Goal: Task Accomplishment & Management: Manage account settings

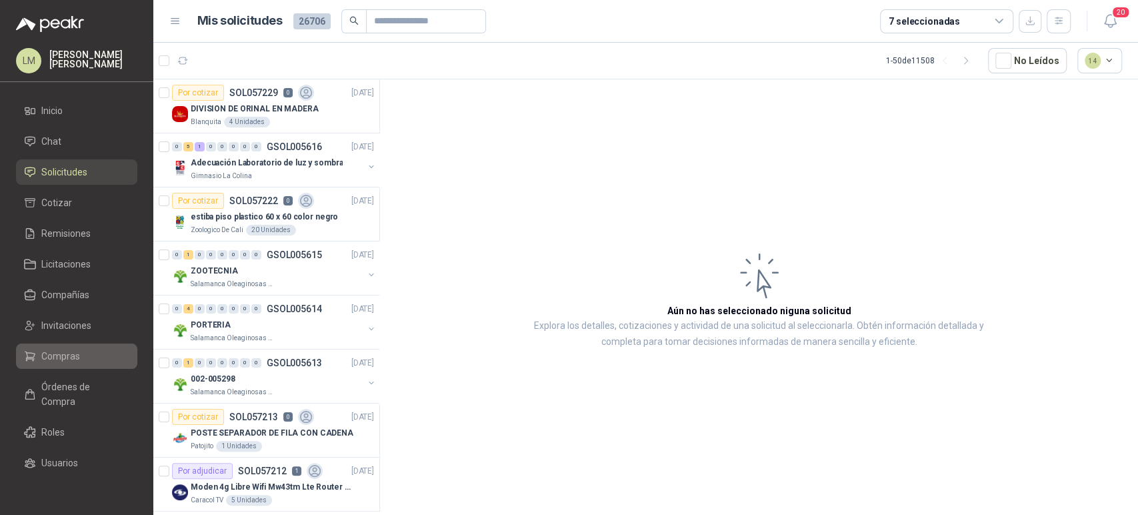
click at [66, 363] on link "Compras" at bounding box center [76, 355] width 121 height 25
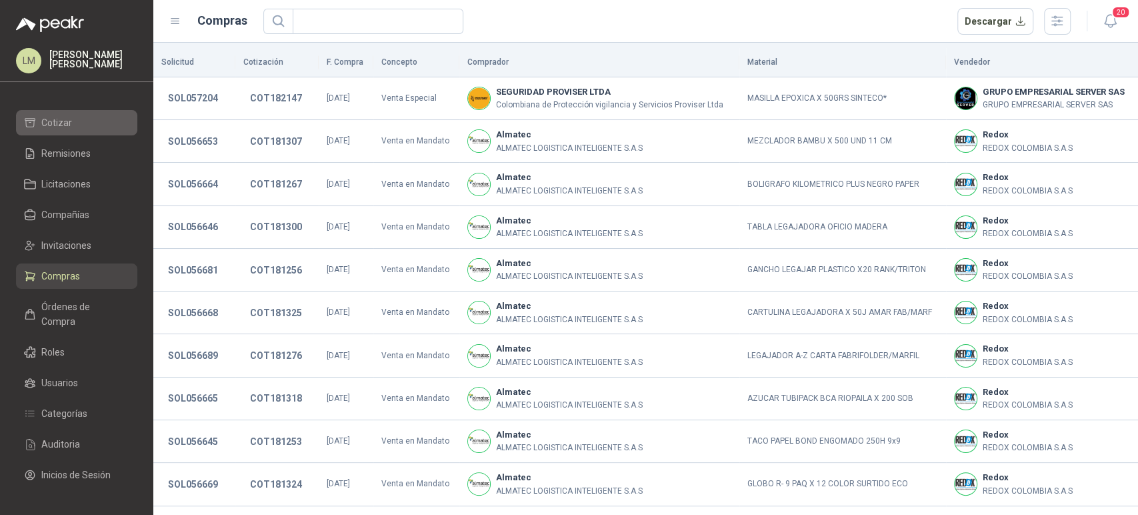
scroll to position [120, 0]
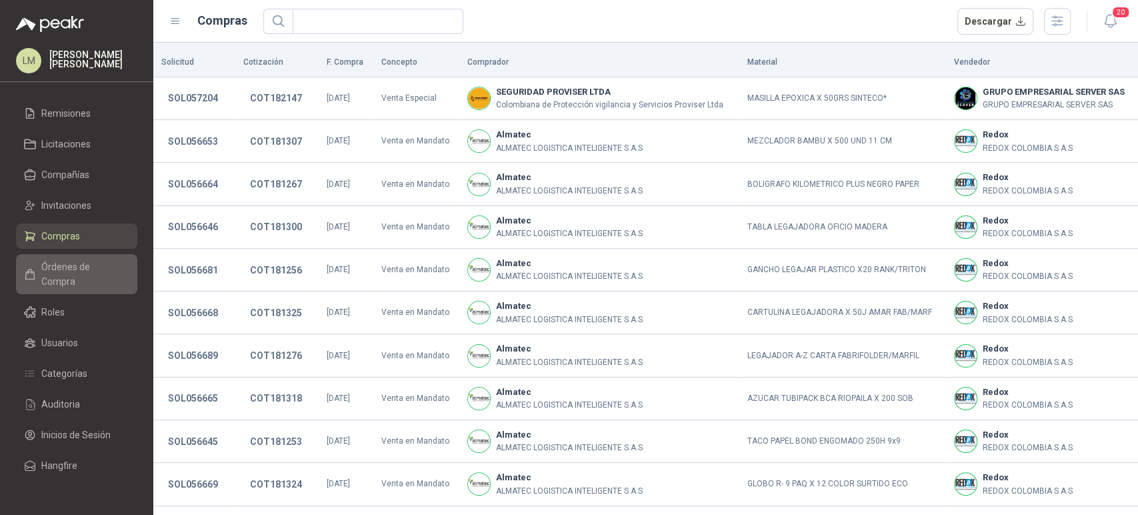
click at [47, 271] on span "Órdenes de Compra" at bounding box center [82, 273] width 83 height 29
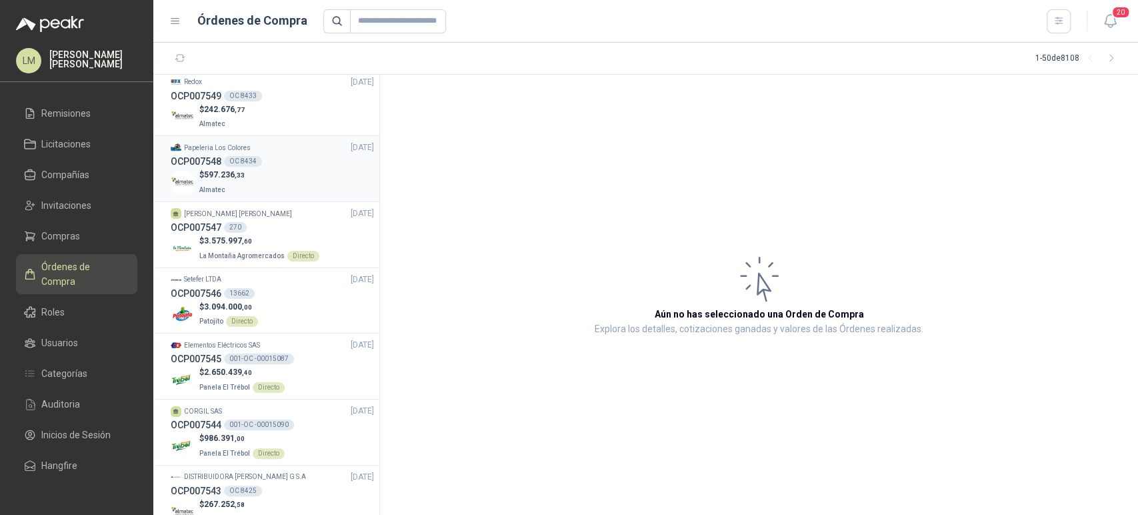
scroll to position [71, 0]
click at [243, 230] on div "OCP007547 270" at bounding box center [272, 226] width 203 height 15
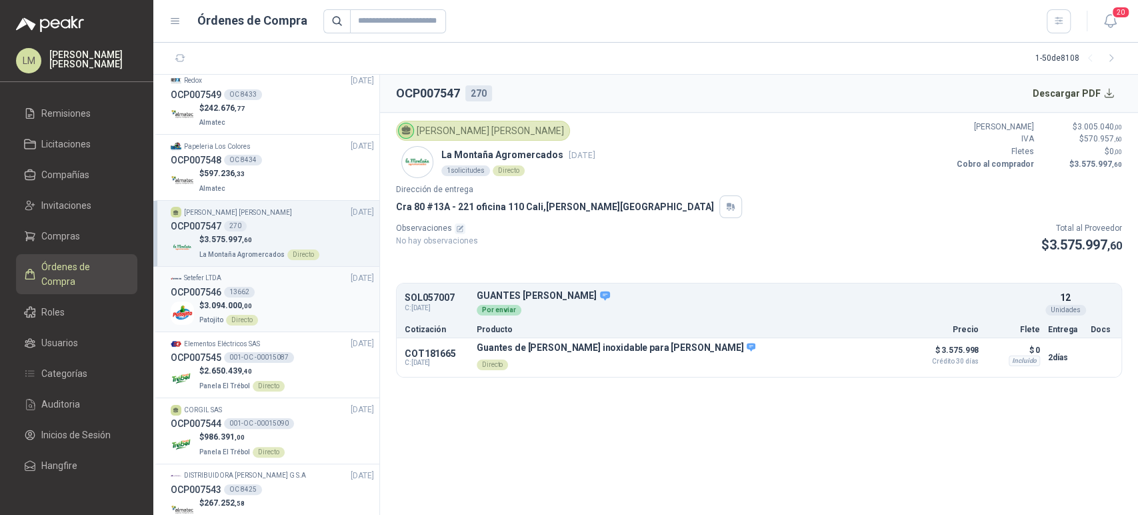
click at [233, 292] on div "13662" at bounding box center [239, 292] width 31 height 11
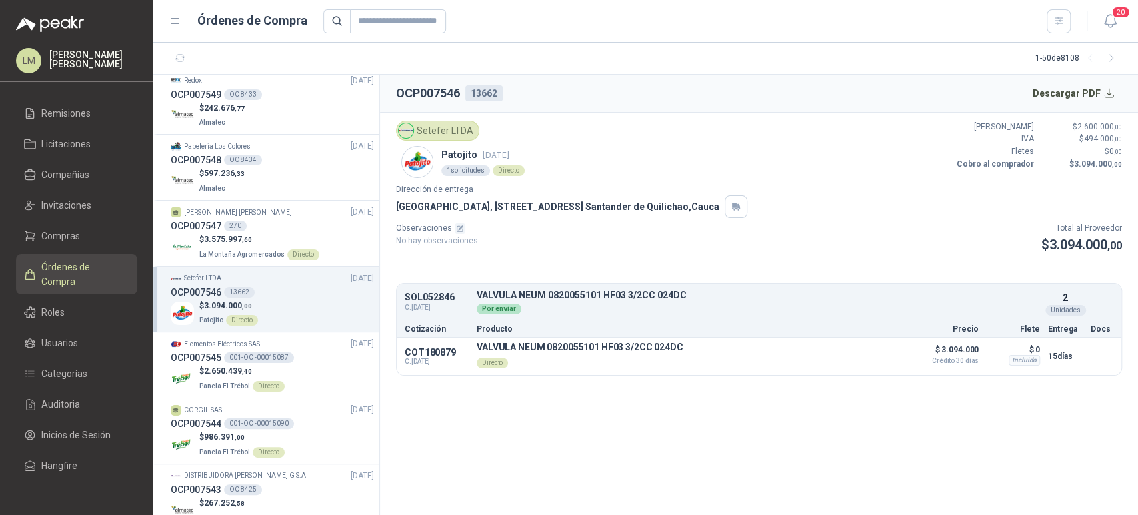
scroll to position [160, 0]
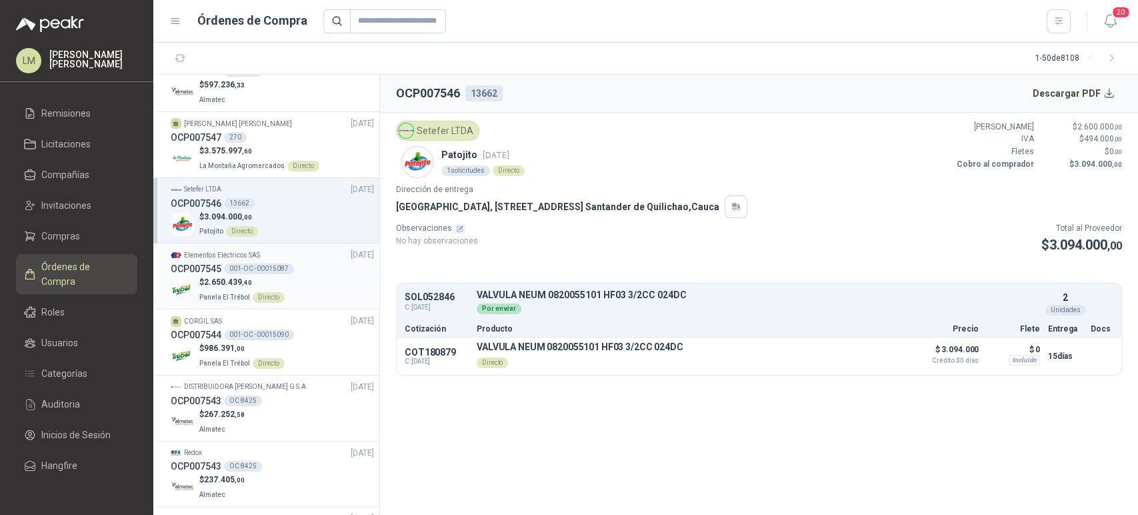
click at [259, 297] on div "Directo" at bounding box center [269, 297] width 32 height 11
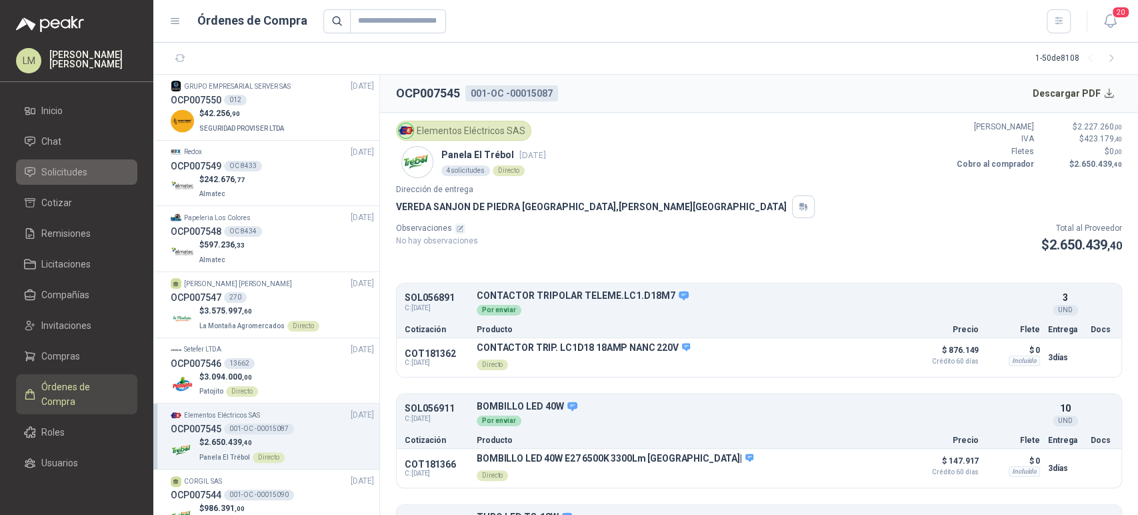
click at [53, 175] on span "Solicitudes" at bounding box center [64, 172] width 46 height 15
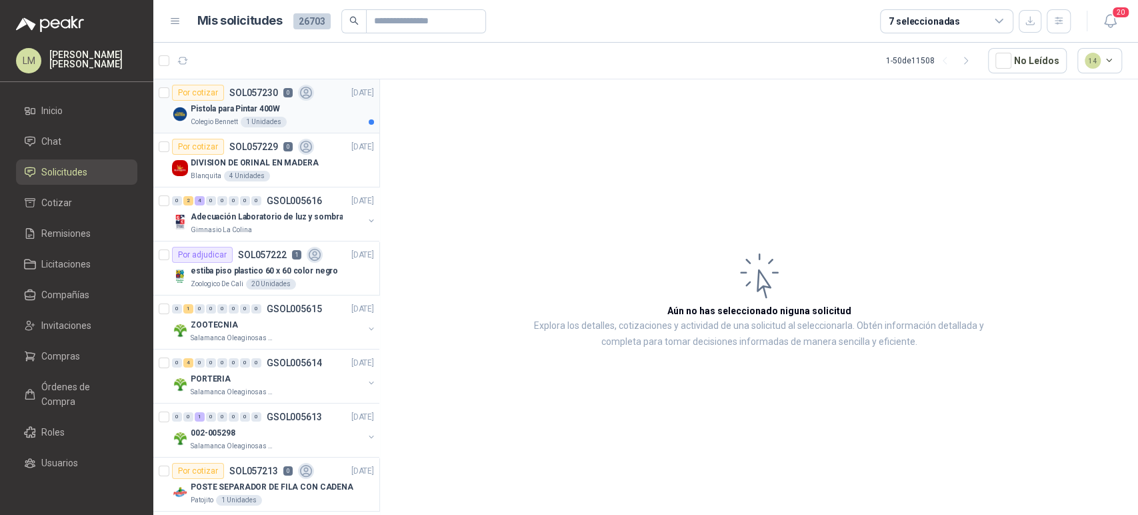
click at [255, 117] on div "1 Unidades" at bounding box center [264, 122] width 46 height 11
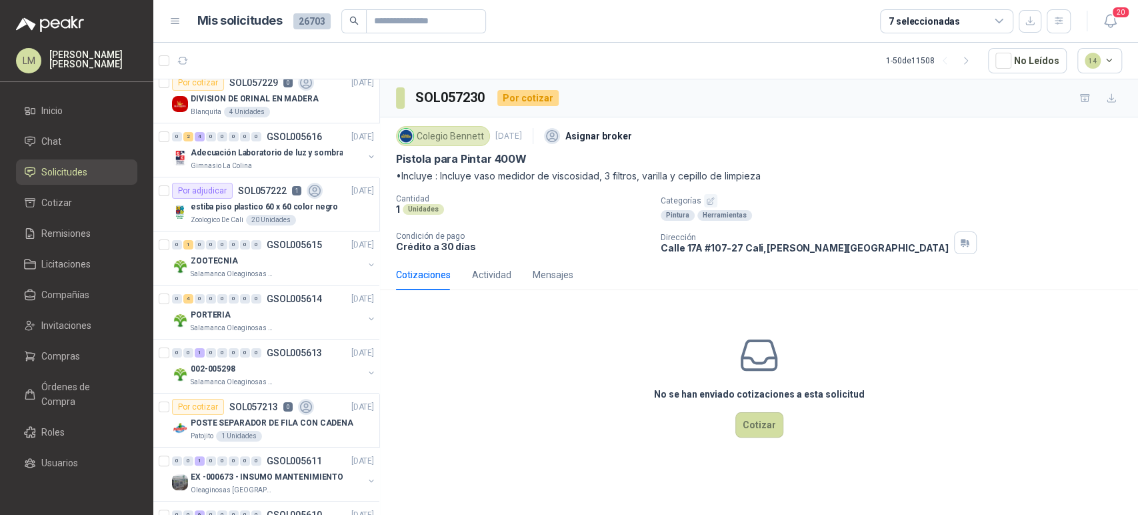
scroll to position [56, 1]
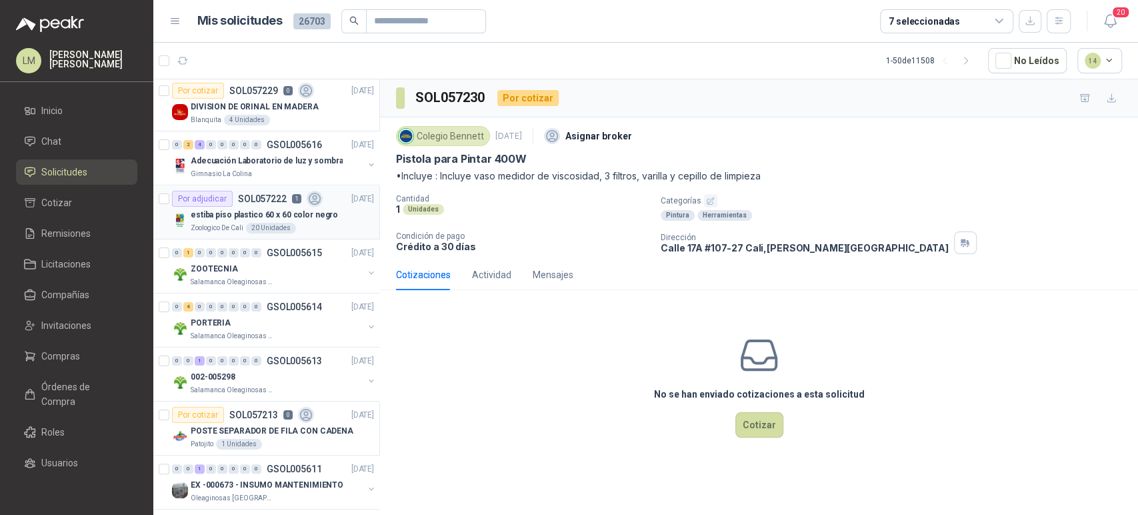
click at [249, 217] on p "estiba piso plastico 60 x 60 color negro" at bounding box center [264, 215] width 147 height 13
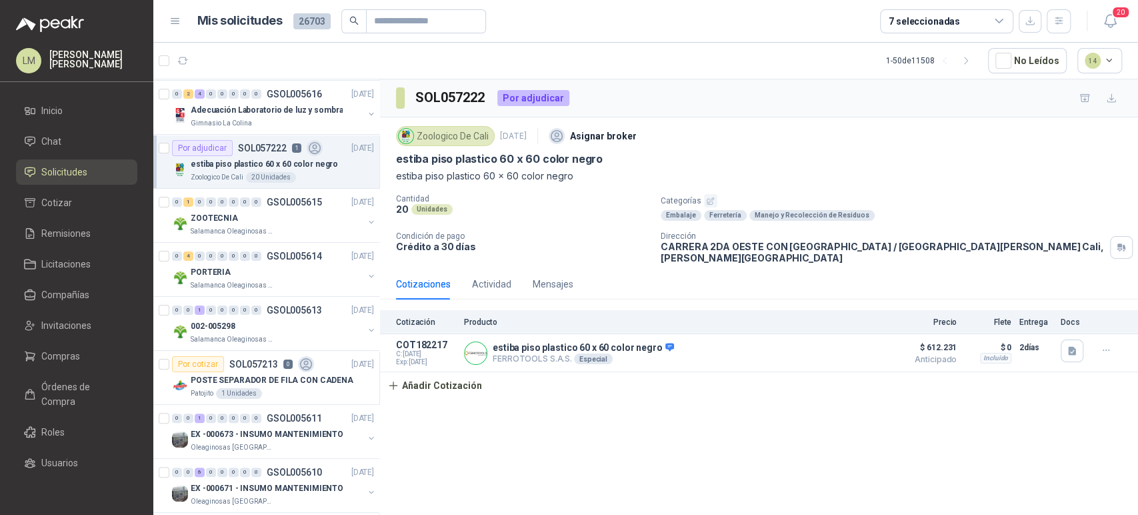
scroll to position [111, 1]
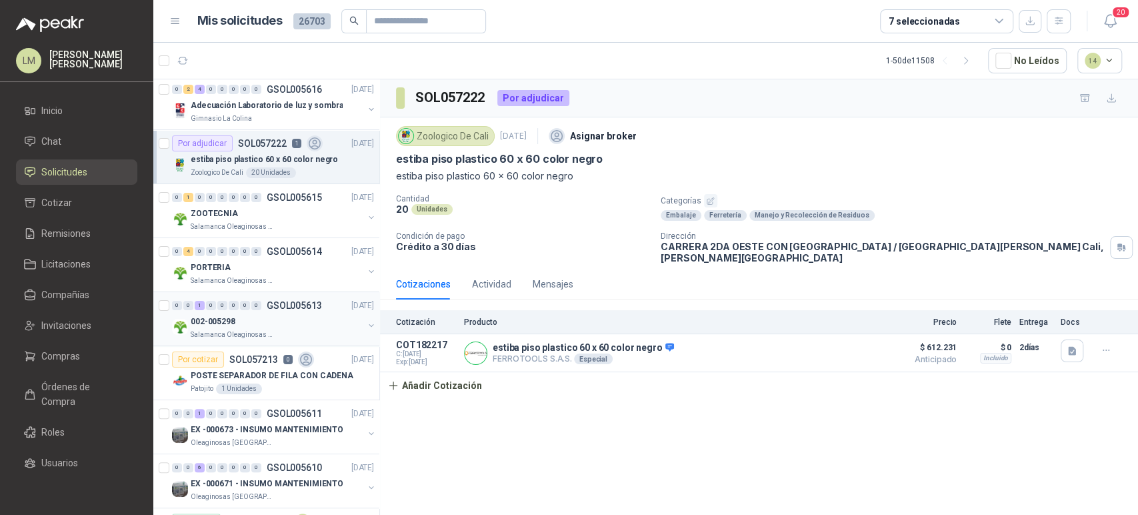
click at [366, 323] on button "button" at bounding box center [371, 325] width 11 height 11
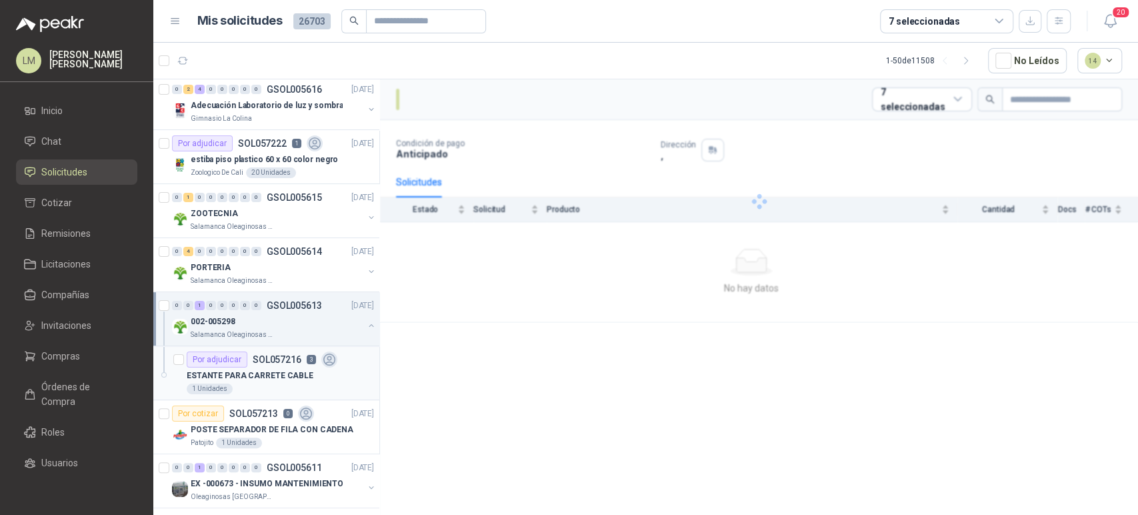
click at [275, 361] on p "SOL057216" at bounding box center [277, 359] width 49 height 9
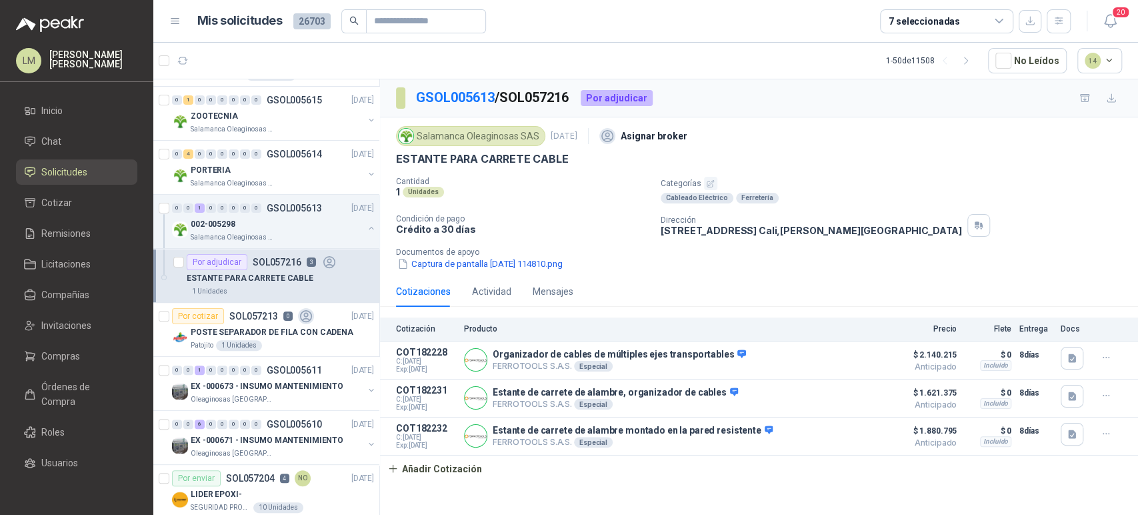
scroll to position [213, 1]
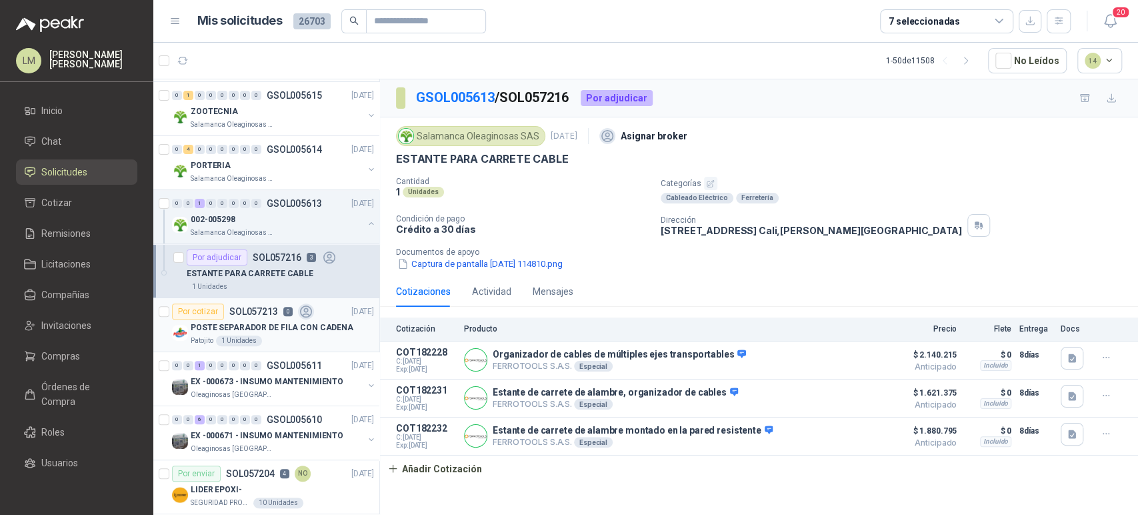
click at [241, 332] on p "POSTE SEPARADOR DE FILA CON CADENA" at bounding box center [272, 327] width 163 height 13
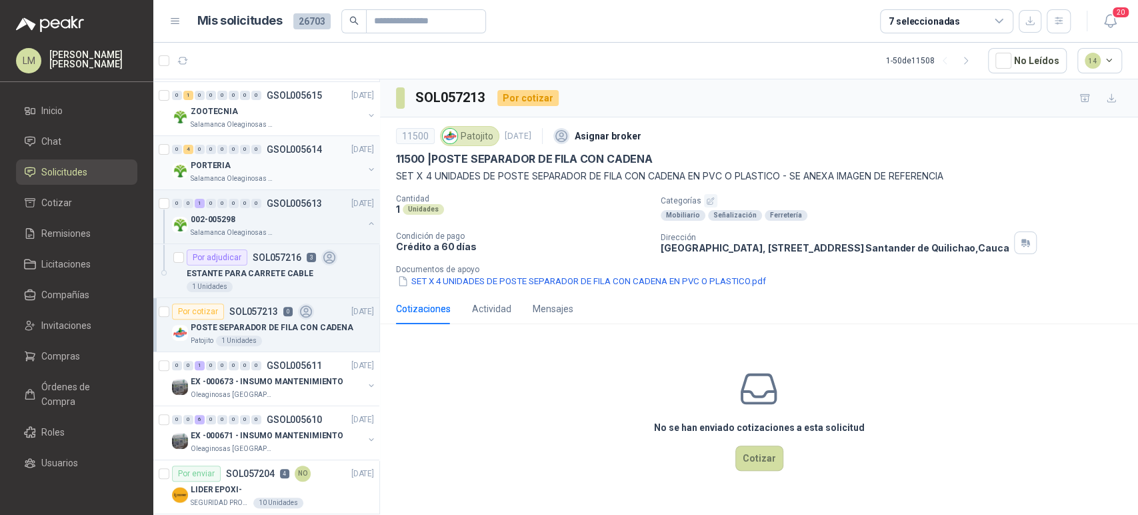
click at [267, 165] on div "PORTERIA" at bounding box center [277, 165] width 173 height 16
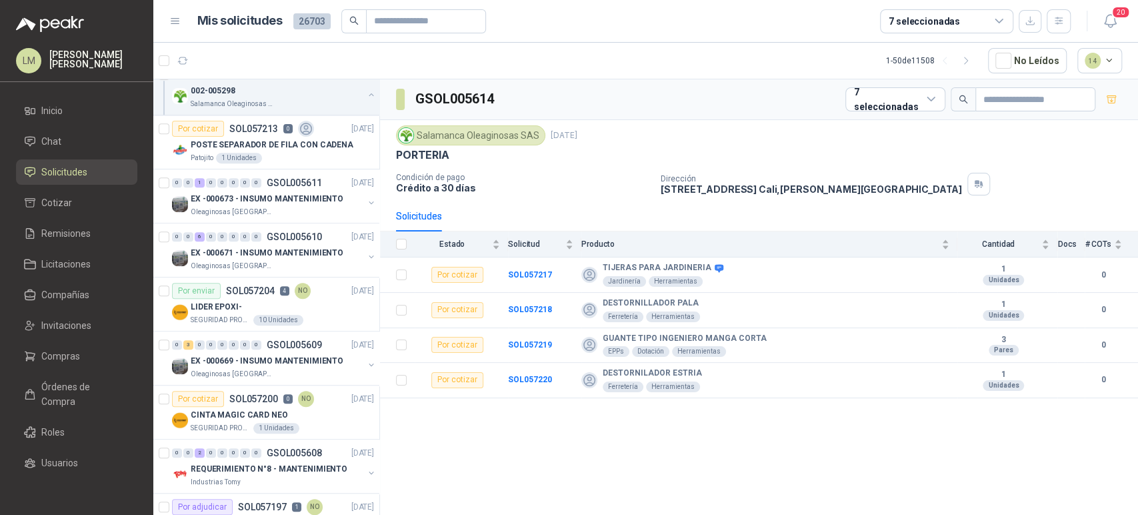
scroll to position [488, 1]
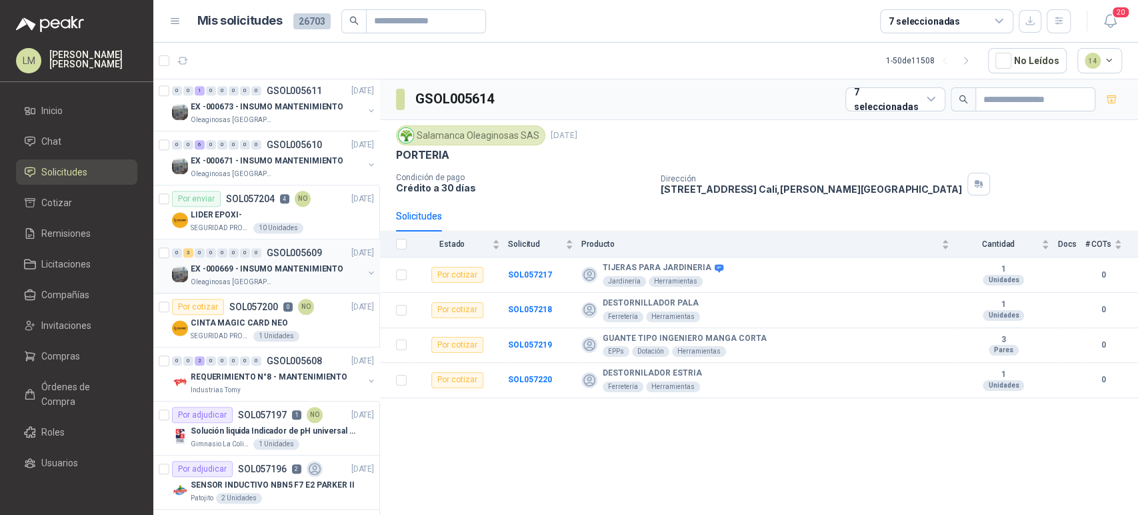
click at [247, 263] on p "EX -000669 - INSUMO MANTENIMIENTO" at bounding box center [267, 269] width 153 height 13
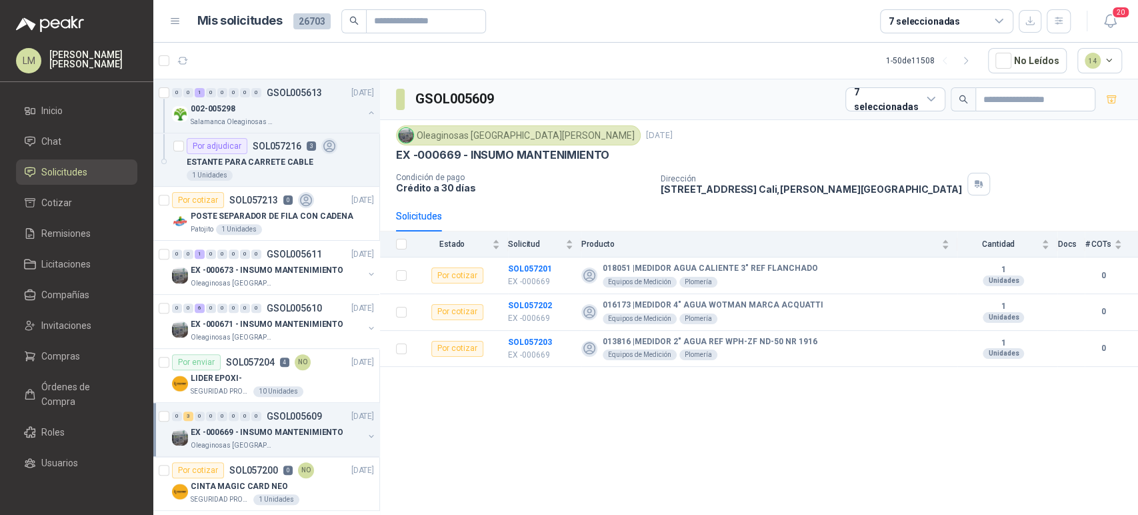
scroll to position [0, 1]
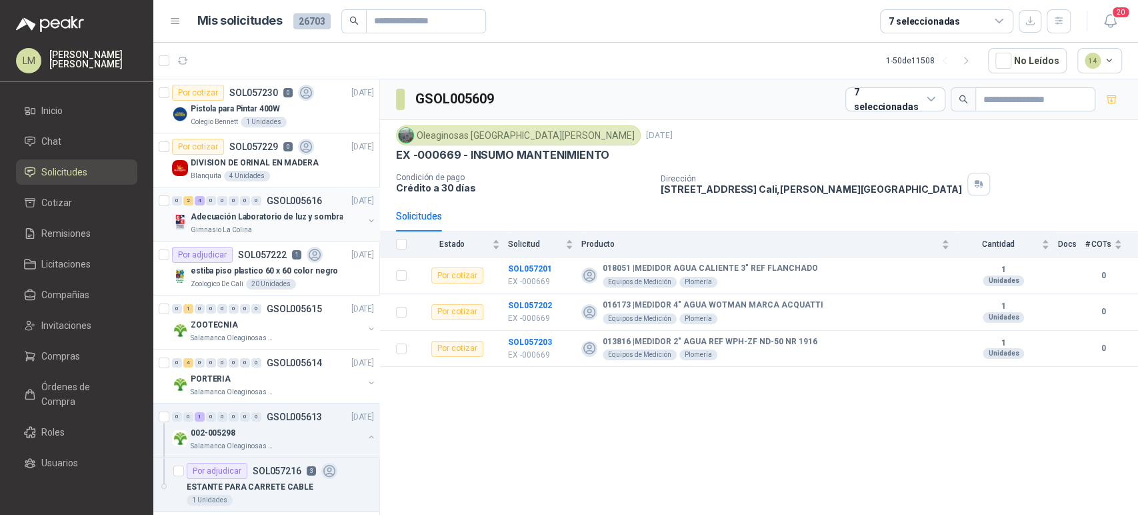
click at [366, 221] on button "button" at bounding box center [371, 220] width 11 height 11
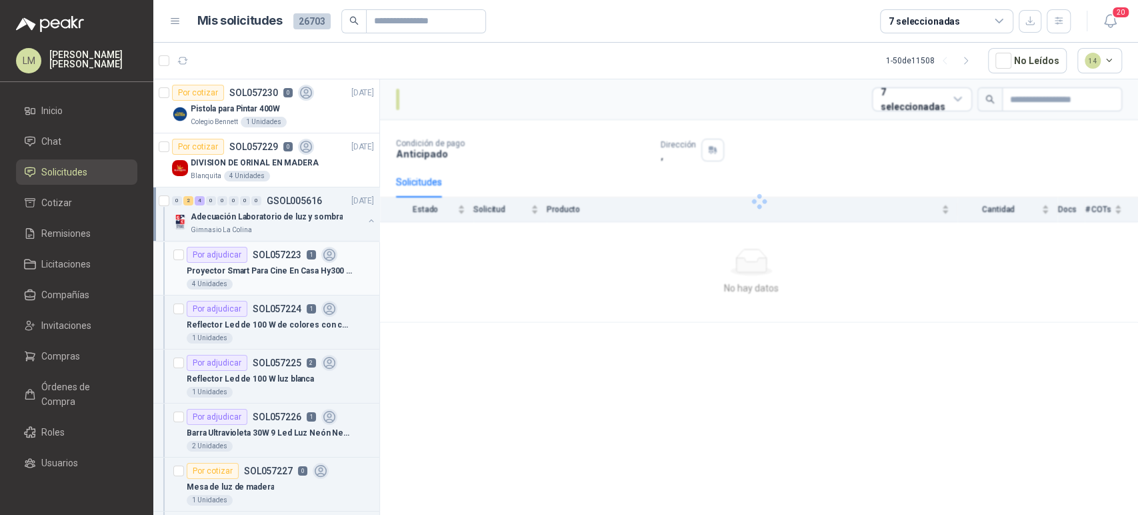
click at [269, 265] on p "Proyector Smart Para Cine En Casa Hy300 1080hd Android 11 Co Color Blanco" at bounding box center [270, 271] width 166 height 13
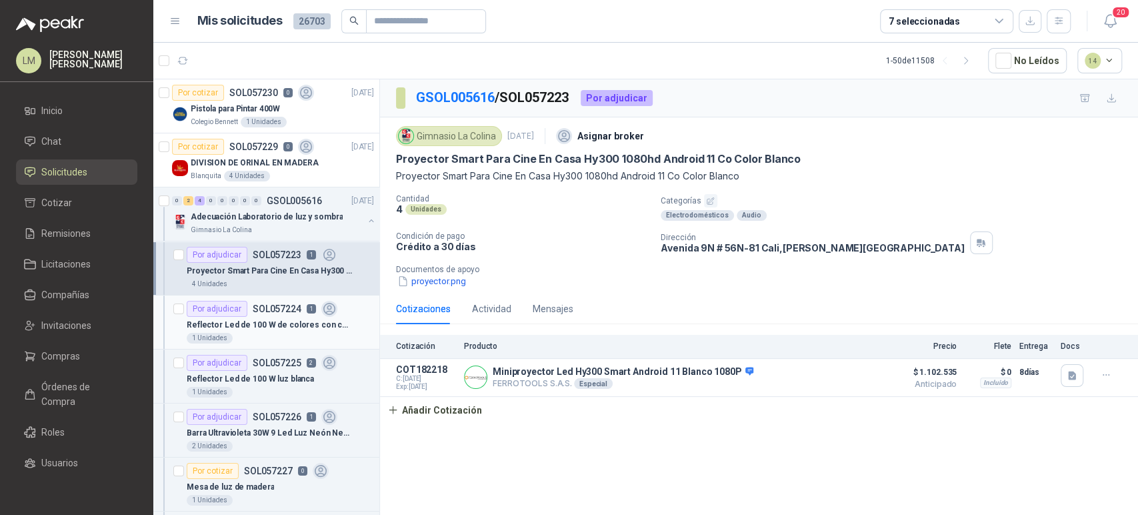
click at [254, 317] on div "Reflector Led de 100 W de colores con control" at bounding box center [280, 325] width 187 height 16
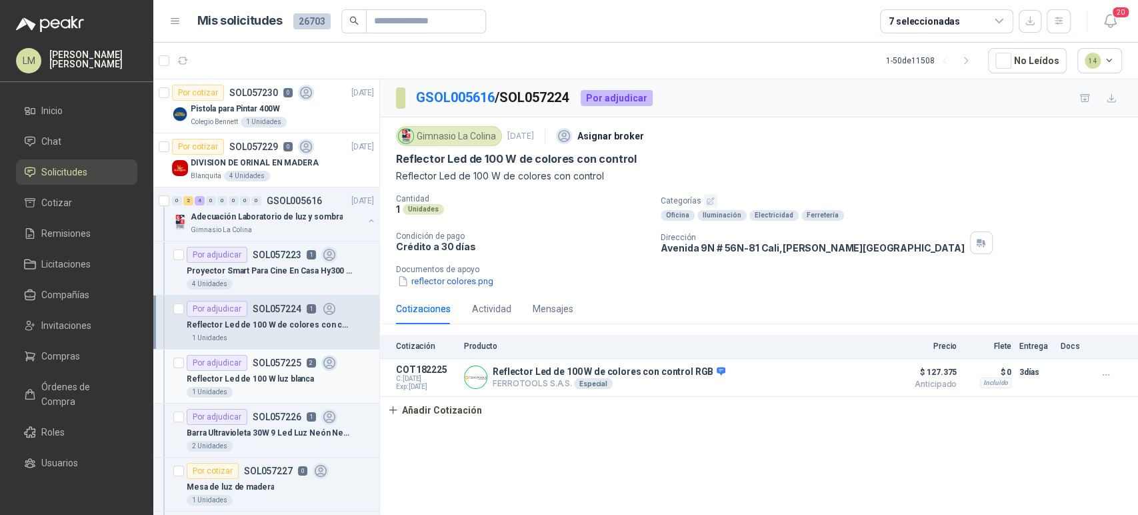
click at [266, 373] on p "Reflector Led de 100 W luz blanca" at bounding box center [250, 379] width 127 height 13
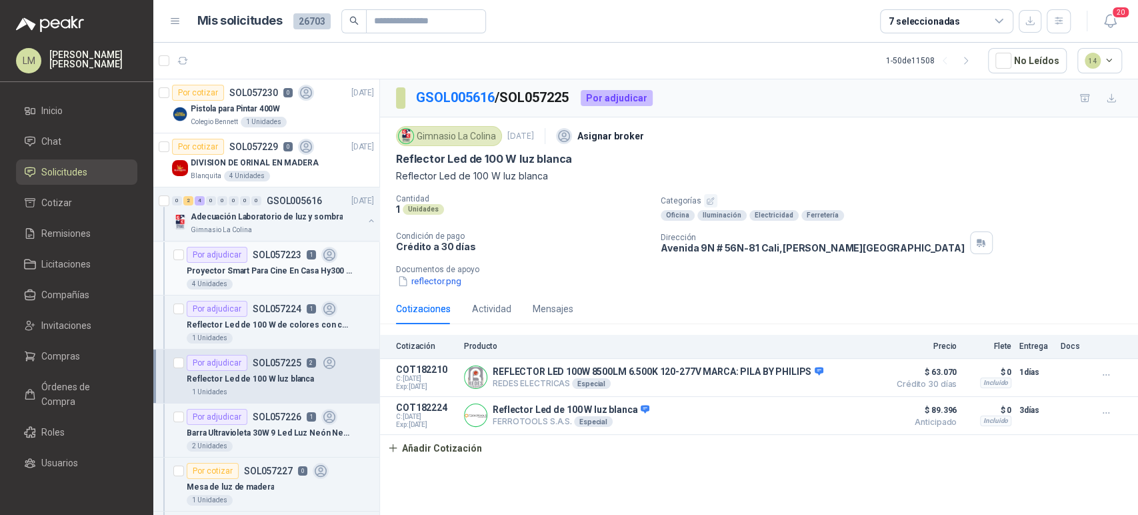
click at [277, 277] on div "Proyector Smart Para Cine En Casa Hy300 1080hd Android 11 Co Color Blanco" at bounding box center [280, 271] width 187 height 16
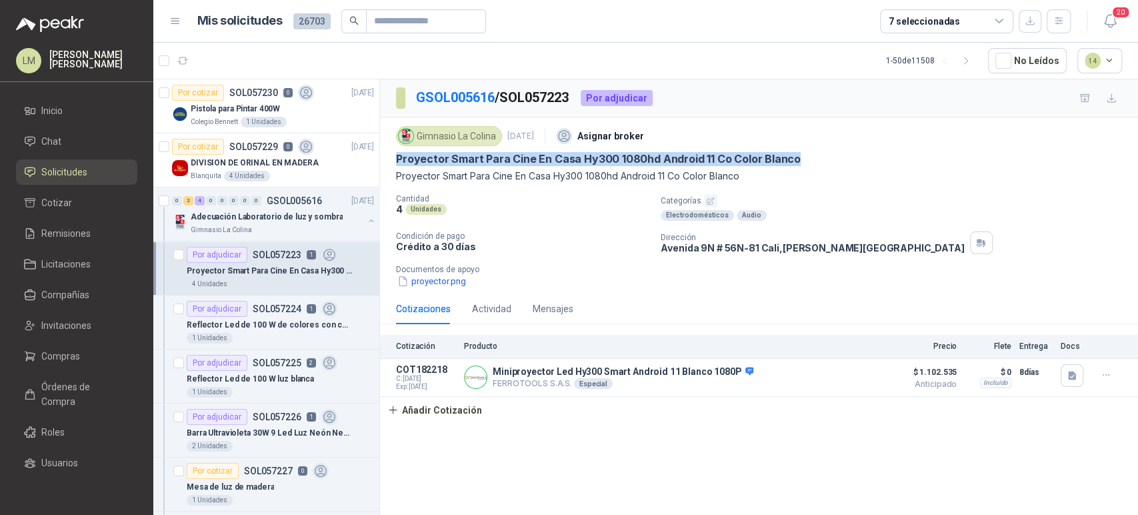
drag, startPoint x: 395, startPoint y: 159, endPoint x: 802, endPoint y: 155, distance: 407.3
click at [802, 155] on div "Proyector Smart Para Cine En Casa Hy300 1080hd Android 11 Co Color Blanco" at bounding box center [759, 159] width 726 height 14
copy p "Proyector Smart Para Cine En Casa Hy300 1080hd Android 11 Co Color Blanco"
click at [445, 415] on button "Añadir Cotización" at bounding box center [434, 410] width 109 height 27
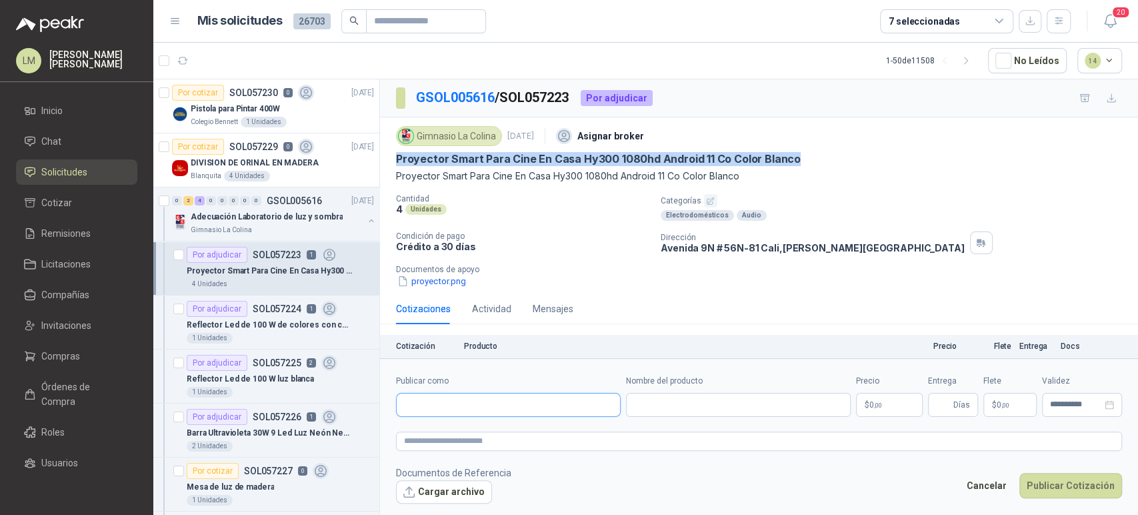
click at [476, 402] on input "Publicar como" at bounding box center [508, 404] width 223 height 23
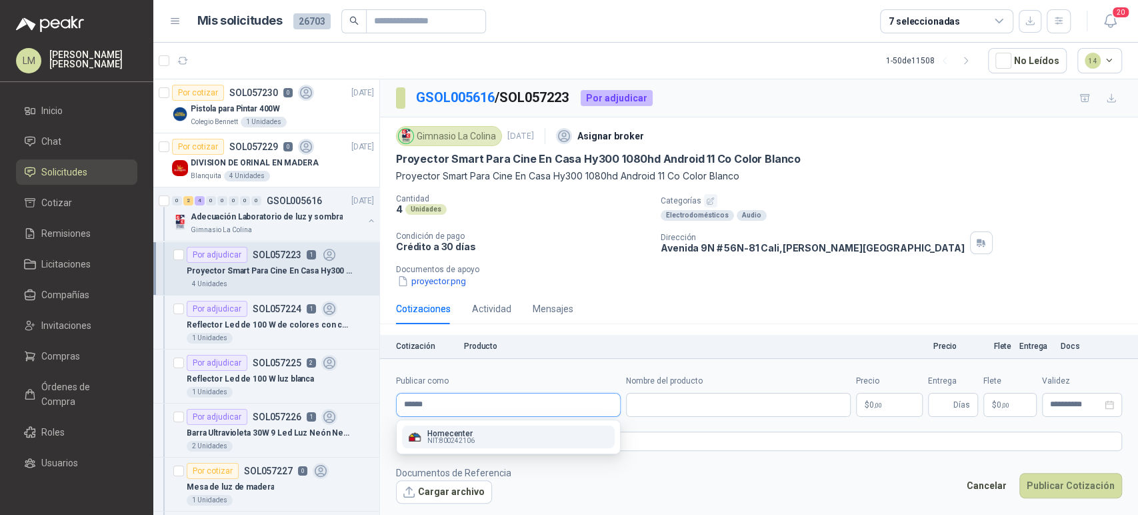
type input "******"
click at [454, 434] on p "Homecenter" at bounding box center [450, 433] width 47 height 8
type input "**********"
click at [666, 412] on input "Nombre del producto" at bounding box center [738, 405] width 225 height 24
paste input "**********"
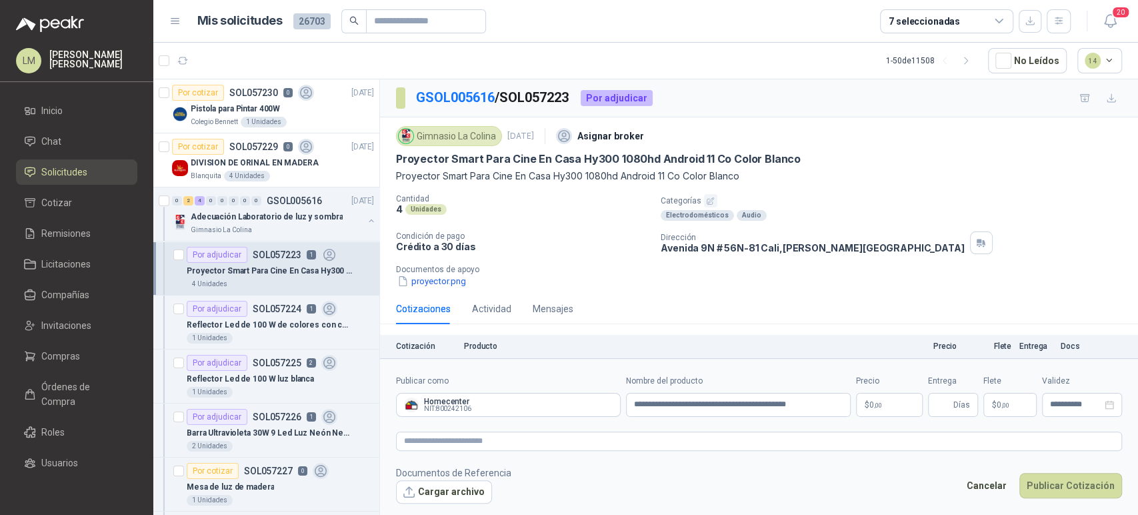
click at [879, 403] on body "LM Luis Miguel Martinez Inicio Chat Solicitudes Cotizar Remisiones Licitaciones…" at bounding box center [569, 257] width 1138 height 515
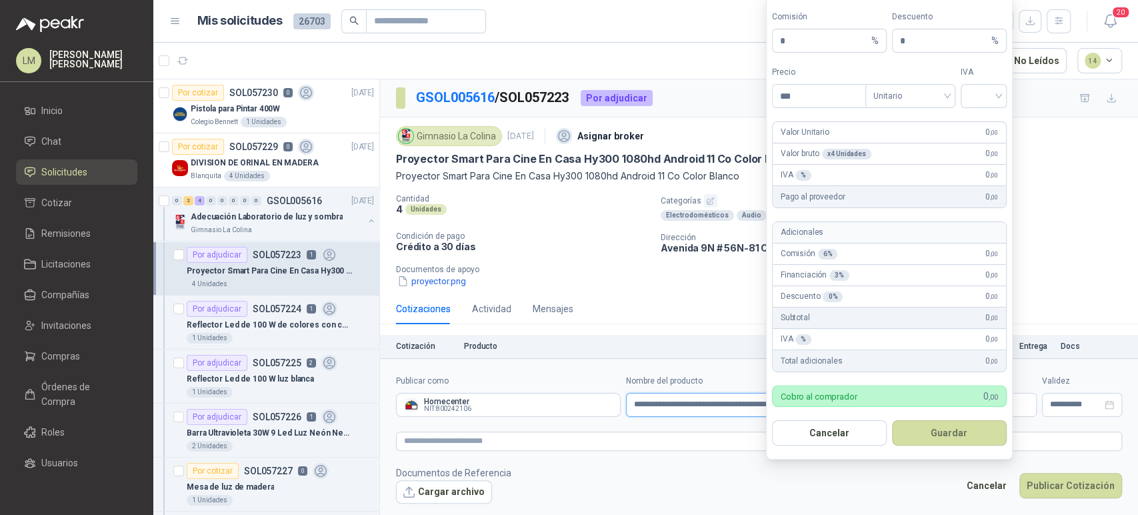
click at [714, 405] on input "**********" at bounding box center [738, 405] width 225 height 24
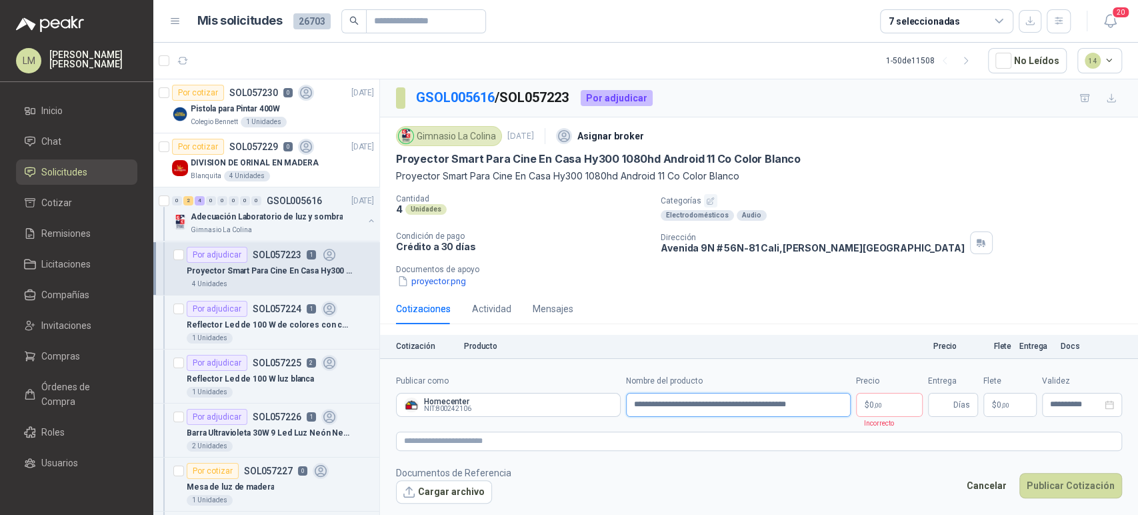
click at [809, 404] on input "**********" at bounding box center [738, 405] width 225 height 24
type input "**********"
click at [892, 405] on p "$ 0 ,00" at bounding box center [889, 405] width 67 height 24
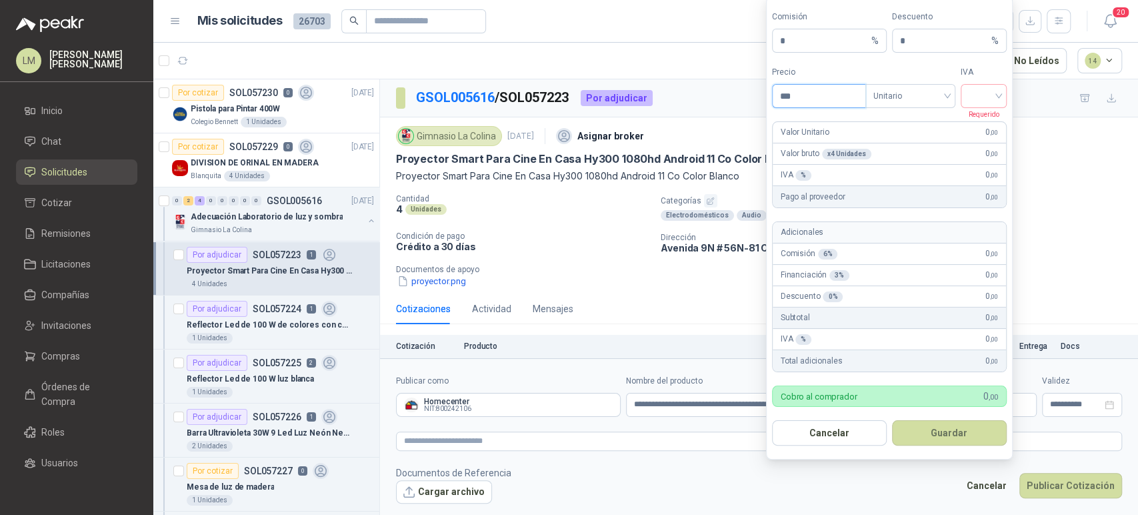
click at [802, 95] on input "***" at bounding box center [819, 96] width 93 height 23
drag, startPoint x: 826, startPoint y: 95, endPoint x: 714, endPoint y: 89, distance: 112.1
click at [714, 89] on body "LM Luis Miguel Martinez Inicio Chat Solicitudes Cotizar Remisiones Licitaciones…" at bounding box center [569, 257] width 1138 height 515
click at [912, 97] on span "Unitario" at bounding box center [910, 96] width 74 height 20
type input "*********"
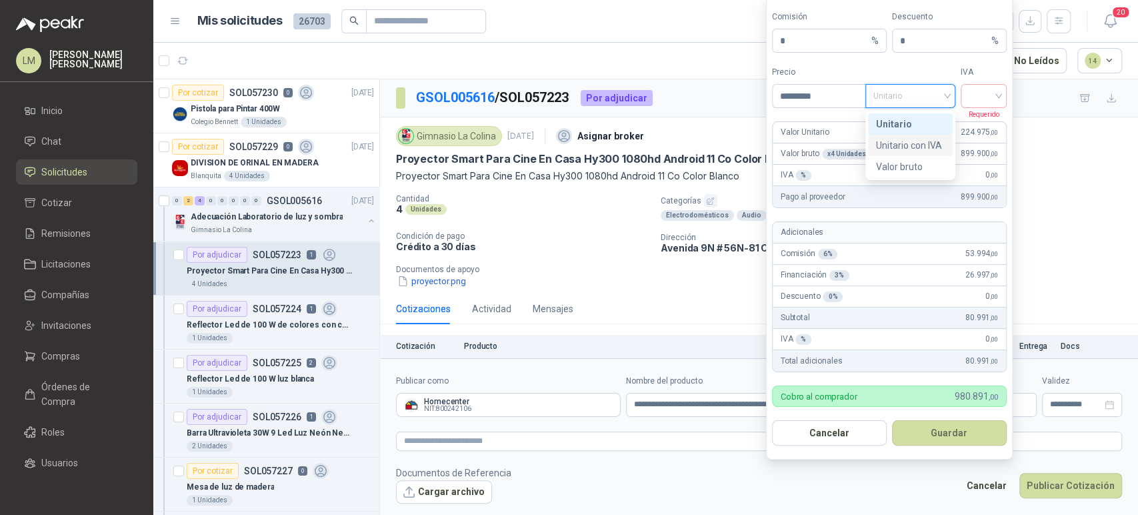
click at [909, 137] on div "Unitario con IVA" at bounding box center [910, 145] width 85 height 21
click at [974, 92] on input "search" at bounding box center [983, 95] width 30 height 20
click at [976, 126] on div "19%" at bounding box center [983, 124] width 25 height 15
drag, startPoint x: 794, startPoint y: 41, endPoint x: 741, endPoint y: 45, distance: 53.5
click at [741, 45] on body "LM Luis Miguel Martinez Inicio Chat Solicitudes Cotizar Remisiones Licitaciones…" at bounding box center [569, 257] width 1138 height 515
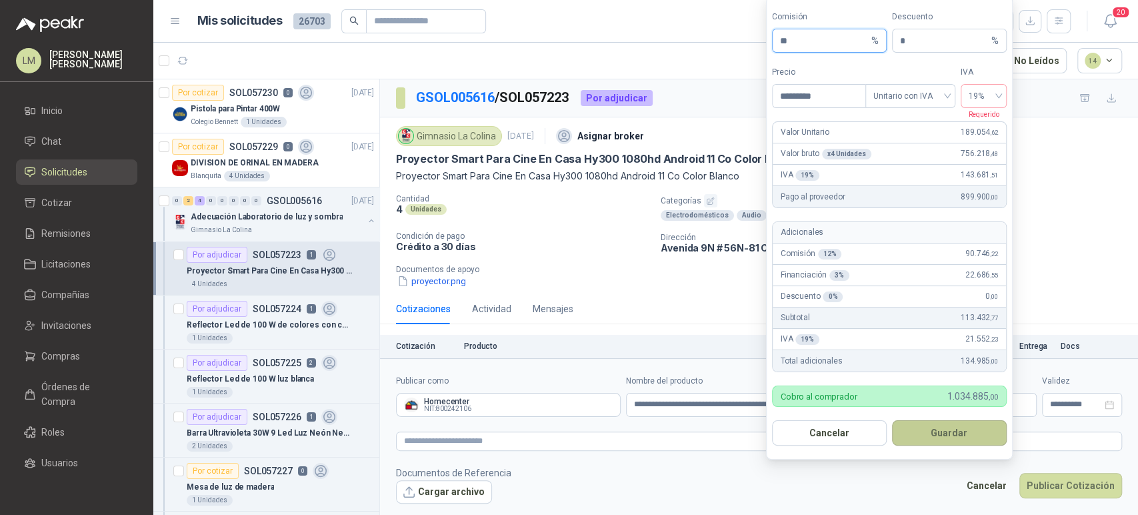
type input "**"
click at [937, 431] on button "Guardar" at bounding box center [949, 432] width 115 height 25
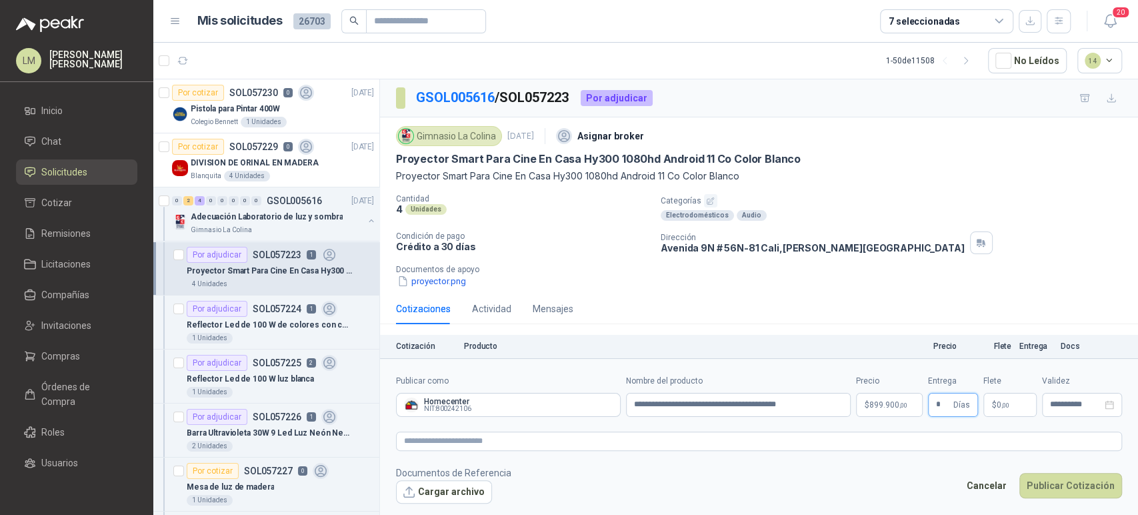
type input "*"
click at [616, 441] on textarea at bounding box center [759, 440] width 726 height 19
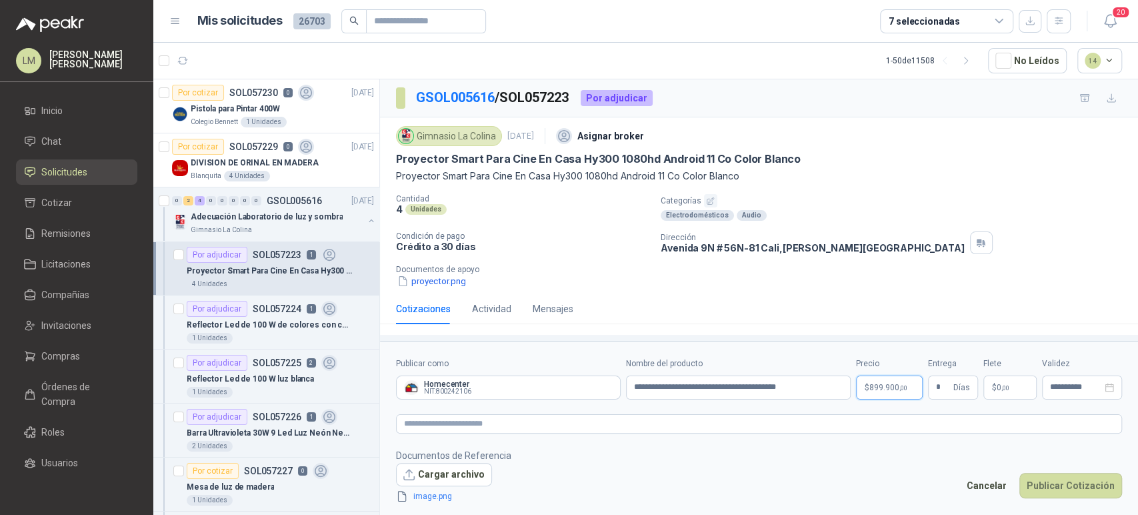
click at [887, 383] on body "LM Luis Miguel Martinez Inicio Chat Solicitudes Cotizar Remisiones Licitaciones…" at bounding box center [569, 257] width 1138 height 515
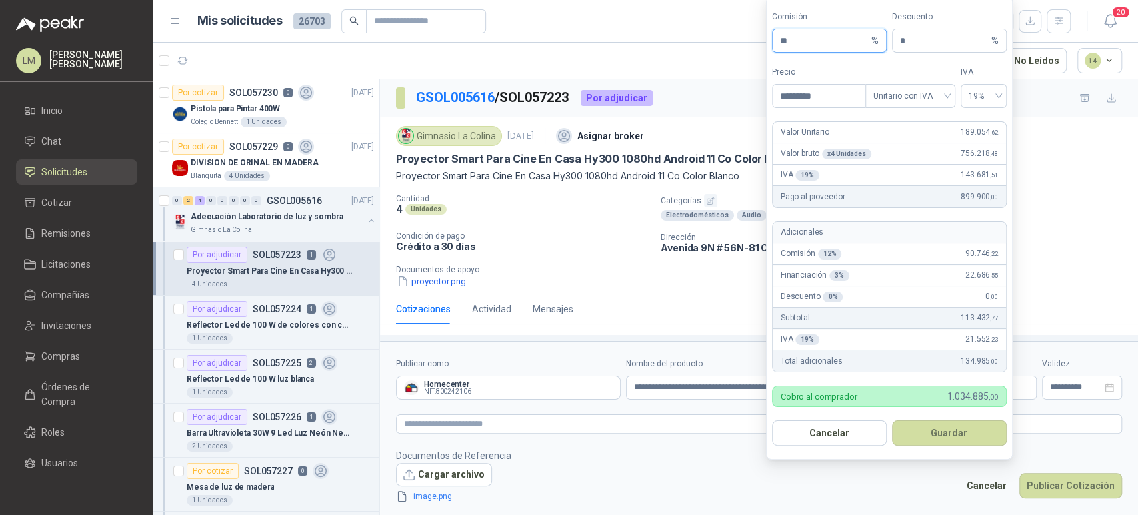
drag, startPoint x: 794, startPoint y: 38, endPoint x: 777, endPoint y: 40, distance: 16.8
click at [777, 40] on span "** %" at bounding box center [829, 41] width 115 height 24
type input "*"
click at [922, 433] on button "Guardar" at bounding box center [949, 432] width 115 height 25
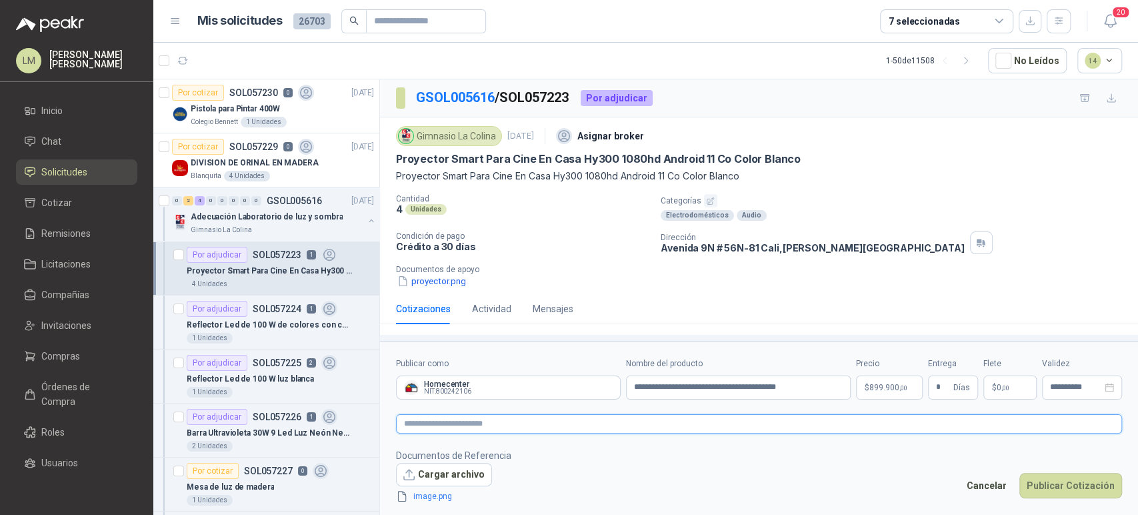
click at [710, 421] on textarea at bounding box center [759, 423] width 726 height 19
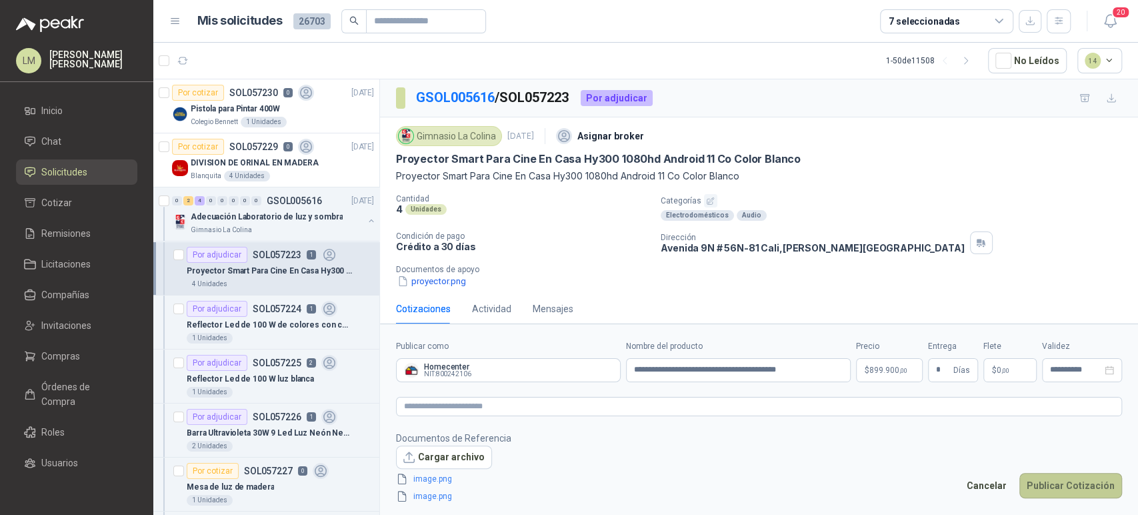
click at [1063, 488] on button "Publicar Cotización" at bounding box center [1070, 485] width 103 height 25
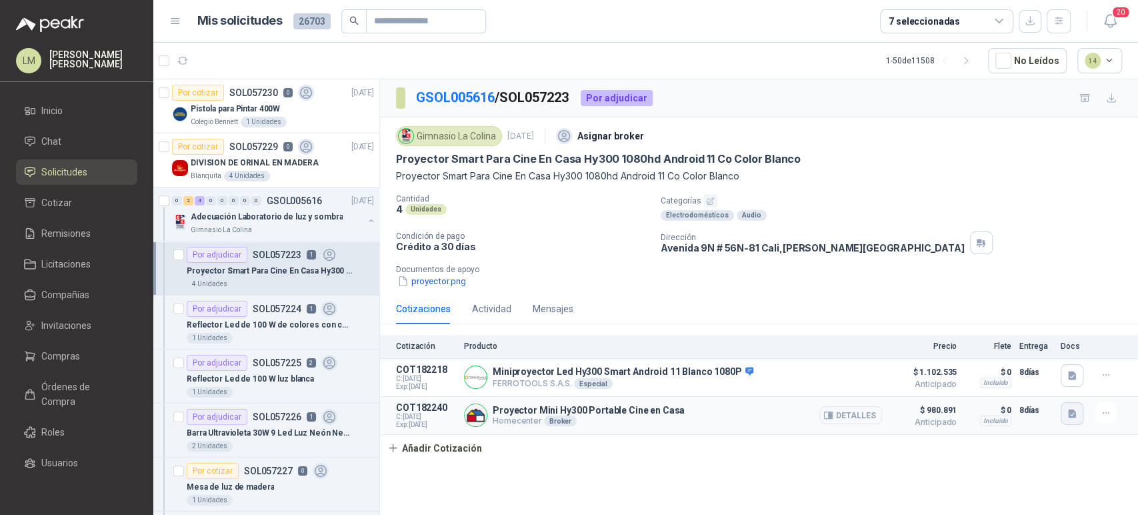
click at [1068, 412] on icon "button" at bounding box center [1072, 413] width 8 height 9
click at [1051, 371] on button "image.png" at bounding box center [1045, 370] width 58 height 14
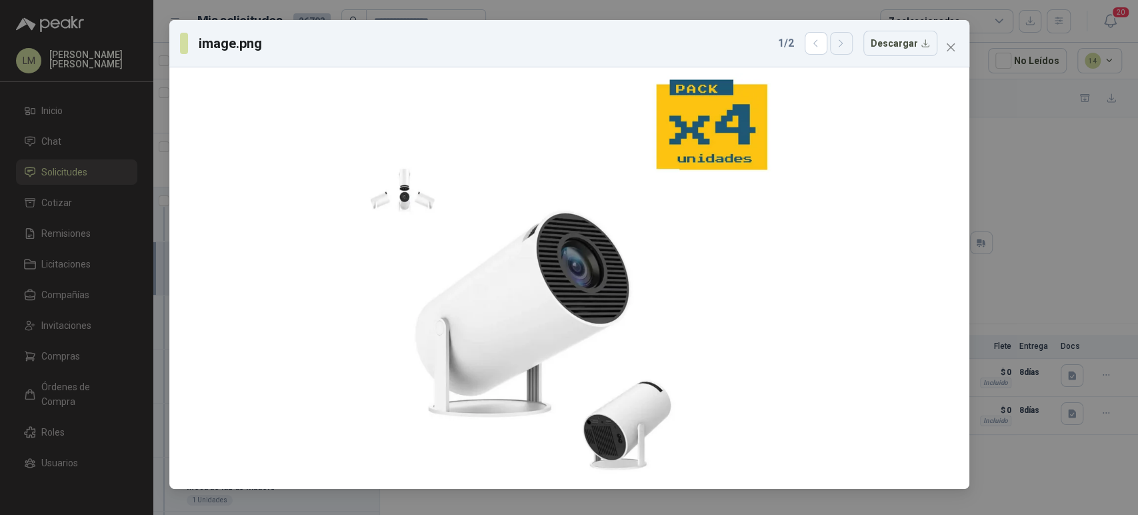
click at [843, 51] on button "button" at bounding box center [841, 43] width 23 height 23
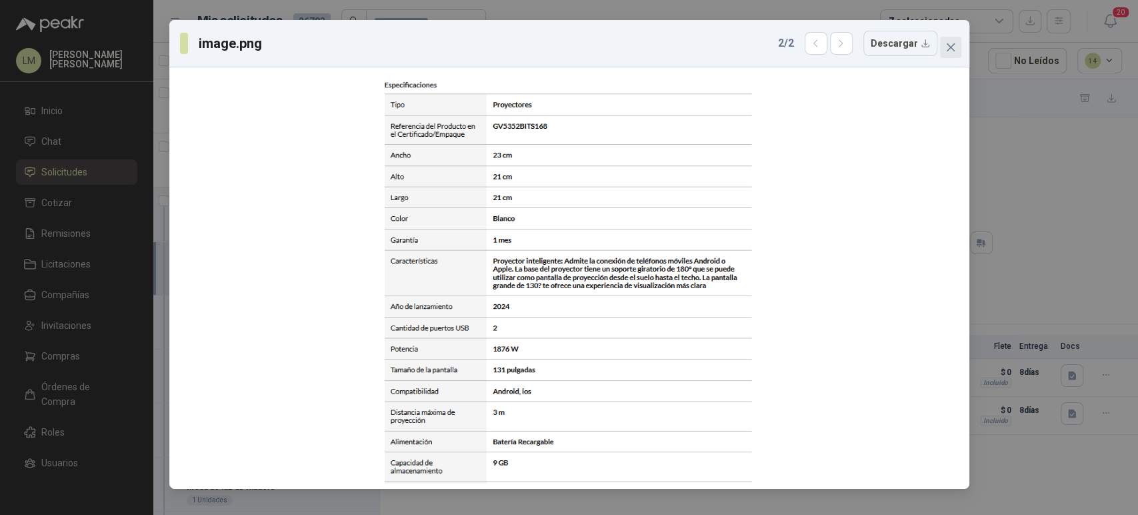
click at [946, 49] on icon "close" at bounding box center [950, 47] width 11 height 11
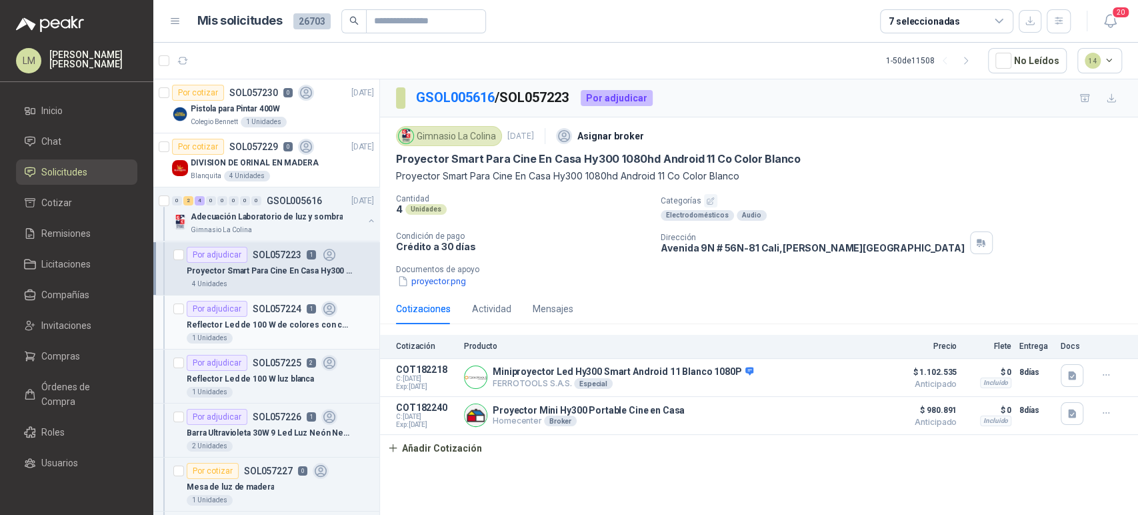
click at [259, 345] on article "Por adjudicar SOL057224 1 Reflector Led de 100 W de colores con control 1 Unida…" at bounding box center [266, 322] width 226 height 54
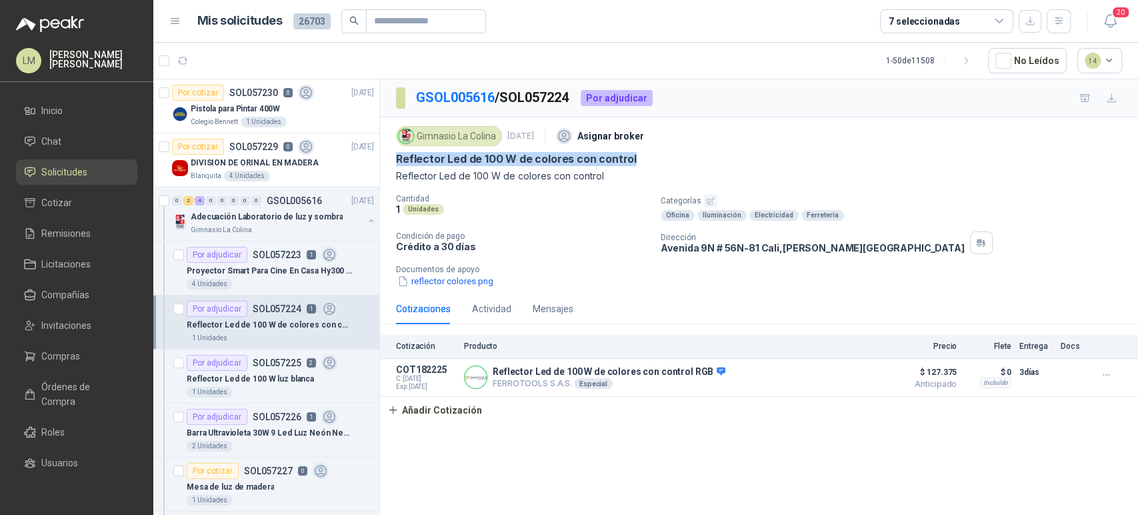
drag, startPoint x: 639, startPoint y: 155, endPoint x: 392, endPoint y: 165, distance: 246.8
click at [392, 165] on div "Gimnasio La Colina 24 sept, 2025 Asignar broker Reflector Led de 100 W de color…" at bounding box center [759, 205] width 758 height 176
copy p "Reflector Led de 100 W de colores con control"
click at [443, 403] on button "Añadir Cotización" at bounding box center [434, 410] width 109 height 27
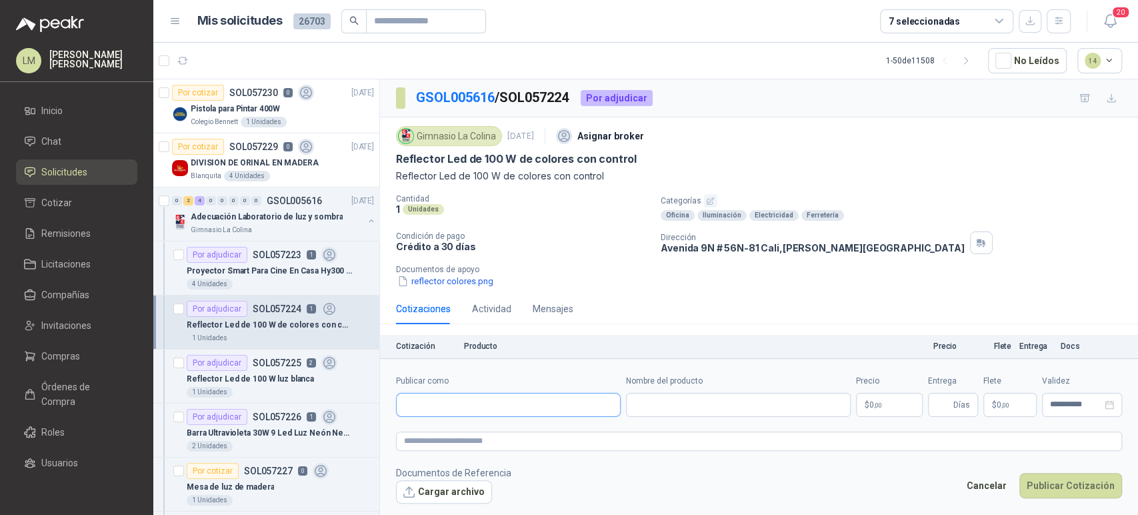
click at [496, 405] on input "Publicar como" at bounding box center [508, 404] width 223 height 23
type input "******"
click at [459, 447] on button "Homecenter NIT : 800242106" at bounding box center [508, 436] width 213 height 23
type input "**********"
click at [681, 403] on input "Nombre del producto" at bounding box center [738, 405] width 225 height 24
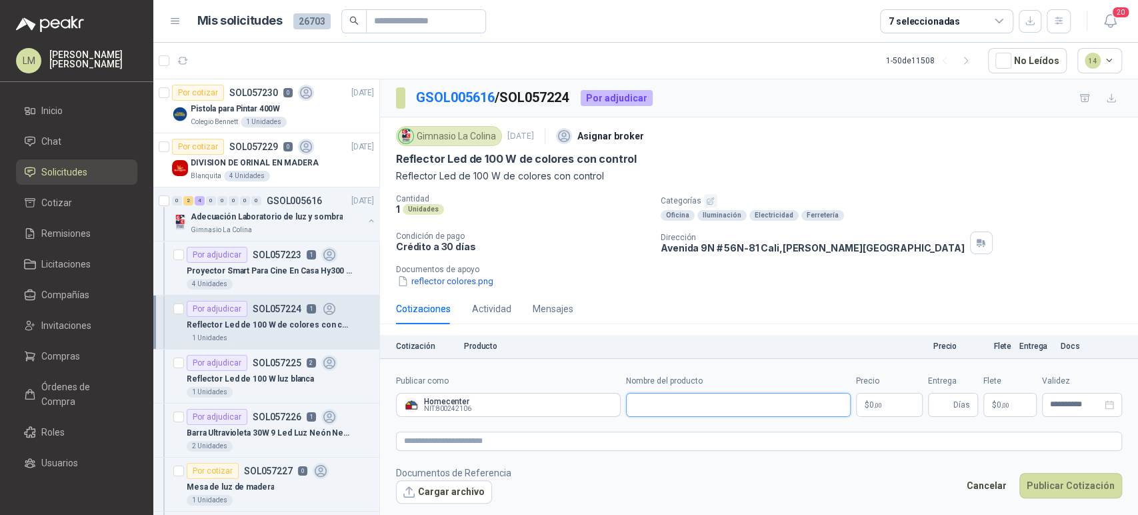
paste input "**********"
type input "**********"
click at [864, 400] on body "LM Luis Miguel Martinez Inicio Chat Solicitudes Cotizar Remisiones Licitaciones…" at bounding box center [569, 257] width 1138 height 515
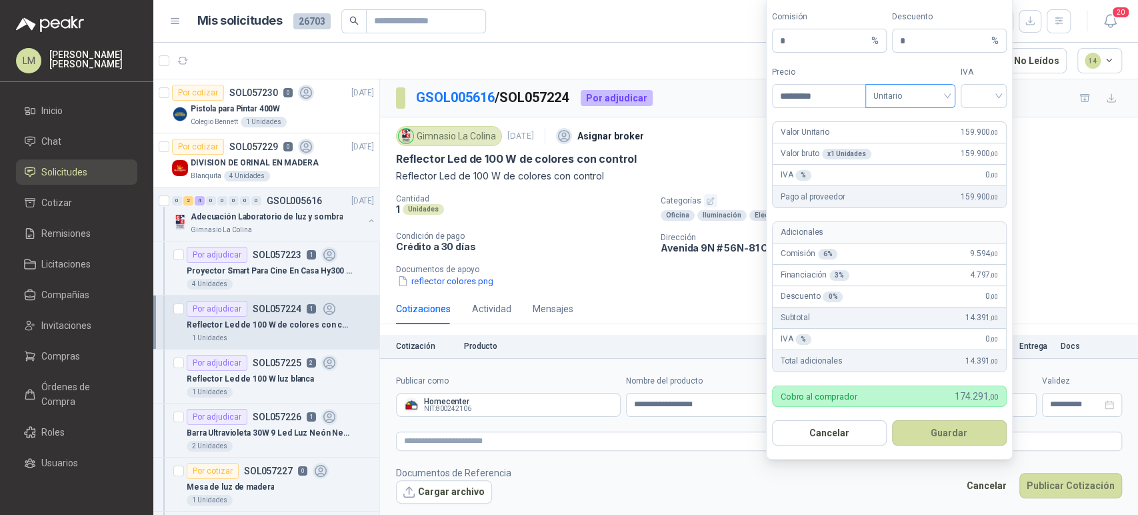
click at [933, 98] on span "Unitario" at bounding box center [910, 96] width 74 height 20
type input "*********"
click at [926, 145] on div "Unitario con IVA" at bounding box center [910, 145] width 69 height 15
click at [976, 106] on span at bounding box center [983, 96] width 30 height 23
click at [976, 123] on div "19%" at bounding box center [983, 124] width 25 height 15
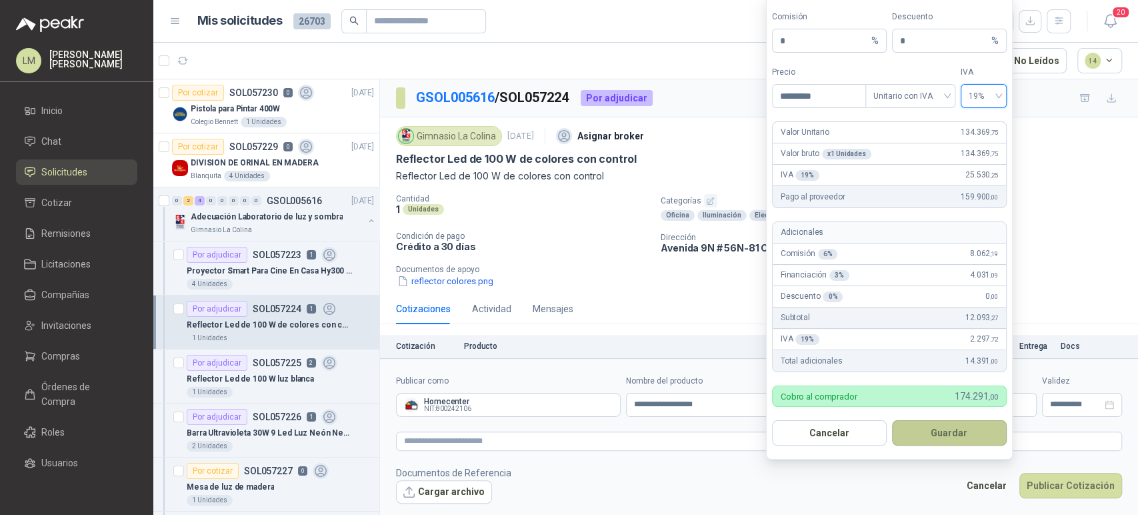
click at [924, 437] on button "Guardar" at bounding box center [949, 432] width 115 height 25
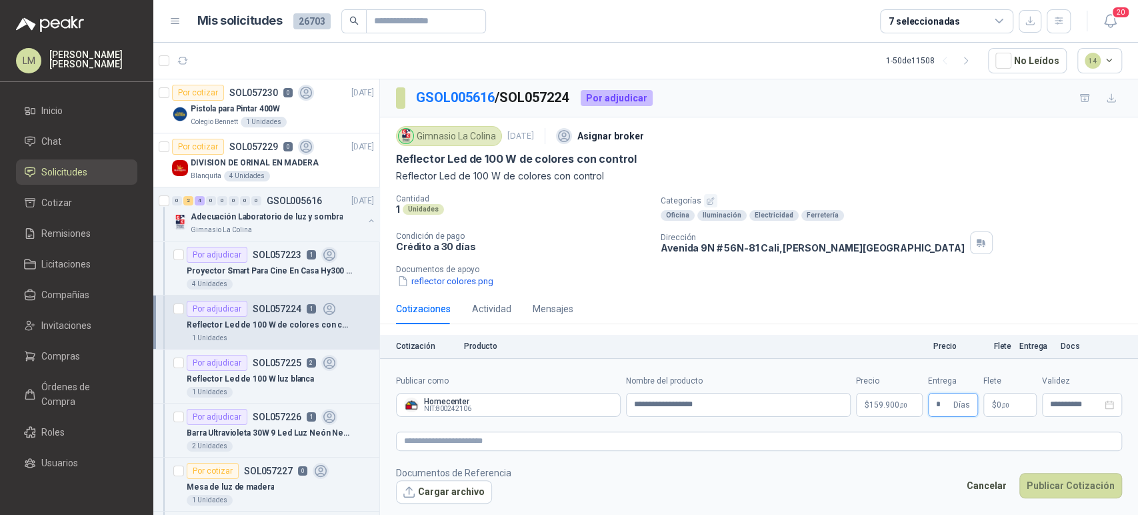
type input "*"
click at [990, 404] on p "$ 0 ,00" at bounding box center [1009, 405] width 53 height 24
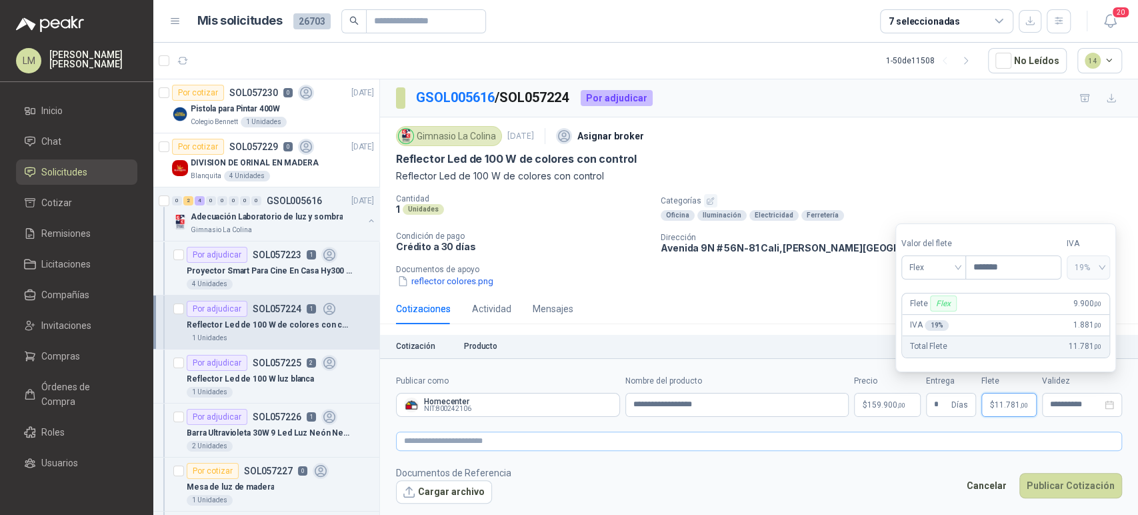
type input "*******"
click at [902, 447] on textarea at bounding box center [759, 440] width 726 height 19
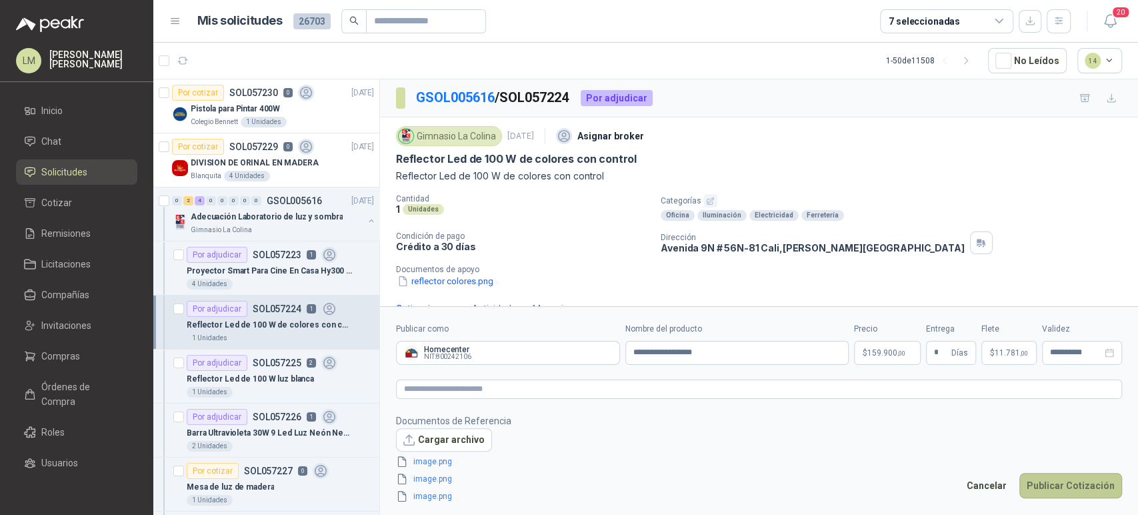
click at [1042, 477] on button "Publicar Cotización" at bounding box center [1070, 485] width 103 height 25
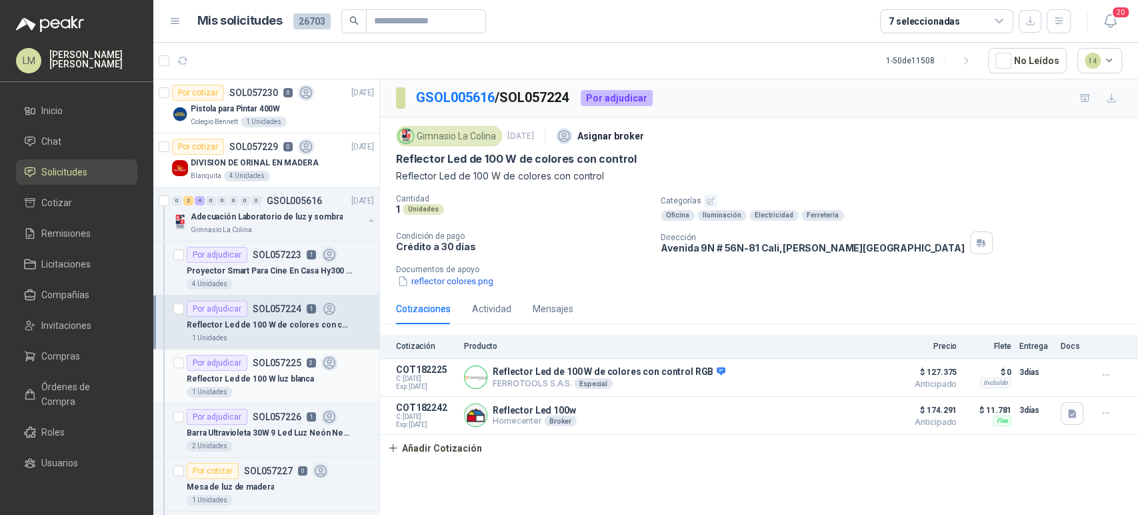
click at [272, 373] on p "Reflector Led de 100 W luz blanca" at bounding box center [250, 379] width 127 height 13
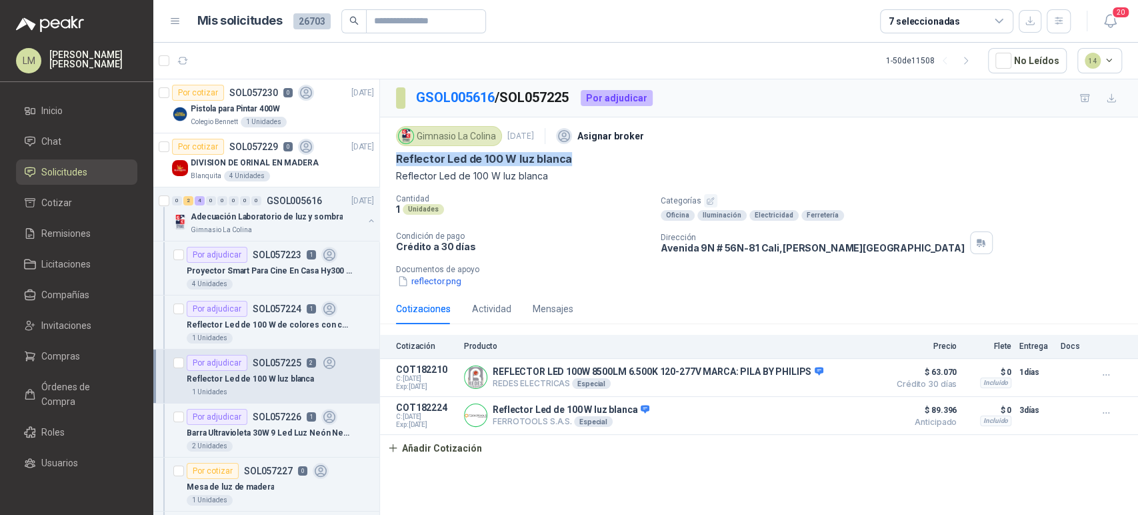
drag, startPoint x: 396, startPoint y: 157, endPoint x: 587, endPoint y: 159, distance: 191.3
click at [587, 159] on div "Reflector Led de 100 W luz blanca" at bounding box center [759, 159] width 726 height 14
copy p "Reflector Led de 100 W luz blanca"
click at [426, 447] on button "Añadir Cotización" at bounding box center [434, 448] width 109 height 27
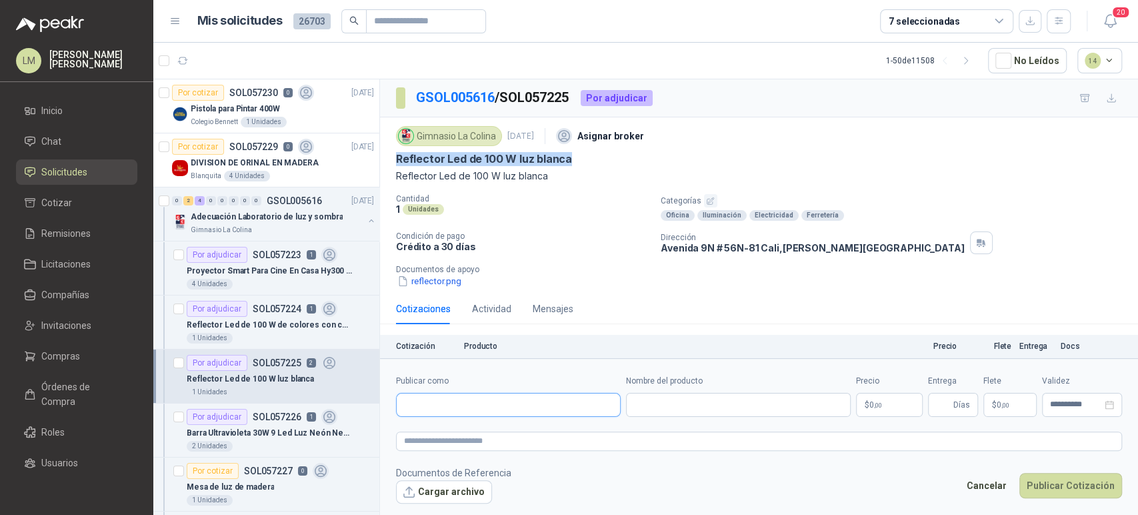
click at [465, 412] on input "Publicar como" at bounding box center [508, 404] width 223 height 23
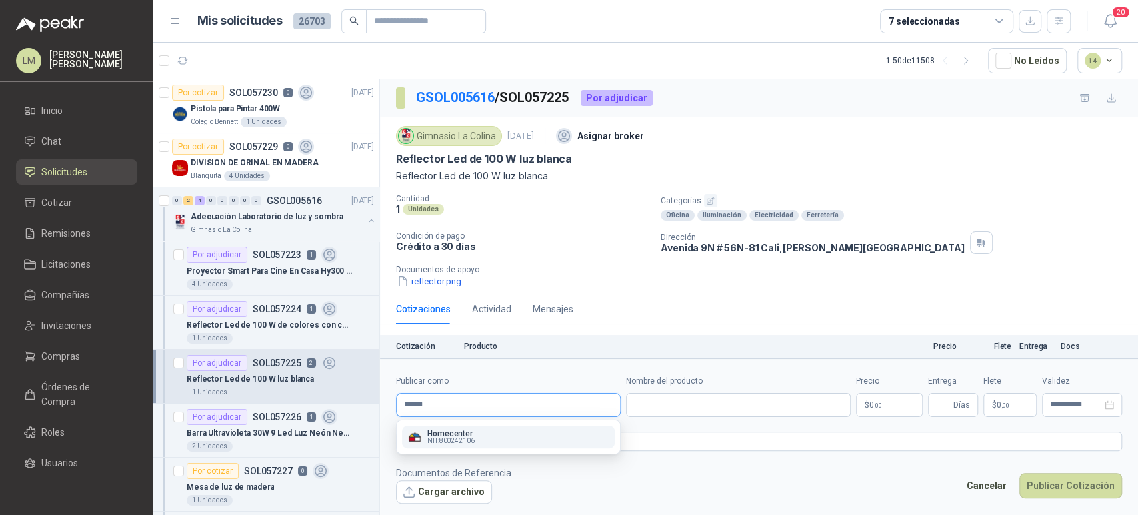
type input "******"
click at [453, 438] on span "NIT : 800242106" at bounding box center [450, 440] width 47 height 7
type input "**********"
click at [667, 398] on input "Nombre del producto" at bounding box center [738, 405] width 225 height 24
paste input "**********"
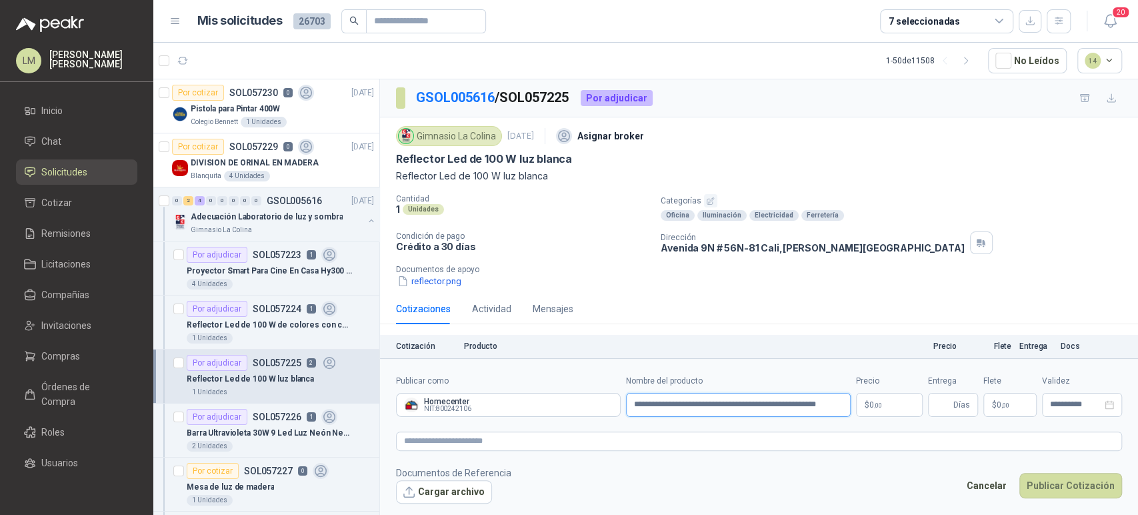
type input "**********"
click at [872, 405] on body "LM Luis Miguel Martinez Inicio Chat Solicitudes Cotizar Remisiones Licitaciones…" at bounding box center [569, 257] width 1138 height 515
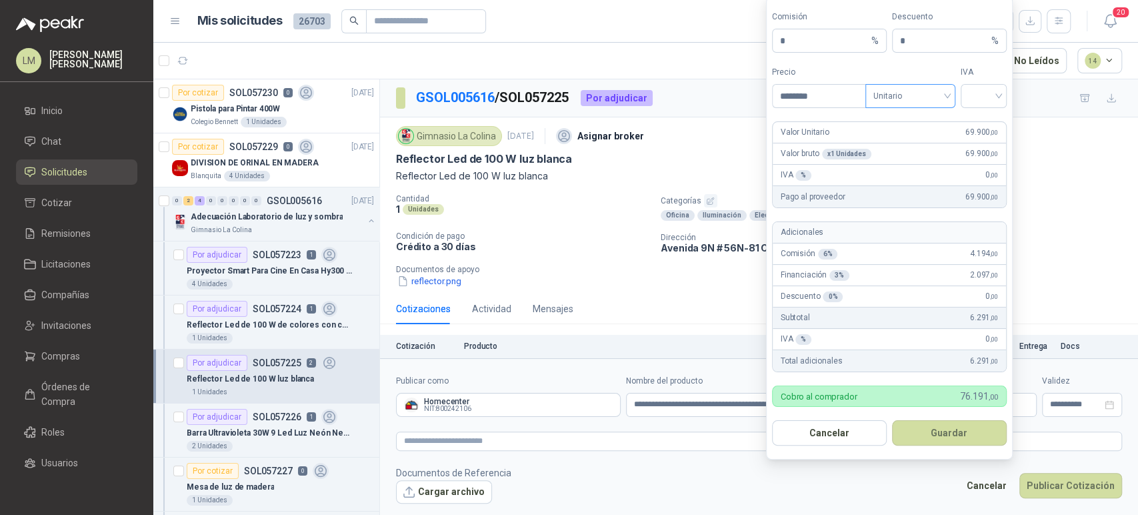
click at [899, 101] on span "Unitario" at bounding box center [910, 96] width 74 height 20
type input "********"
click at [894, 141] on div "Unitario con IVA" at bounding box center [910, 145] width 69 height 15
click at [988, 95] on input "search" at bounding box center [983, 95] width 30 height 20
click at [977, 119] on div "19%" at bounding box center [983, 124] width 25 height 15
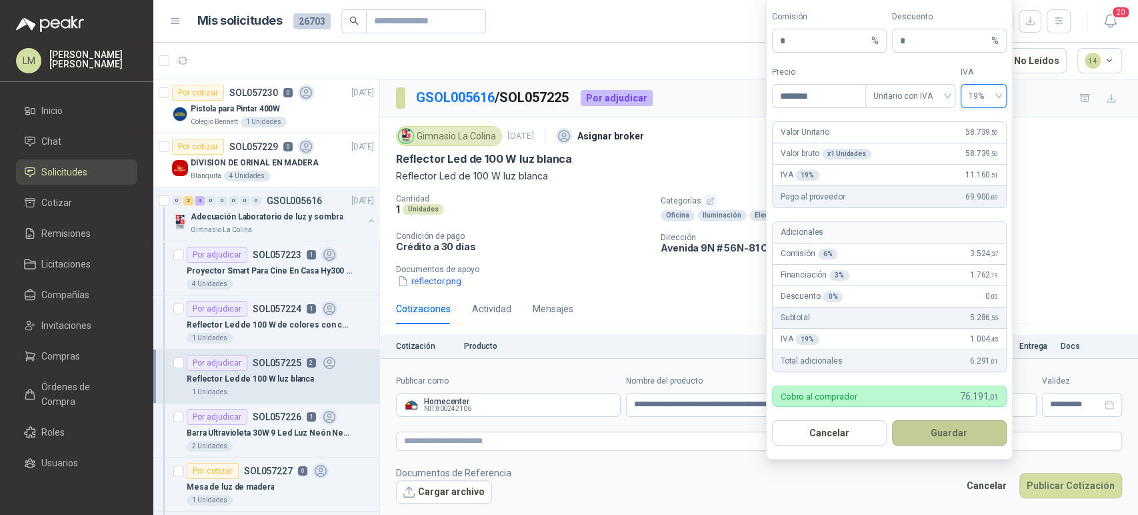
click at [929, 431] on button "Guardar" at bounding box center [949, 432] width 115 height 25
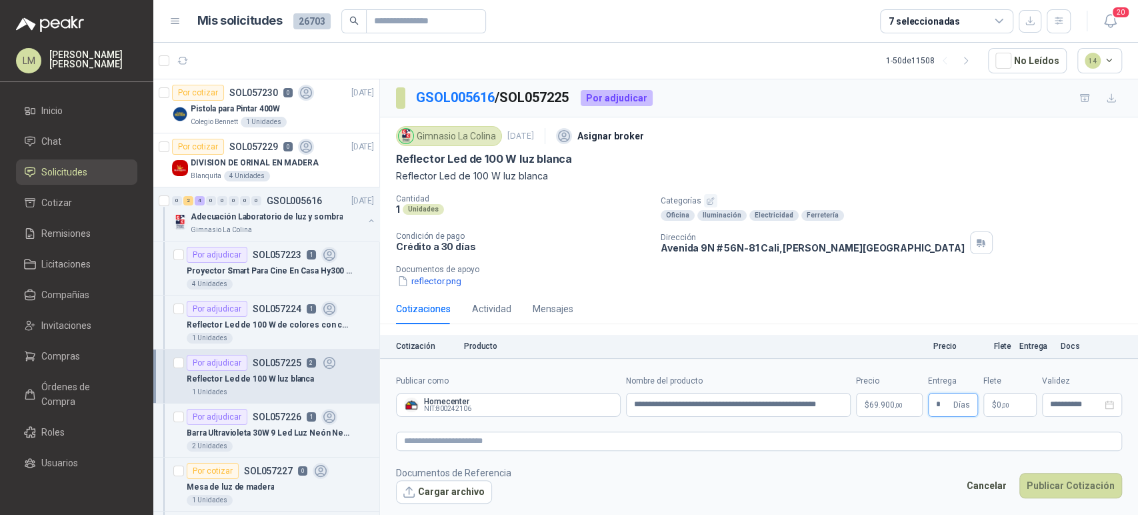
type input "*"
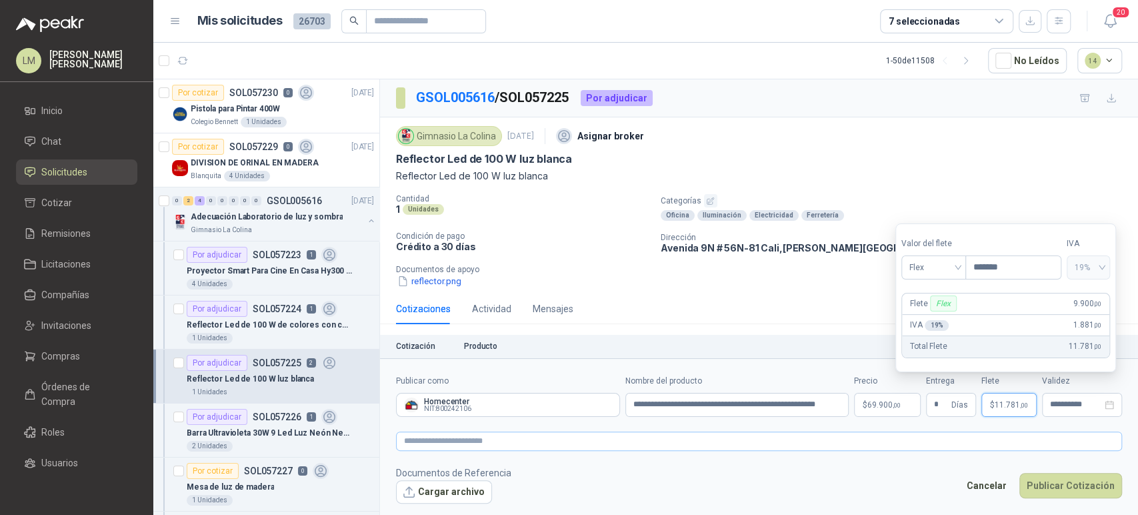
type input "*******"
click at [898, 441] on textarea at bounding box center [759, 440] width 726 height 19
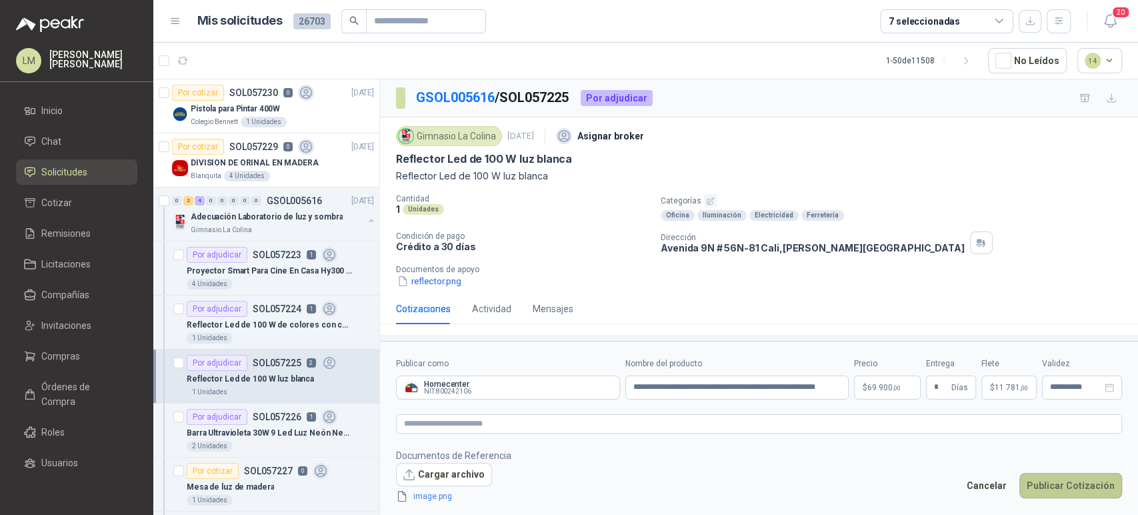
click at [1056, 485] on button "Publicar Cotización" at bounding box center [1070, 485] width 103 height 25
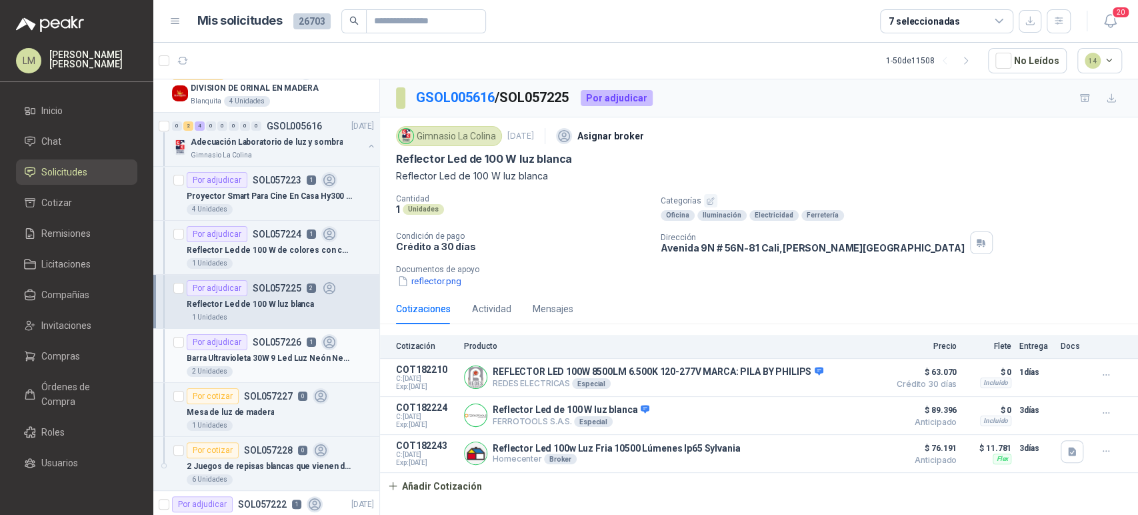
scroll to position [76, 1]
click at [251, 352] on p "Barra Ultravioleta 30W 9 Led Luz Neón Negra" at bounding box center [270, 357] width 166 height 13
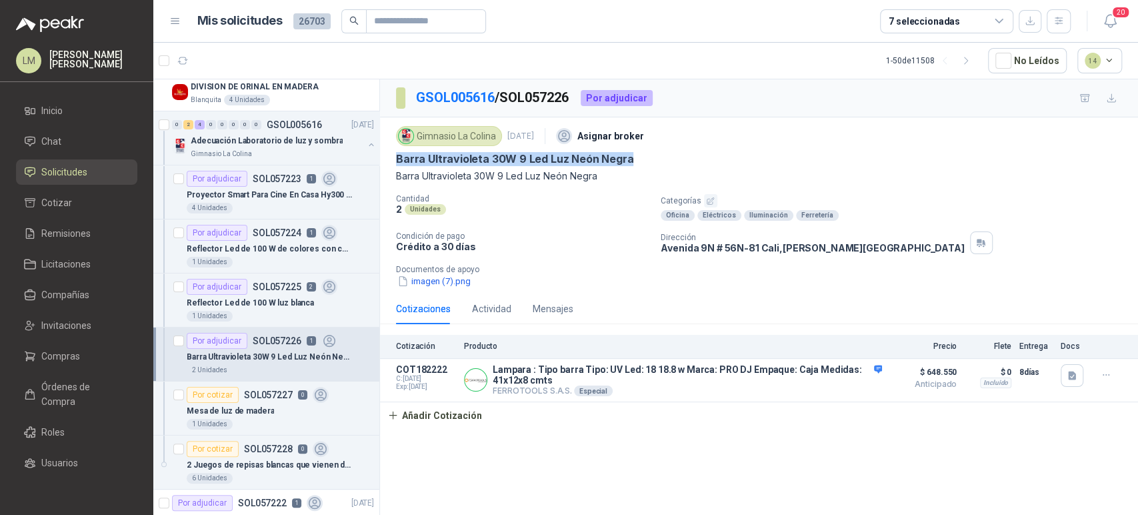
drag, startPoint x: 395, startPoint y: 157, endPoint x: 647, endPoint y: 164, distance: 251.4
click at [647, 164] on div "Barra Ultravioleta 30W 9 Led Luz Neón Negra" at bounding box center [759, 159] width 726 height 14
copy p "Barra Ultravioleta 30W 9 Led Luz Neón Negra"
click at [244, 409] on p "Mesa de luz de madera" at bounding box center [230, 411] width 87 height 13
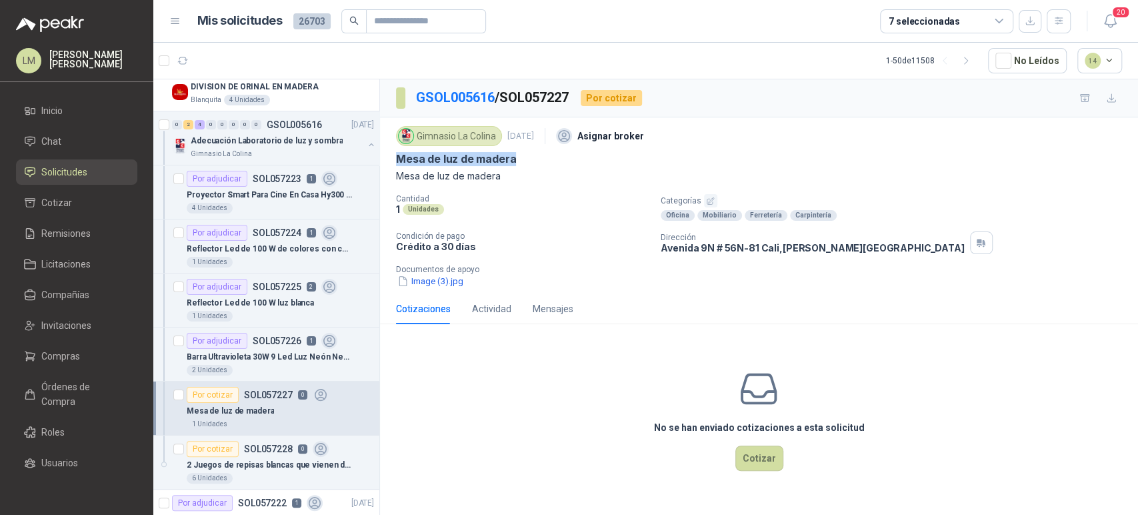
drag, startPoint x: 393, startPoint y: 157, endPoint x: 529, endPoint y: 154, distance: 135.3
click at [529, 154] on div "Gimnasio La Colina 24 sept, 2025 Asignar broker Mesa de luz de madera Mesa de l…" at bounding box center [759, 205] width 758 height 176
copy p "Mesa de luz de madera"
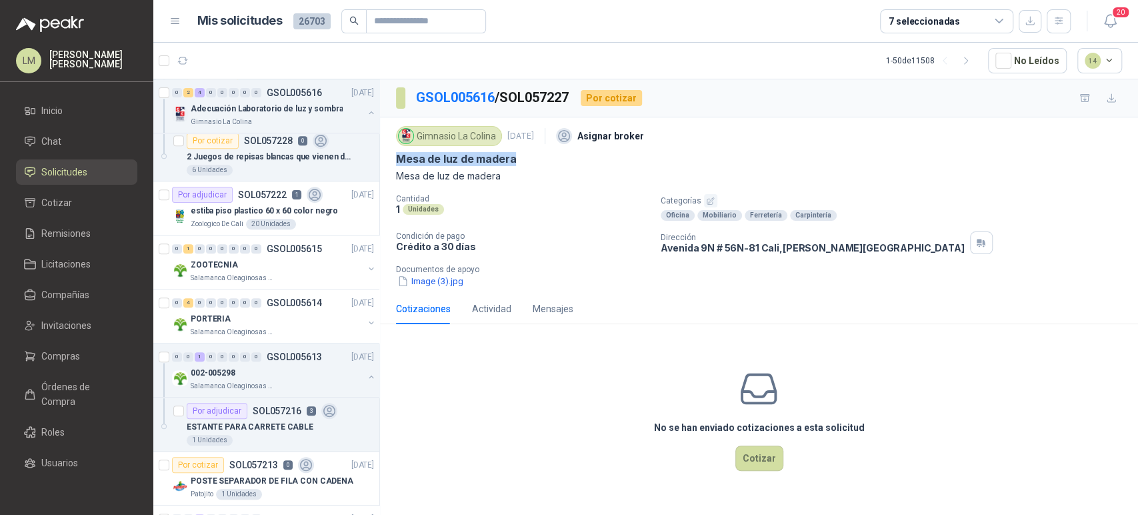
scroll to position [417, 1]
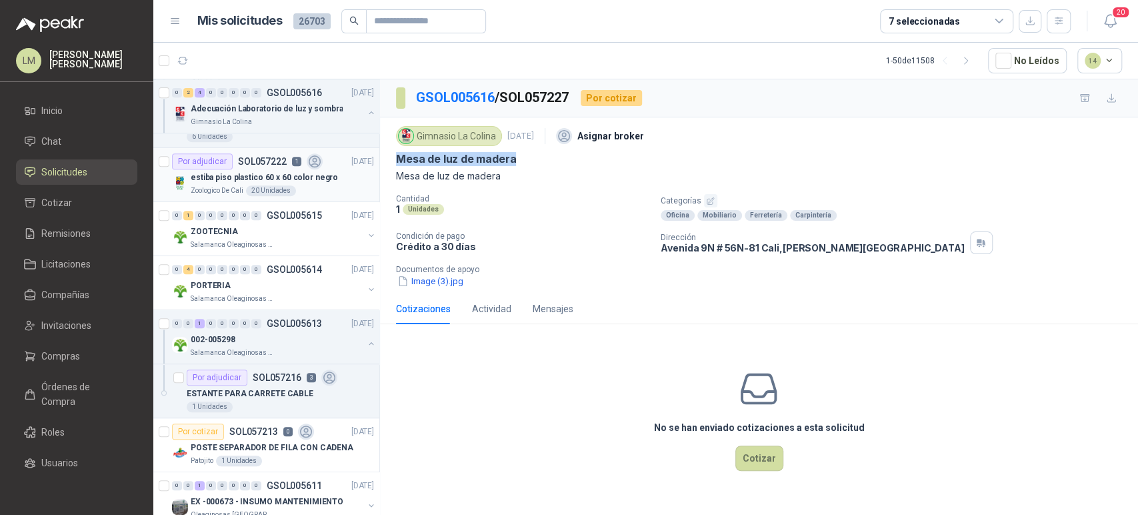
click at [249, 175] on p "estiba piso plastico 60 x 60 color negro" at bounding box center [264, 177] width 147 height 13
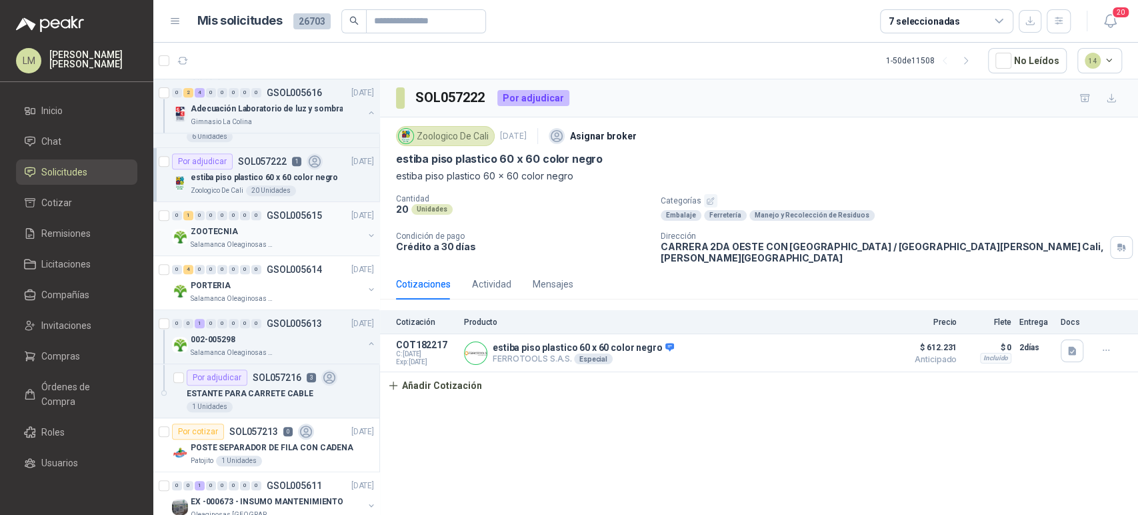
click at [366, 235] on button "button" at bounding box center [371, 235] width 11 height 11
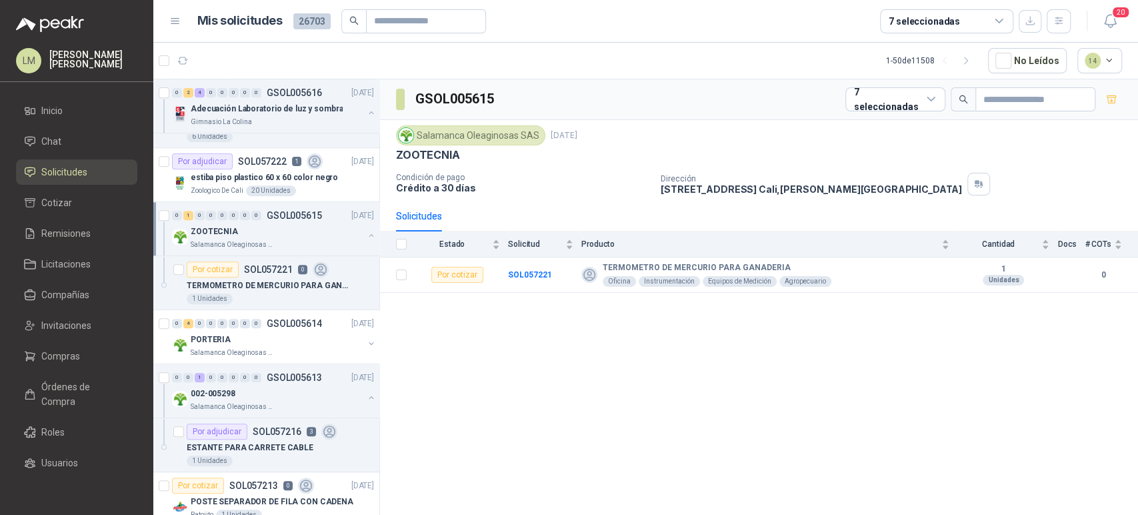
click at [366, 235] on button "button" at bounding box center [371, 235] width 11 height 11
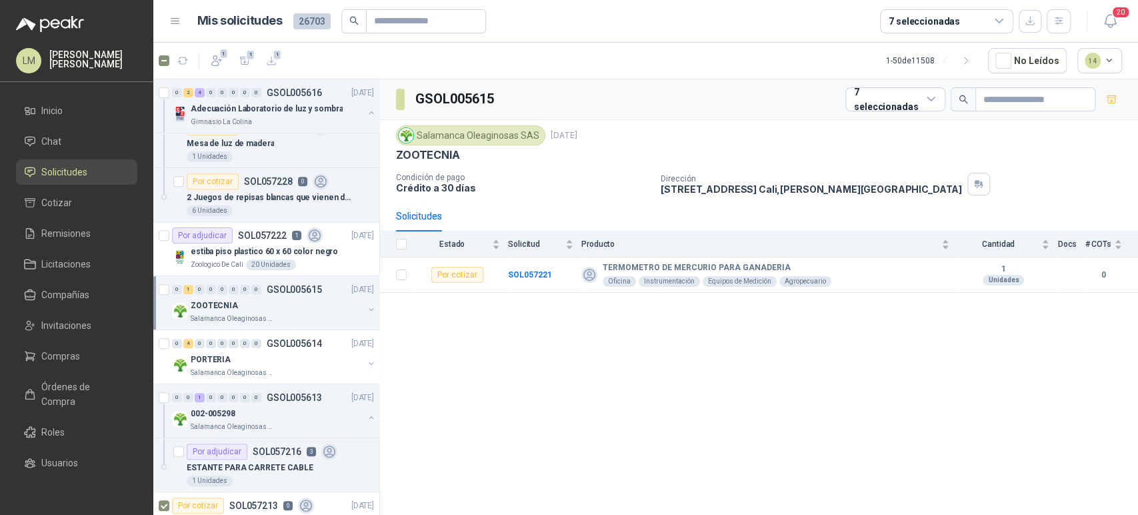
scroll to position [347, 1]
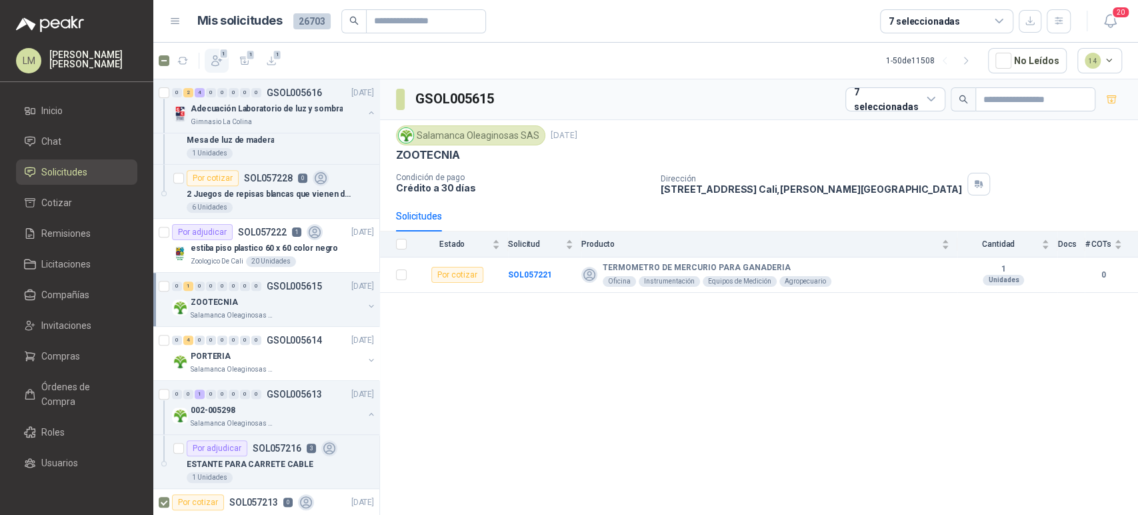
click at [215, 64] on icon "button" at bounding box center [216, 60] width 13 height 13
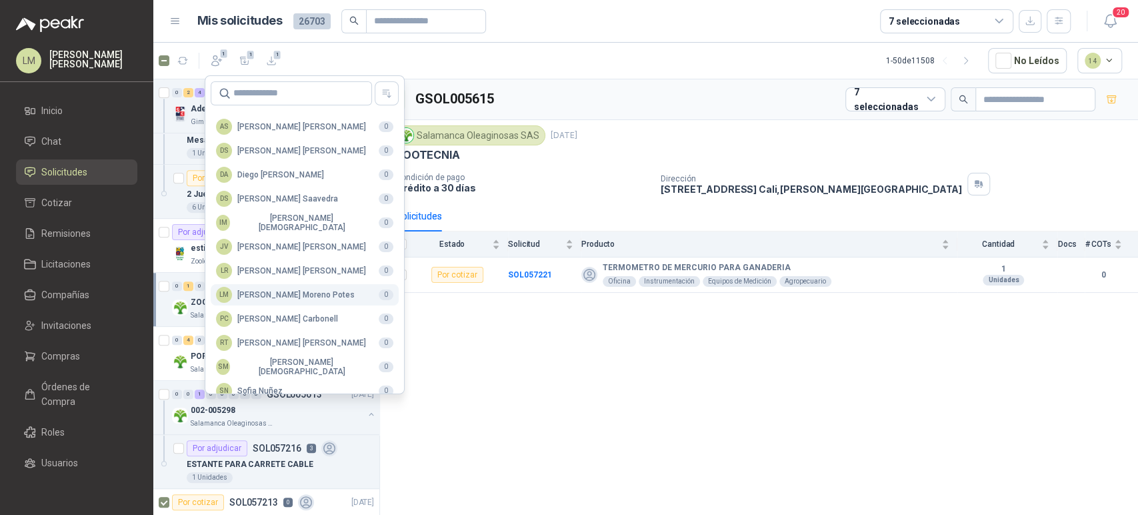
scroll to position [325, 0]
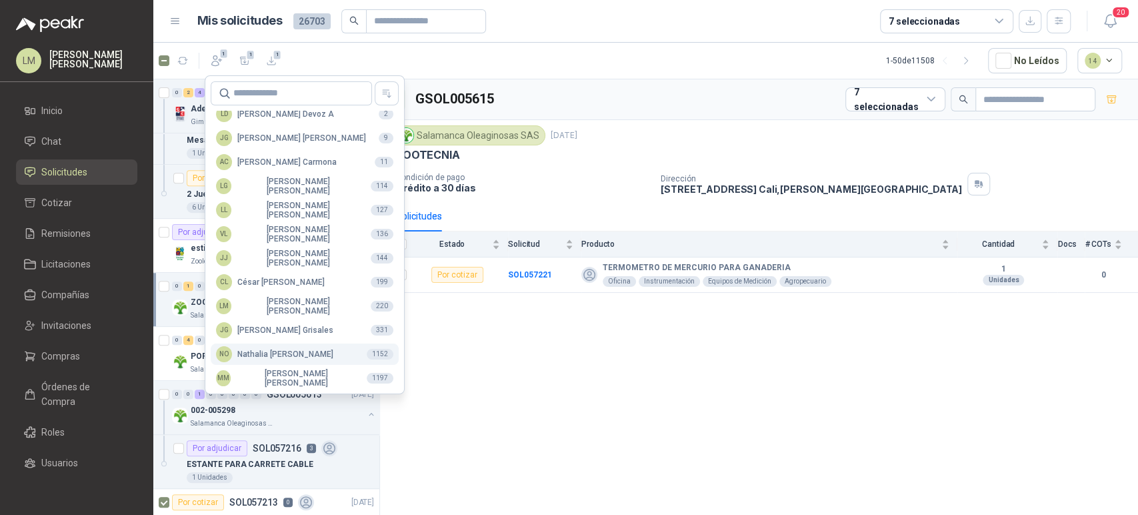
click at [267, 353] on div "NO Nathalia Ortega" at bounding box center [274, 354] width 117 height 16
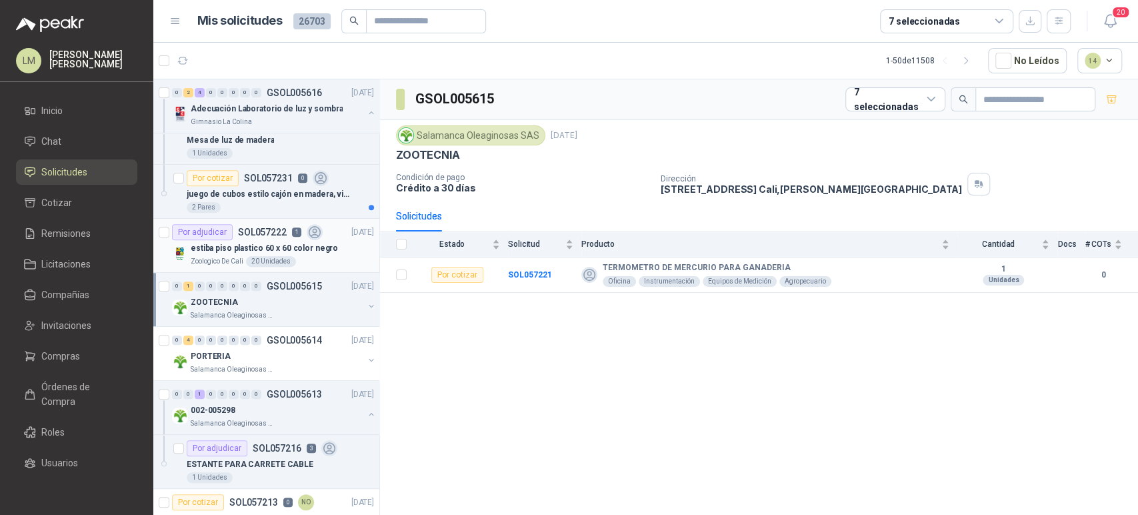
click at [252, 243] on p "estiba piso plastico 60 x 60 color negro" at bounding box center [264, 248] width 147 height 13
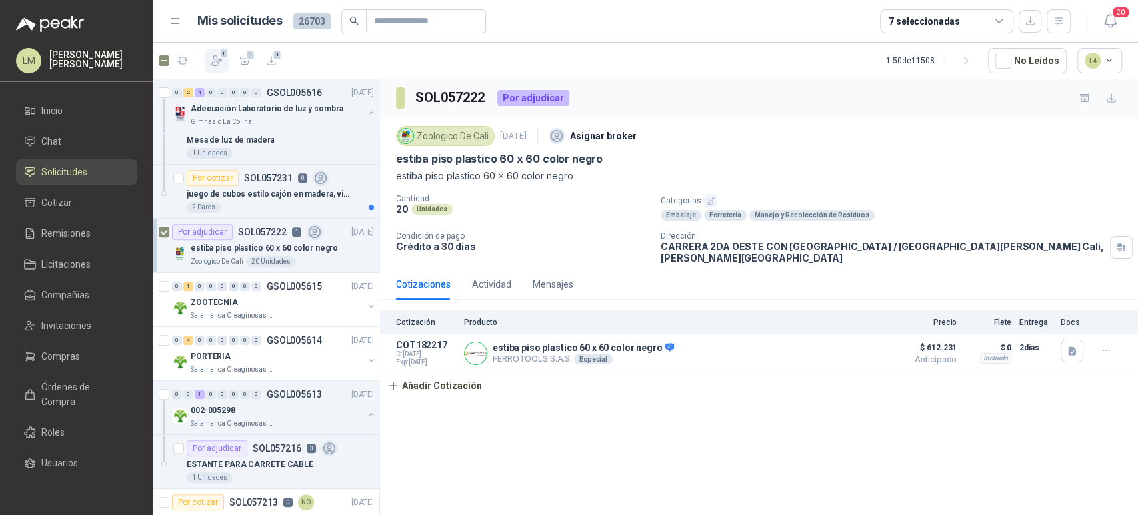
click at [217, 58] on icon "button" at bounding box center [217, 61] width 10 height 10
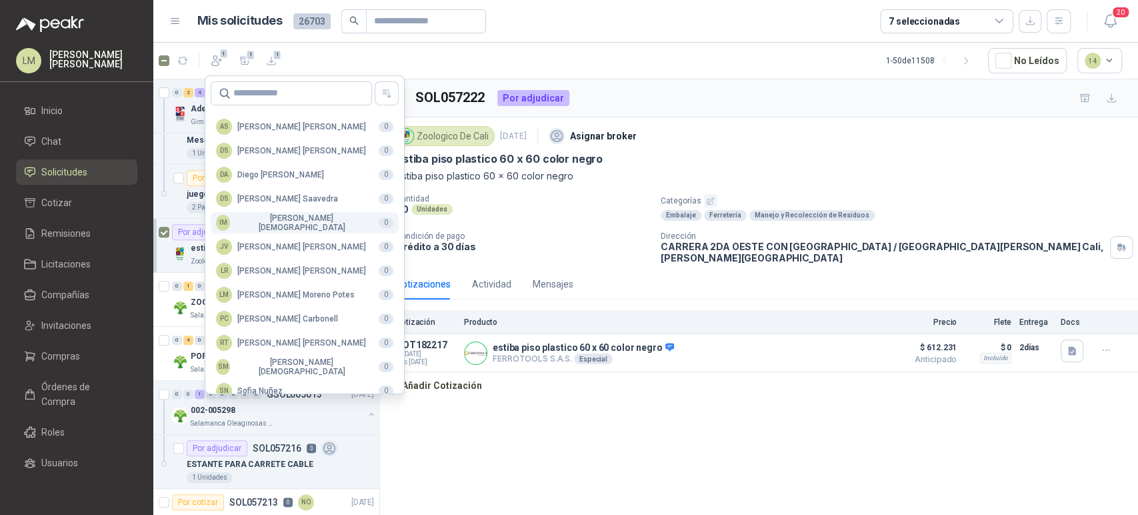
scroll to position [325, 0]
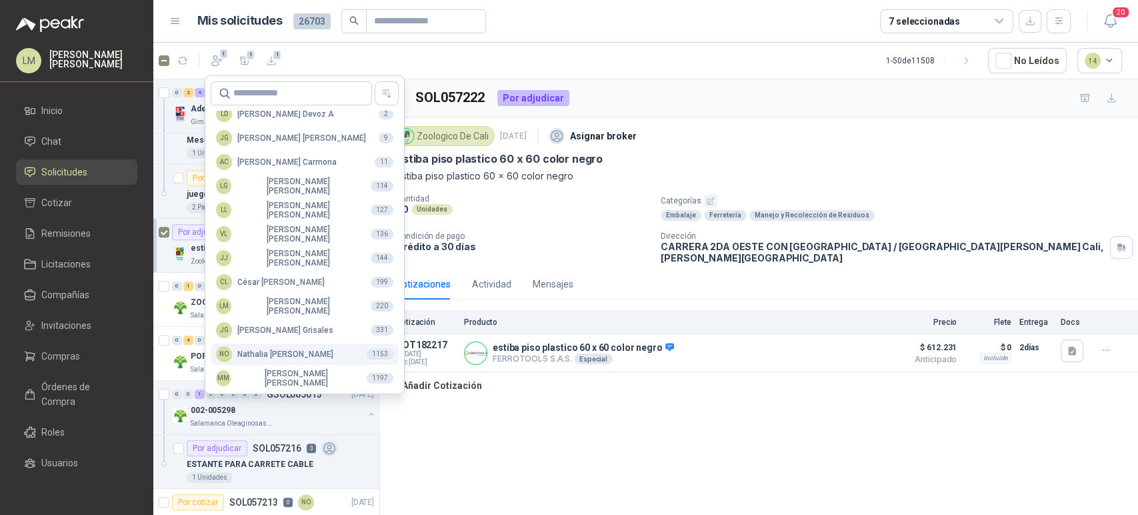
click at [243, 356] on div "NO Nathalia Ortega" at bounding box center [274, 354] width 117 height 16
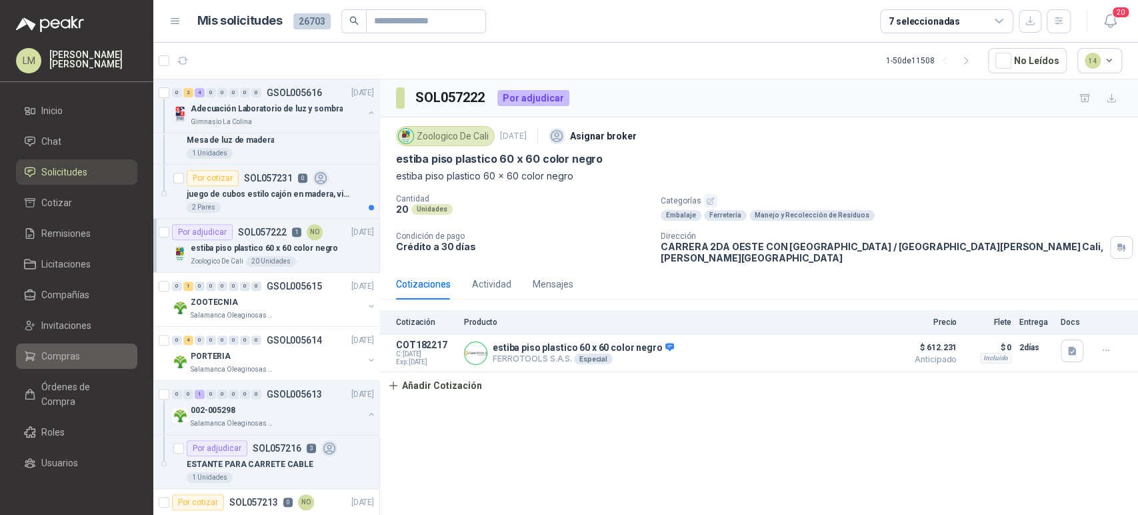
click at [62, 354] on span "Compras" at bounding box center [60, 356] width 39 height 15
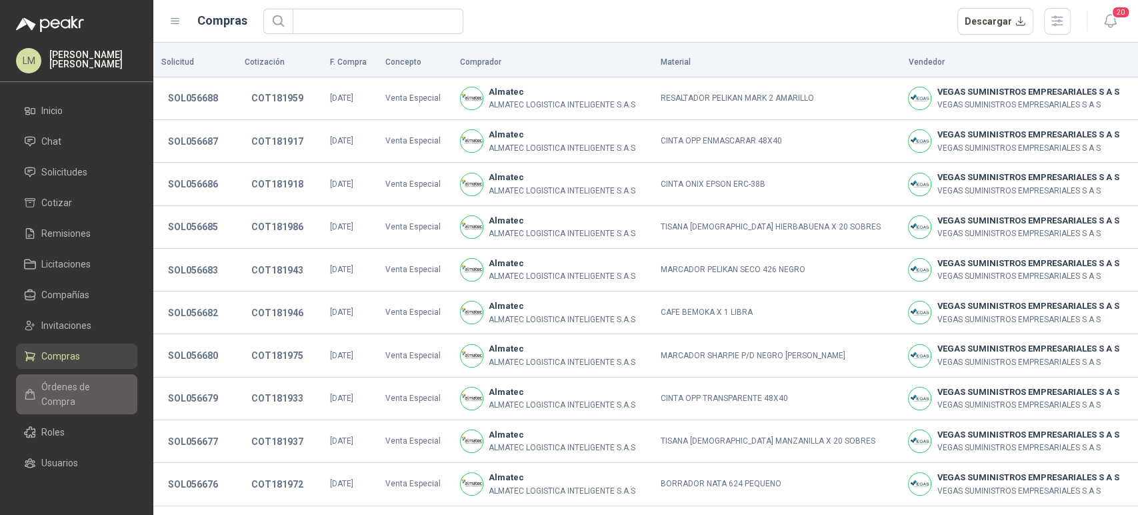
click at [51, 391] on span "Órdenes de Compra" at bounding box center [82, 393] width 83 height 29
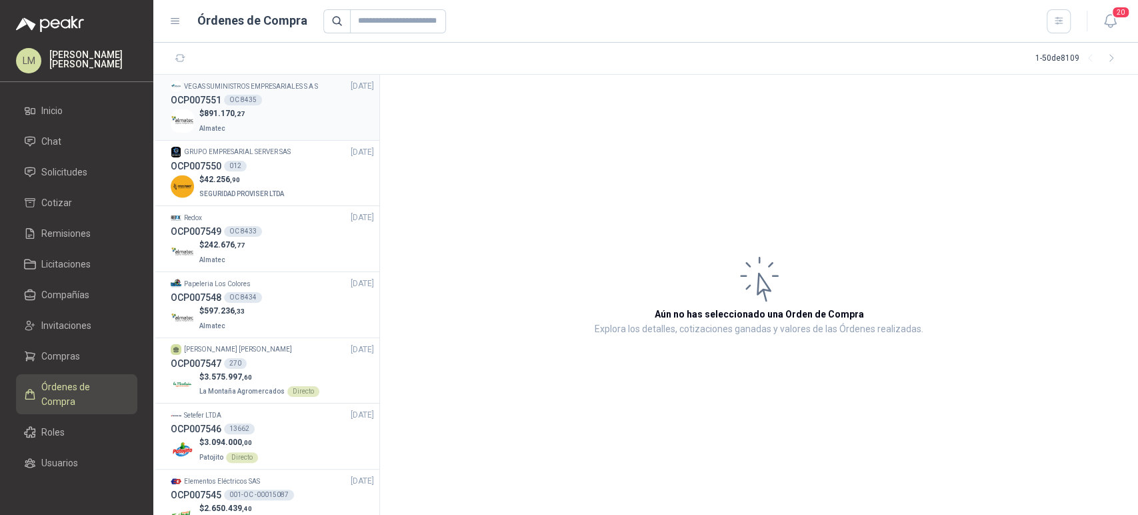
click at [247, 111] on div "$ 891.170 ,27 Almatec" at bounding box center [272, 120] width 203 height 27
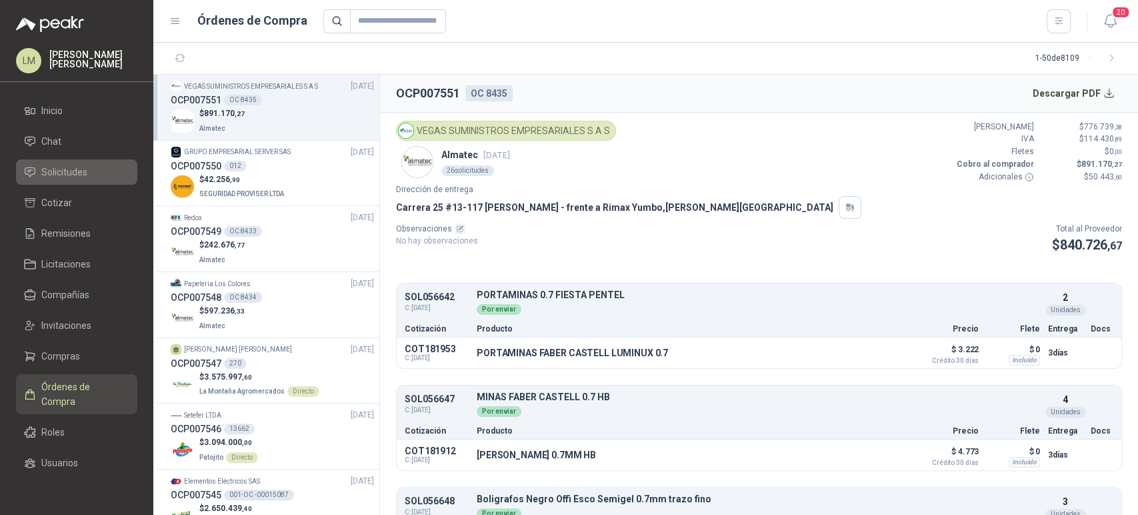
click at [47, 171] on span "Solicitudes" at bounding box center [64, 172] width 46 height 15
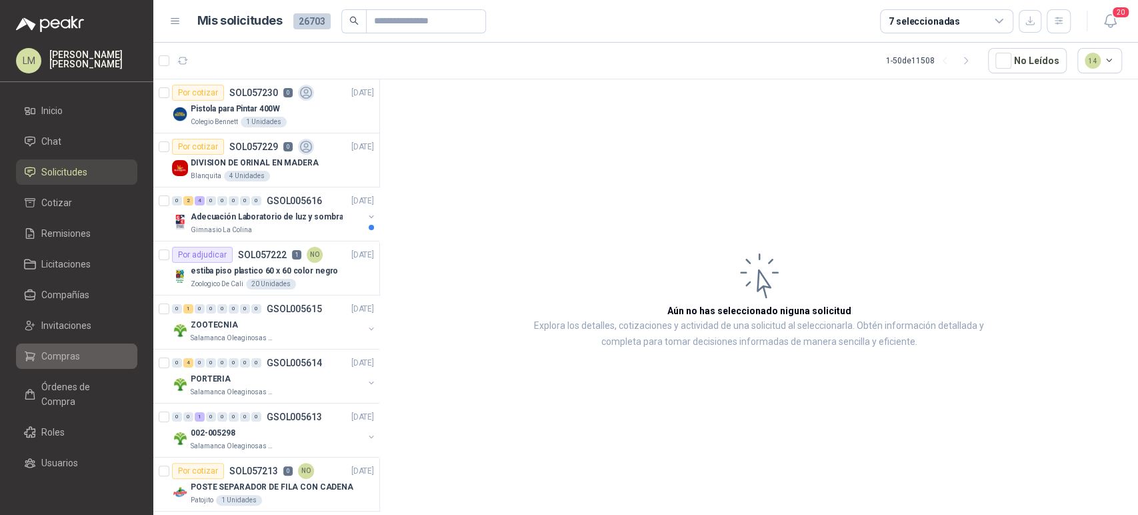
click at [53, 353] on span "Compras" at bounding box center [60, 356] width 39 height 15
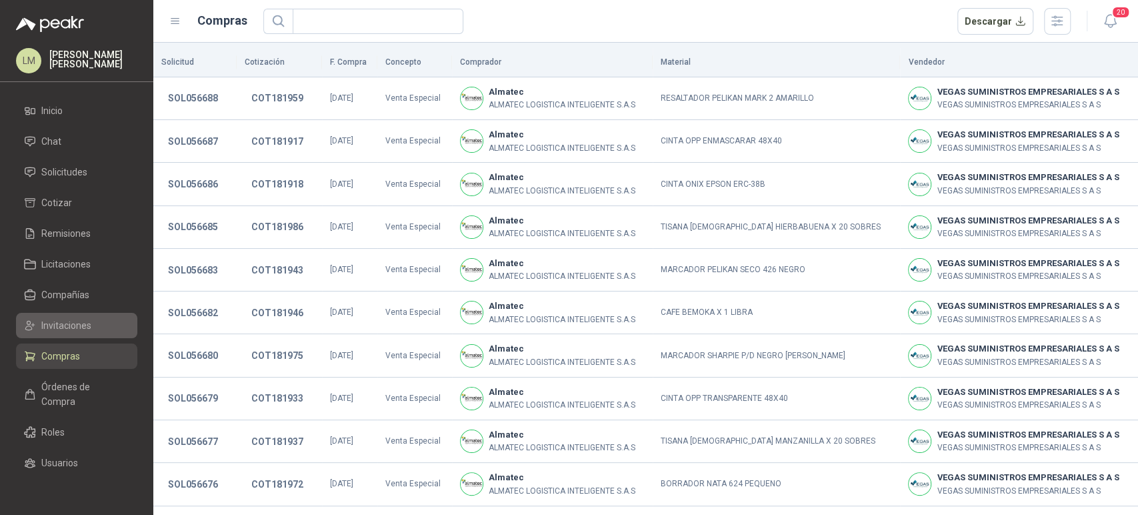
click at [60, 330] on span "Invitaciones" at bounding box center [66, 325] width 50 height 15
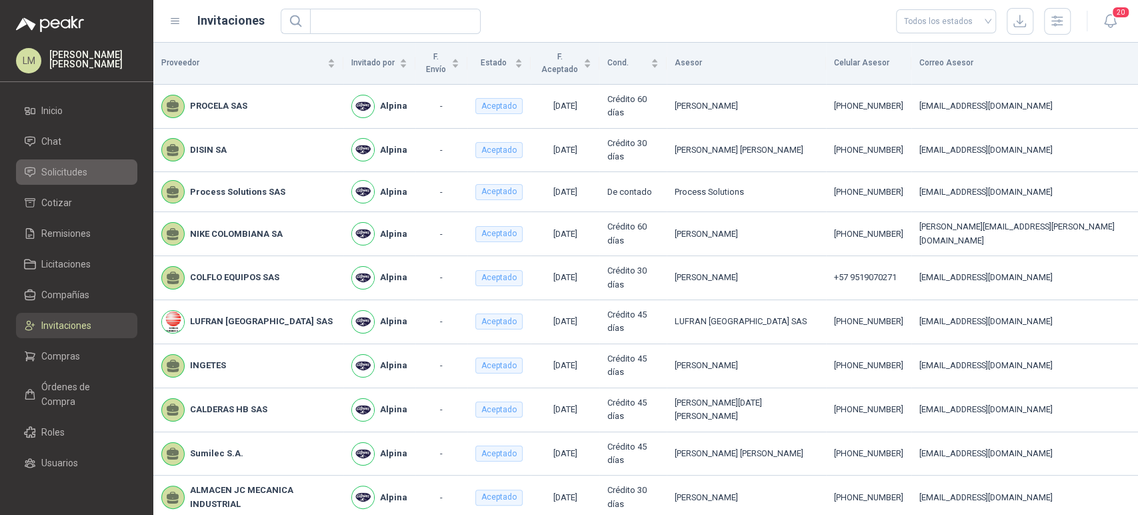
click at [71, 169] on span "Solicitudes" at bounding box center [64, 172] width 46 height 15
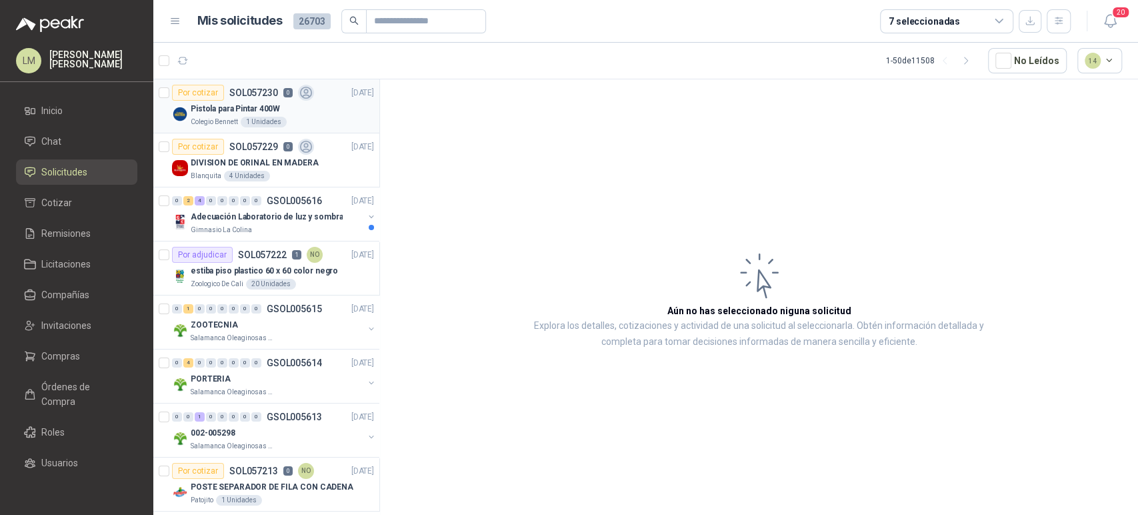
click at [275, 114] on p "Pistola para Pintar 400W" at bounding box center [235, 109] width 89 height 13
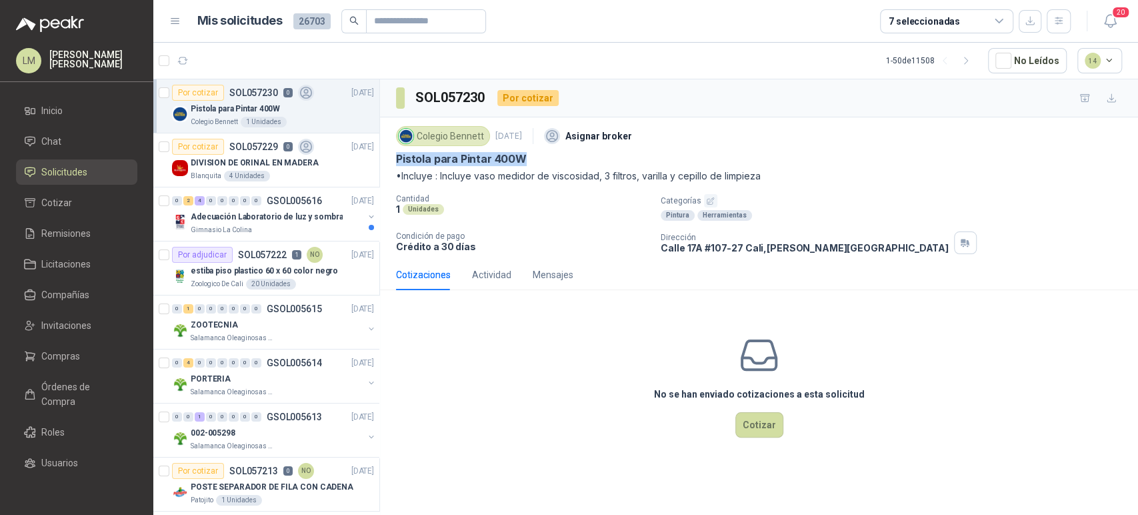
drag, startPoint x: 395, startPoint y: 157, endPoint x: 543, endPoint y: 153, distance: 148.7
click at [543, 153] on div "Colegio Bennett 24 sept, 2025 Asignar broker Pistola para Pintar 400W •Incluye …" at bounding box center [759, 188] width 758 height 142
copy p "Pistola para Pintar 400W"
click at [242, 223] on div "Adecuación Laboratorio de luz y sombra" at bounding box center [277, 217] width 173 height 16
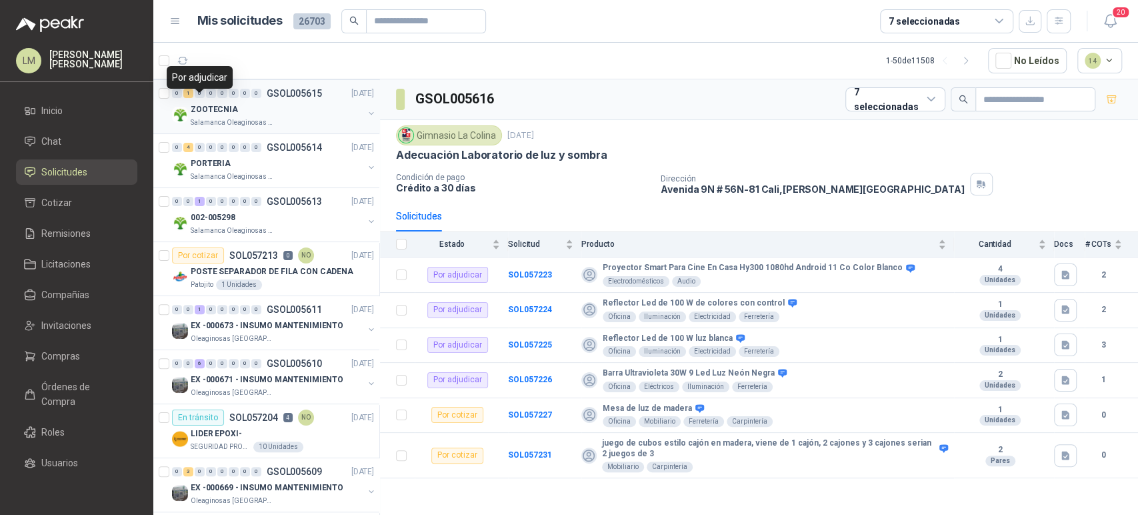
scroll to position [219, 0]
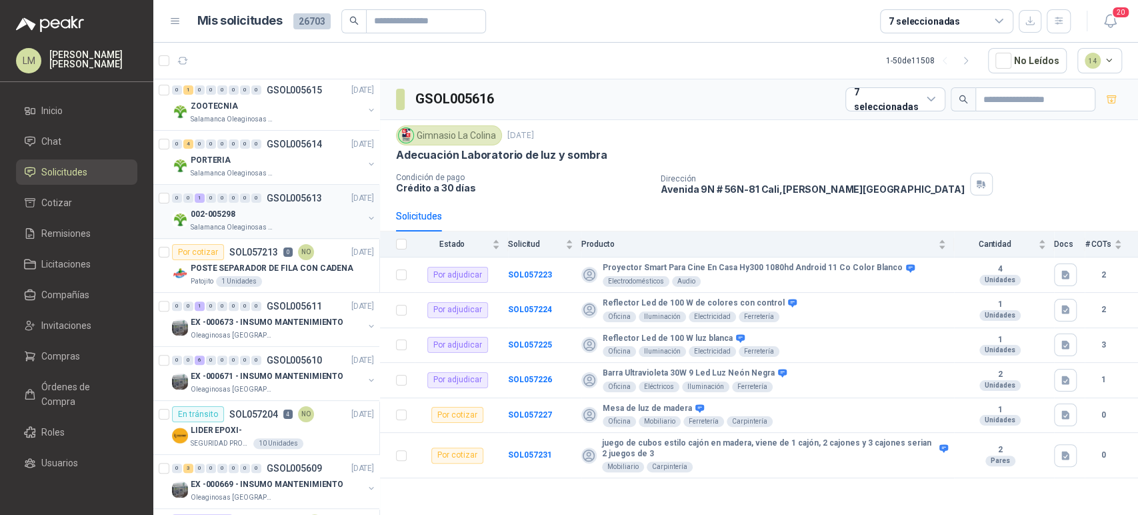
click at [271, 206] on div "002-005298" at bounding box center [277, 214] width 173 height 16
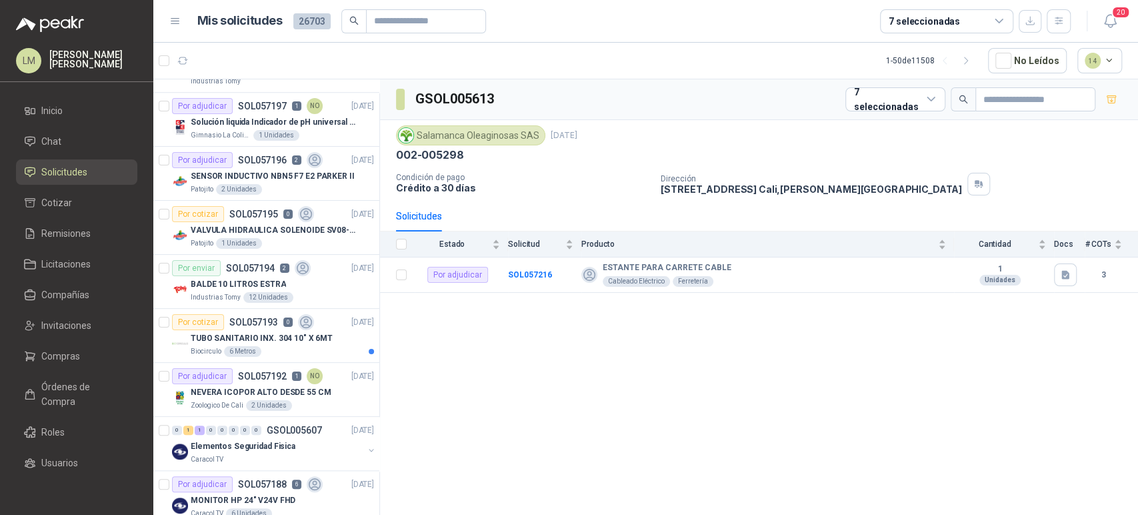
scroll to position [743, 0]
click at [247, 180] on div "SENSOR INDUCTIVO NBN5 F7 E2 PARKER II" at bounding box center [282, 175] width 183 height 16
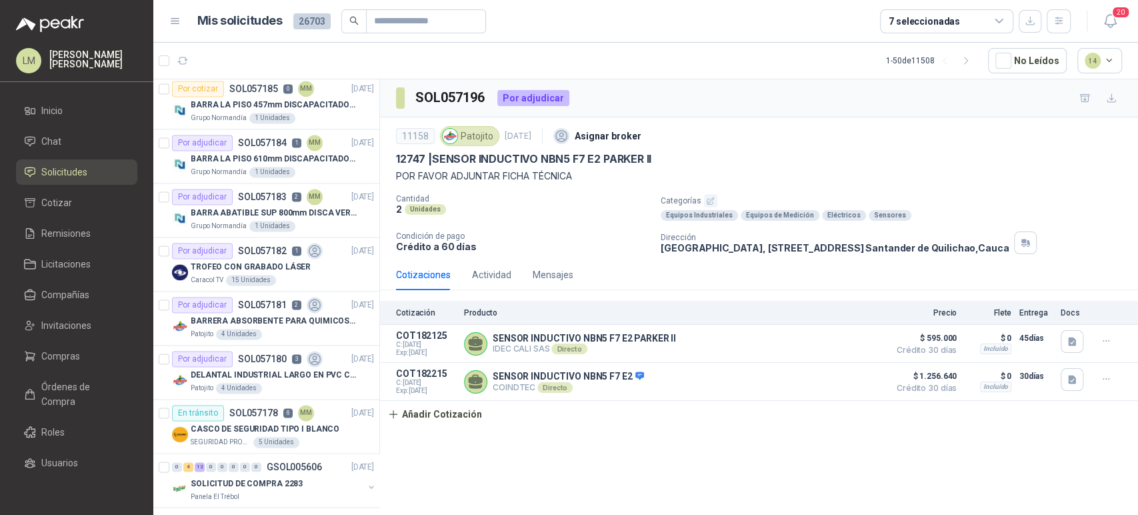
scroll to position [1300, 0]
click at [247, 199] on p "SOL057183" at bounding box center [262, 195] width 49 height 9
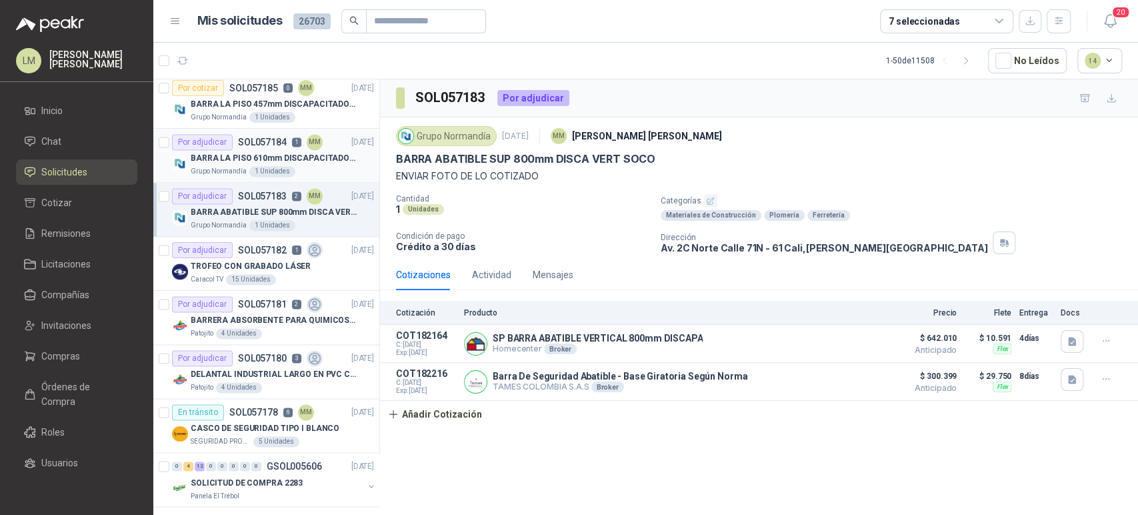
click at [275, 163] on div "BARRA LA PISO 610mm DISCAPACITADOS SOCO" at bounding box center [282, 158] width 183 height 16
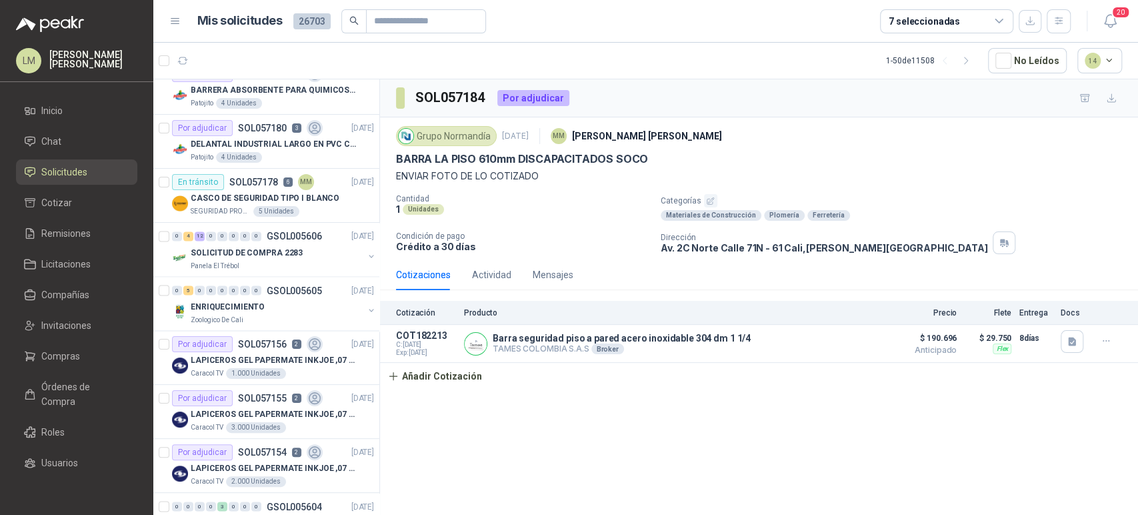
scroll to position [1625, 0]
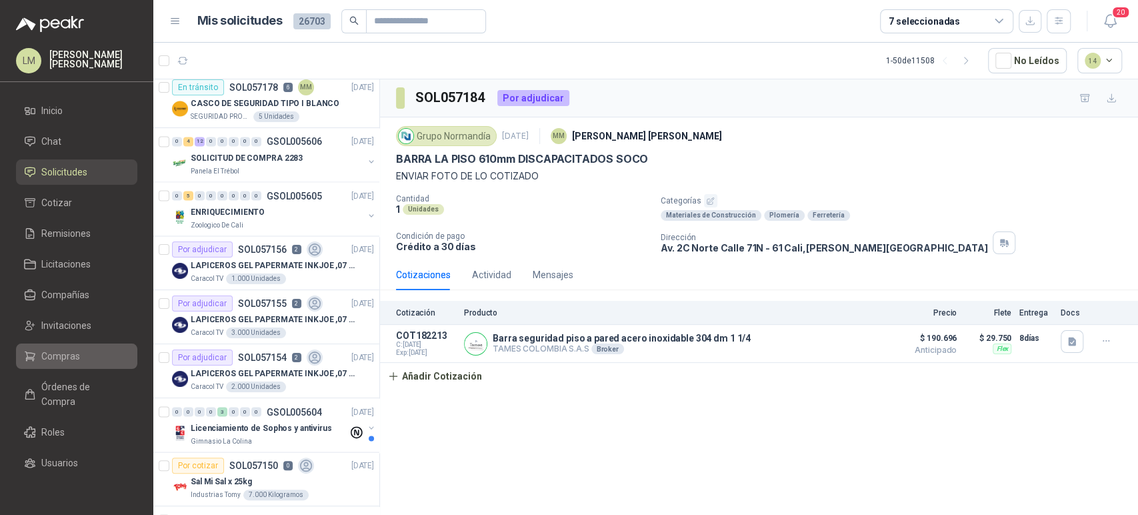
click at [59, 356] on span "Compras" at bounding box center [60, 356] width 39 height 15
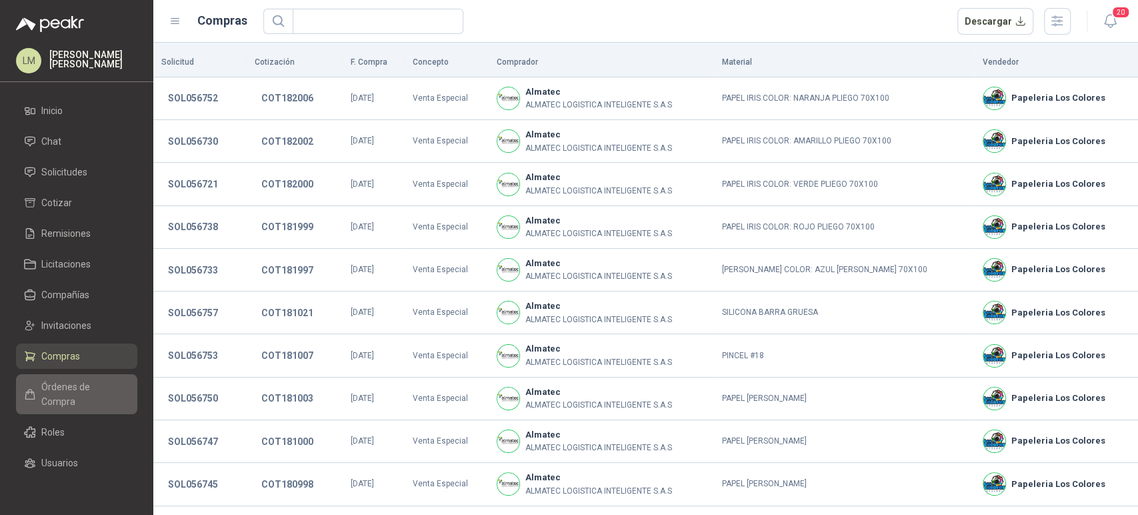
click at [73, 393] on span "Órdenes de Compra" at bounding box center [82, 393] width 83 height 29
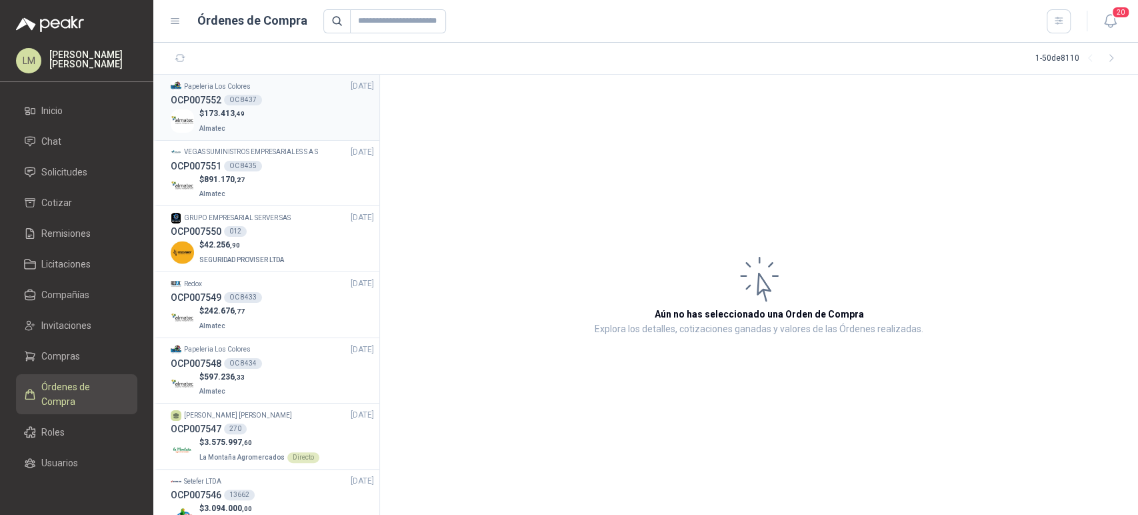
click at [273, 124] on div "$ 173.413 ,49 Almatec" at bounding box center [272, 120] width 203 height 27
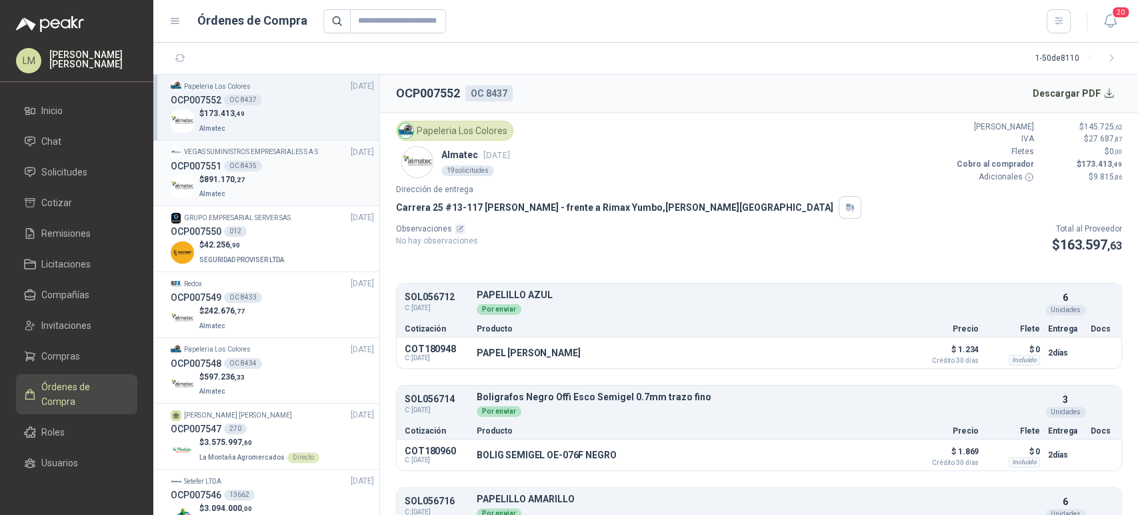
click at [267, 169] on div "OCP007551 OC 8435" at bounding box center [272, 166] width 203 height 15
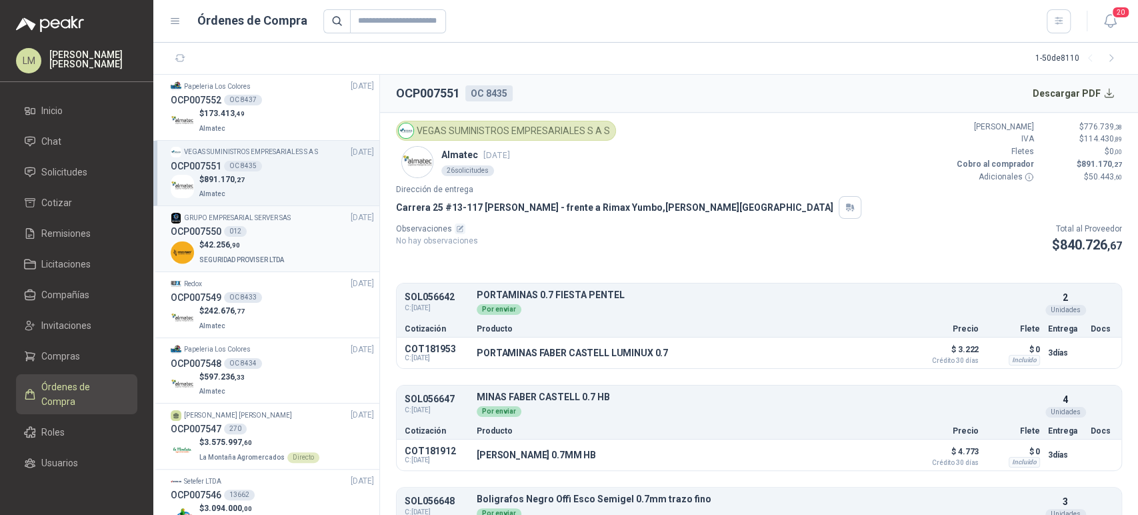
click at [259, 238] on div "OCP007550 012" at bounding box center [272, 231] width 203 height 15
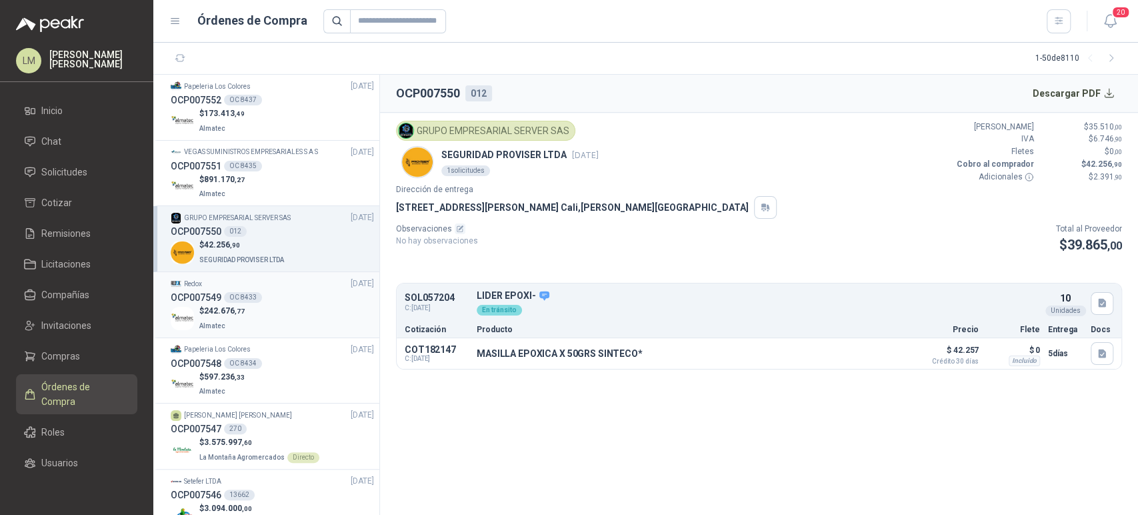
click at [261, 299] on div "OCP007549 OC 8433" at bounding box center [272, 297] width 203 height 15
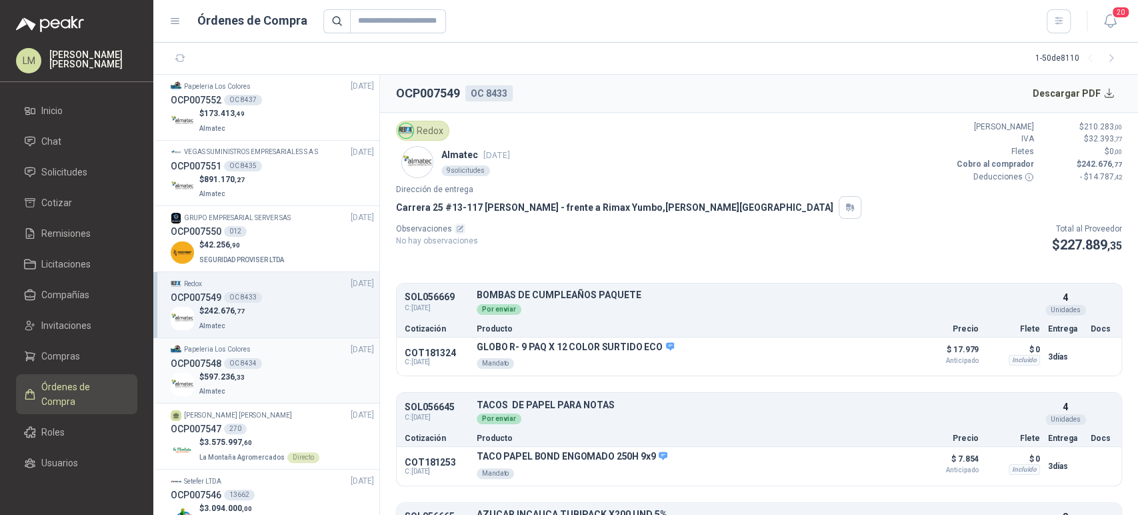
click at [268, 361] on div "OCP007548 OC 8434" at bounding box center [272, 363] width 203 height 15
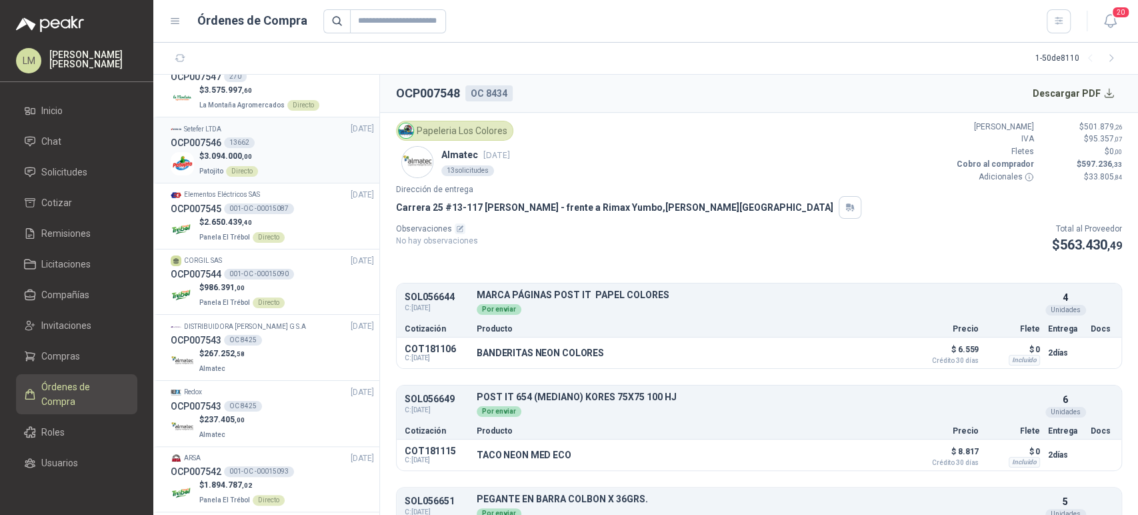
scroll to position [372, 0]
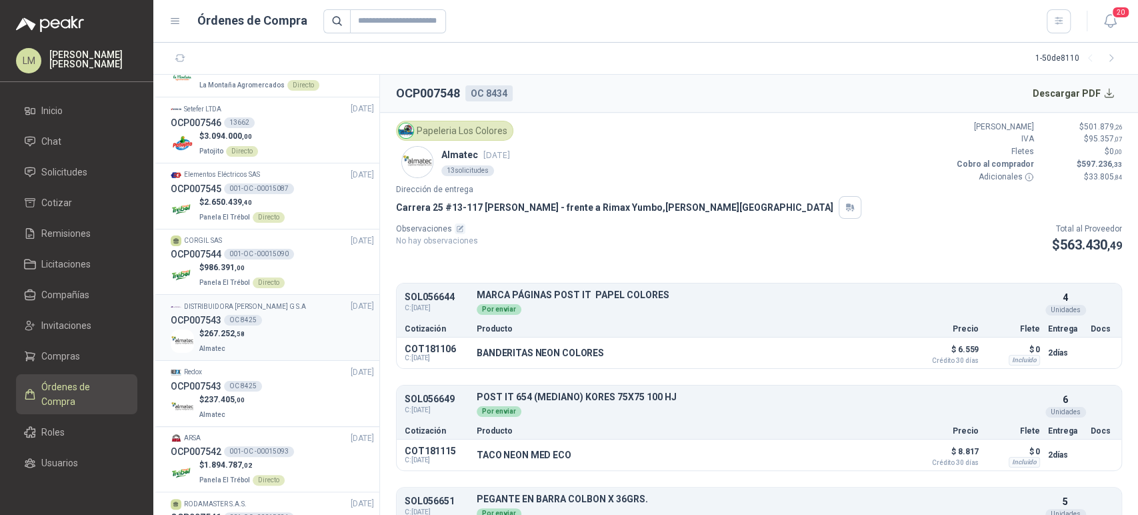
click at [229, 324] on div "OCP007543 OC 8425" at bounding box center [272, 320] width 203 height 15
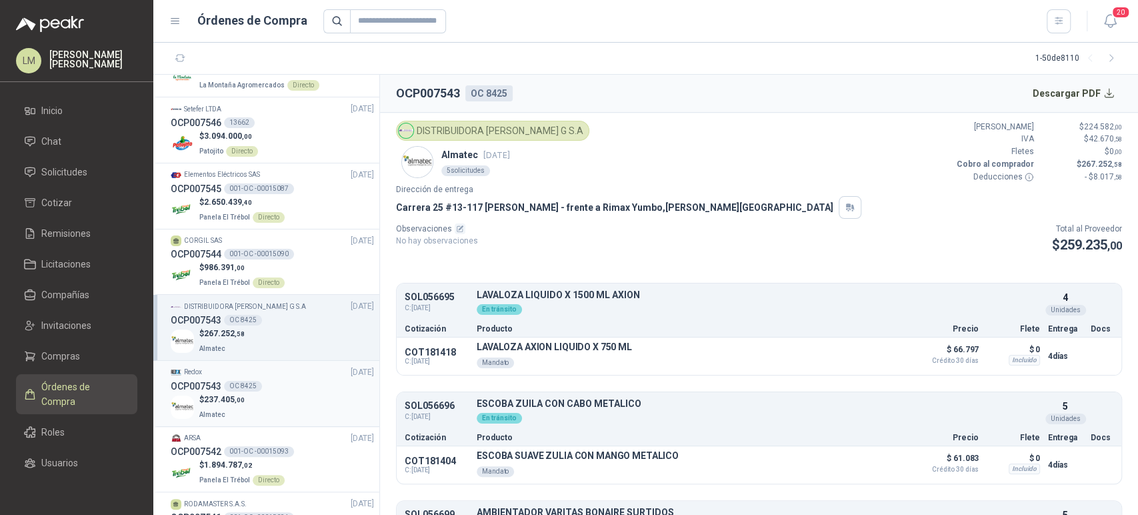
click at [259, 391] on div "OCP007543 OC 8425" at bounding box center [272, 386] width 203 height 15
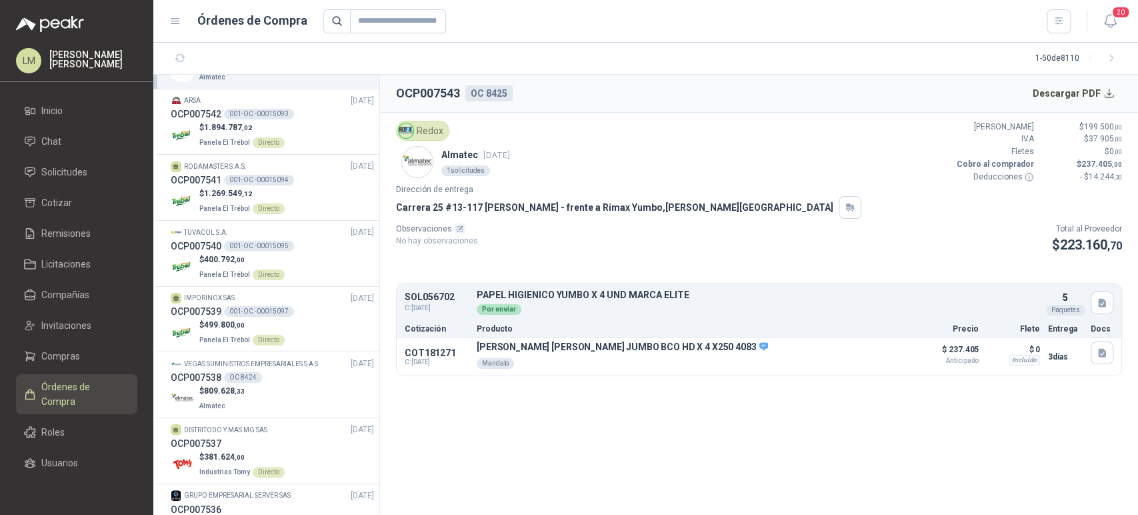
scroll to position [710, 0]
click at [269, 377] on div "OCP007538 OC 8424" at bounding box center [272, 376] width 203 height 15
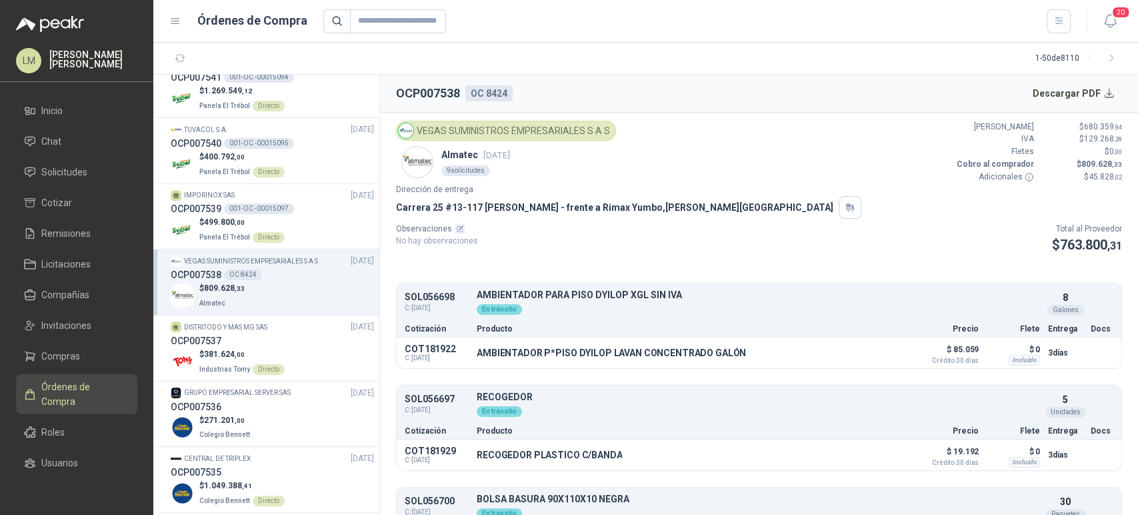
scroll to position [821, 0]
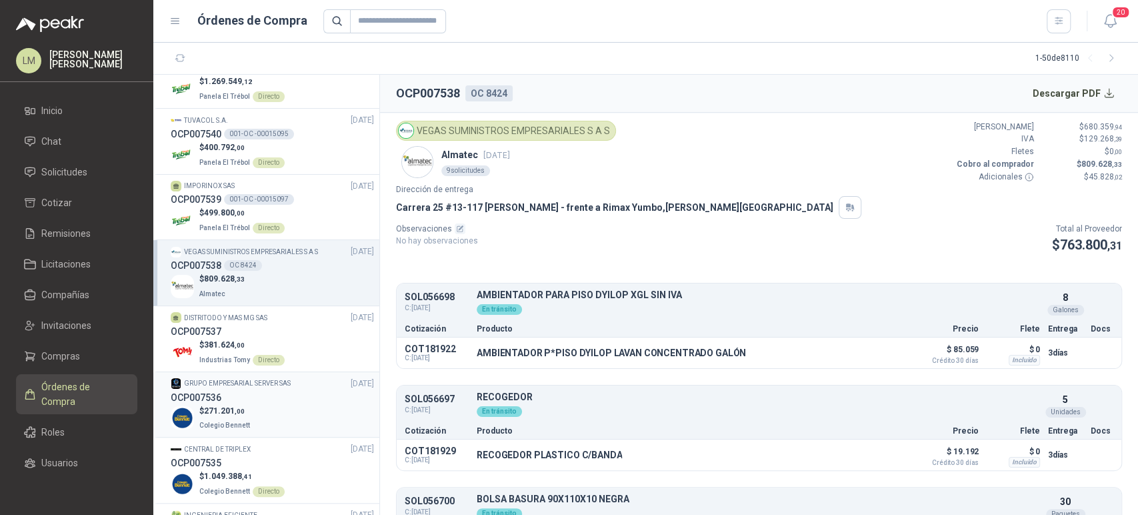
click at [271, 397] on div "OCP007536" at bounding box center [272, 397] width 203 height 15
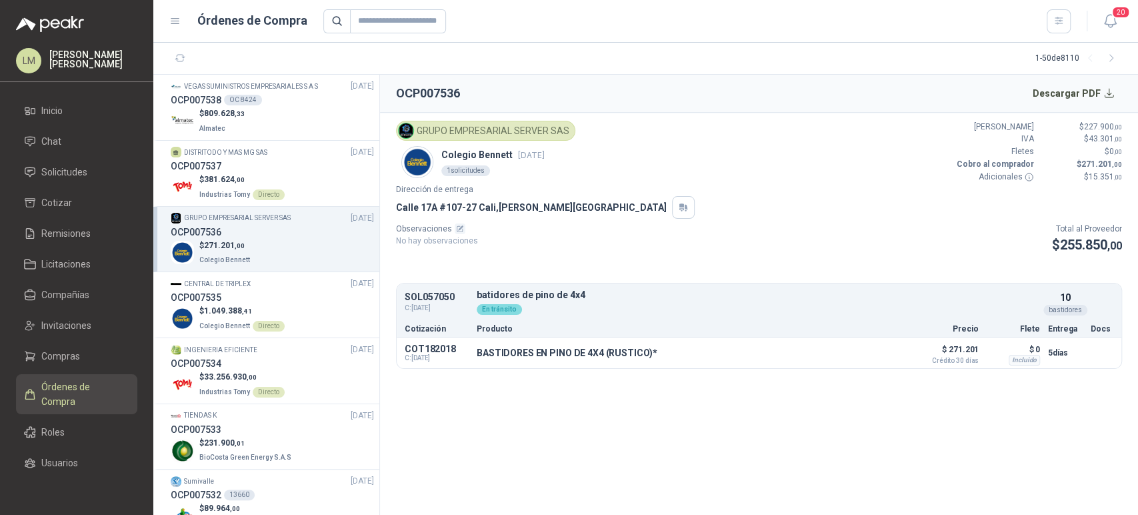
scroll to position [998, 0]
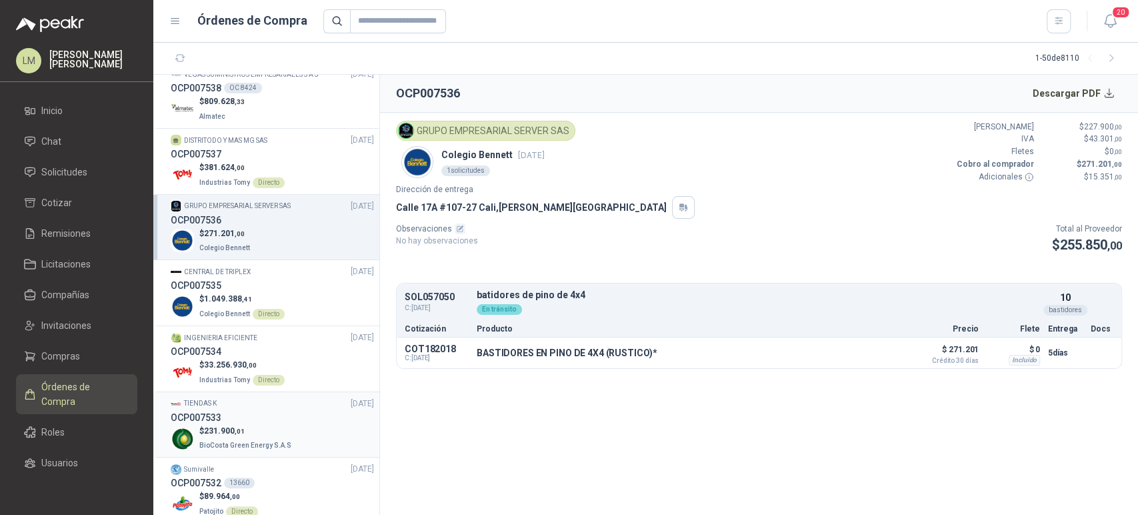
click at [261, 415] on div "OCP007533" at bounding box center [272, 417] width 203 height 15
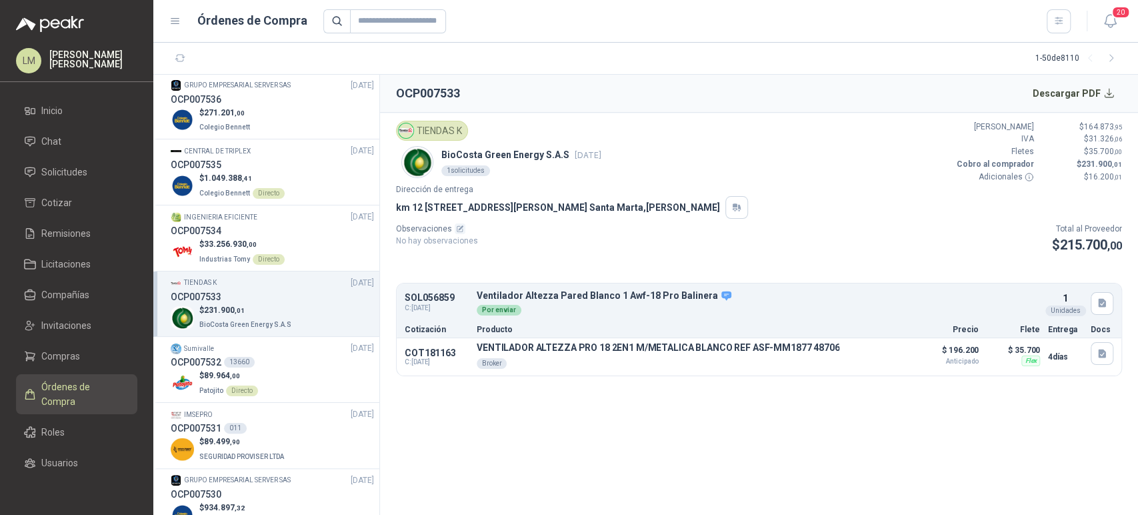
scroll to position [1120, 0]
click at [267, 442] on p "$ 89.499 ,90" at bounding box center [242, 441] width 87 height 13
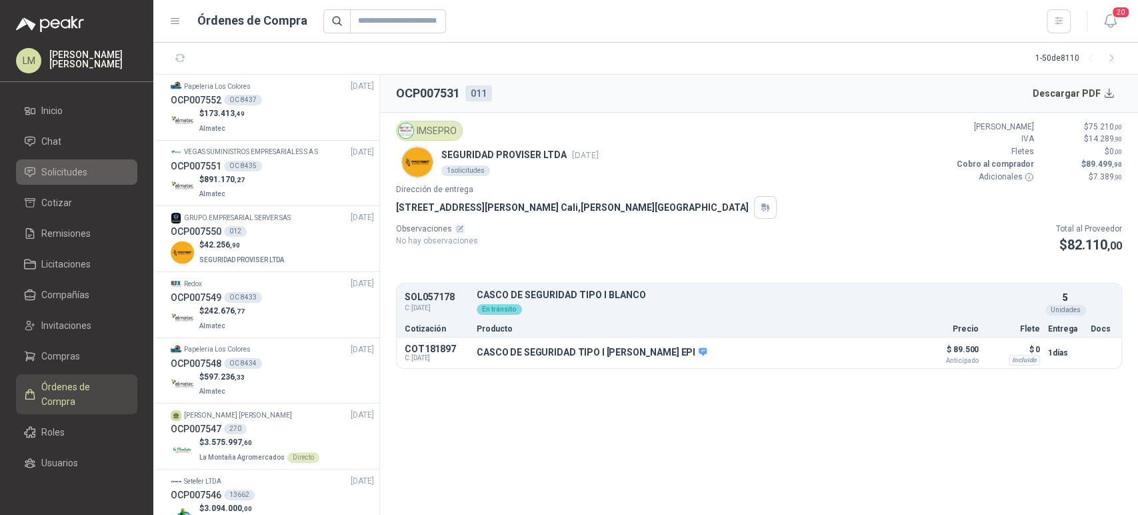
click at [71, 167] on span "Solicitudes" at bounding box center [64, 172] width 46 height 15
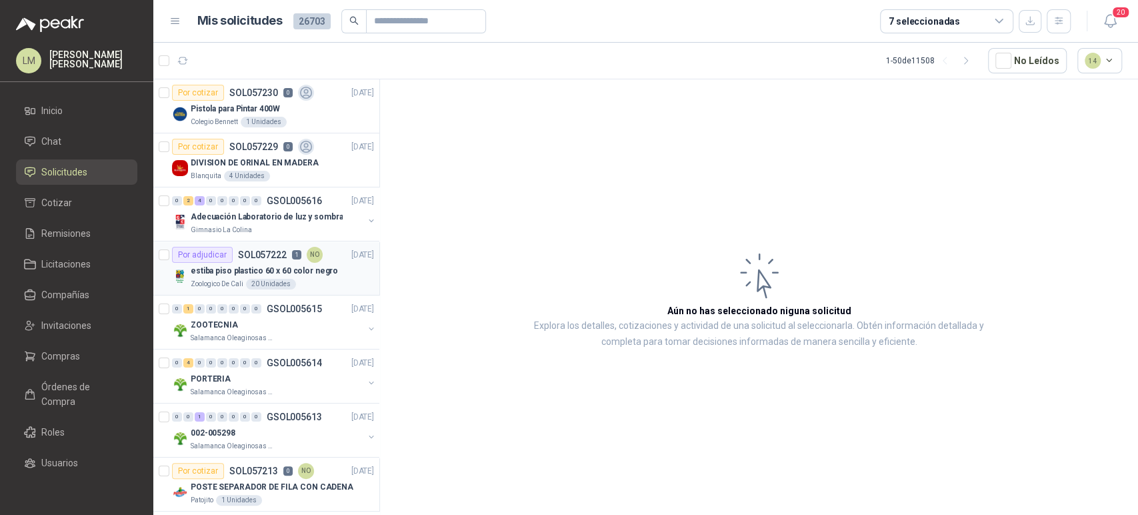
click at [261, 250] on p "SOL057222" at bounding box center [262, 254] width 49 height 9
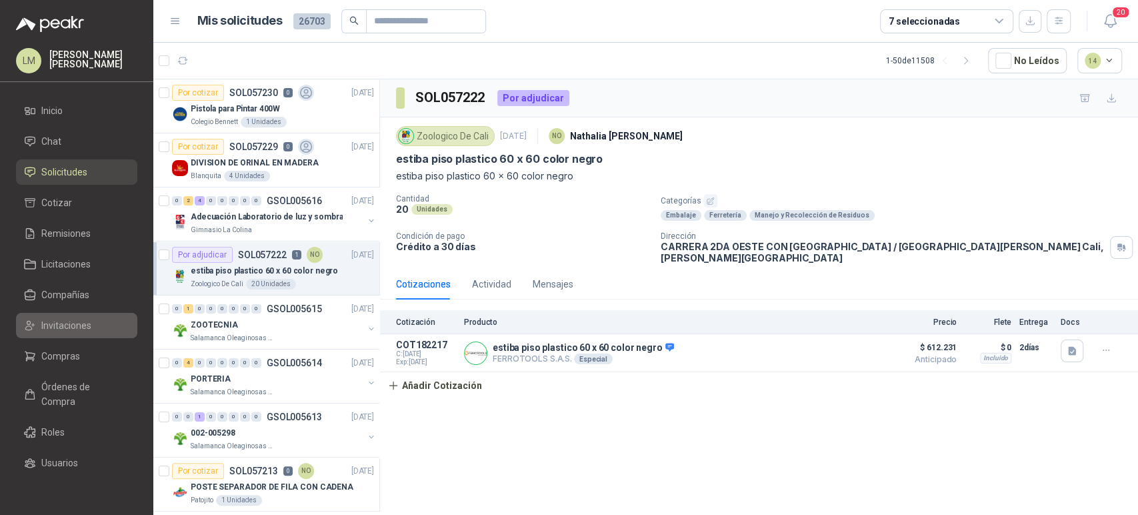
click at [46, 319] on span "Invitaciones" at bounding box center [66, 325] width 50 height 15
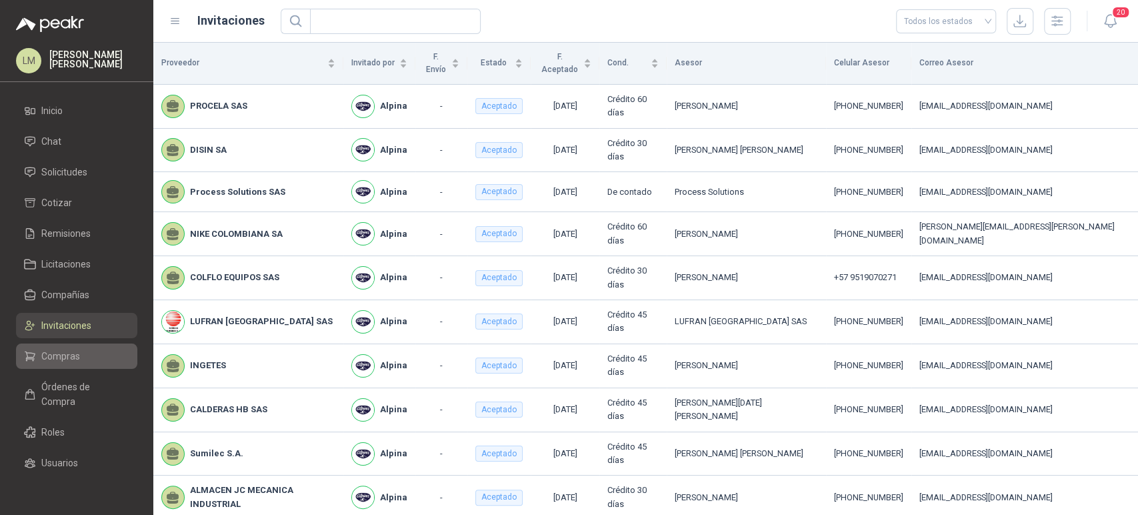
click at [65, 355] on span "Compras" at bounding box center [60, 356] width 39 height 15
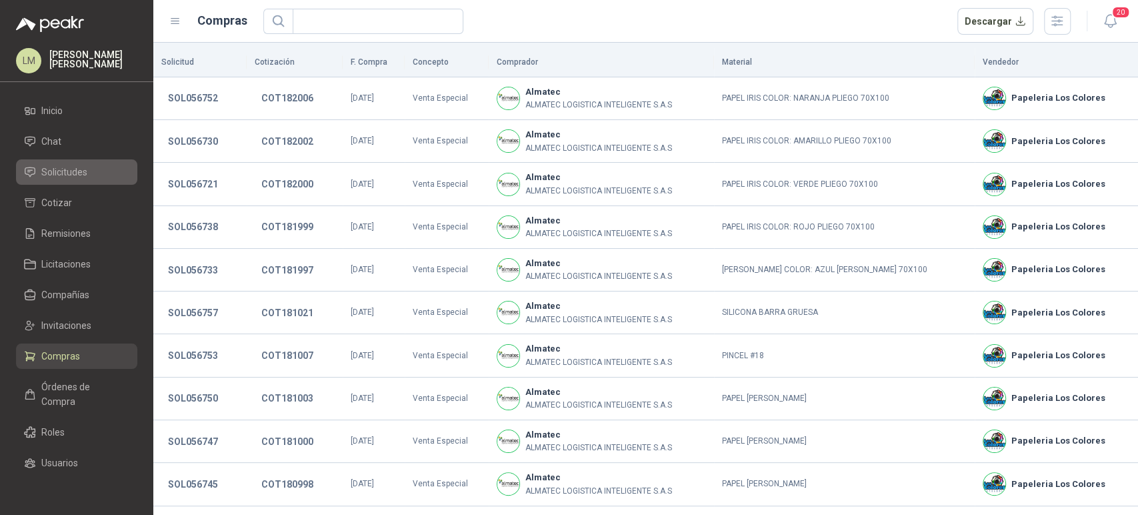
click at [65, 167] on span "Solicitudes" at bounding box center [64, 172] width 46 height 15
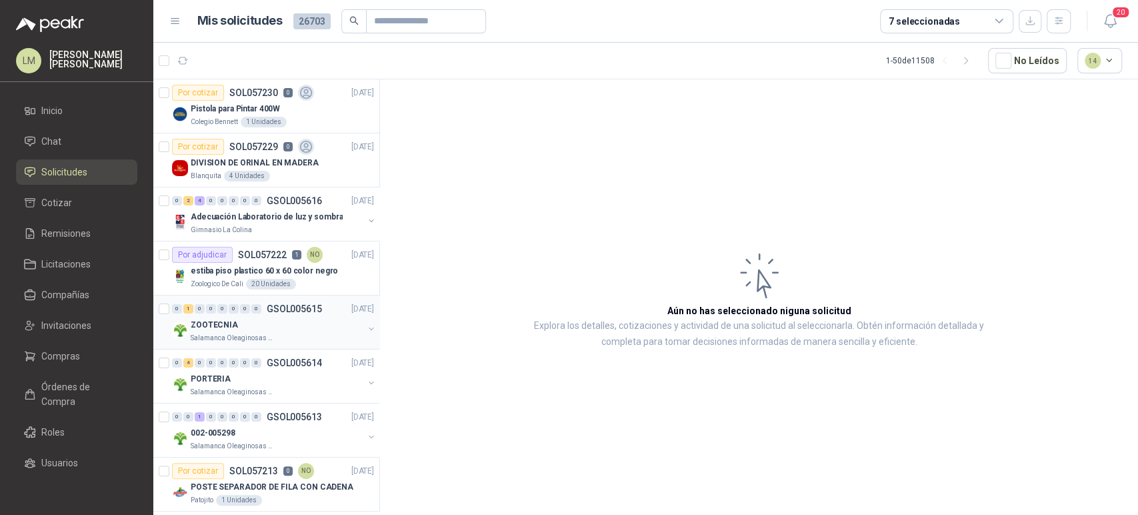
click at [367, 324] on icon "button" at bounding box center [371, 328] width 9 height 9
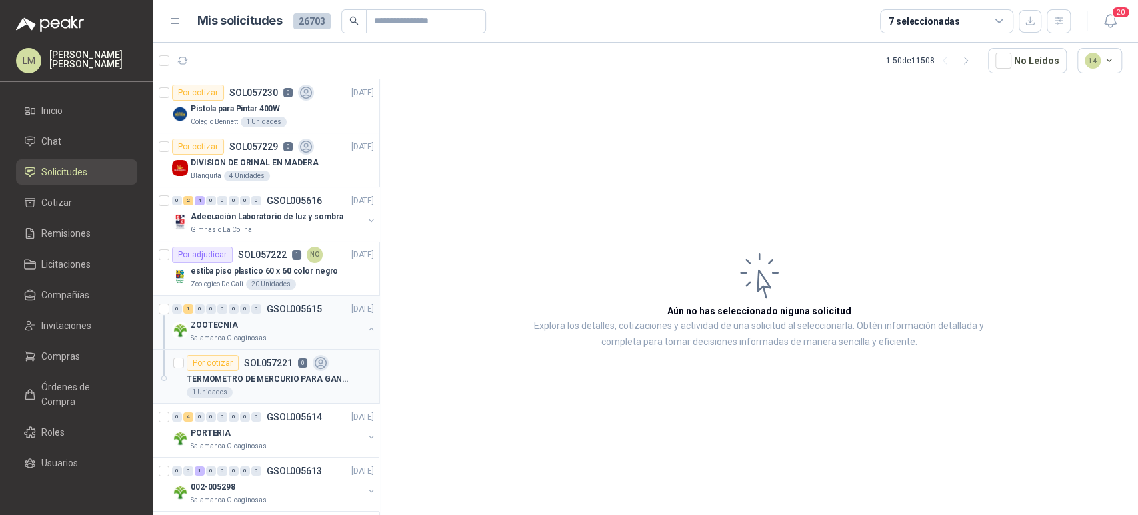
click at [245, 388] on div "1 Unidades" at bounding box center [280, 392] width 187 height 11
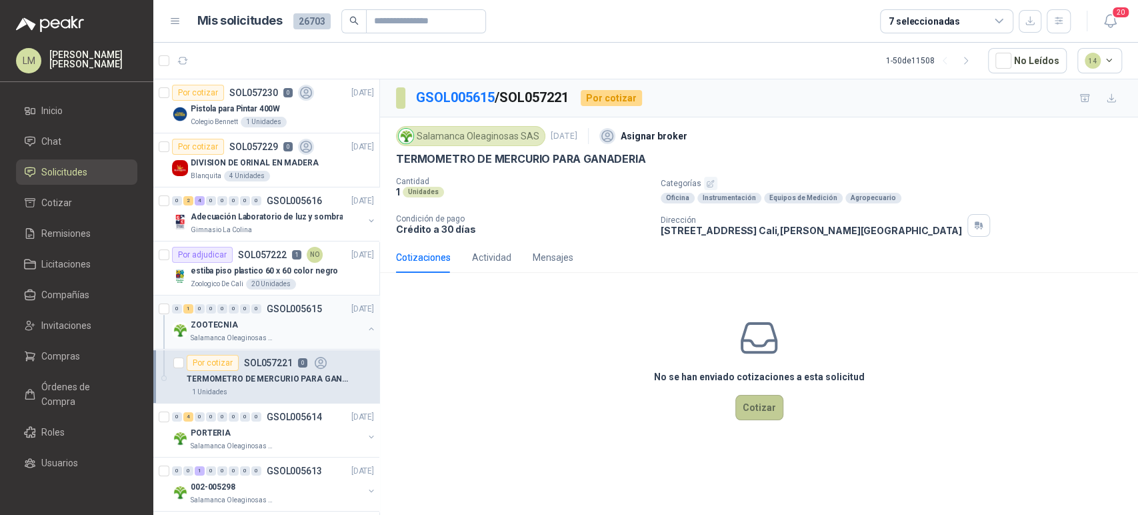
click at [765, 414] on button "Cotizar" at bounding box center [759, 407] width 48 height 25
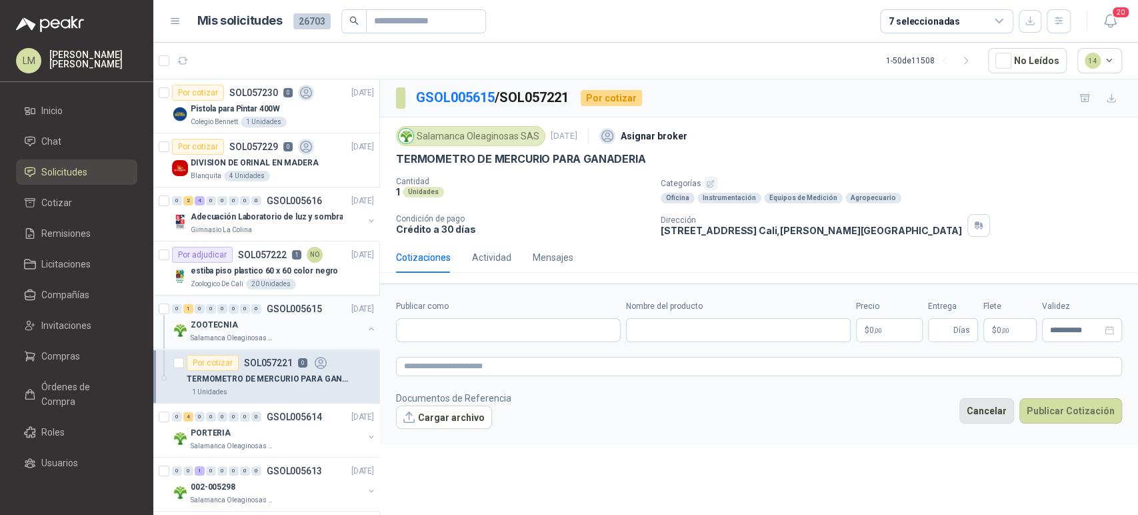
click at [998, 411] on button "Cancelar" at bounding box center [986, 410] width 55 height 25
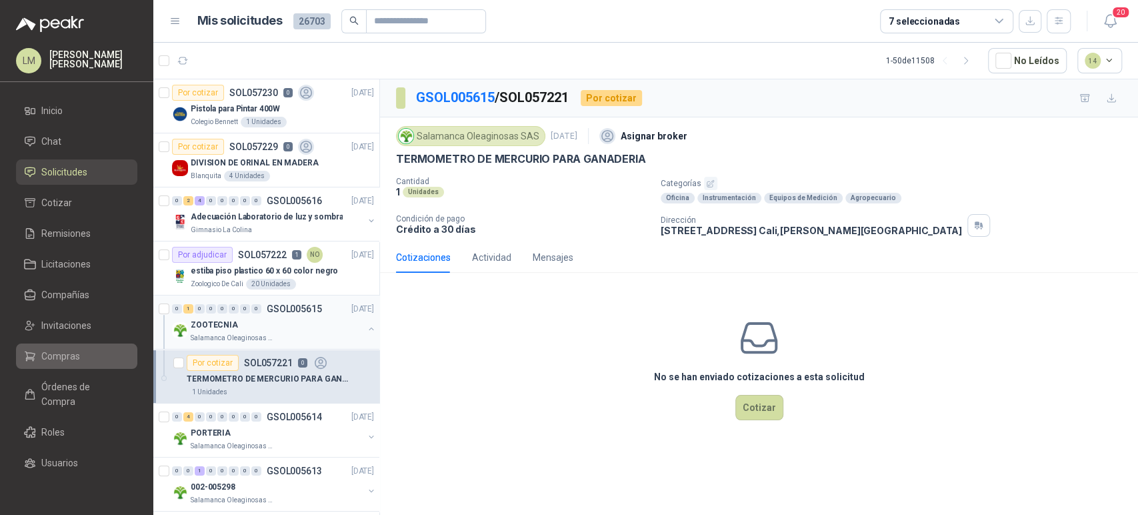
click at [58, 353] on span "Compras" at bounding box center [60, 356] width 39 height 15
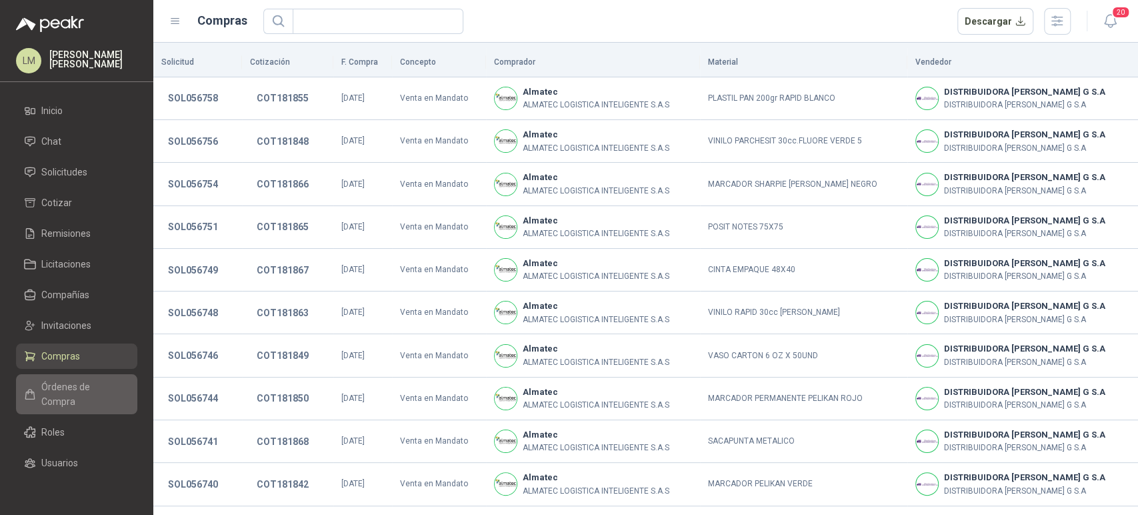
click at [51, 398] on span "Órdenes de Compra" at bounding box center [82, 393] width 83 height 29
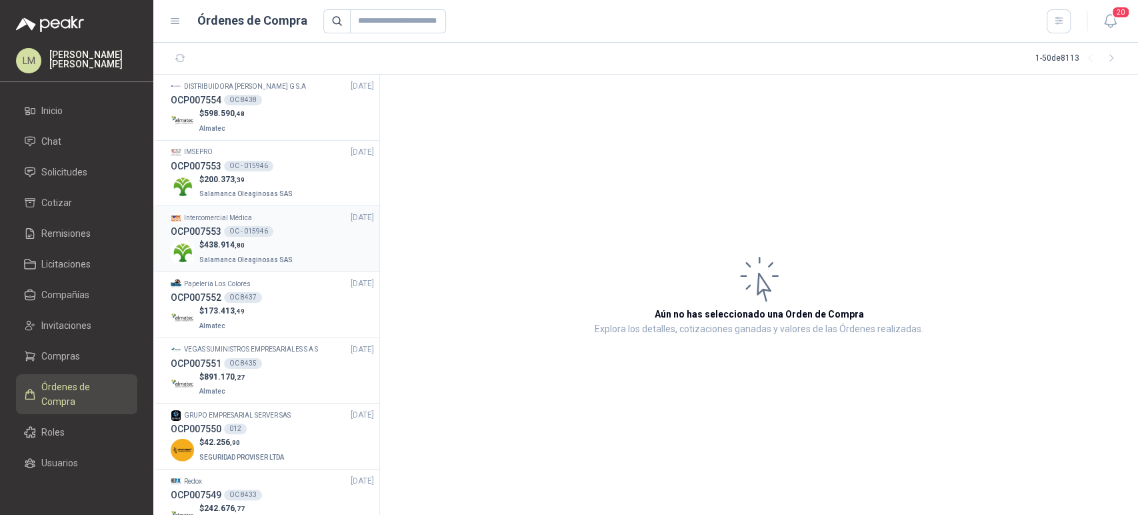
click at [246, 240] on p "$ 438.914 ,80" at bounding box center [247, 245] width 96 height 13
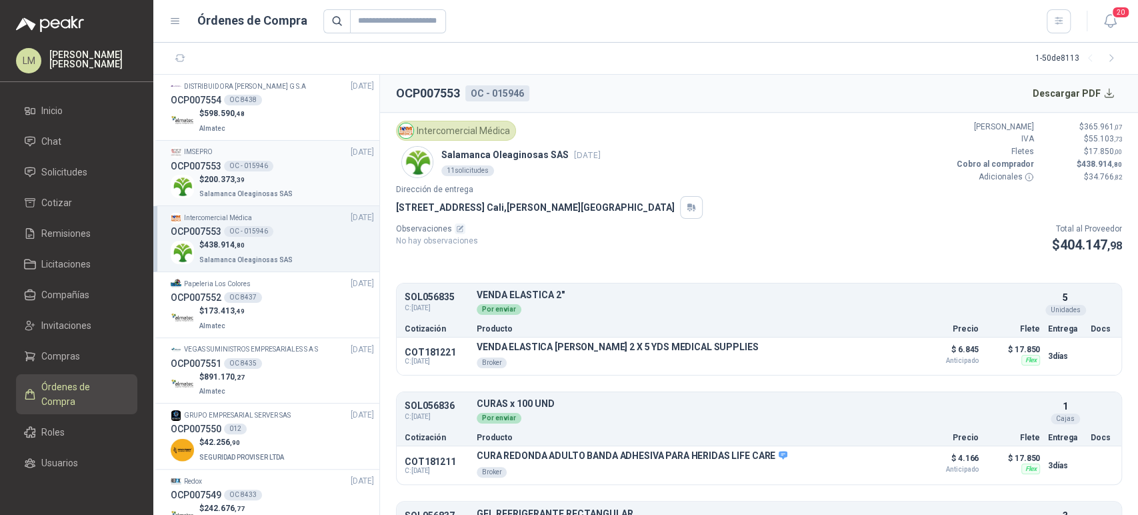
click at [219, 178] on span "200.373 ,39" at bounding box center [224, 179] width 41 height 9
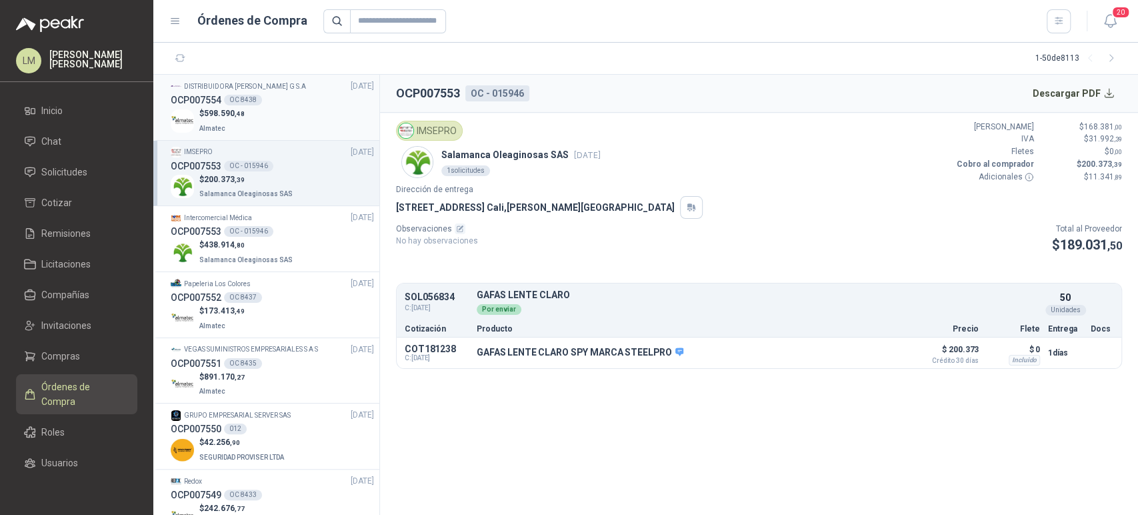
click at [256, 115] on div "$ 598.590 ,48 Almatec" at bounding box center [272, 120] width 203 height 27
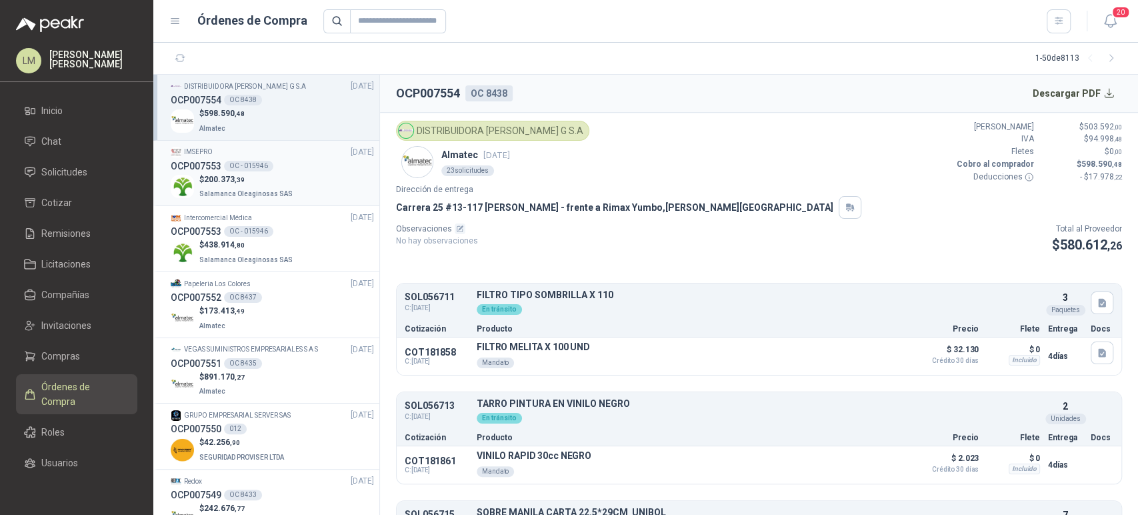
click at [237, 173] on p "$ 200.373 ,39" at bounding box center [247, 179] width 96 height 13
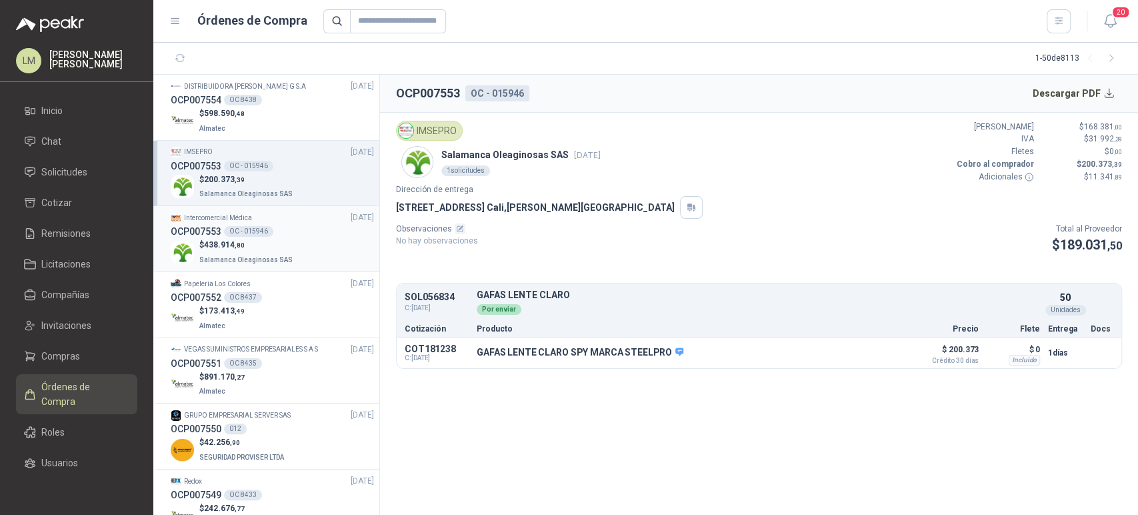
click at [240, 235] on div "OC - 015946" at bounding box center [248, 231] width 49 height 11
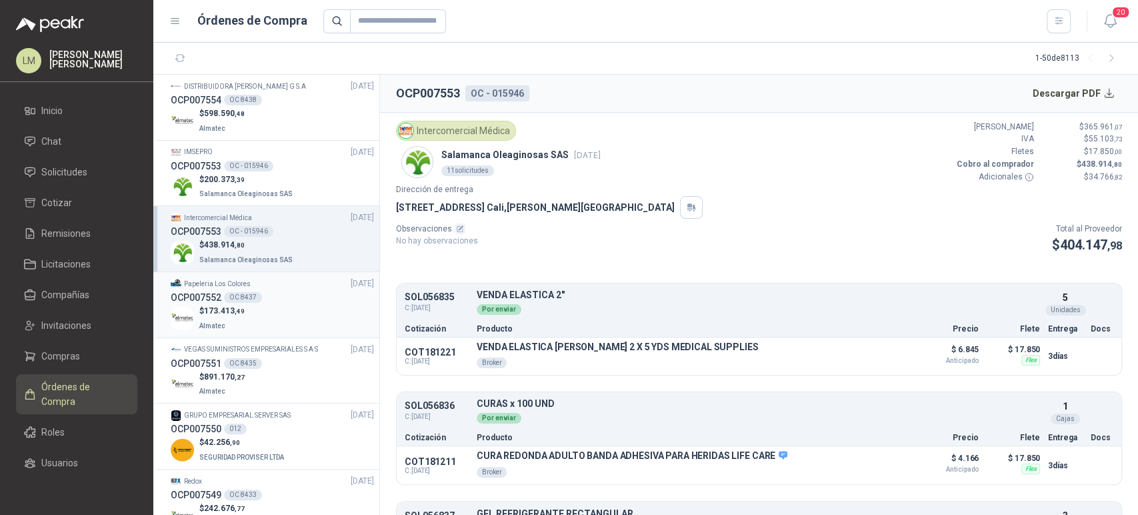
click at [279, 294] on div "OCP007552 OC 8437" at bounding box center [272, 297] width 203 height 15
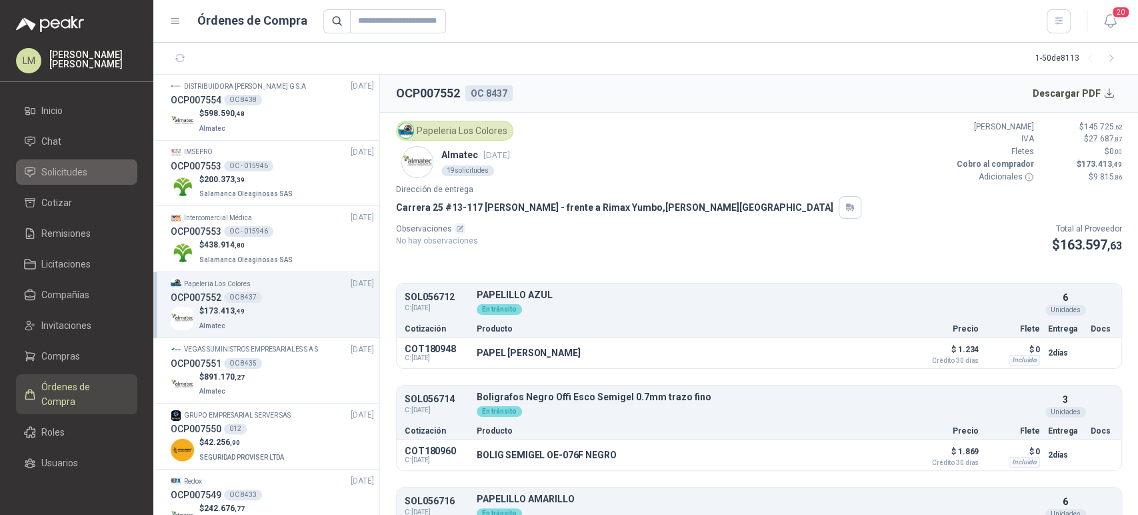
click at [55, 174] on span "Solicitudes" at bounding box center [64, 172] width 46 height 15
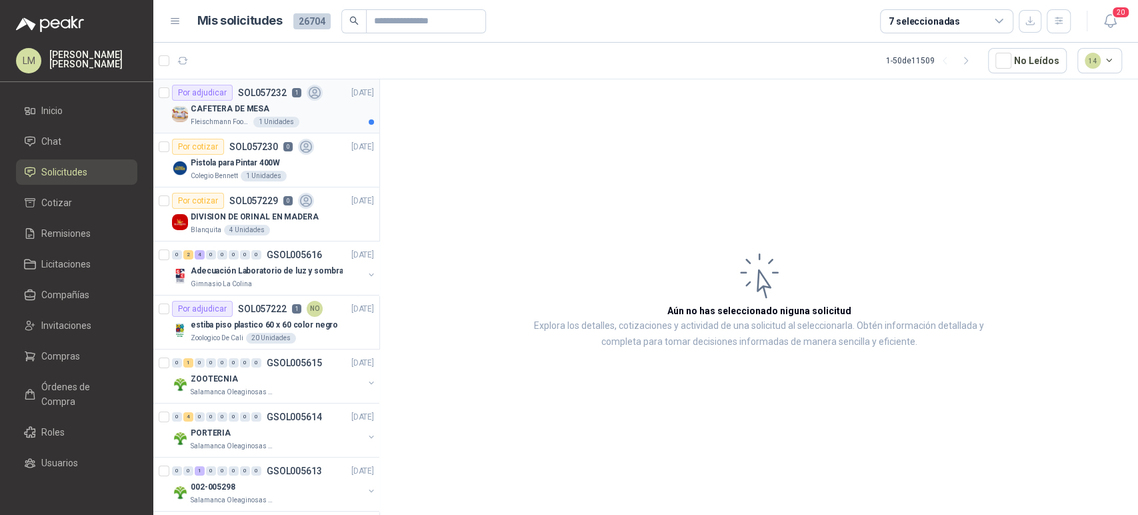
click at [270, 105] on div "CAFETERA DE MESA" at bounding box center [282, 109] width 183 height 16
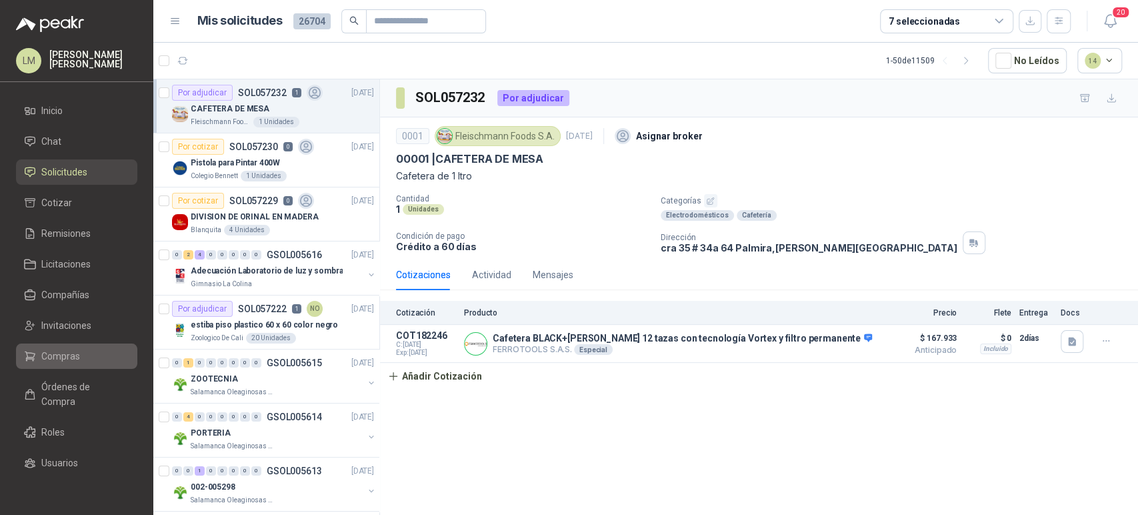
click at [60, 351] on span "Compras" at bounding box center [60, 356] width 39 height 15
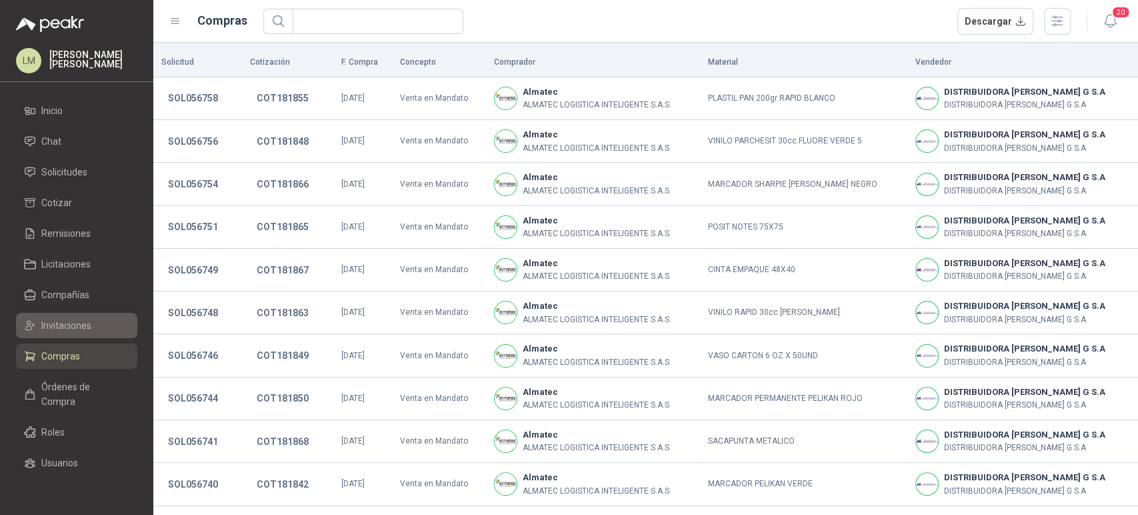
click at [69, 331] on span "Invitaciones" at bounding box center [66, 325] width 50 height 15
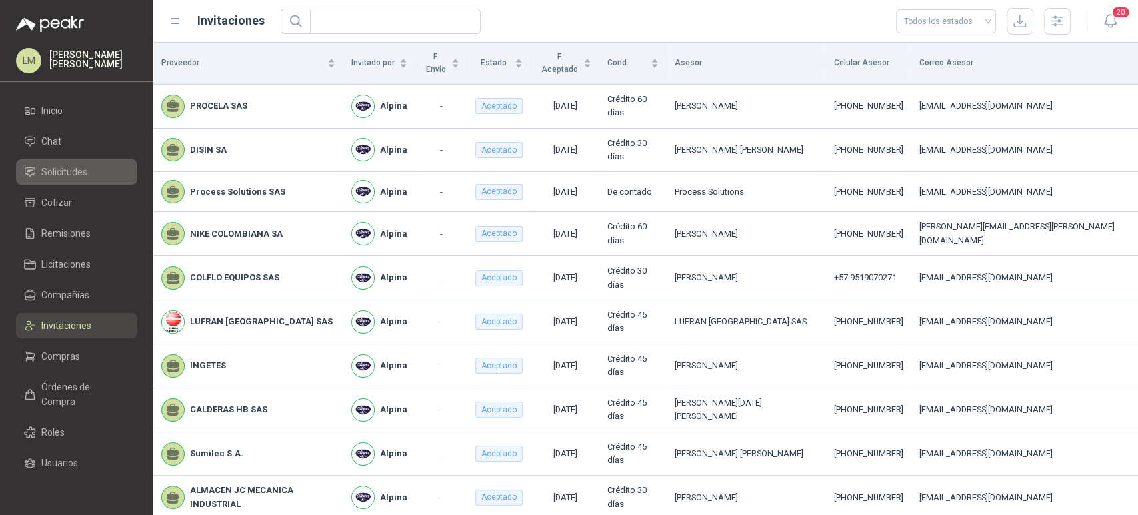
click at [76, 174] on span "Solicitudes" at bounding box center [64, 172] width 46 height 15
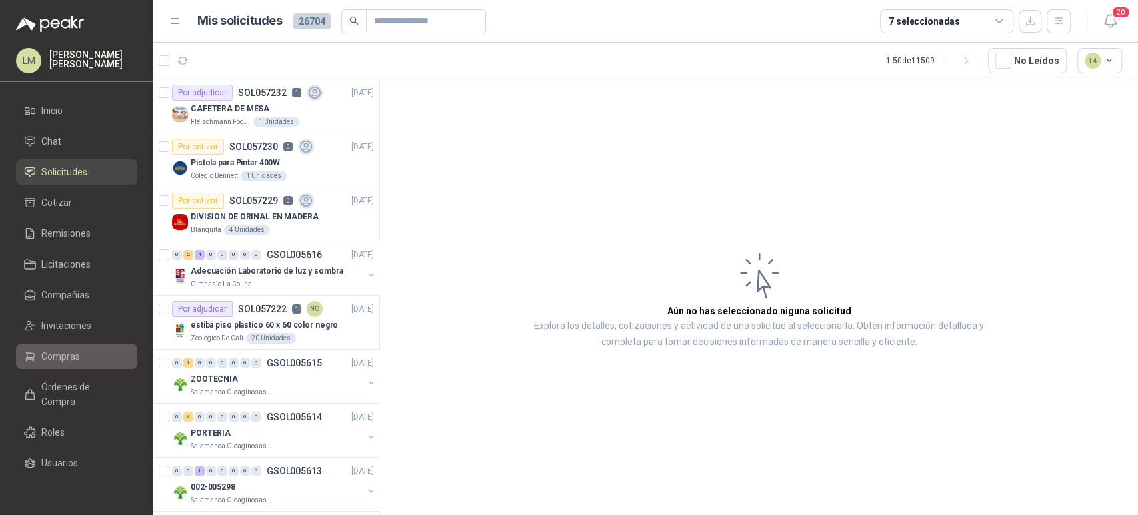
click at [51, 361] on span "Compras" at bounding box center [60, 356] width 39 height 15
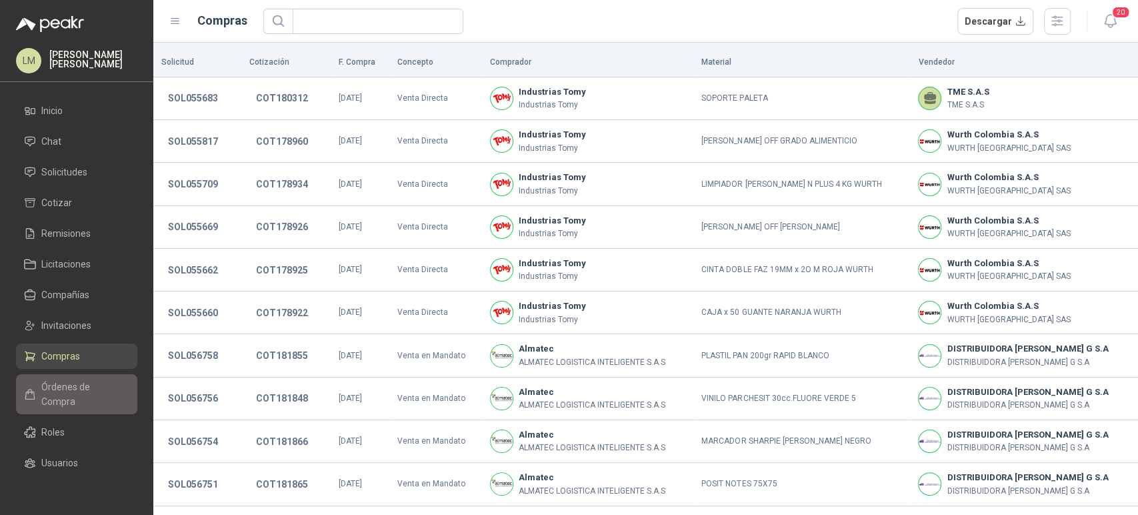
click at [69, 396] on span "Órdenes de Compra" at bounding box center [82, 393] width 83 height 29
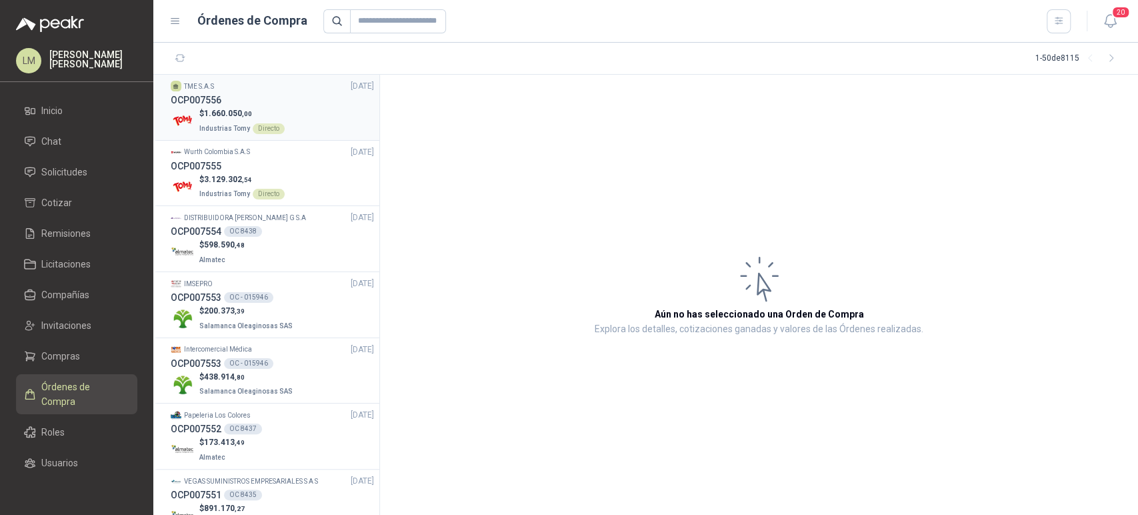
click at [271, 113] on p "$ 1.660.050 ,00" at bounding box center [241, 113] width 85 height 13
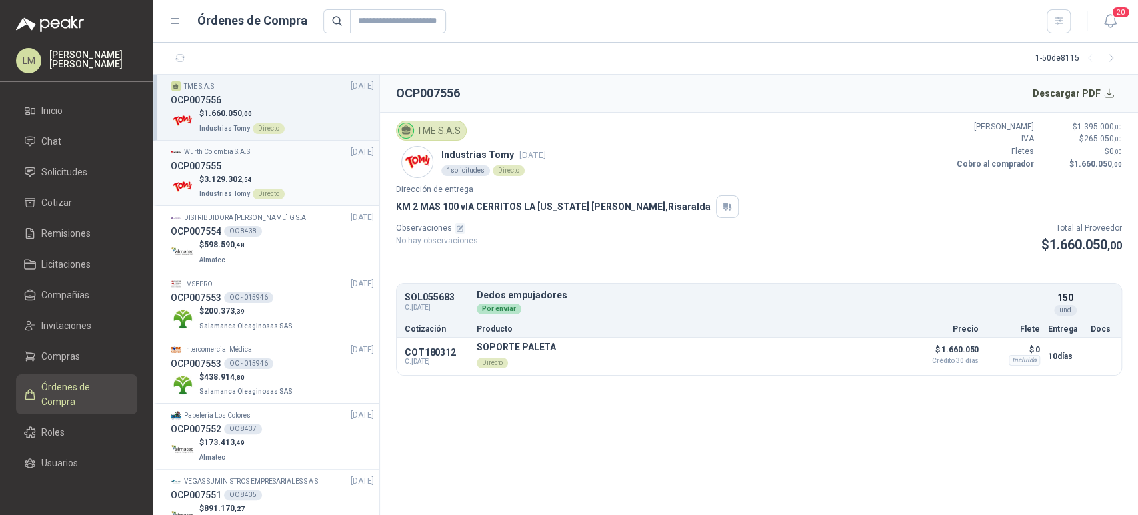
click at [279, 172] on div "OCP007555" at bounding box center [272, 166] width 203 height 15
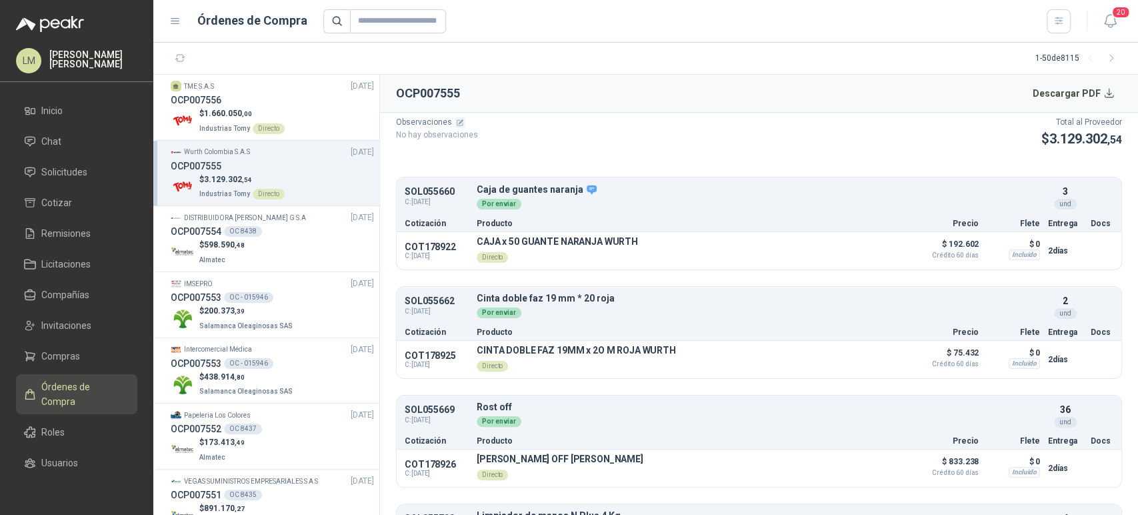
scroll to position [107, 0]
click at [56, 358] on span "Compras" at bounding box center [60, 356] width 39 height 15
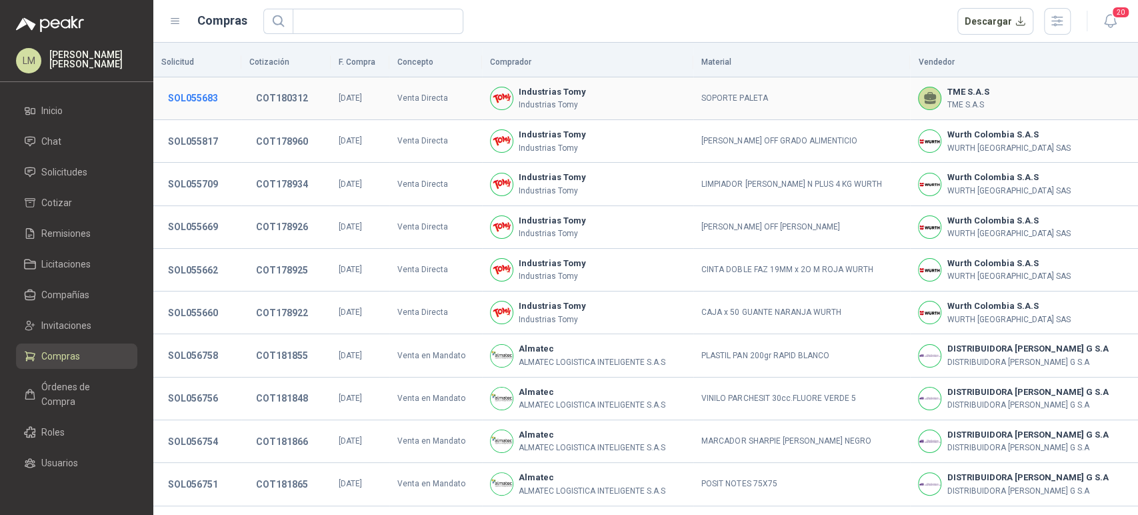
click at [205, 103] on button "SOL055683" at bounding box center [192, 98] width 63 height 24
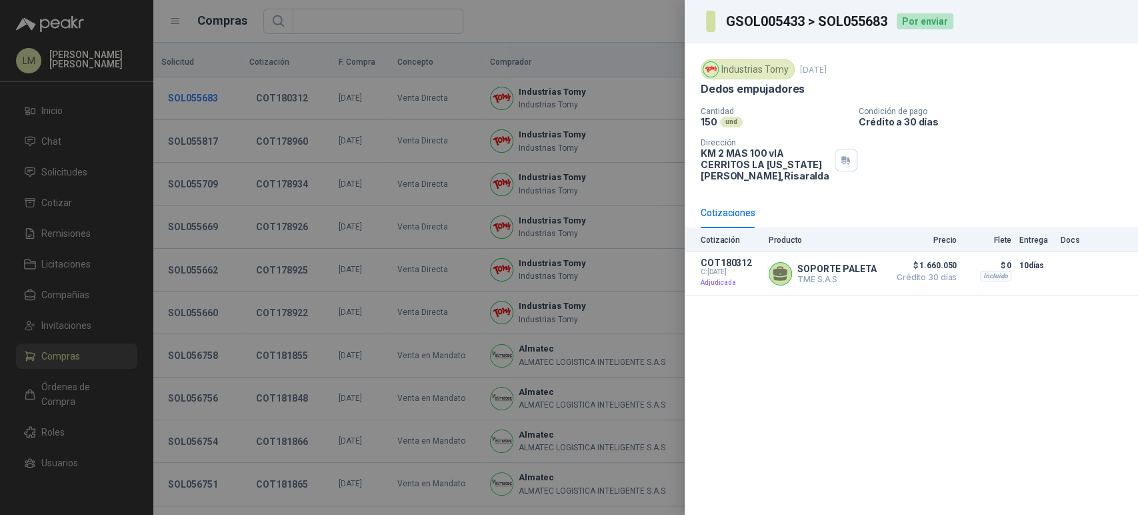
click at [205, 103] on div at bounding box center [569, 257] width 1138 height 515
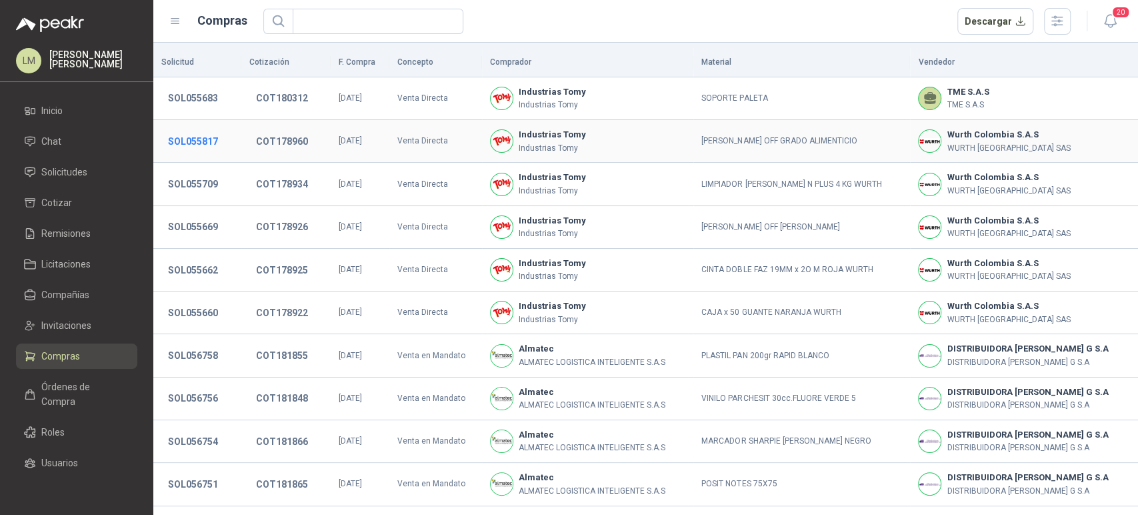
click at [201, 138] on button "SOL055817" at bounding box center [192, 141] width 63 height 24
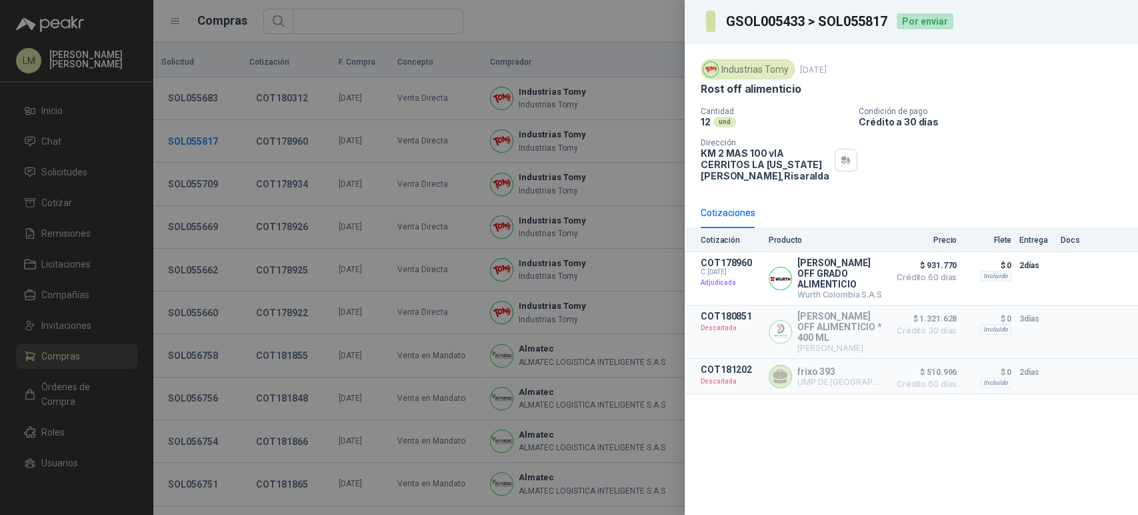
click at [201, 138] on div at bounding box center [569, 257] width 1138 height 515
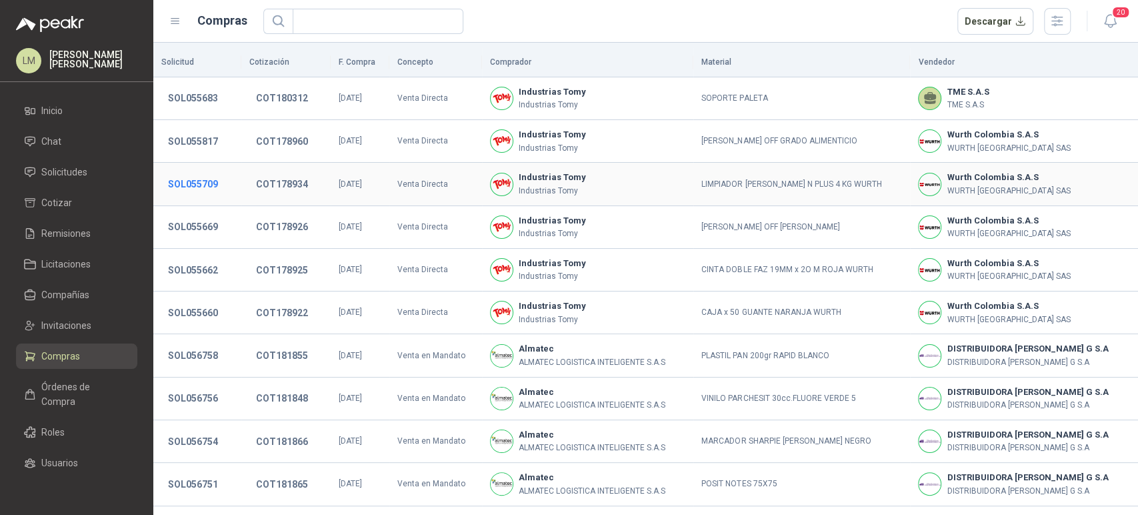
click at [192, 185] on button "SOL055709" at bounding box center [192, 184] width 63 height 24
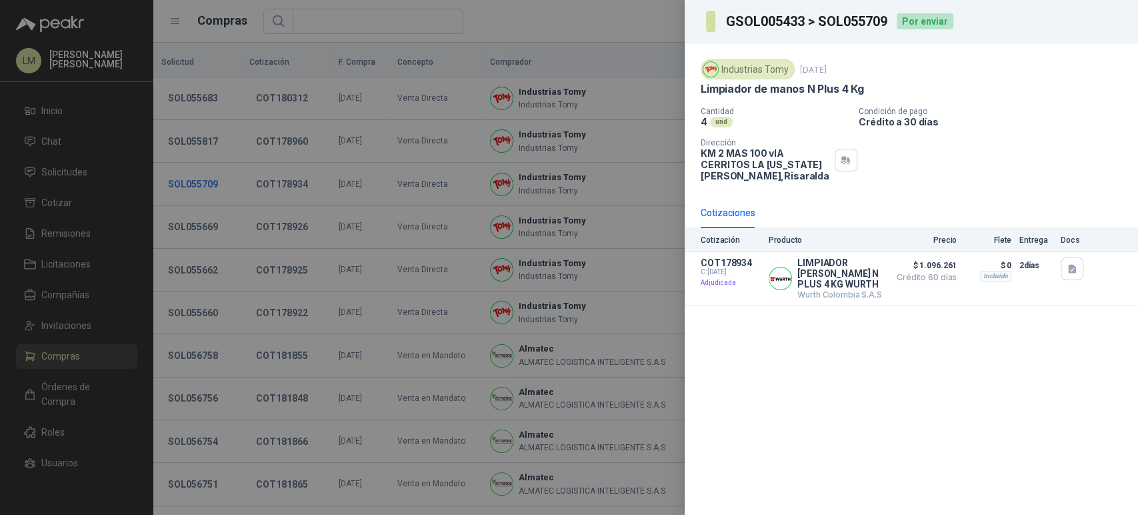
click at [192, 185] on div at bounding box center [569, 257] width 1138 height 515
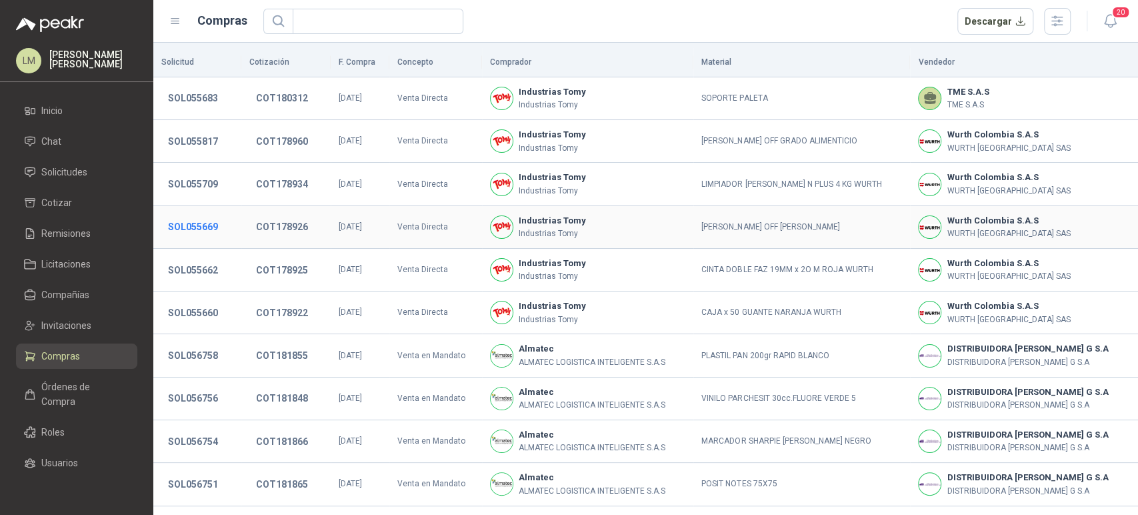
click at [187, 224] on button "SOL055669" at bounding box center [192, 227] width 63 height 24
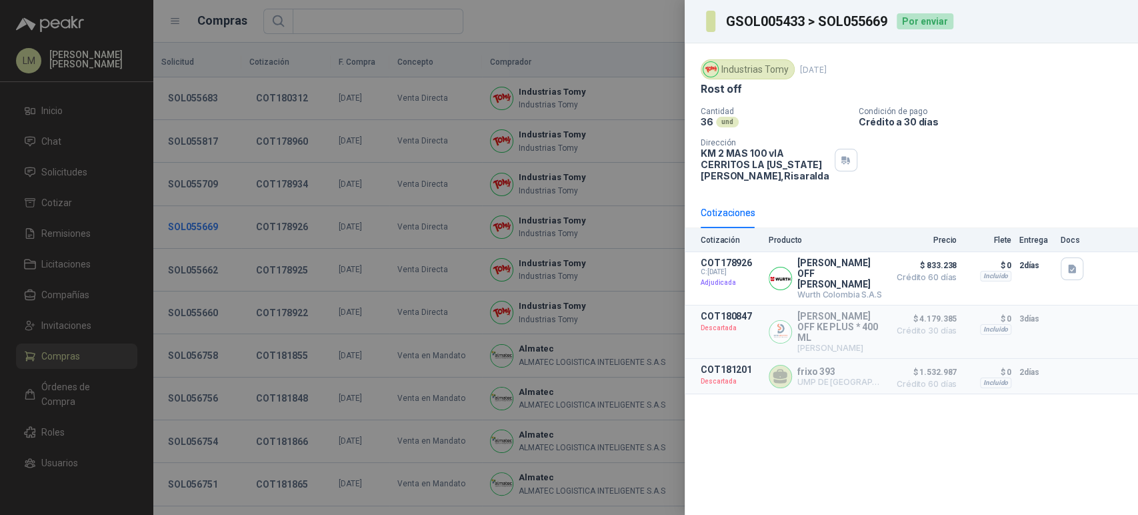
click at [187, 224] on div at bounding box center [569, 257] width 1138 height 515
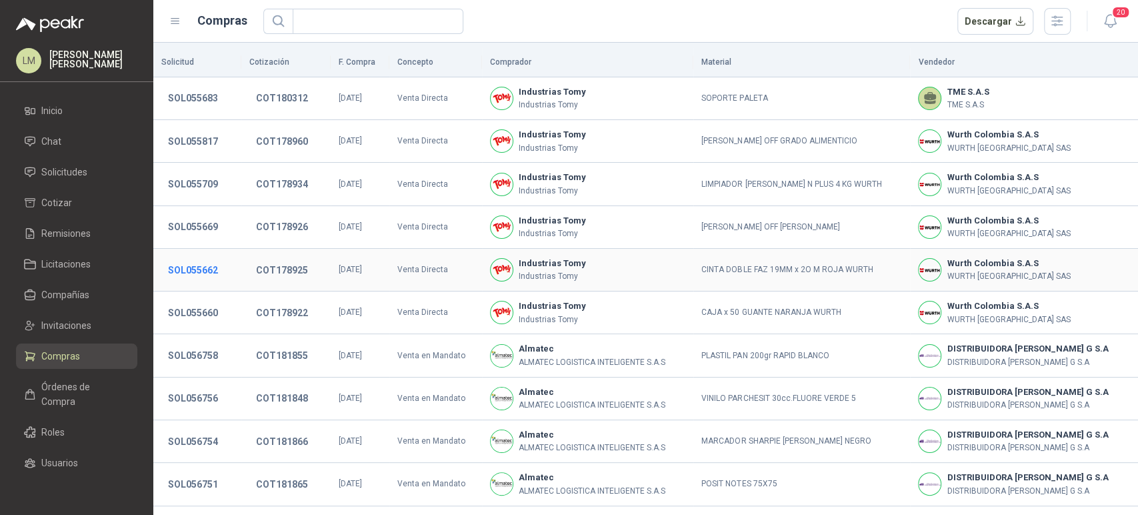
click at [188, 264] on button "SOL055662" at bounding box center [192, 270] width 63 height 24
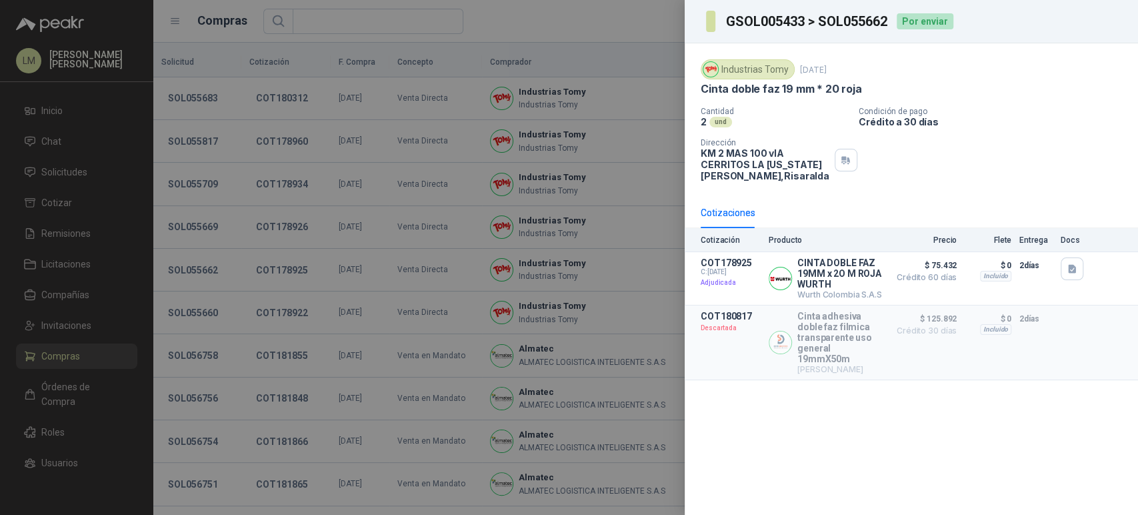
click at [185, 311] on div at bounding box center [569, 257] width 1138 height 515
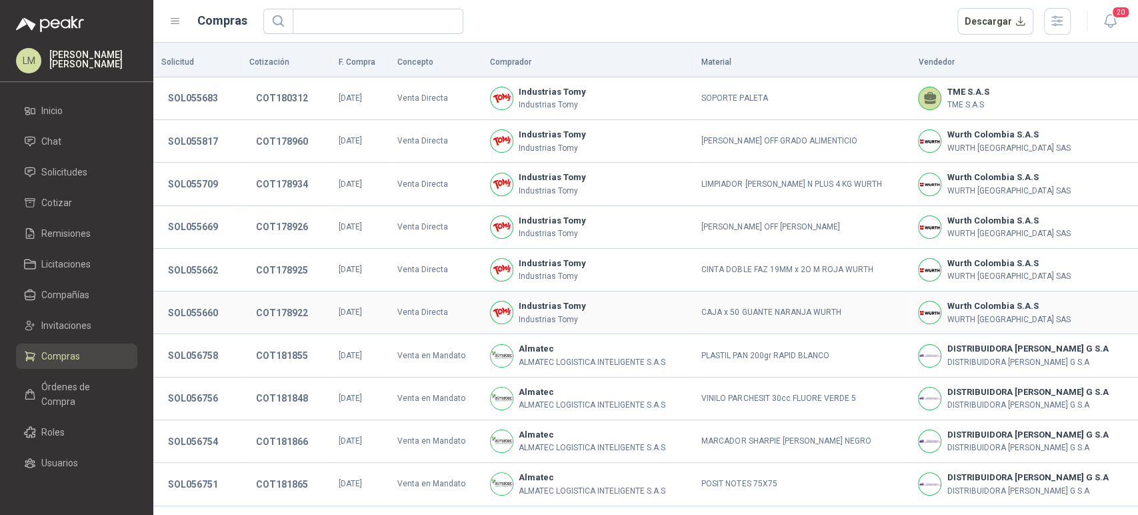
click at [185, 311] on button "SOL055660" at bounding box center [192, 313] width 63 height 24
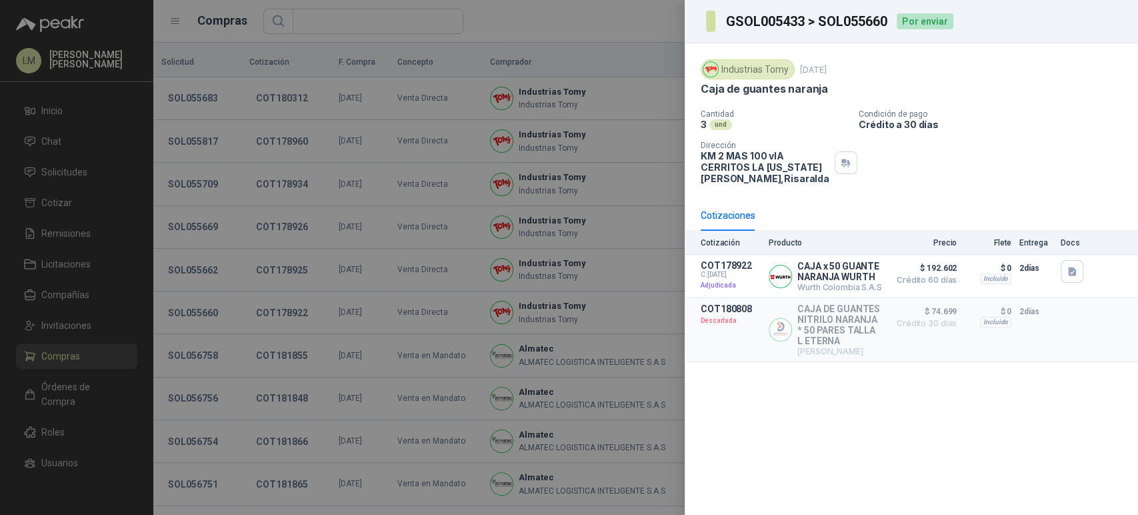
click at [67, 356] on div at bounding box center [569, 257] width 1138 height 515
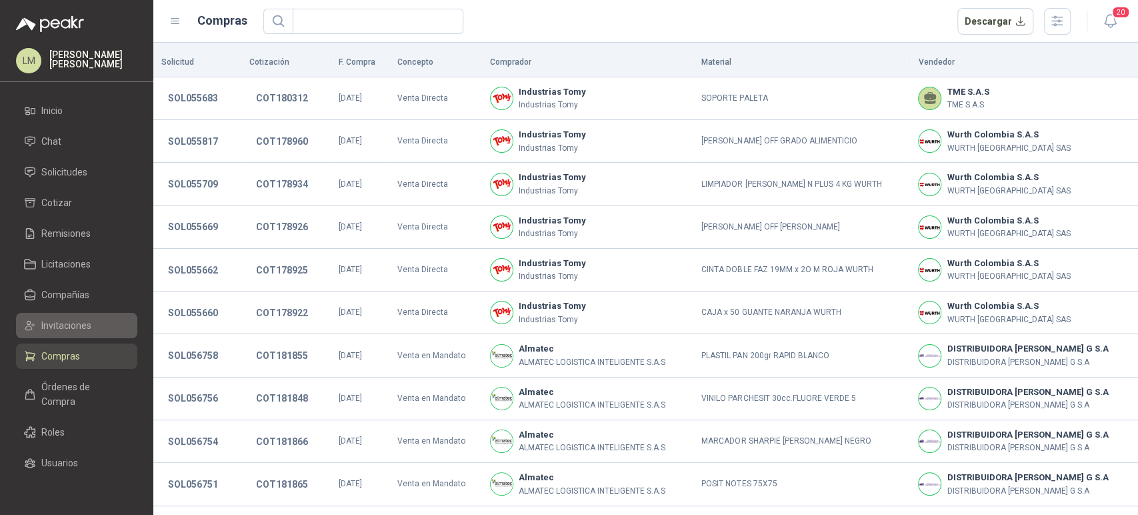
click at [67, 329] on span "Invitaciones" at bounding box center [66, 325] width 50 height 15
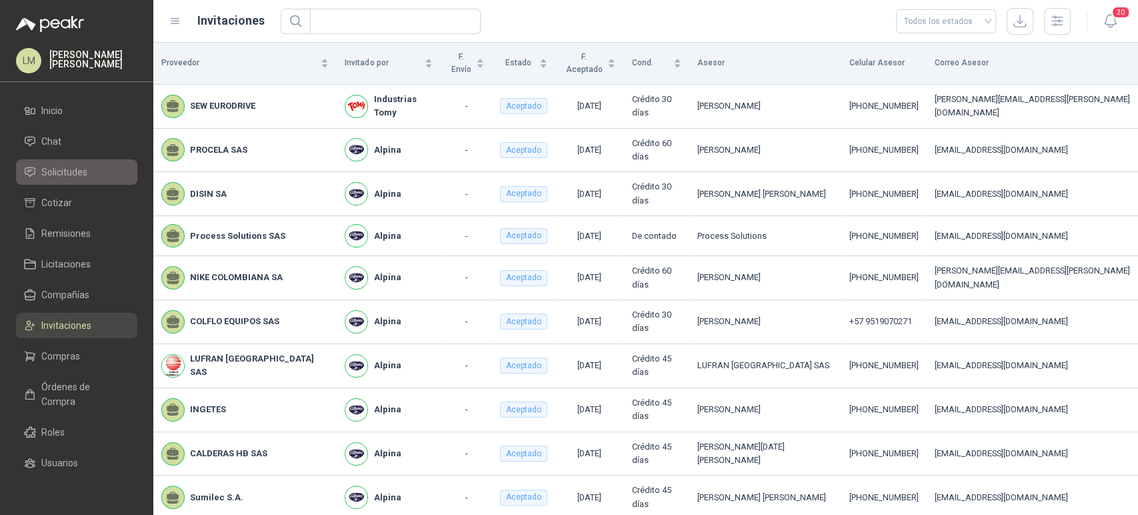
click at [76, 163] on link "Solicitudes" at bounding box center [76, 171] width 121 height 25
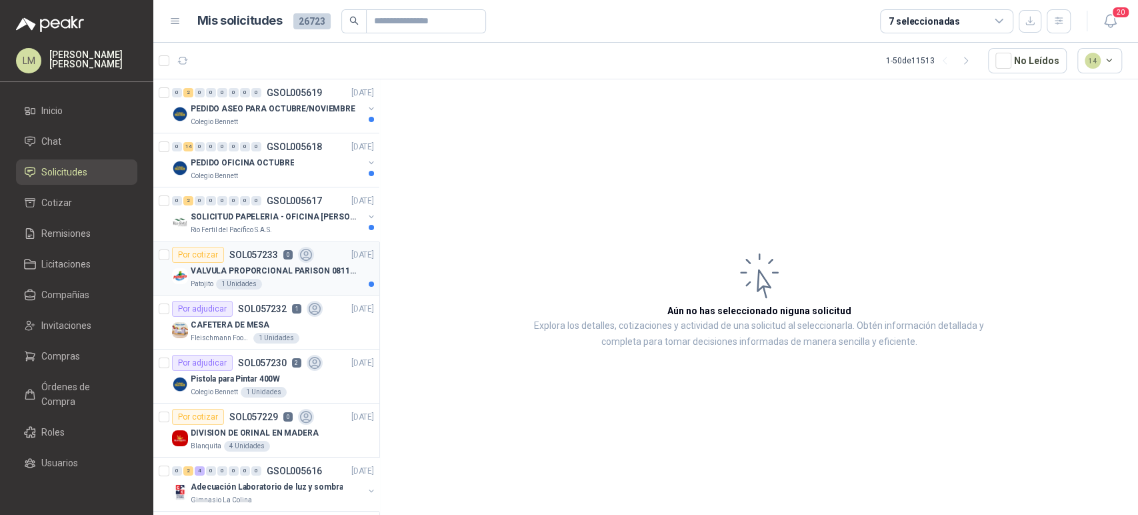
click at [292, 281] on div "Patojito 1 Unidades" at bounding box center [282, 284] width 183 height 11
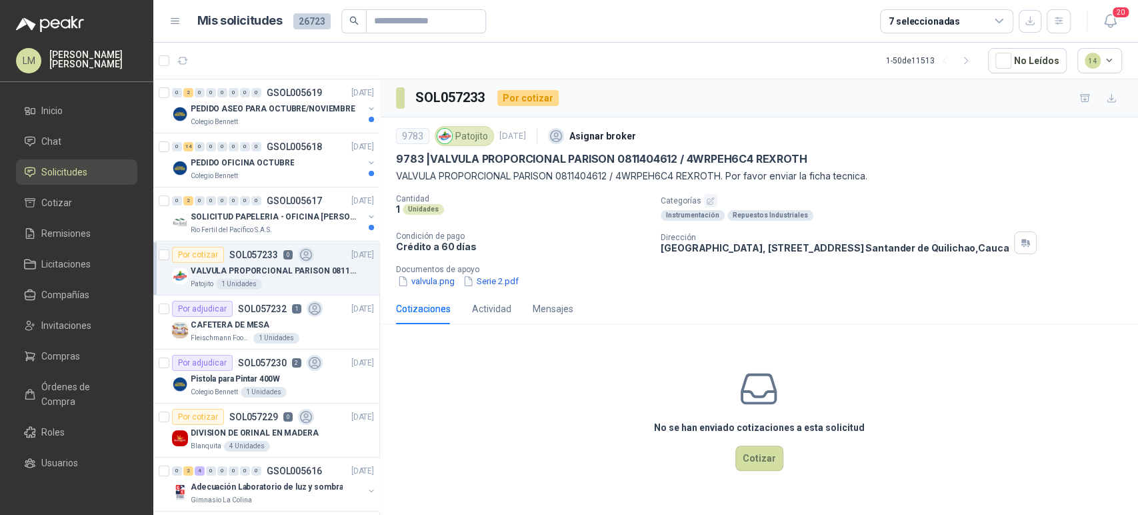
click at [706, 205] on icon "button" at bounding box center [710, 201] width 9 height 9
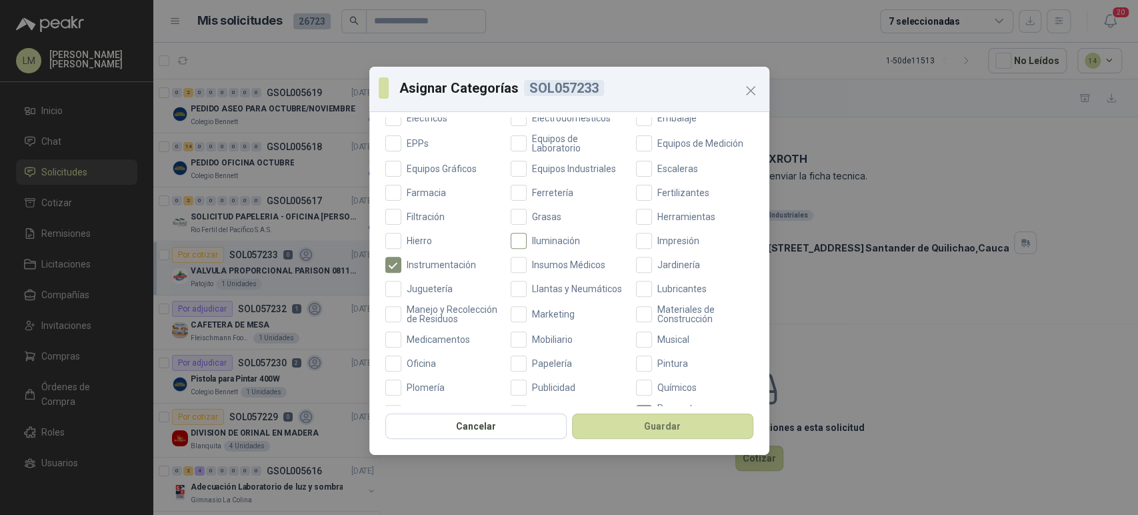
scroll to position [245, 0]
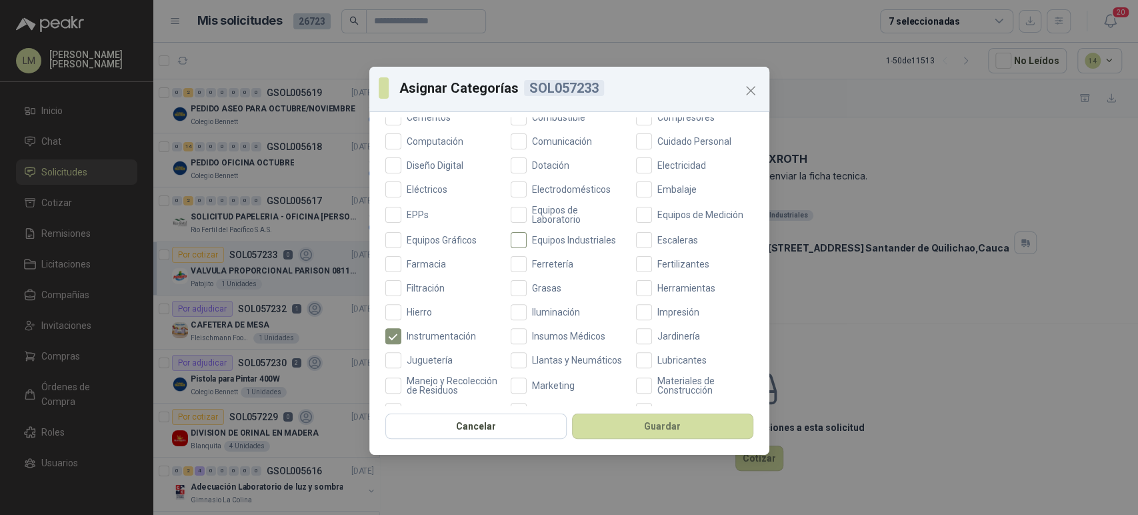
click at [539, 237] on span "Equipos Industriales" at bounding box center [574, 239] width 95 height 9
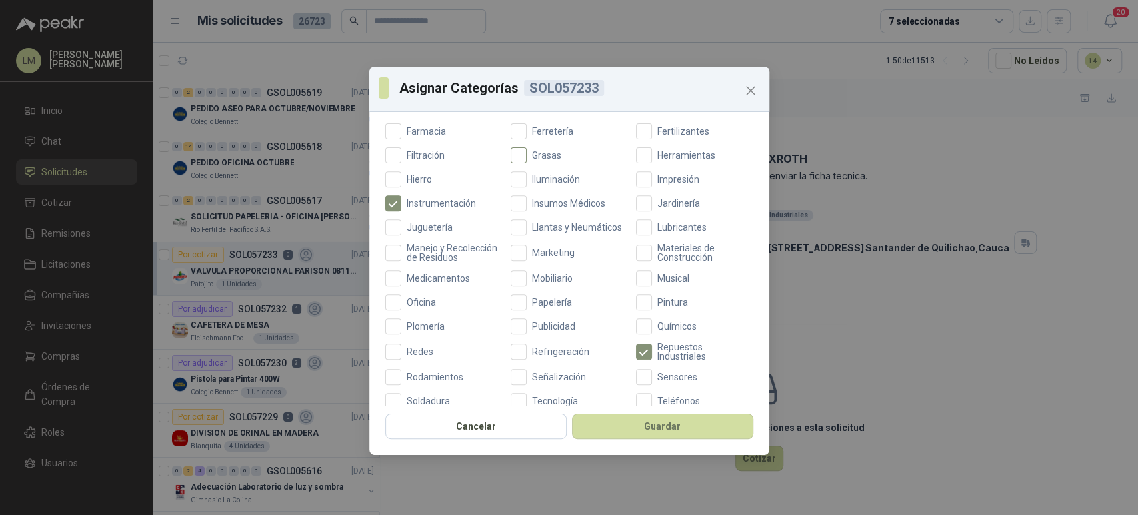
scroll to position [382, 0]
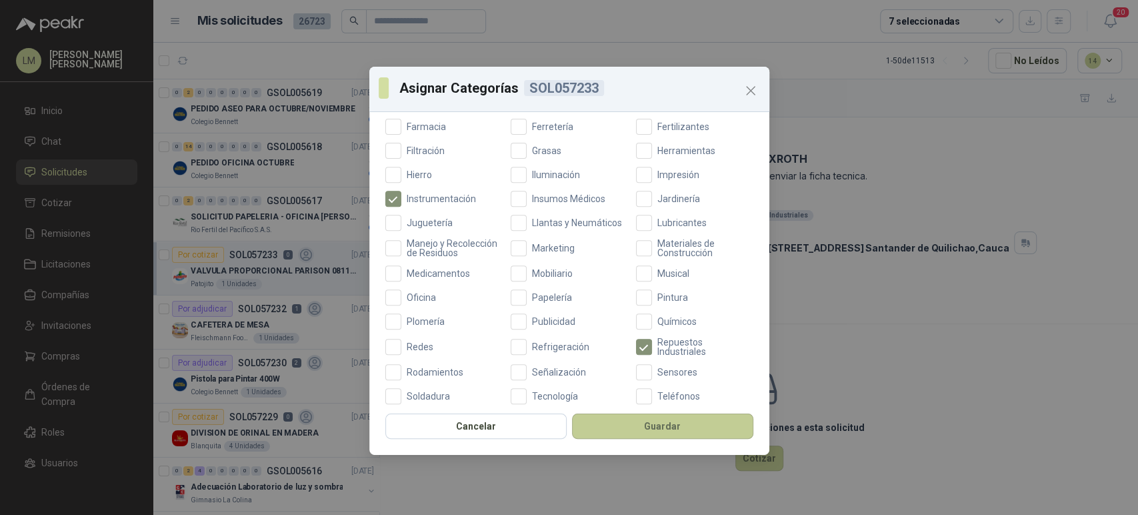
click at [613, 433] on button "Guardar" at bounding box center [662, 425] width 181 height 25
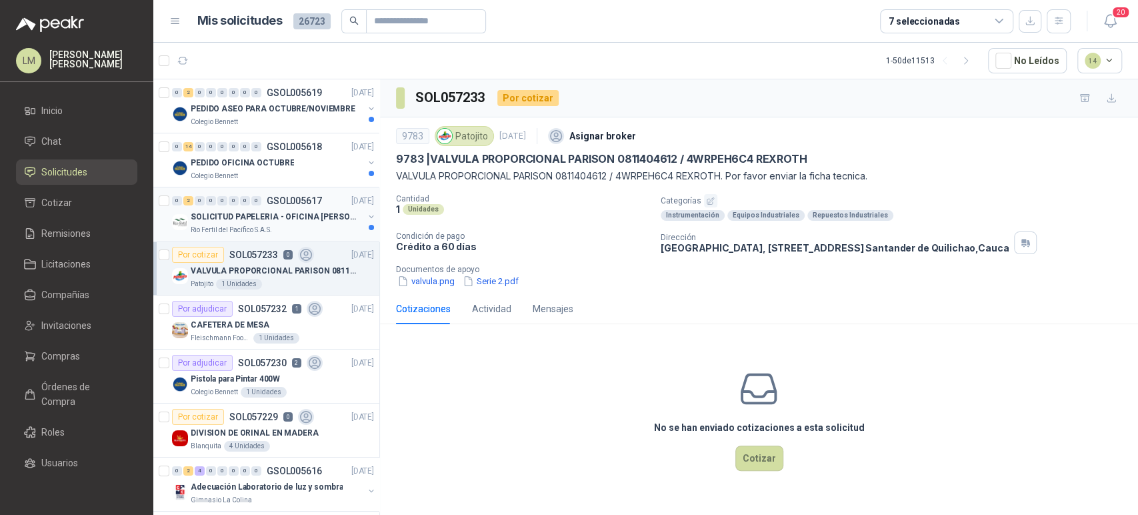
click at [265, 228] on p "Rio Fertil del Pacífico S.A.S." at bounding box center [231, 230] width 81 height 11
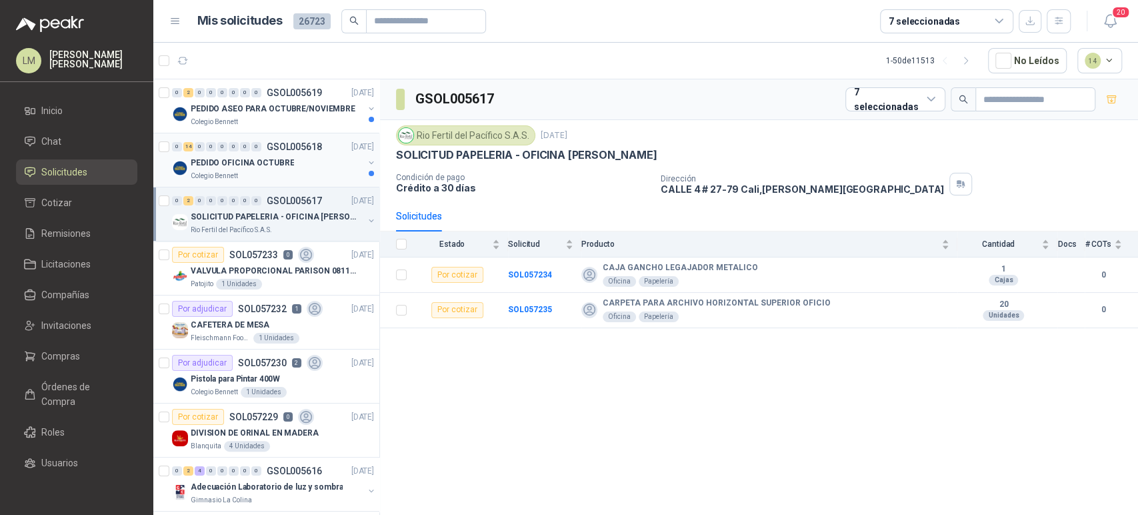
click at [279, 172] on div "Colegio Bennett" at bounding box center [277, 176] width 173 height 11
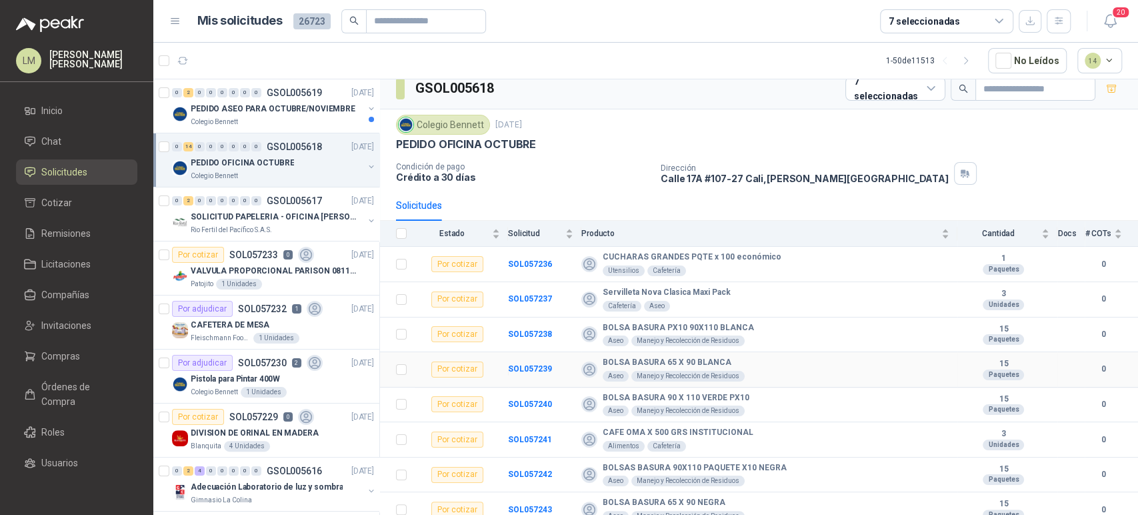
scroll to position [11, 0]
click at [268, 124] on div "Colegio Bennett" at bounding box center [277, 122] width 173 height 11
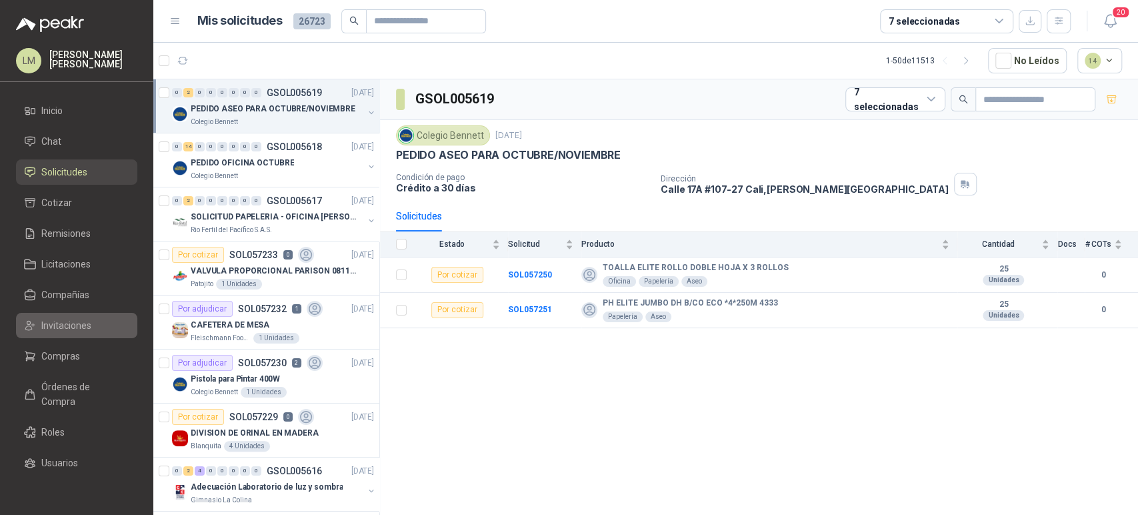
click at [69, 335] on link "Invitaciones" at bounding box center [76, 325] width 121 height 25
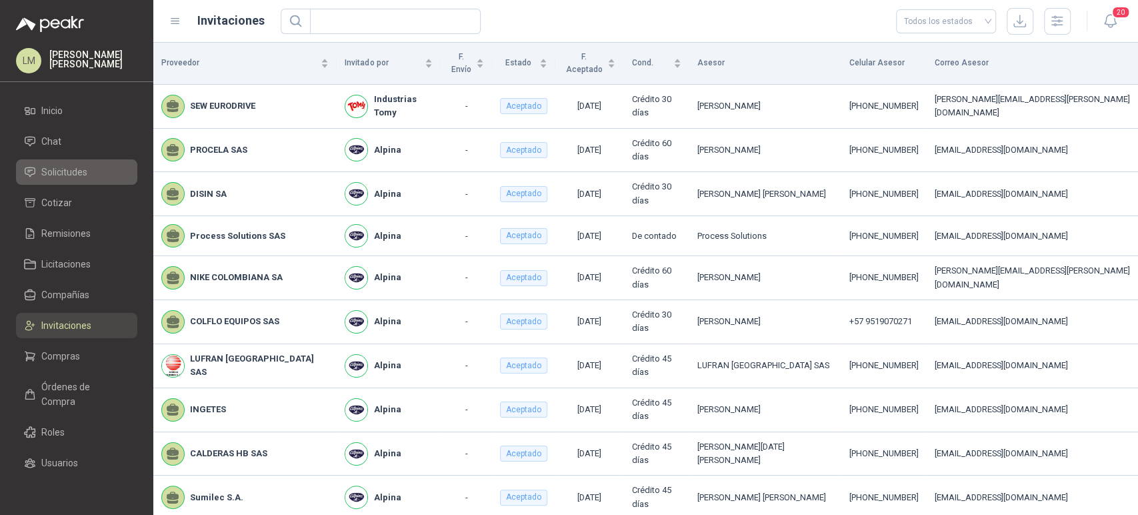
click at [55, 181] on link "Solicitudes" at bounding box center [76, 171] width 121 height 25
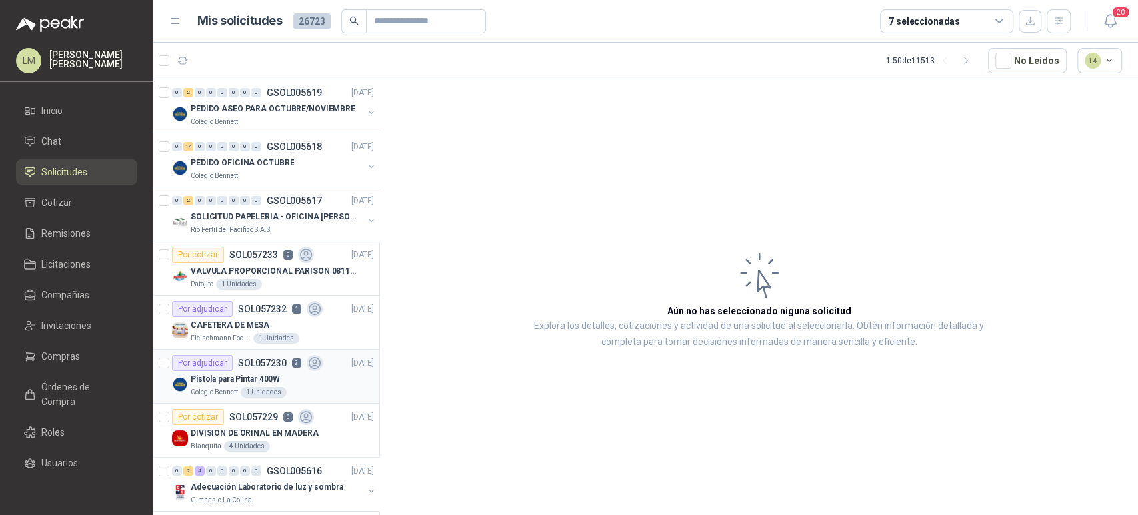
click at [227, 381] on p "Pistola para Pintar 400W" at bounding box center [235, 379] width 89 height 13
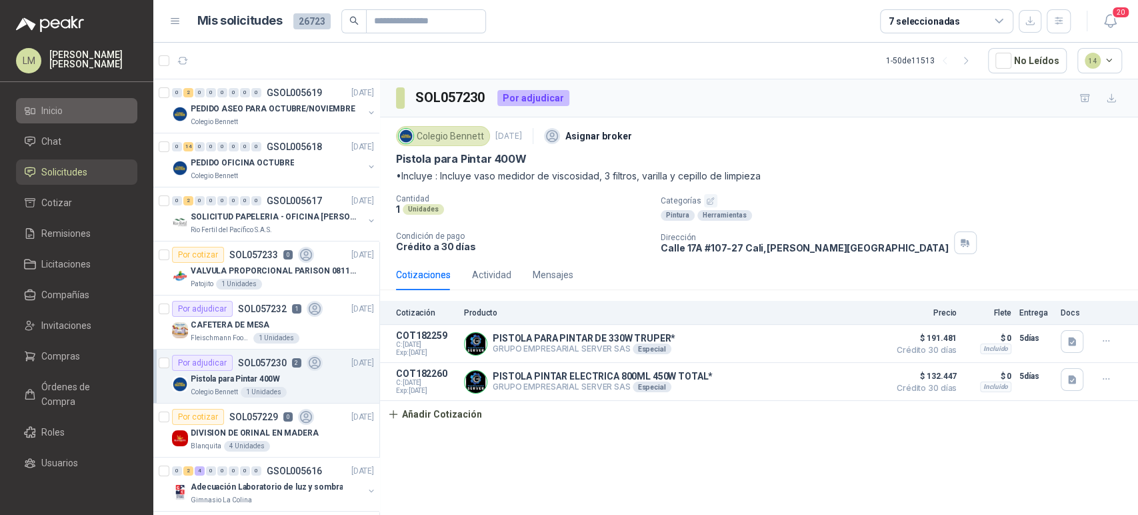
click at [55, 114] on span "Inicio" at bounding box center [51, 110] width 21 height 15
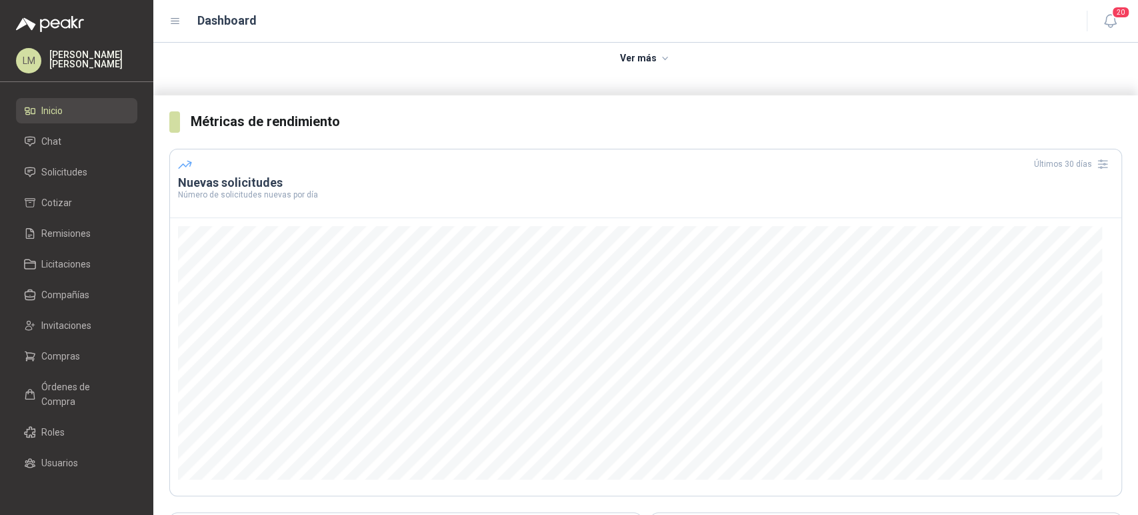
scroll to position [183, 0]
click at [66, 173] on span "Solicitudes" at bounding box center [64, 172] width 46 height 15
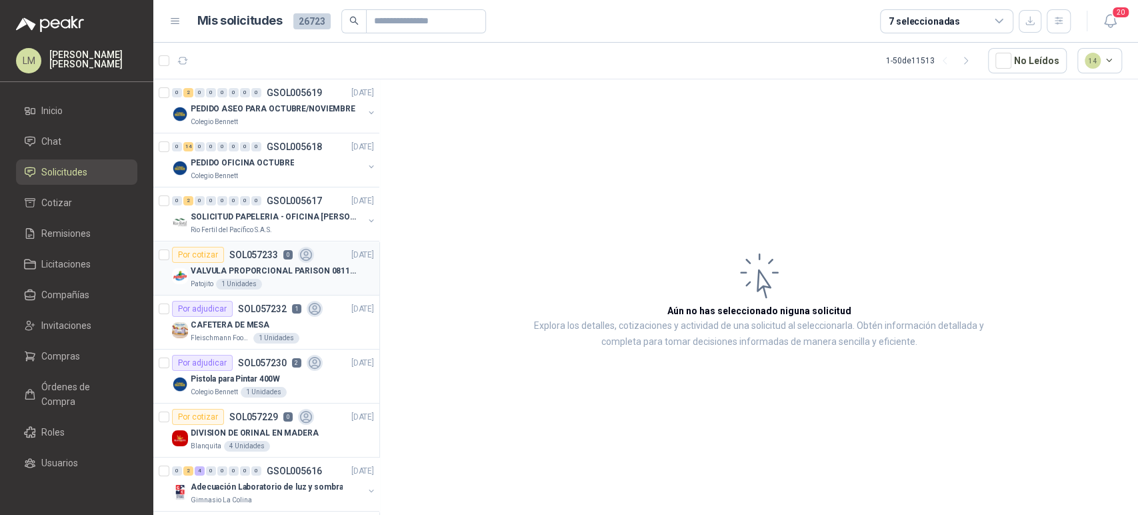
click at [267, 265] on p "VALVULA PROPORCIONAL PARISON 0811404612 / 4WRPEH6C4 REXROTH" at bounding box center [274, 271] width 166 height 13
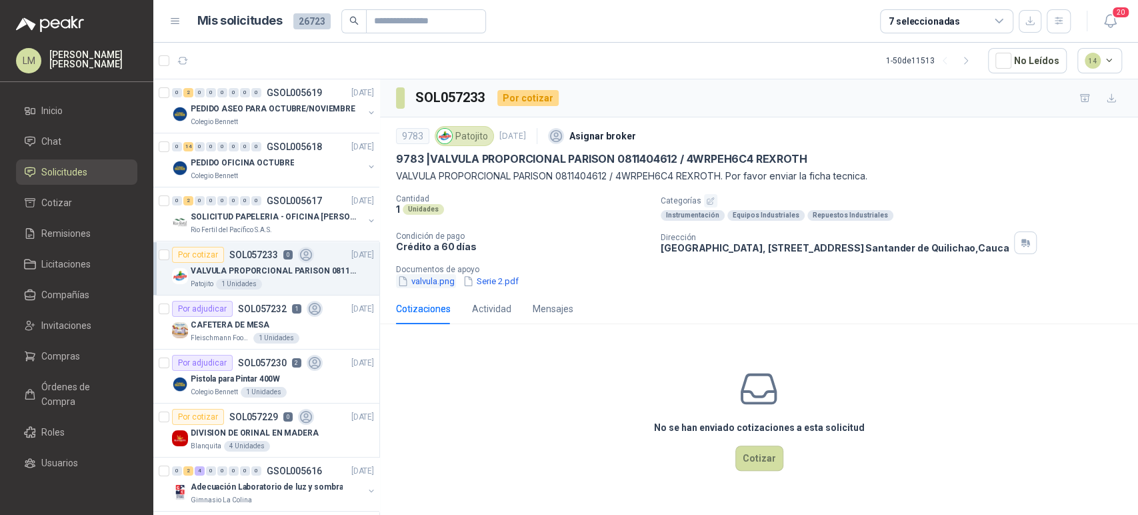
click at [437, 281] on button "valvula.png" at bounding box center [426, 281] width 60 height 14
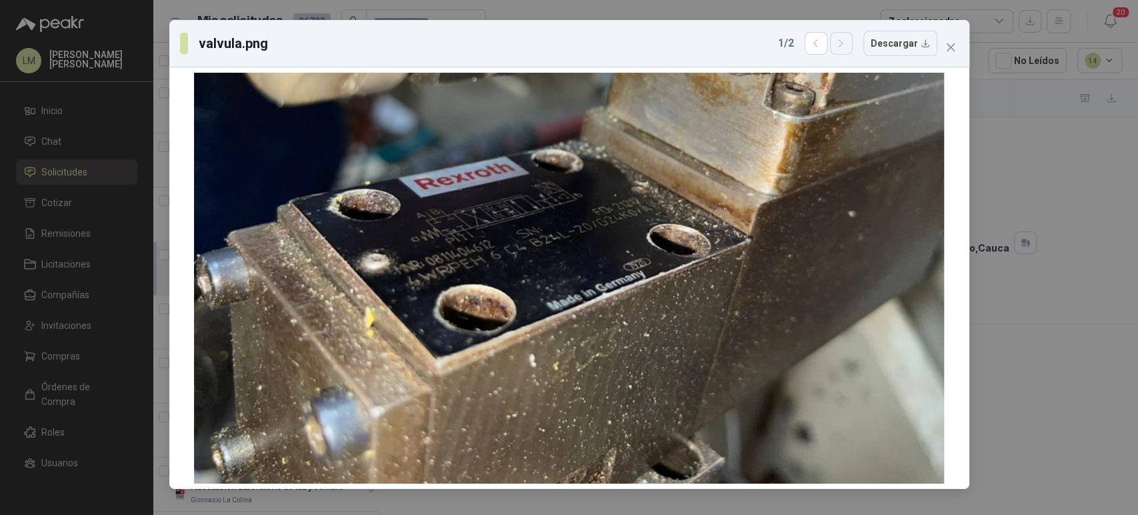
click at [851, 44] on button "button" at bounding box center [841, 43] width 23 height 23
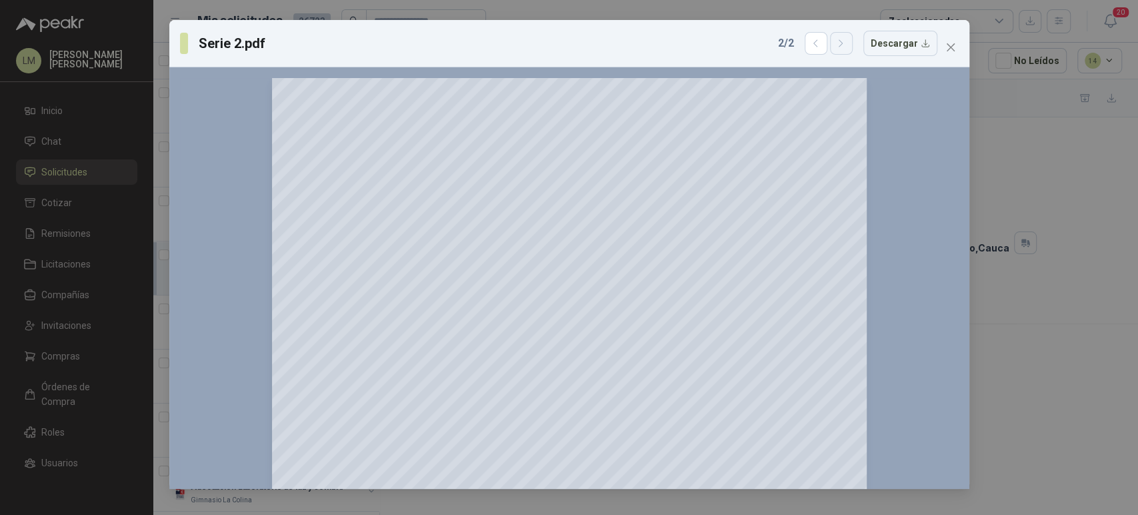
click at [843, 45] on icon "button" at bounding box center [840, 43] width 11 height 11
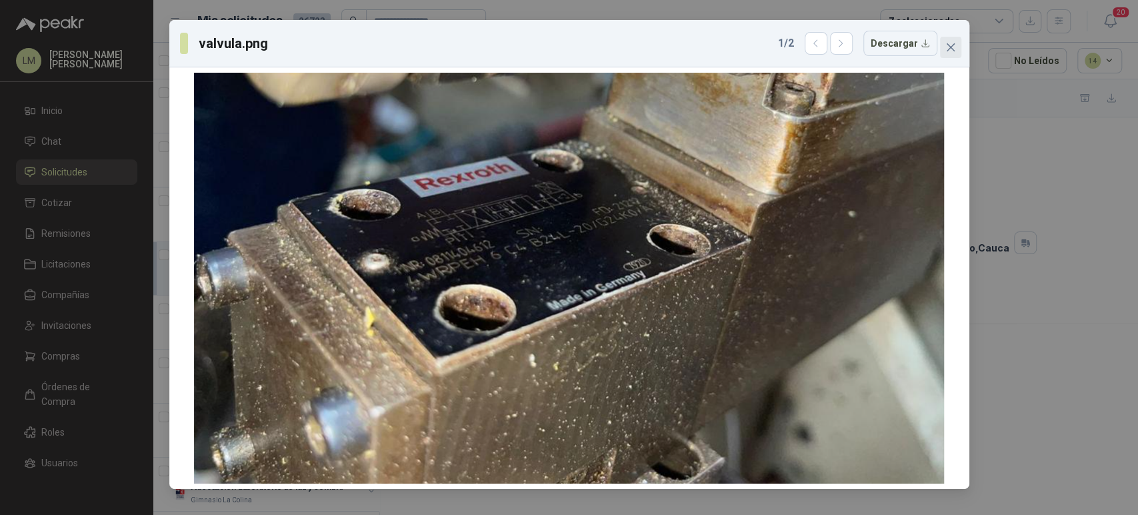
click at [949, 48] on icon "close" at bounding box center [950, 47] width 11 height 11
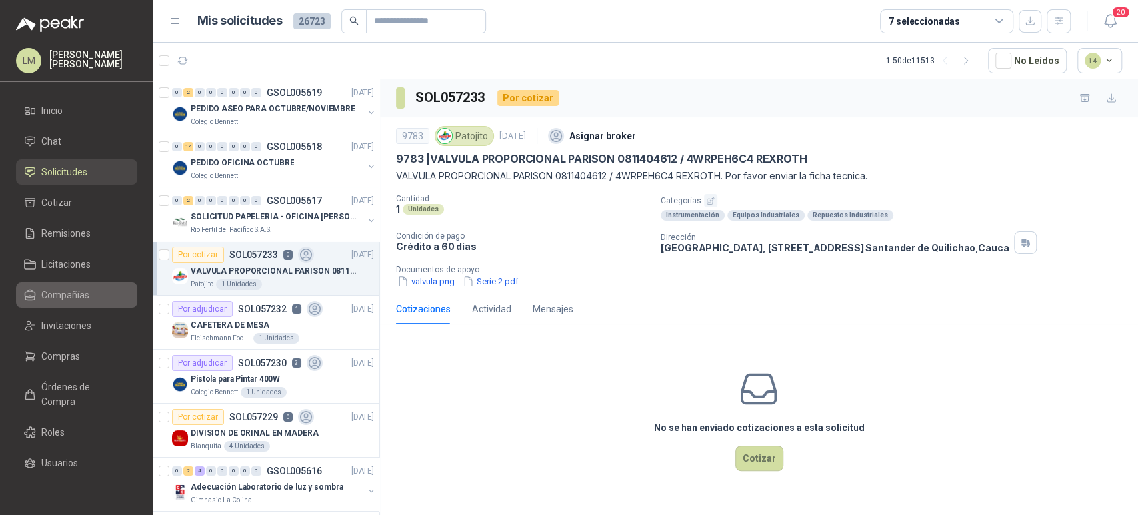
click at [38, 287] on li "Compañías" at bounding box center [76, 294] width 105 height 15
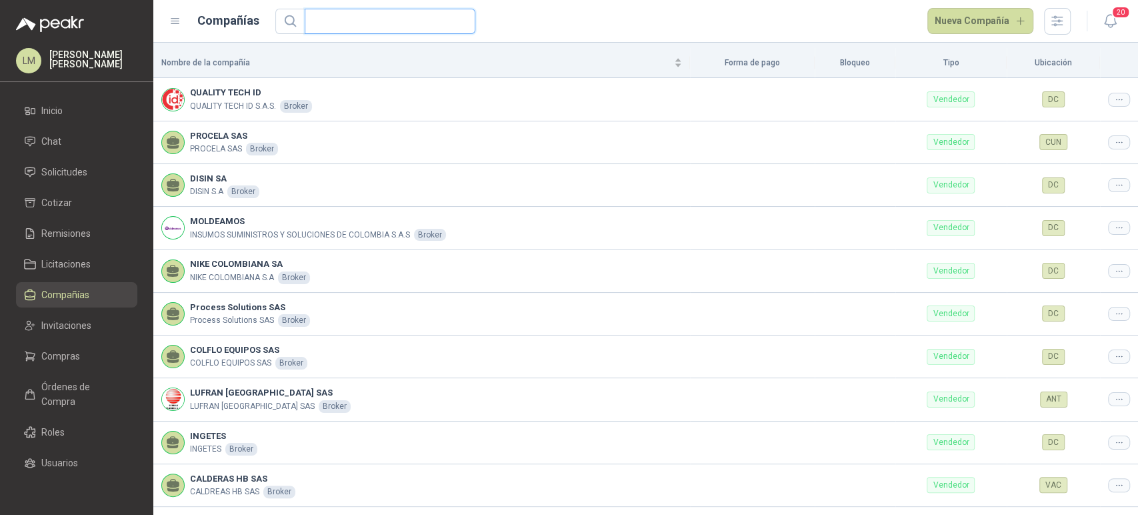
click at [354, 24] on input "text" at bounding box center [385, 21] width 144 height 24
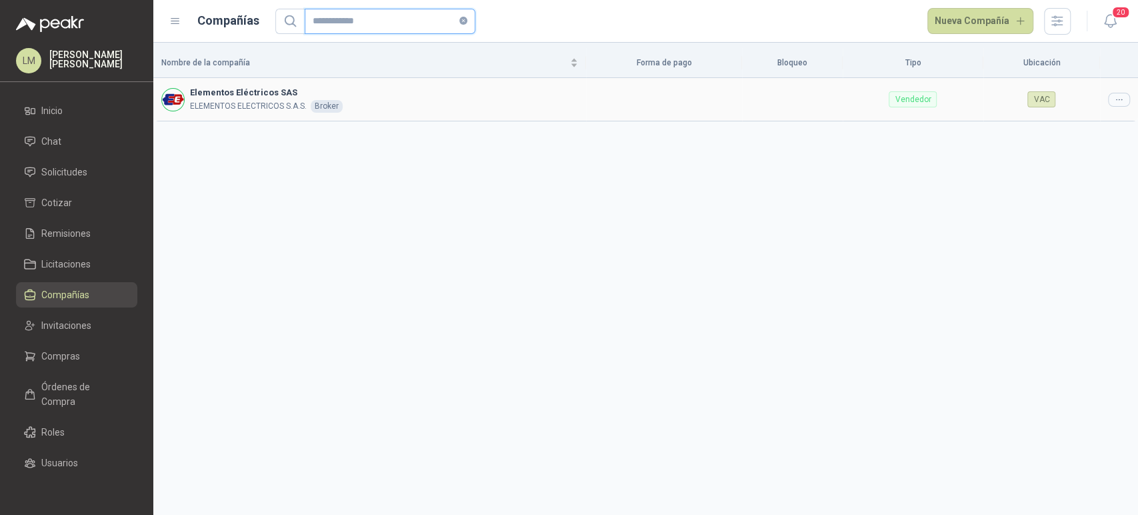
type input "**********"
click at [1122, 104] on icon at bounding box center [1119, 100] width 10 height 10
click at [1077, 125] on span "Editar compañía" at bounding box center [1084, 122] width 69 height 15
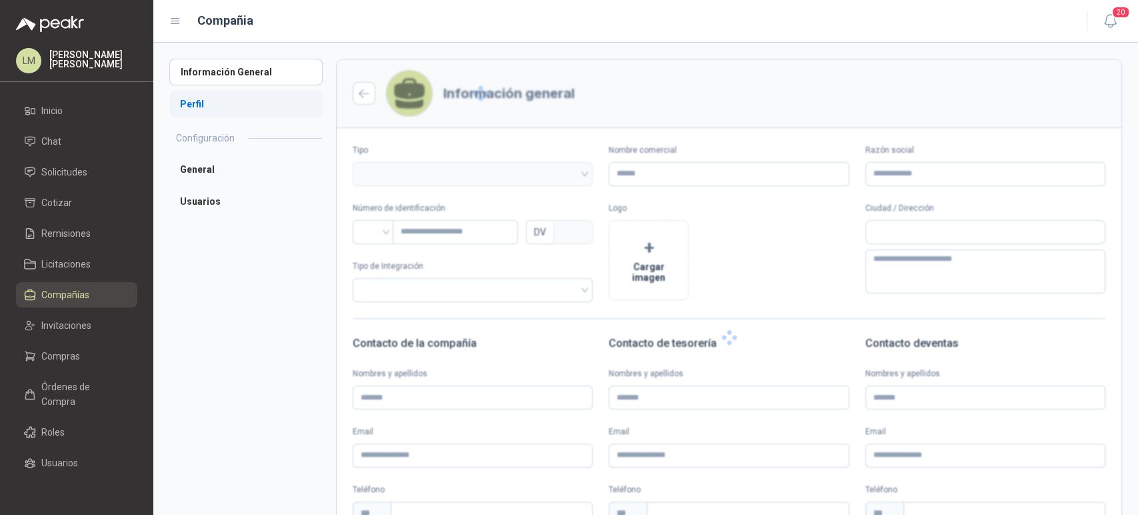
type input "**********"
type input "*********"
type input "*"
type input "*****"
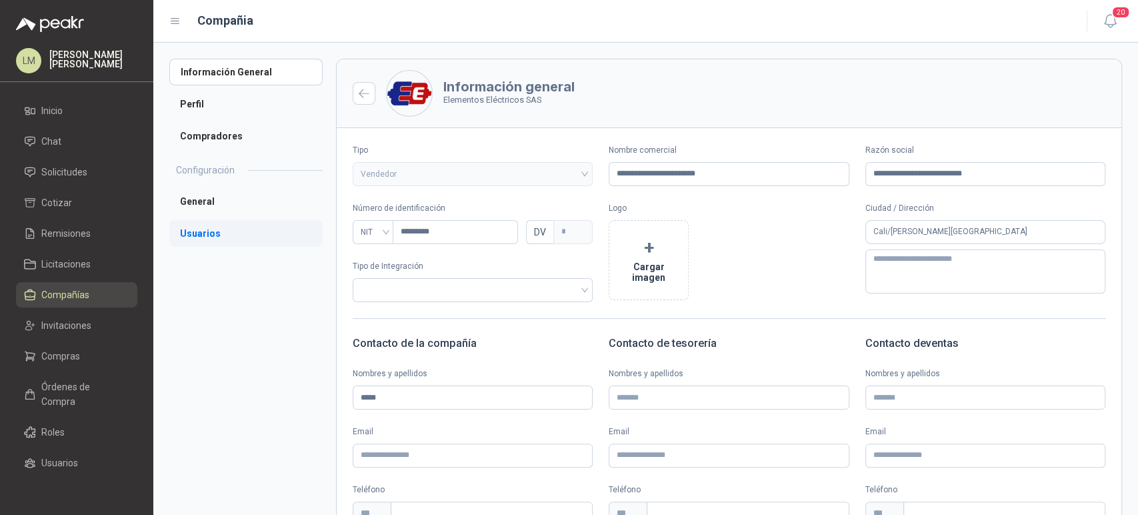
click at [201, 228] on li "Usuarios" at bounding box center [245, 233] width 153 height 27
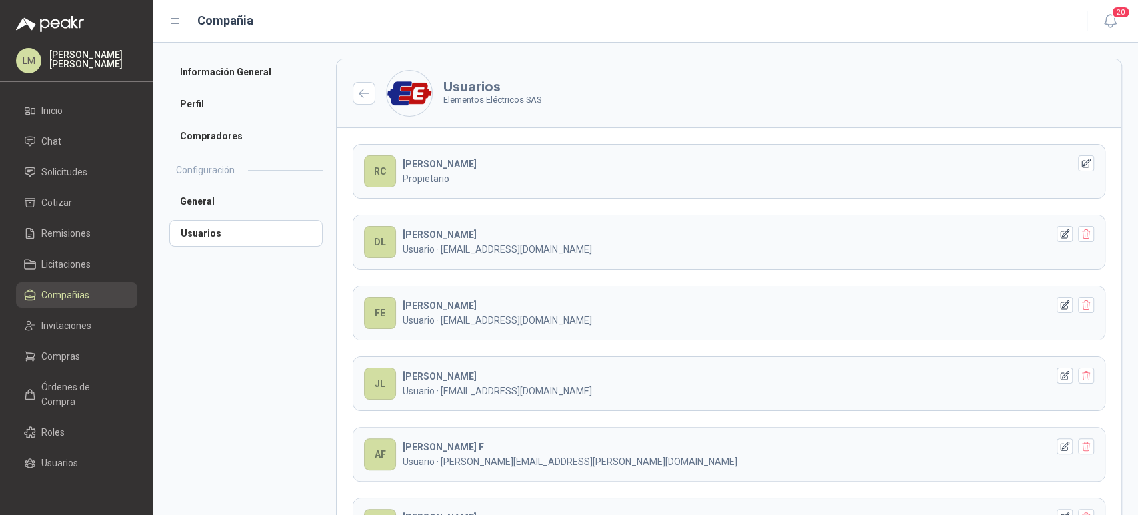
scroll to position [105, 0]
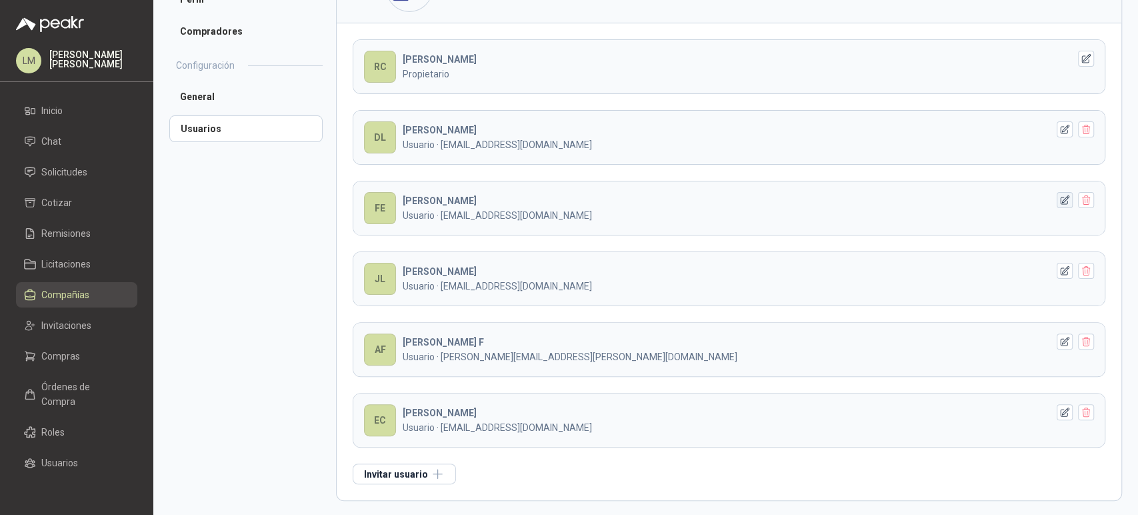
click at [1059, 197] on icon "button" at bounding box center [1064, 200] width 11 height 11
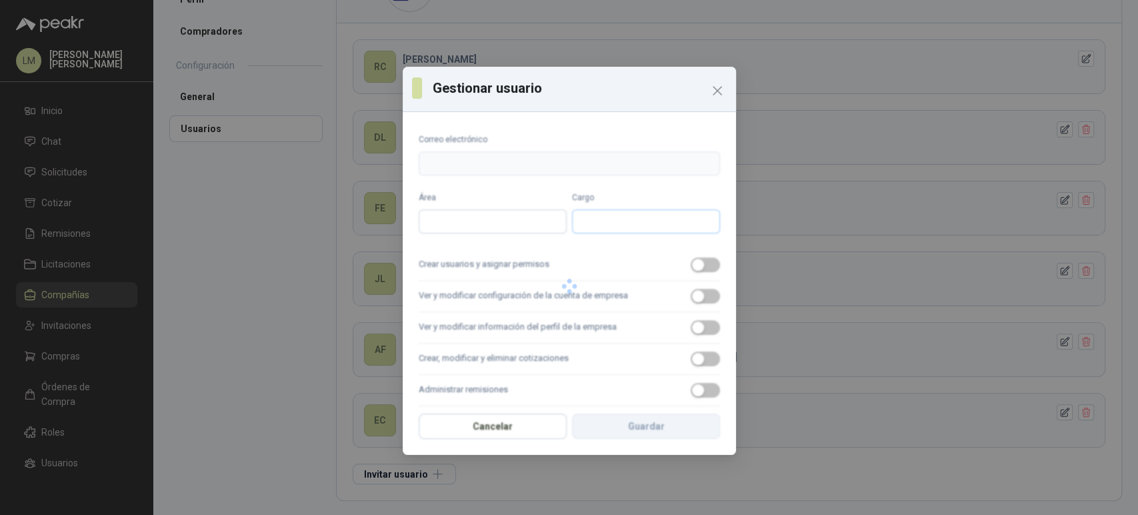
type input "**********"
type input "*********"
type input "**********"
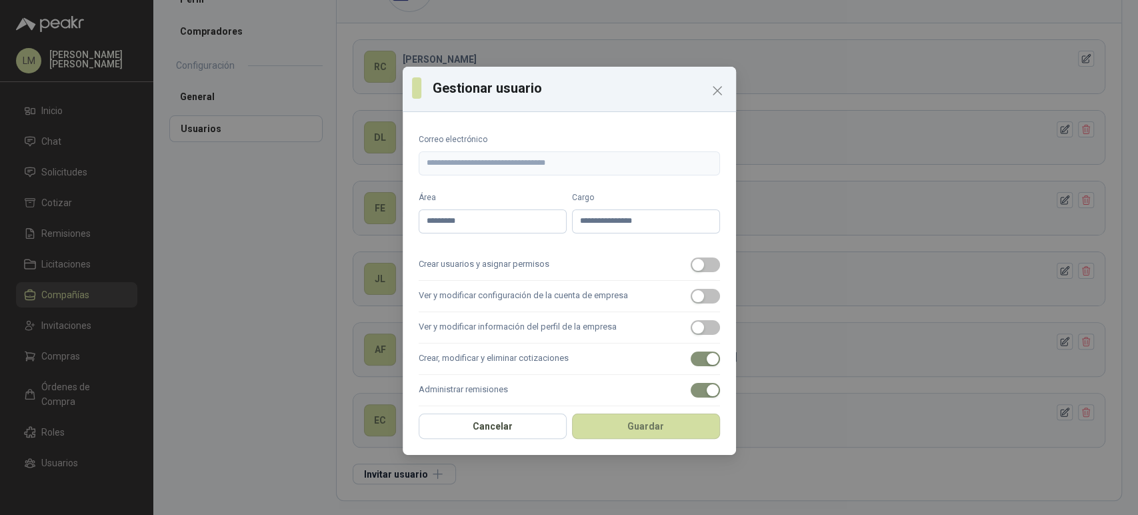
click at [679, 269] on label "Crear usuarios y asignar permisos" at bounding box center [569, 264] width 301 height 31
click at [691, 269] on button "Crear usuarios y asignar permisos" at bounding box center [705, 264] width 29 height 15
click at [692, 297] on div "button" at bounding box center [698, 296] width 12 height 12
click at [691, 320] on span "button" at bounding box center [705, 327] width 29 height 15
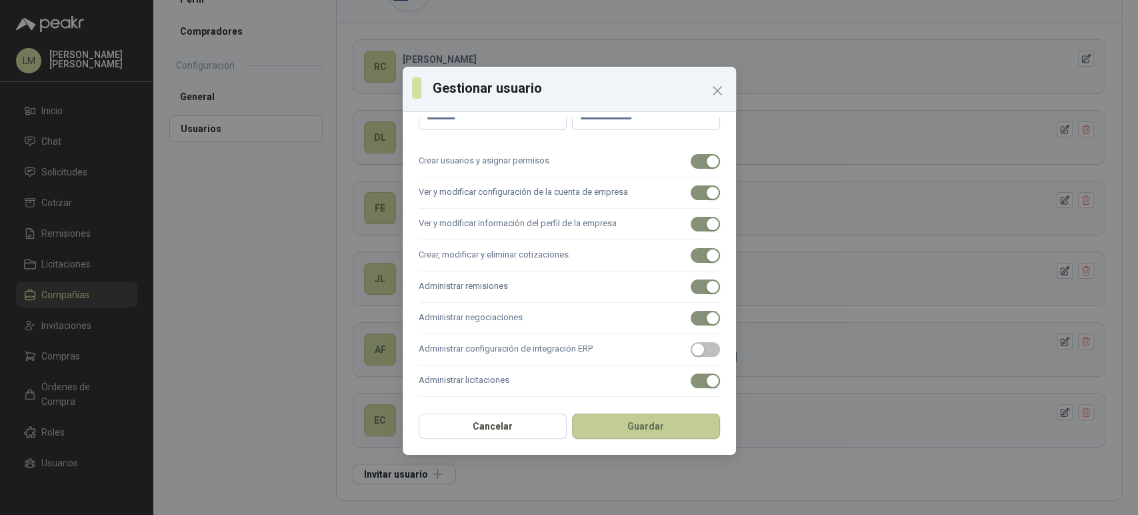
click at [641, 417] on button "Guardar" at bounding box center [646, 425] width 148 height 25
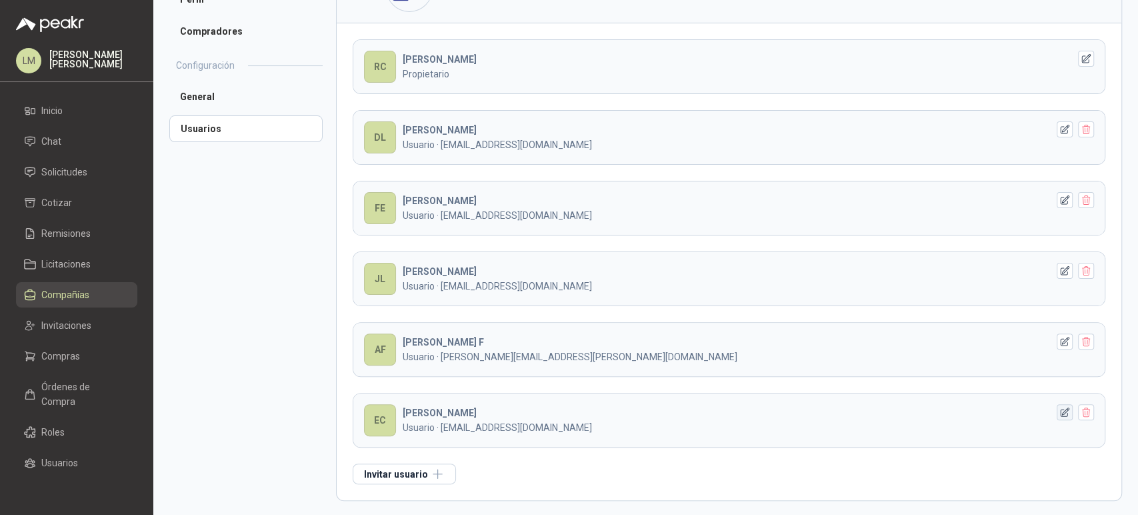
click at [1059, 413] on icon "button" at bounding box center [1064, 412] width 11 height 11
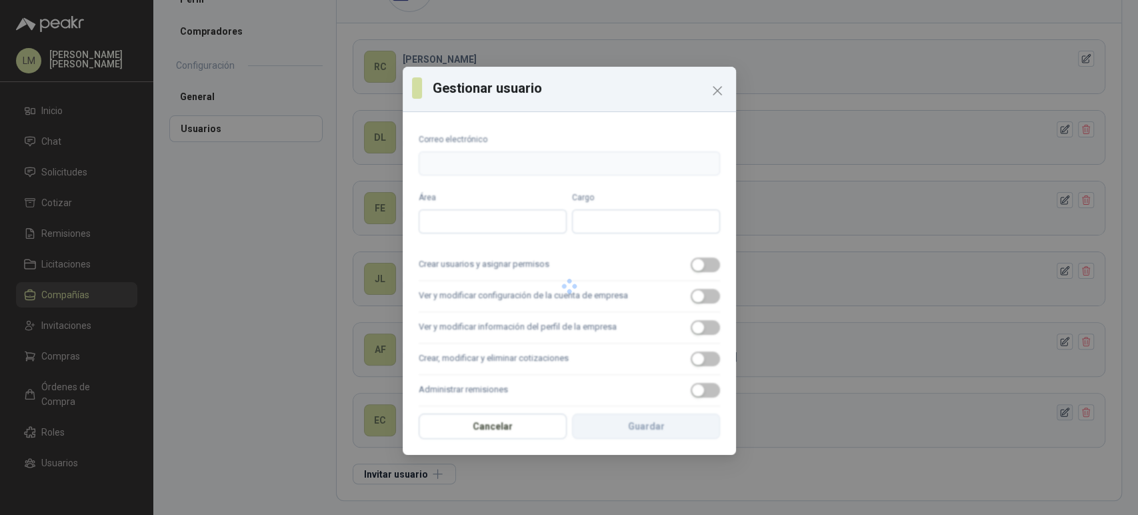
type input "**********"
type input "*********"
type input "**********"
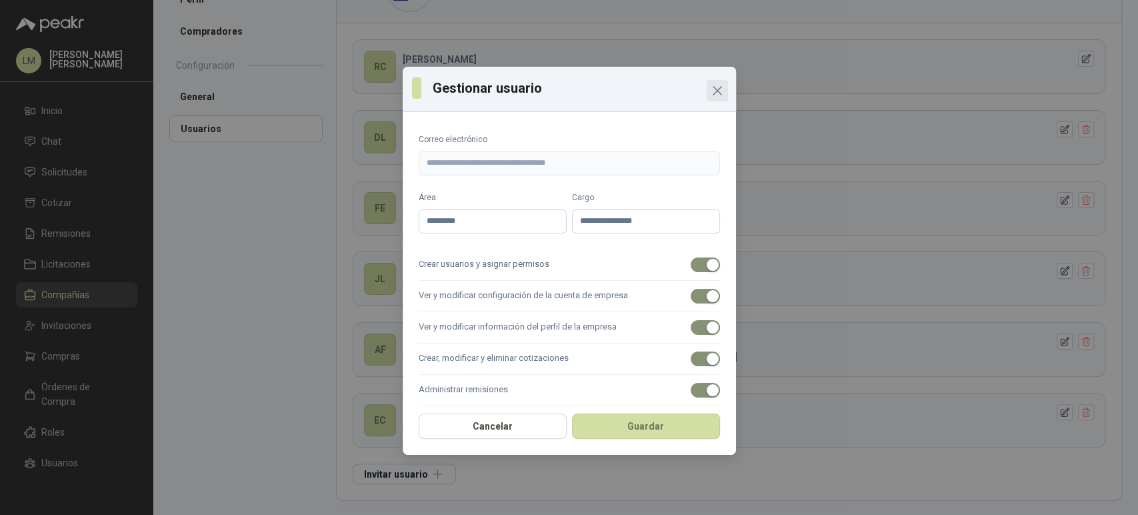
click at [718, 92] on icon "Close" at bounding box center [717, 91] width 8 height 8
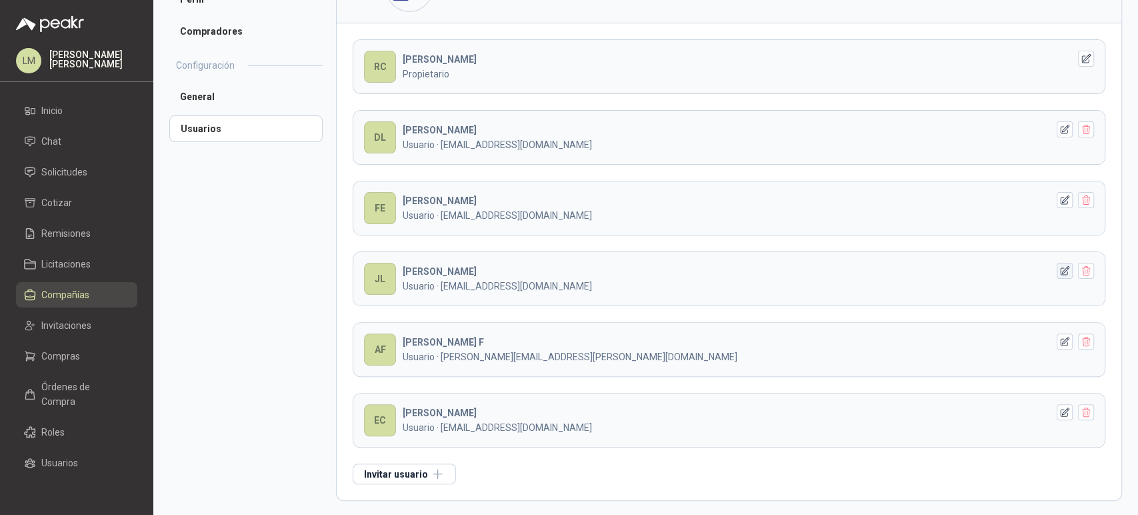
click at [1060, 273] on icon "button" at bounding box center [1064, 270] width 9 height 9
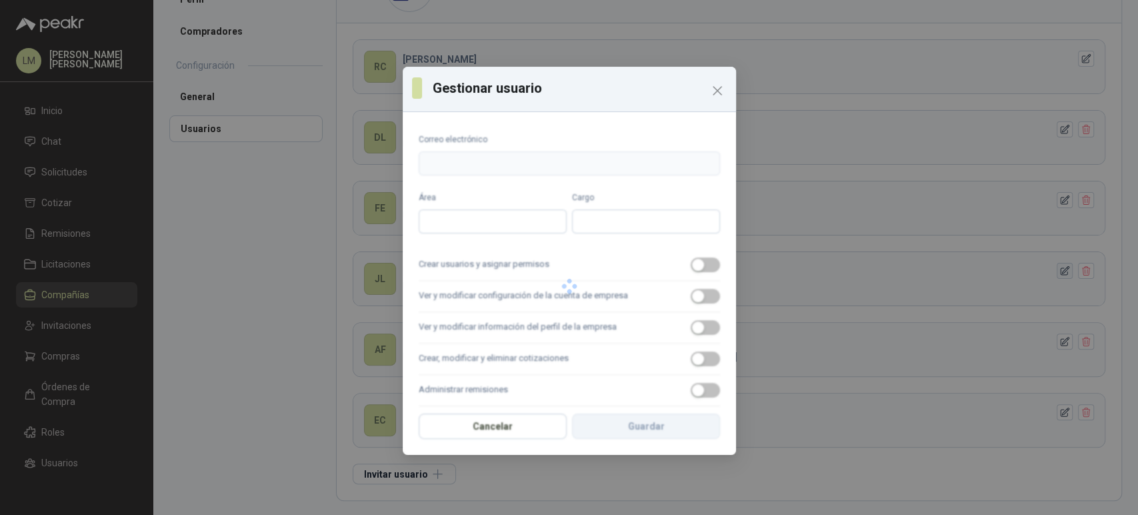
type input "**********"
type input "*********"
type input "**********"
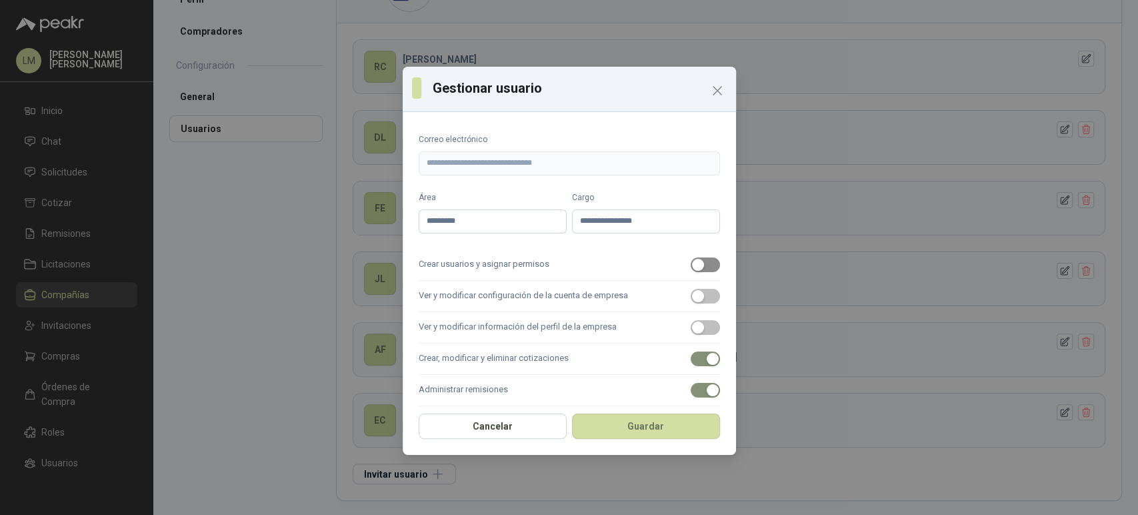
click at [701, 271] on span "button" at bounding box center [705, 264] width 29 height 15
click at [697, 285] on label "Ver y modificar configuración de la cuenta de empresa" at bounding box center [569, 296] width 301 height 31
click at [697, 289] on button "Ver y modificar configuración de la cuenta de empresa" at bounding box center [705, 296] width 29 height 15
click at [696, 317] on label "Ver y modificar información del perfil de la empresa" at bounding box center [569, 327] width 301 height 31
click at [696, 320] on button "Ver y modificar información del perfil de la empresa" at bounding box center [705, 327] width 29 height 15
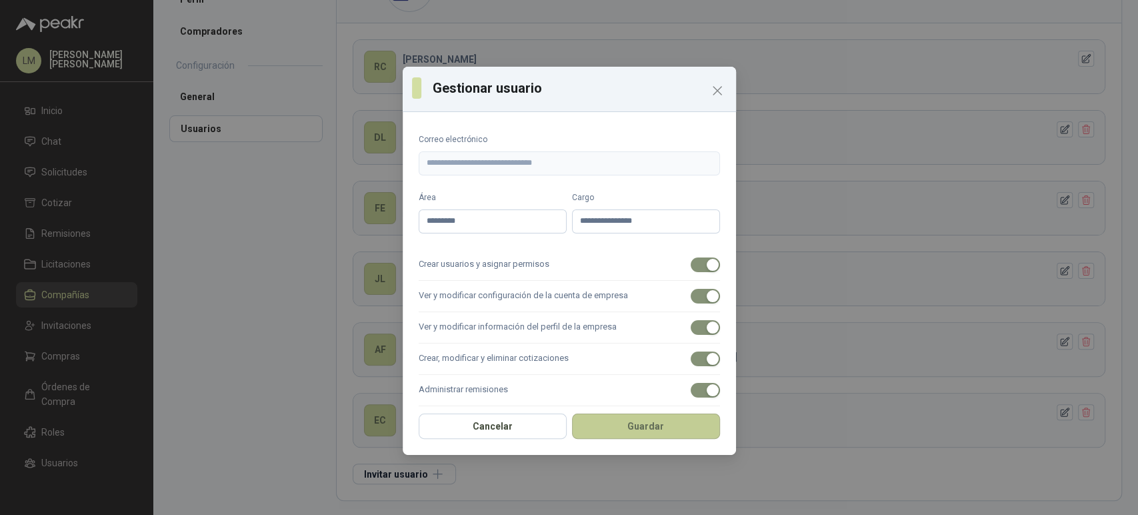
click at [655, 420] on button "Guardar" at bounding box center [646, 425] width 148 height 25
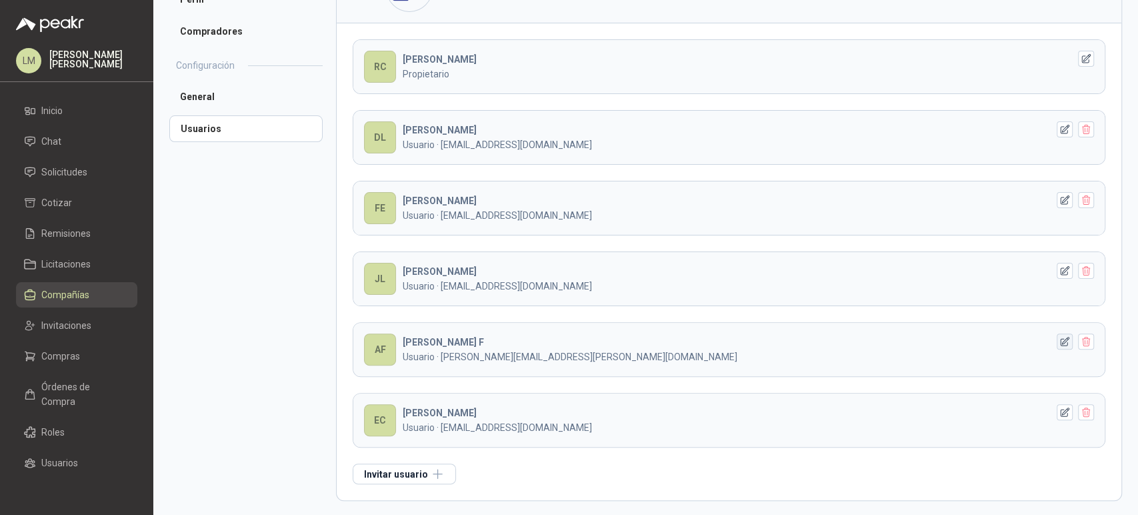
click at [1060, 340] on icon "button" at bounding box center [1064, 341] width 9 height 9
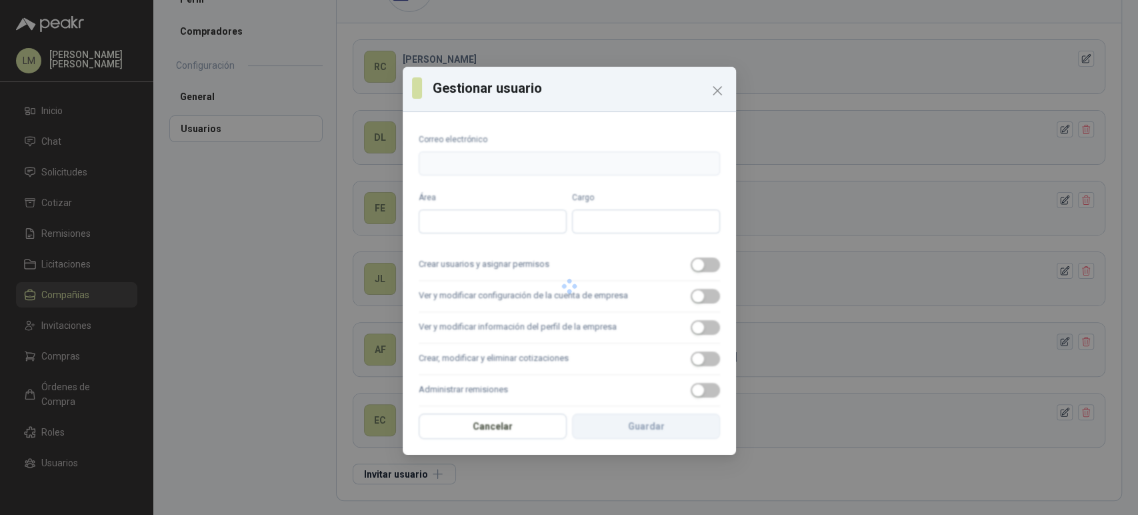
type input "**********"
type input "*********"
type input "**********"
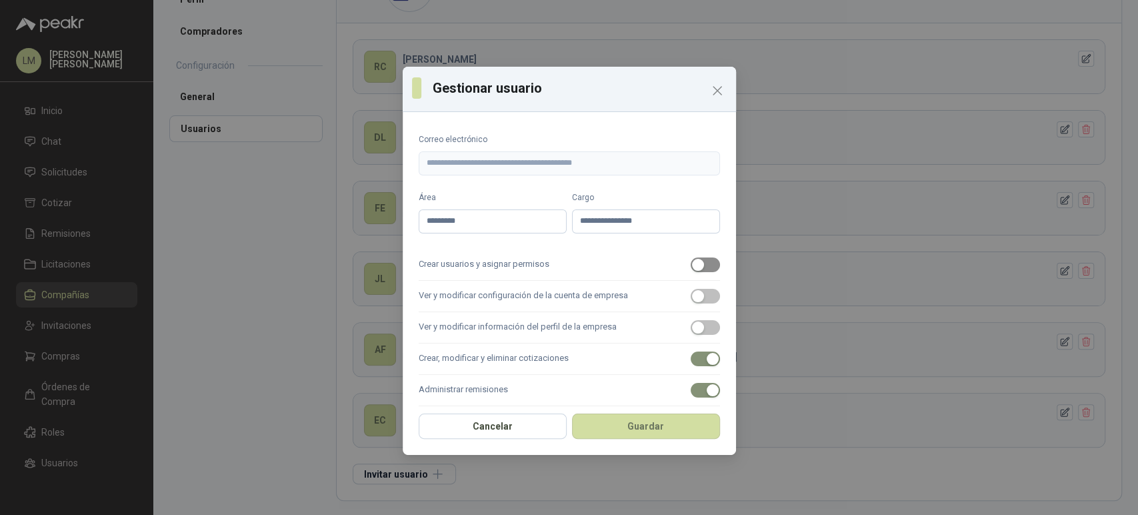
click at [697, 265] on span "button" at bounding box center [705, 264] width 29 height 15
click at [699, 287] on label "Ver y modificar configuración de la cuenta de empresa" at bounding box center [569, 296] width 301 height 31
click at [699, 289] on button "Ver y modificar configuración de la cuenta de empresa" at bounding box center [705, 296] width 29 height 15
click at [697, 327] on span "button" at bounding box center [705, 327] width 29 height 15
click at [653, 440] on div "Cancelar Guardar" at bounding box center [569, 429] width 333 height 49
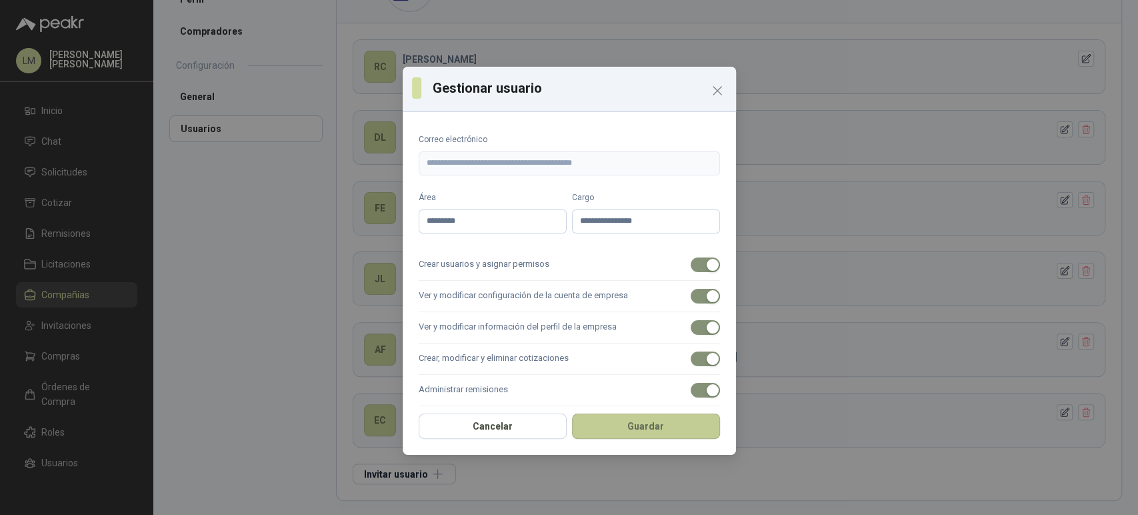
click at [653, 431] on button "Guardar" at bounding box center [646, 425] width 148 height 25
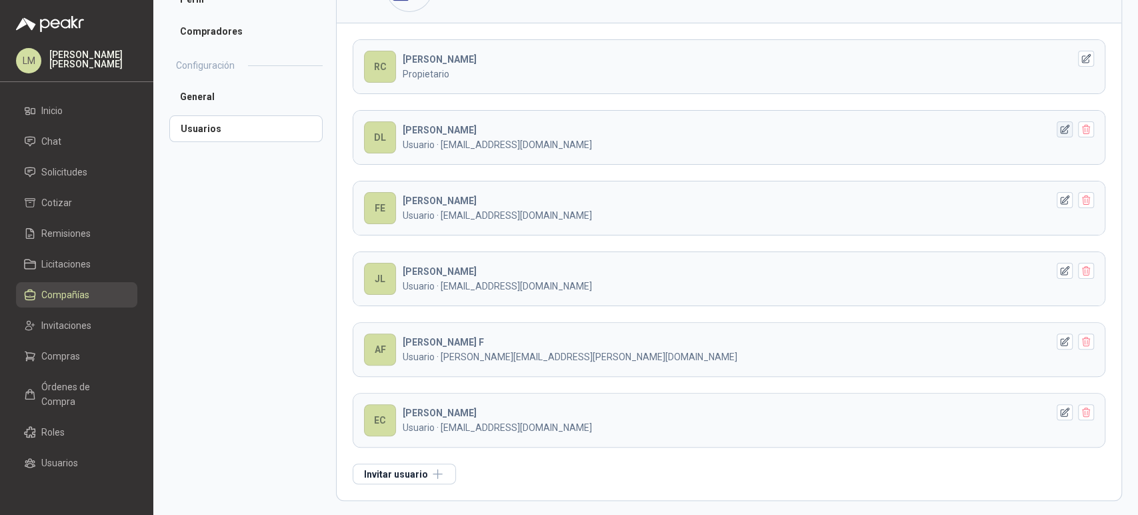
click at [1060, 131] on icon "button" at bounding box center [1064, 129] width 9 height 9
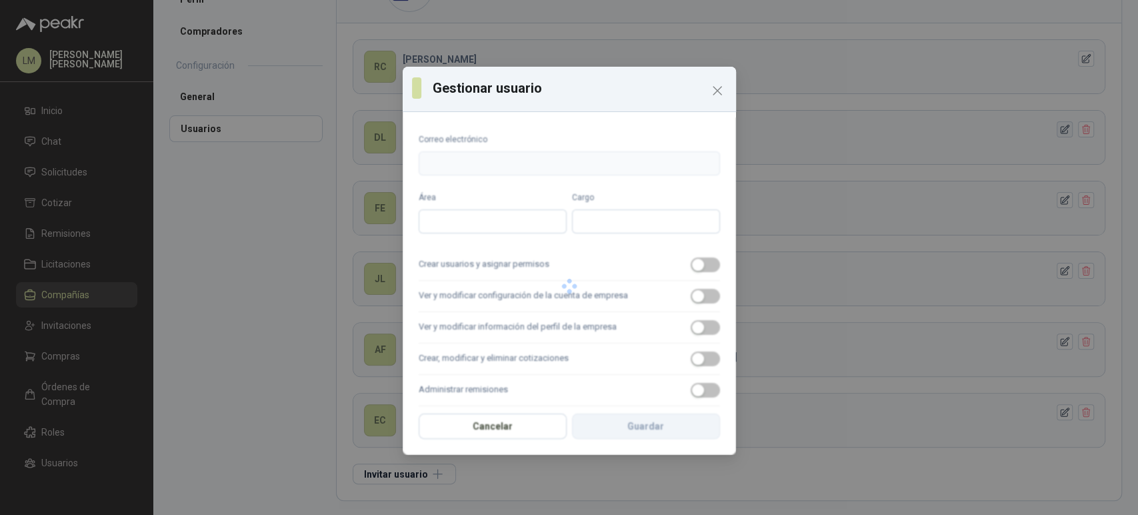
type input "**********"
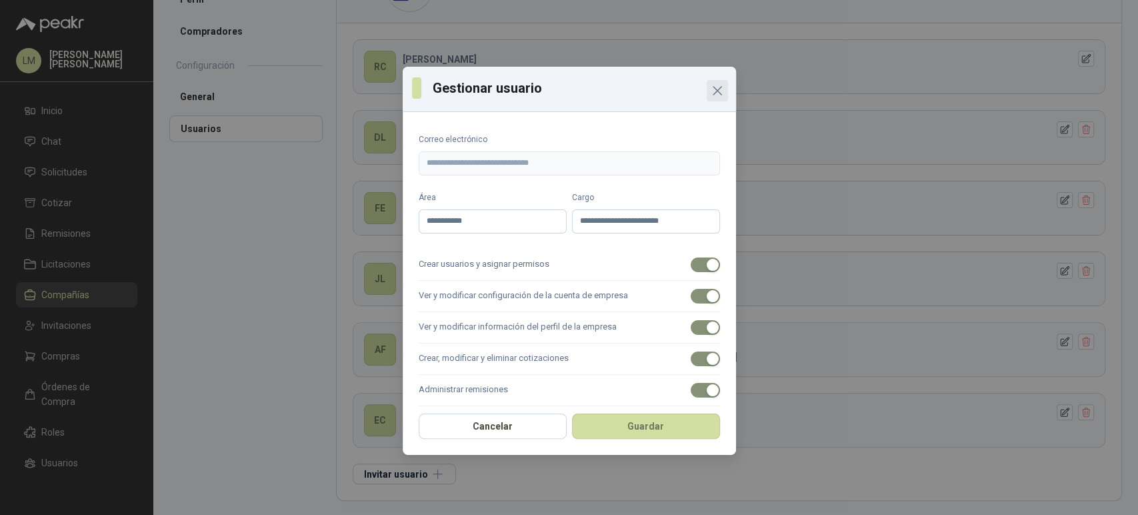
click at [723, 95] on icon "Close" at bounding box center [717, 91] width 16 height 16
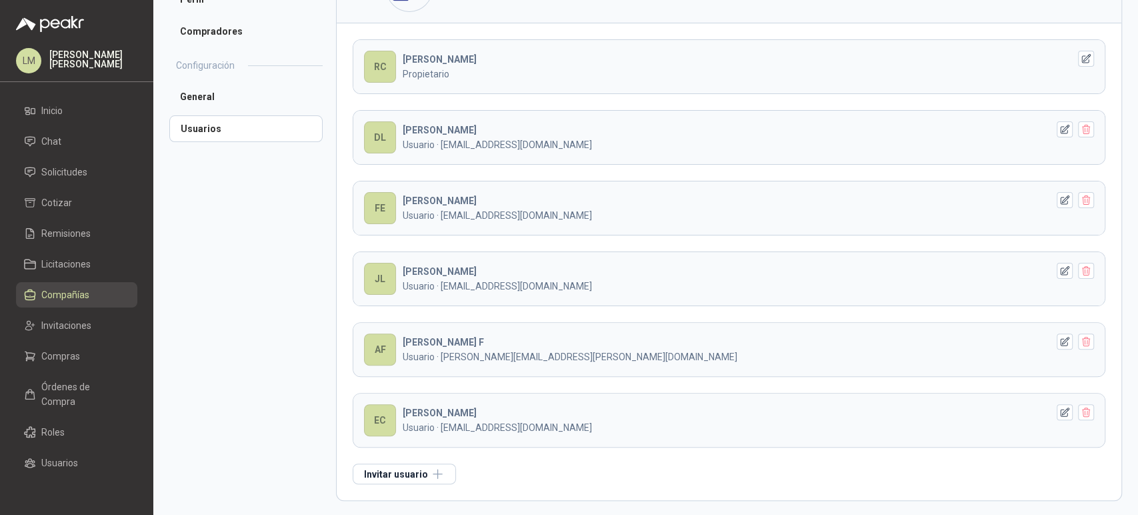
scroll to position [0, 0]
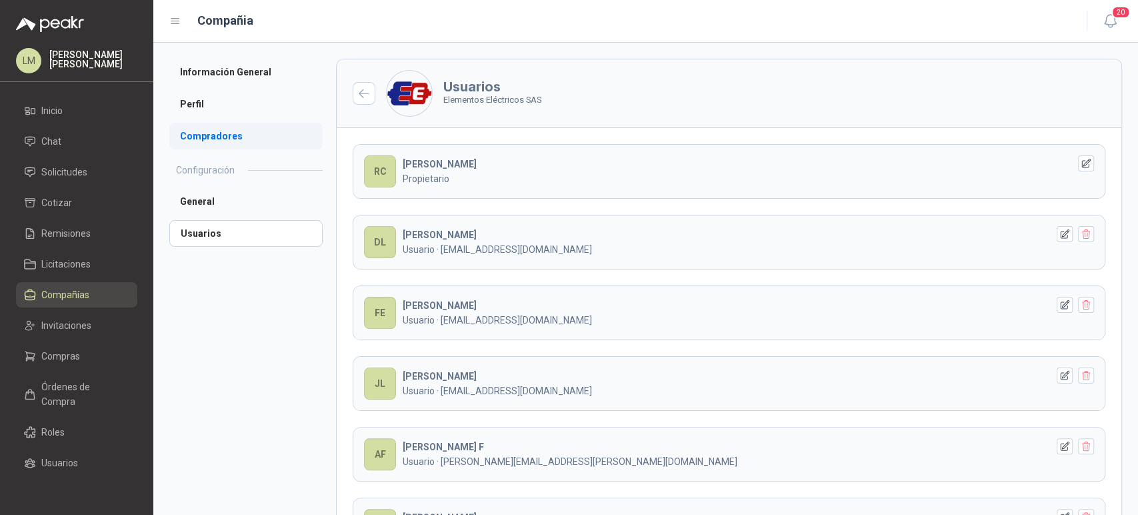
click at [215, 133] on li "Compradores" at bounding box center [245, 136] width 153 height 27
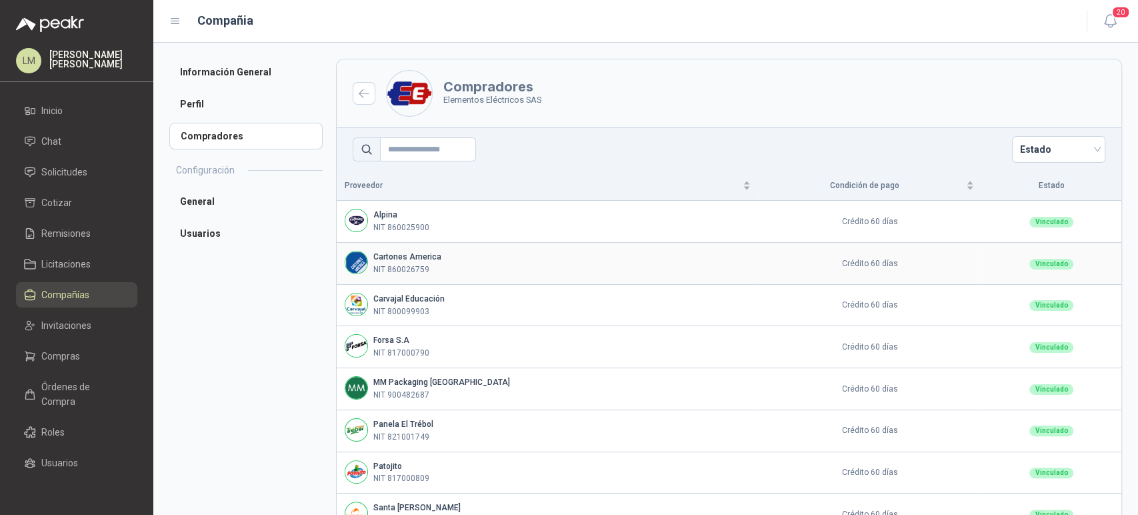
scroll to position [77, 0]
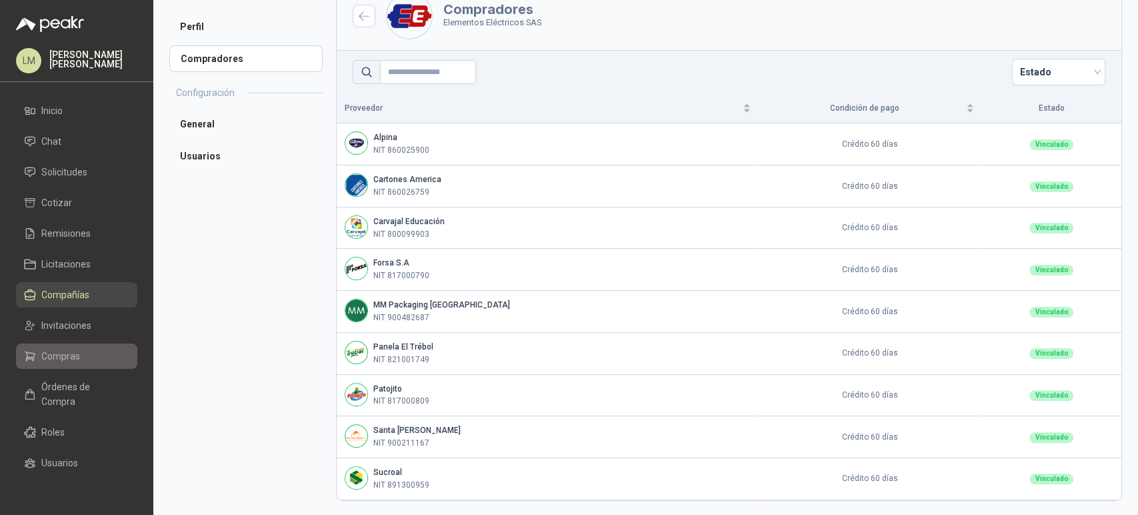
click at [59, 352] on span "Compras" at bounding box center [60, 356] width 39 height 15
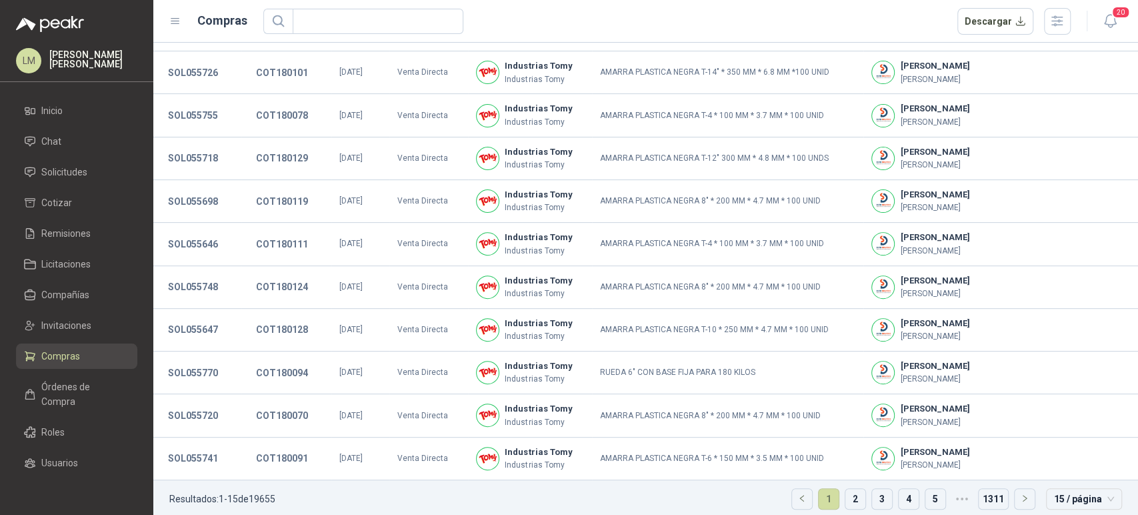
scroll to position [249, 0]
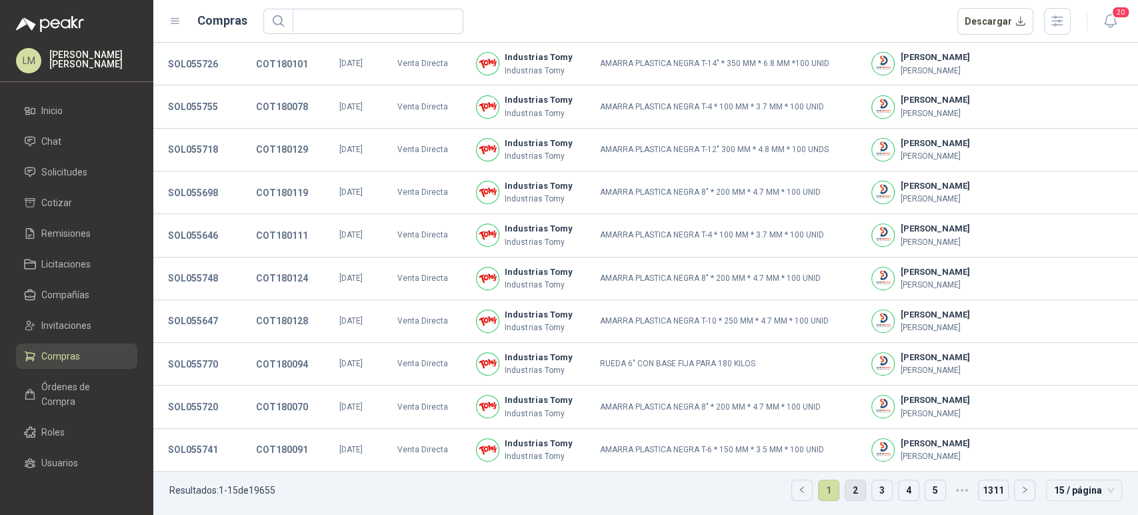
click at [850, 485] on link "2" at bounding box center [855, 490] width 20 height 20
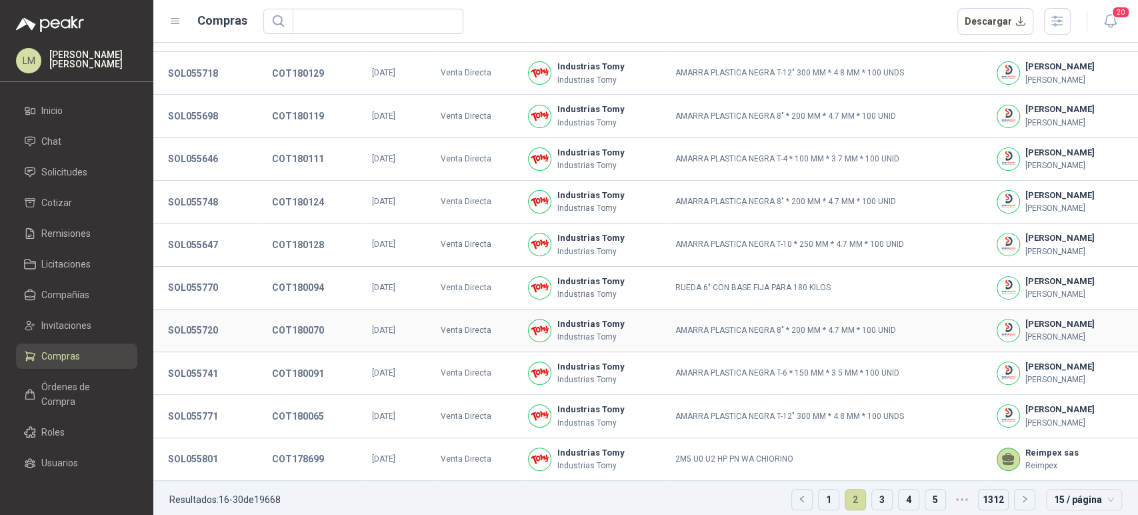
scroll to position [249, 0]
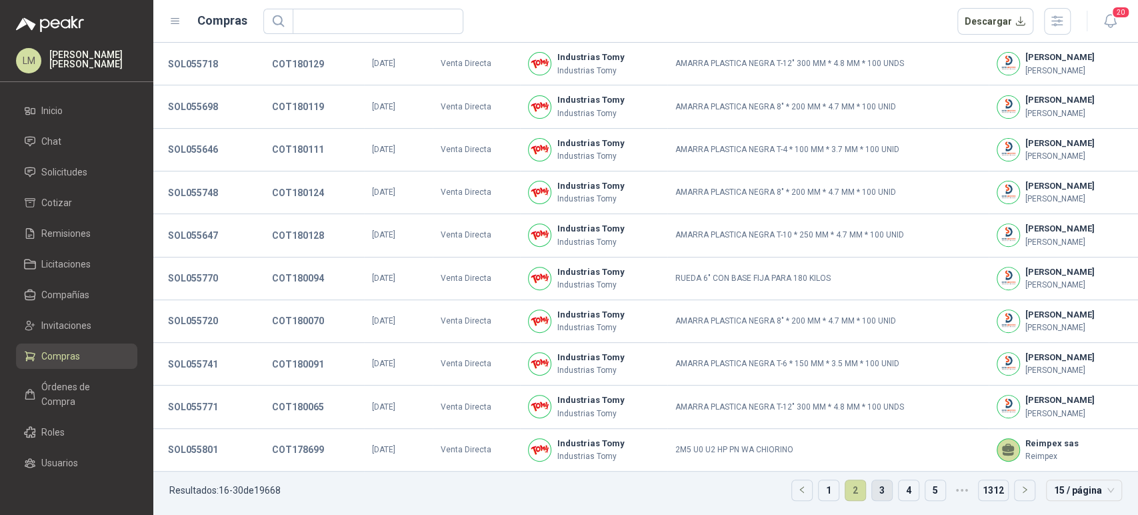
click at [872, 490] on link "3" at bounding box center [882, 490] width 20 height 20
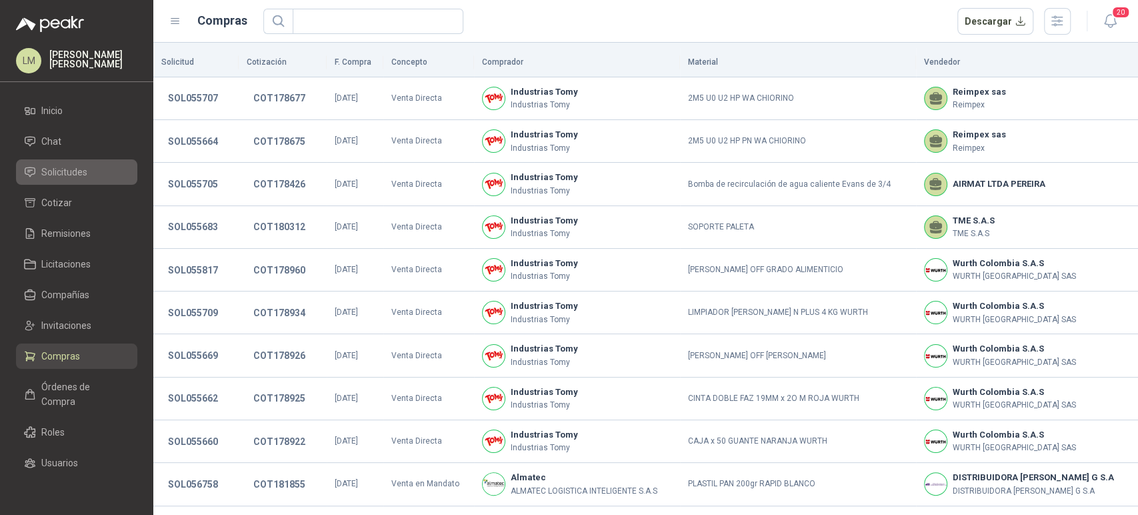
click at [75, 173] on span "Solicitudes" at bounding box center [64, 172] width 46 height 15
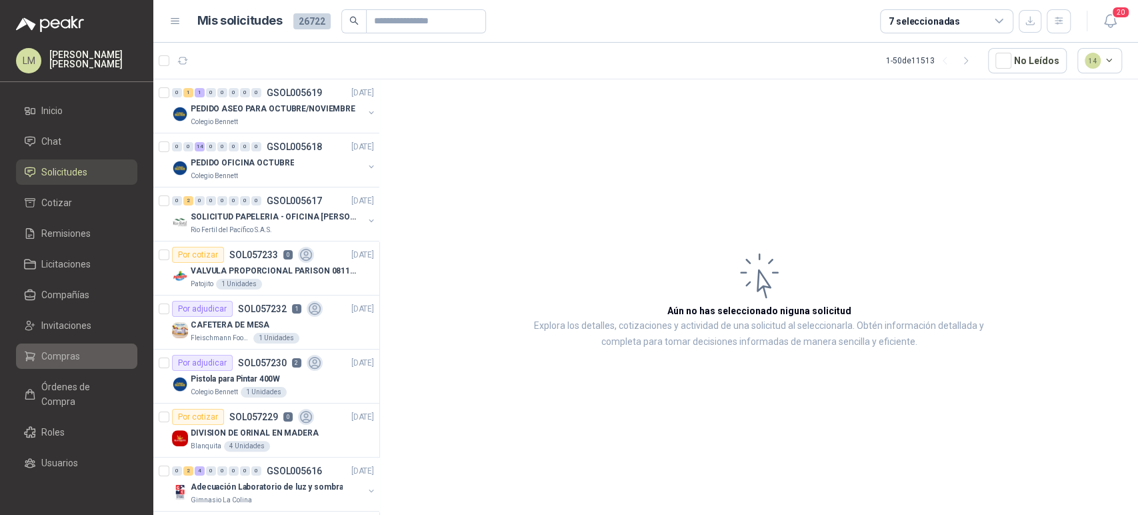
click at [62, 353] on span "Compras" at bounding box center [60, 356] width 39 height 15
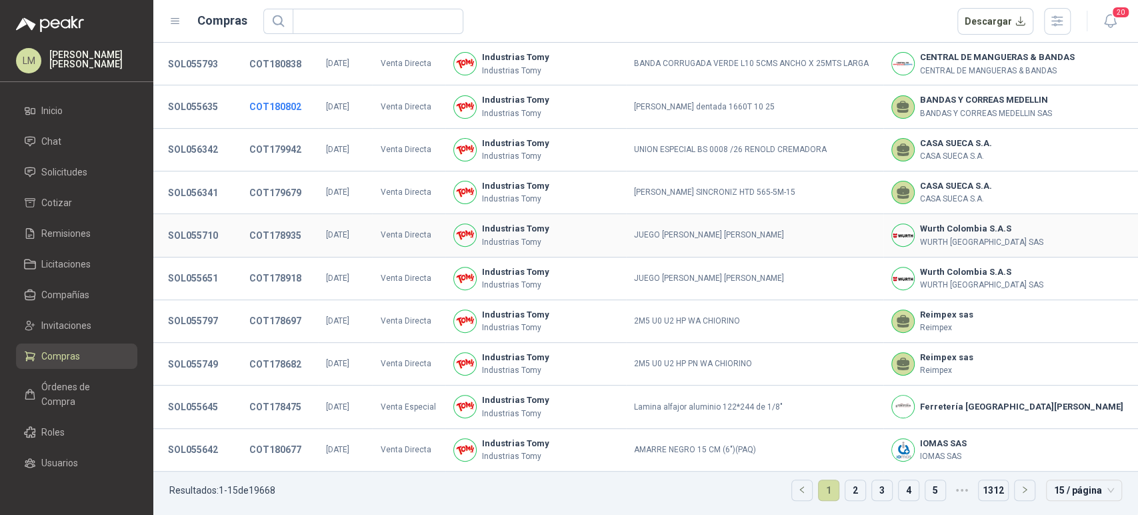
scroll to position [249, 0]
click at [48, 399] on span "Órdenes de Compra" at bounding box center [82, 393] width 83 height 29
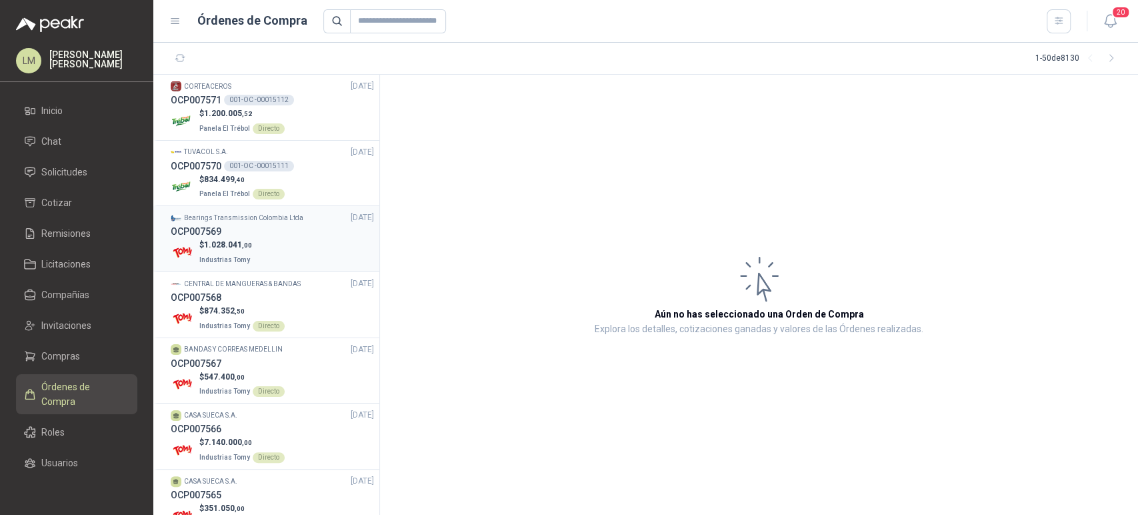
click at [215, 239] on p "$ 1.028.041 ,00" at bounding box center [225, 245] width 53 height 13
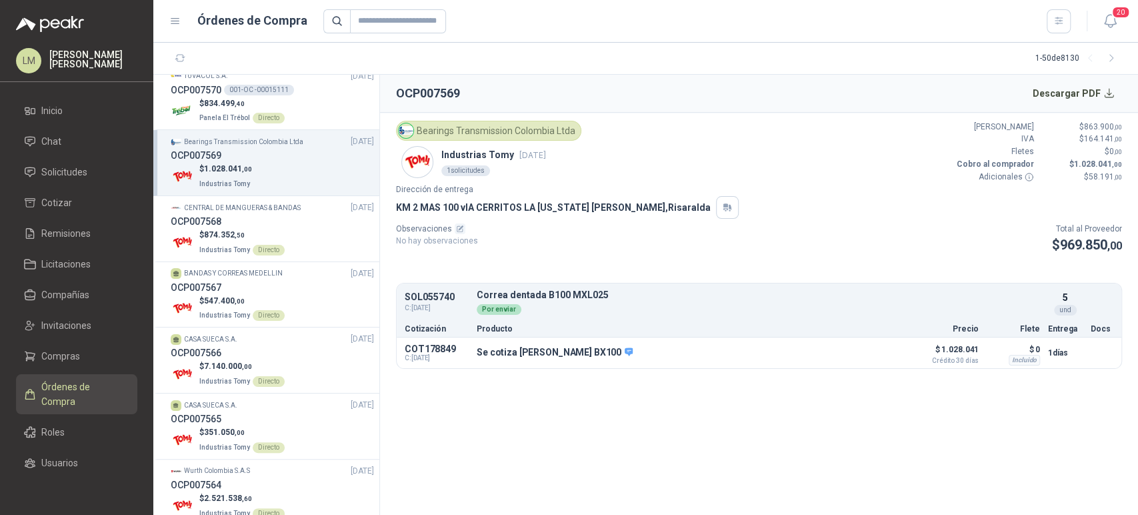
scroll to position [117, 0]
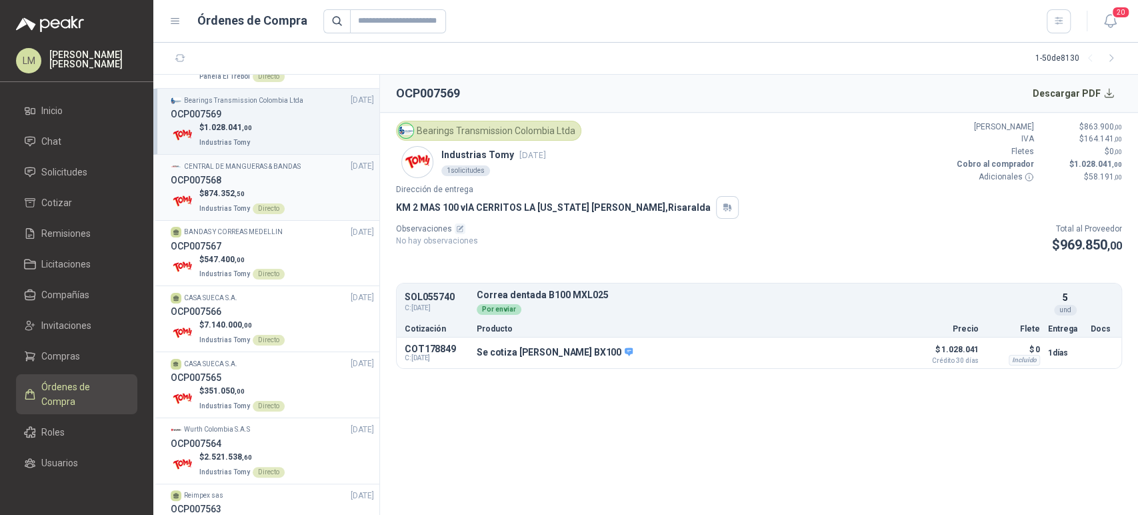
click at [256, 193] on p "$ 874.352 ,50" at bounding box center [241, 193] width 85 height 13
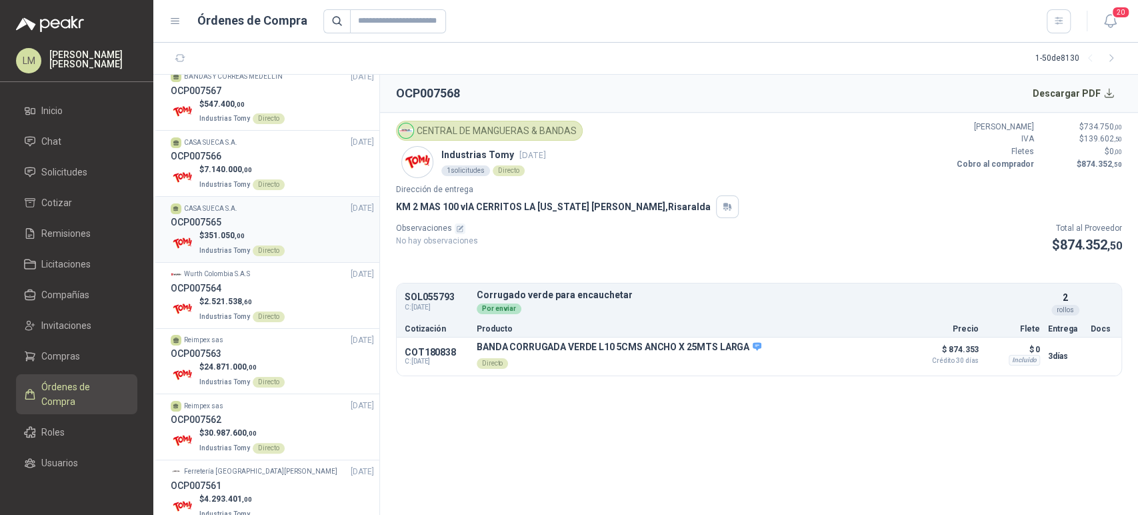
scroll to position [272, 0]
click at [247, 289] on div "OCP007564" at bounding box center [272, 288] width 203 height 15
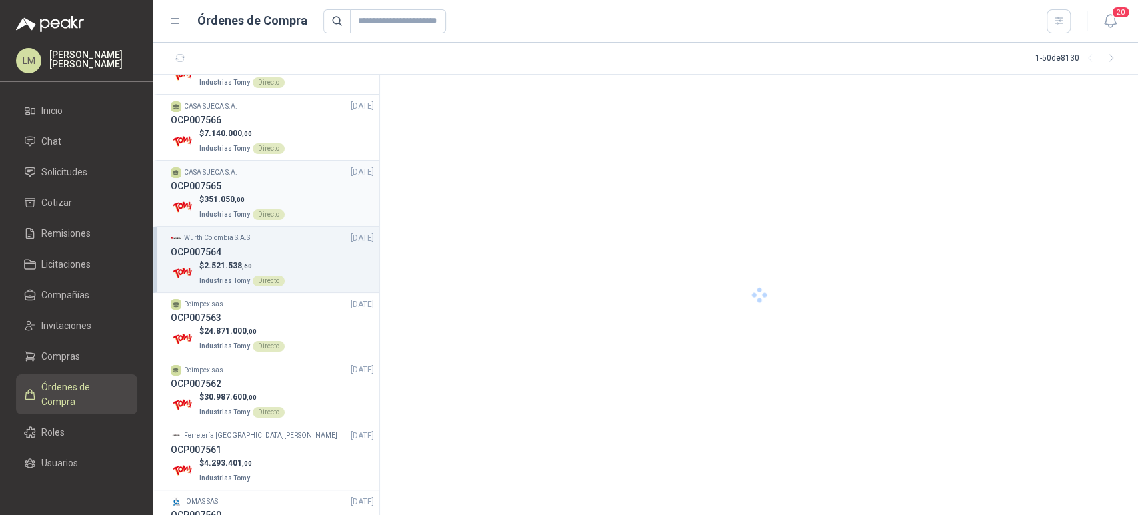
scroll to position [315, 0]
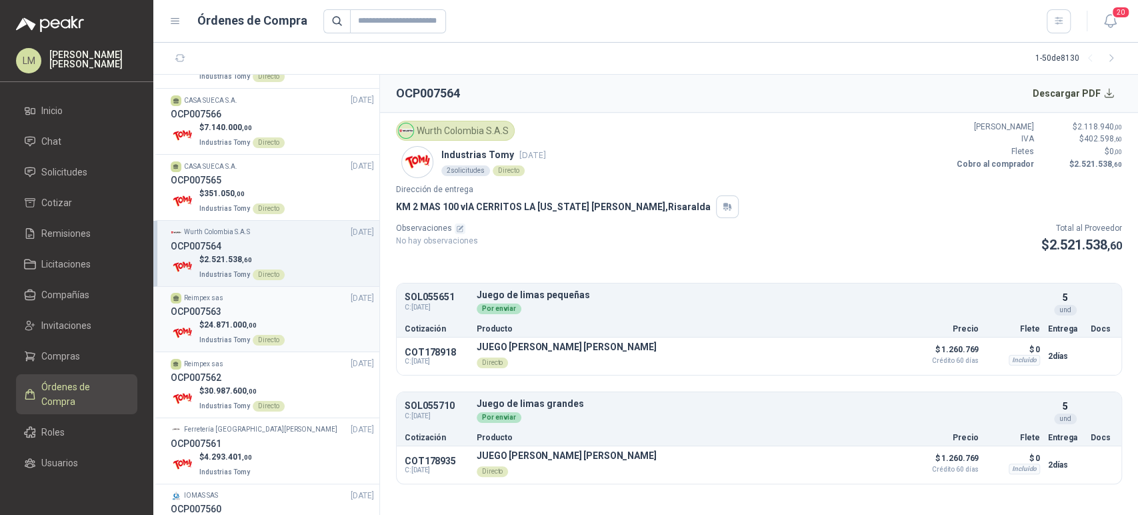
click at [243, 315] on div "OCP007563" at bounding box center [272, 311] width 203 height 15
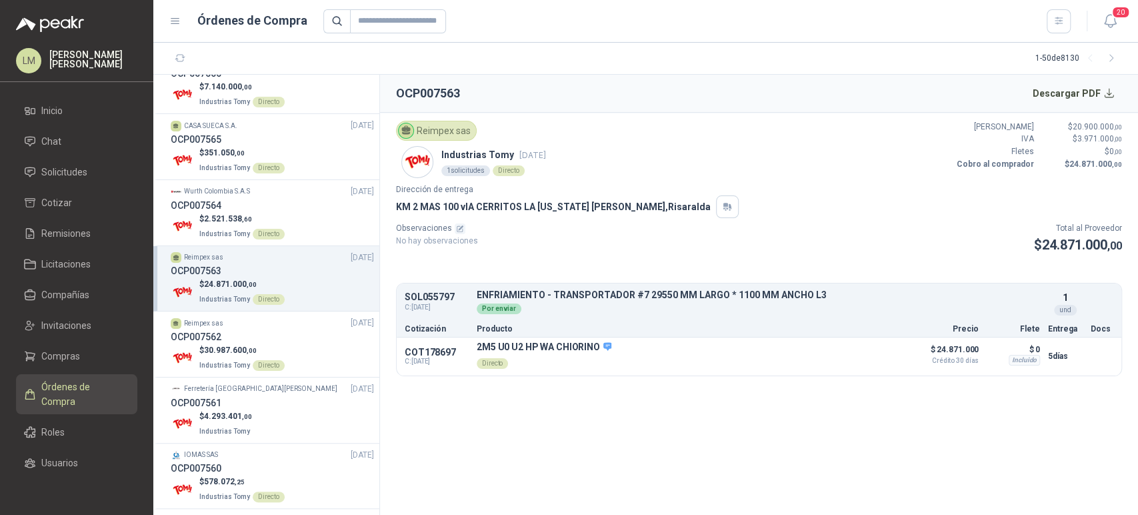
scroll to position [417, 0]
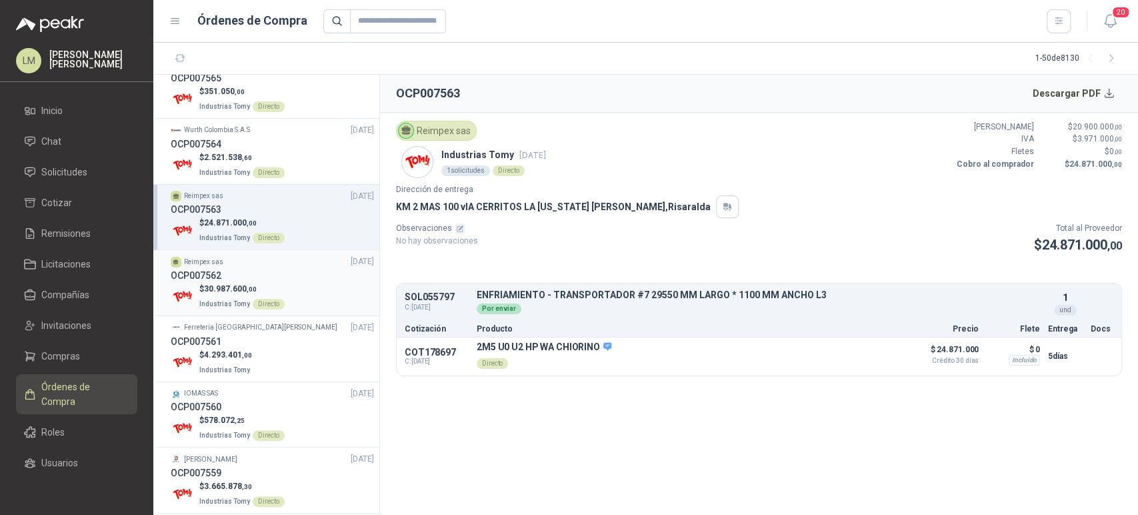
click at [255, 281] on div "OCP007562" at bounding box center [272, 275] width 203 height 15
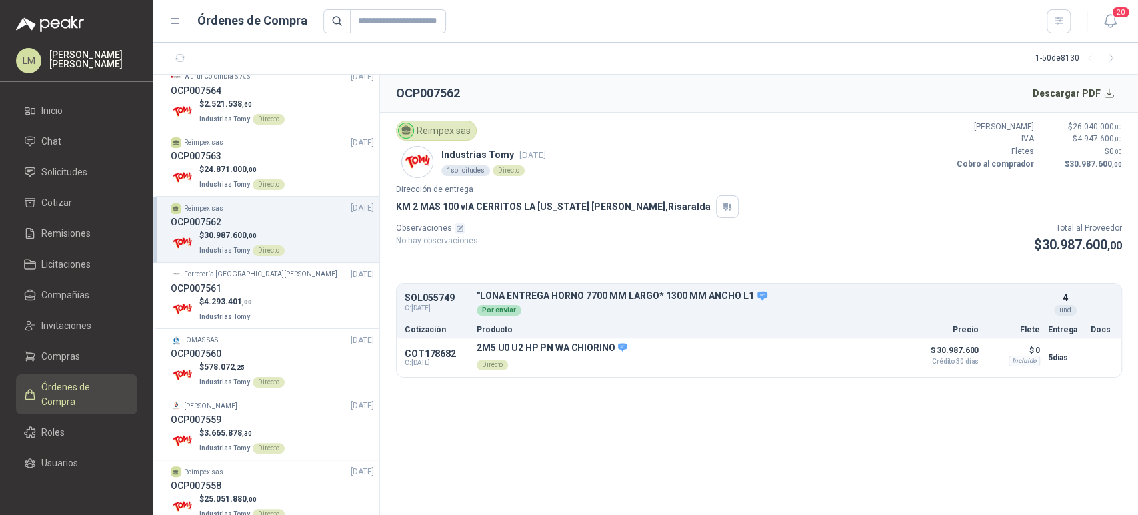
scroll to position [493, 0]
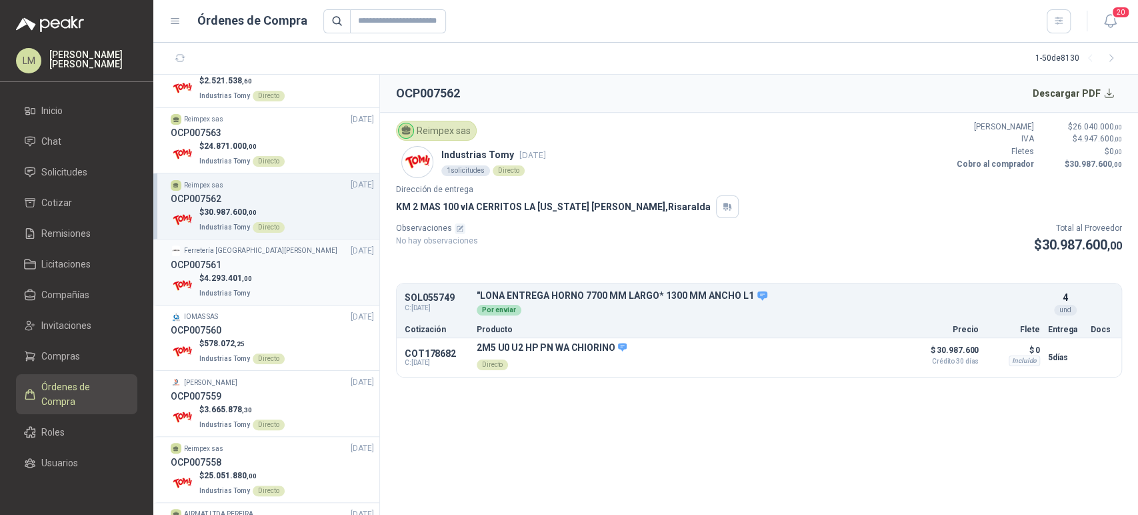
click at [225, 273] on span "4.293.401 ,00" at bounding box center [228, 277] width 48 height 9
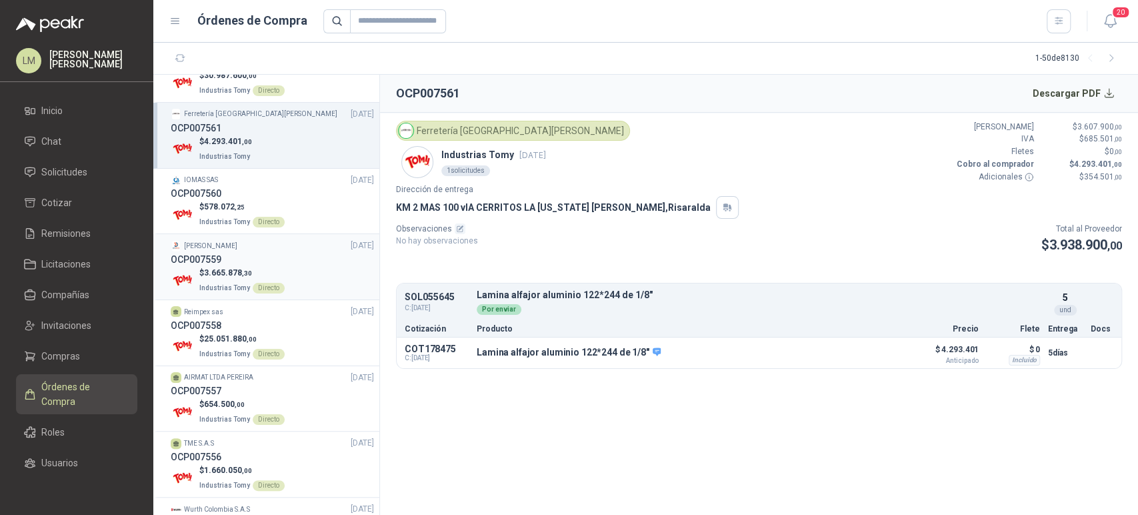
scroll to position [640, 0]
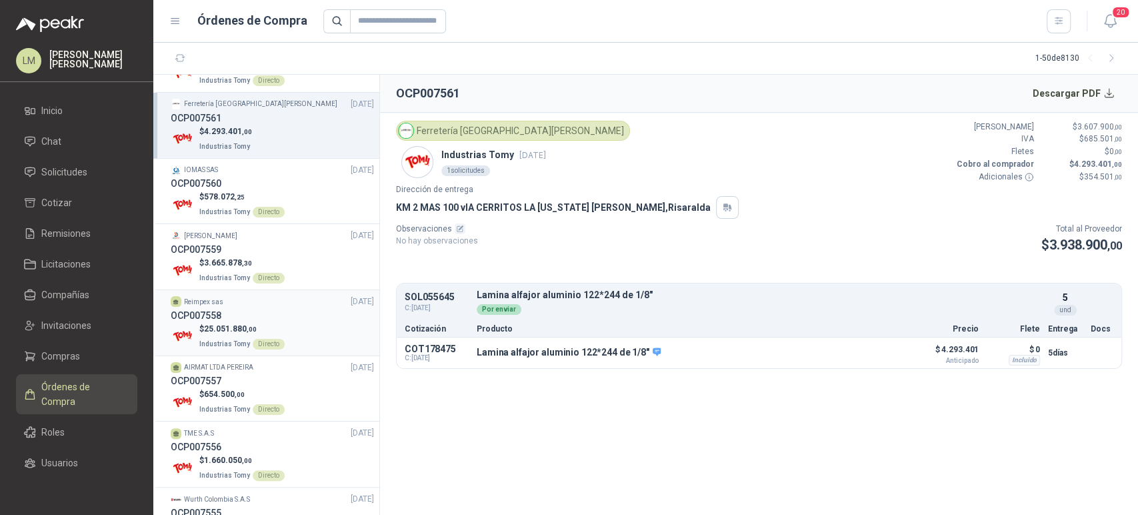
click at [255, 335] on p "Industrias Tomy Directo" at bounding box center [241, 342] width 85 height 15
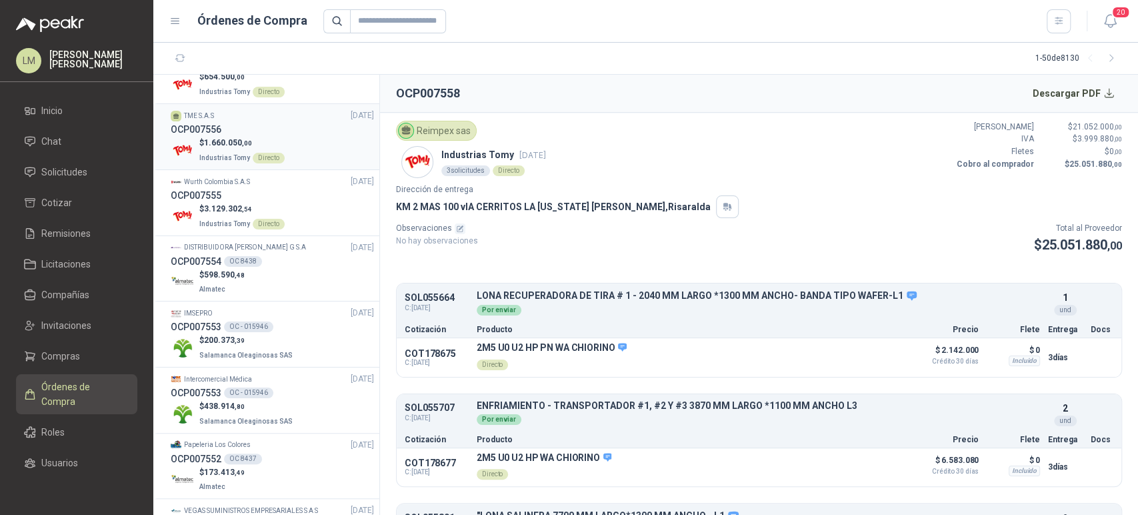
scroll to position [963, 0]
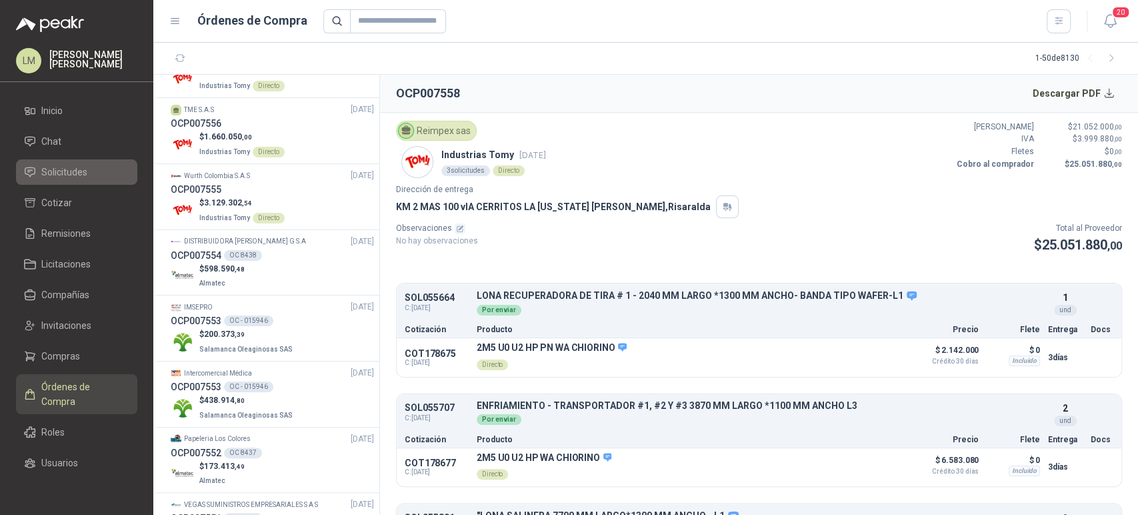
click at [67, 177] on span "Solicitudes" at bounding box center [64, 172] width 46 height 15
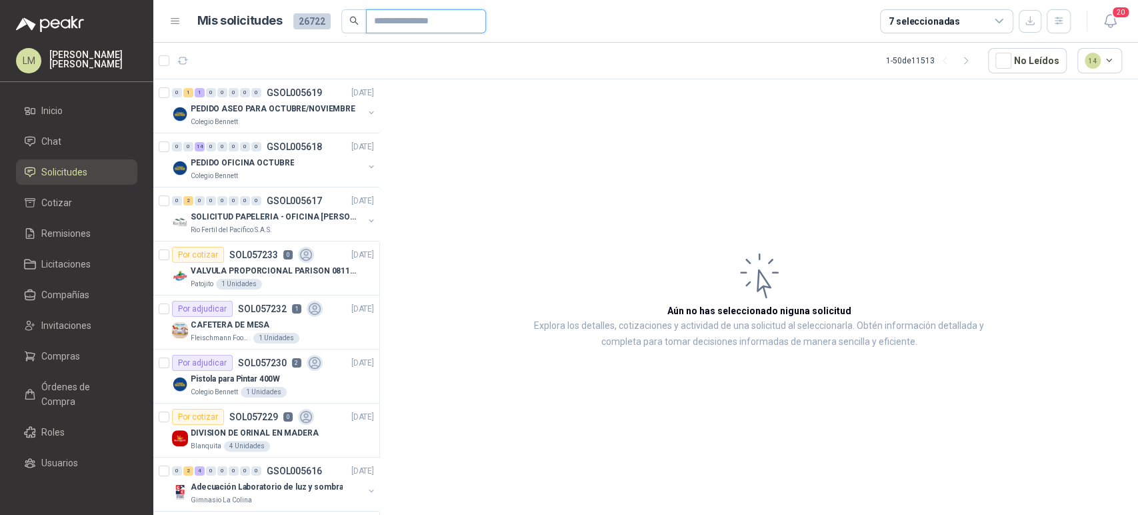
click at [401, 17] on input "text" at bounding box center [420, 21] width 93 height 23
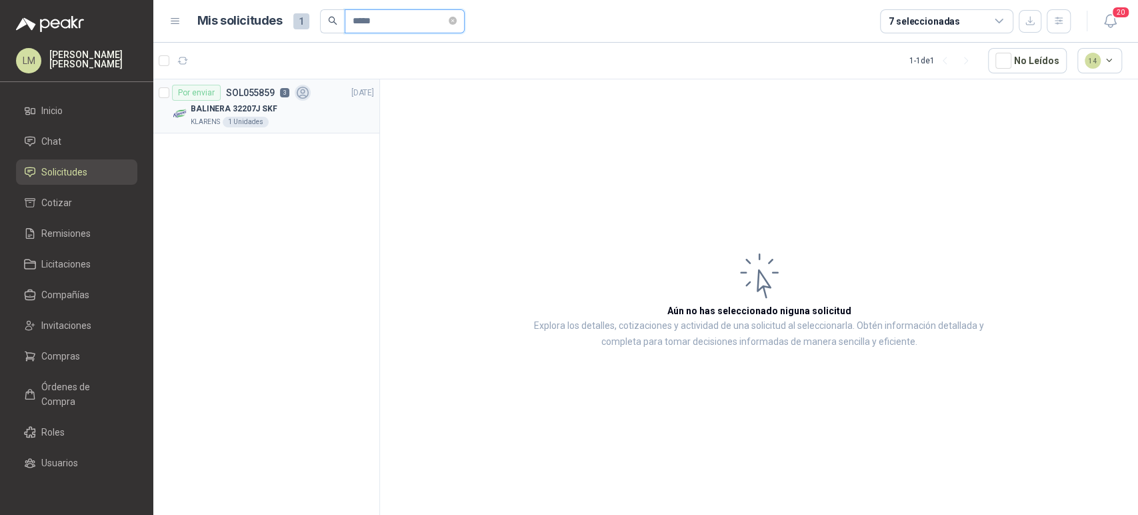
type input "*****"
click at [283, 101] on div "BALINERA 32207J SKF" at bounding box center [282, 109] width 183 height 16
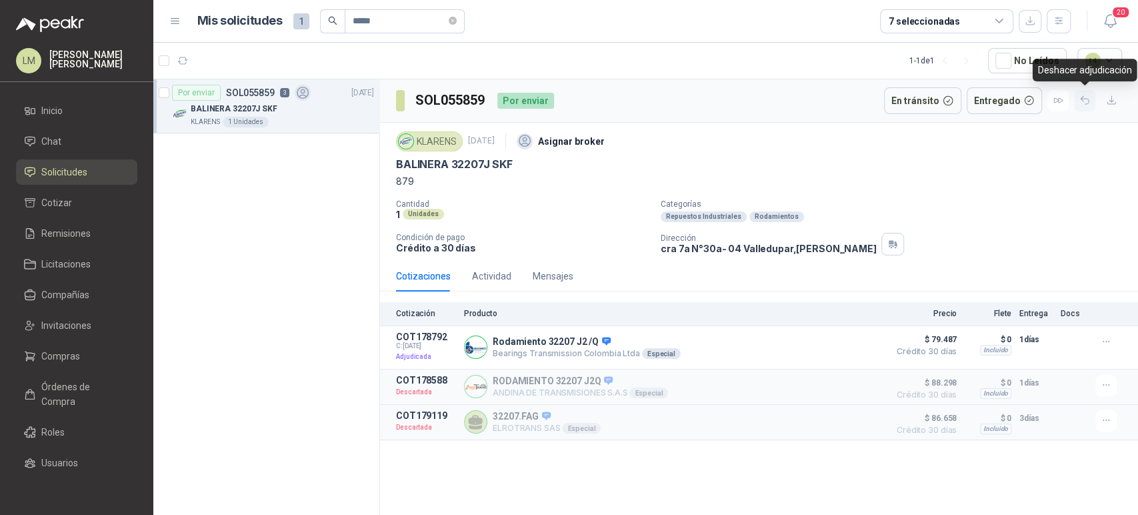
click at [1082, 101] on icon "button" at bounding box center [1084, 100] width 11 height 11
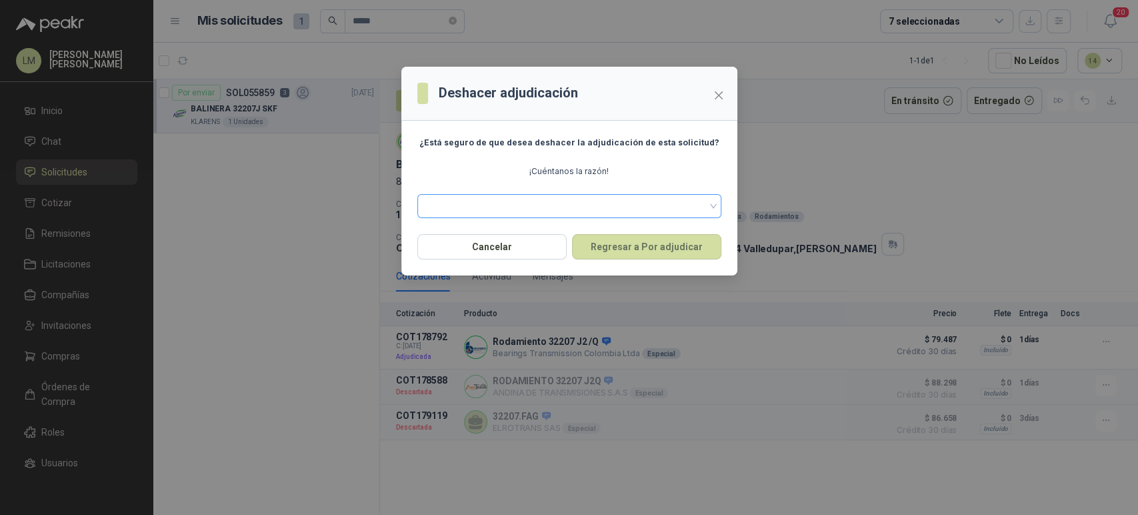
click at [583, 201] on span at bounding box center [569, 206] width 288 height 20
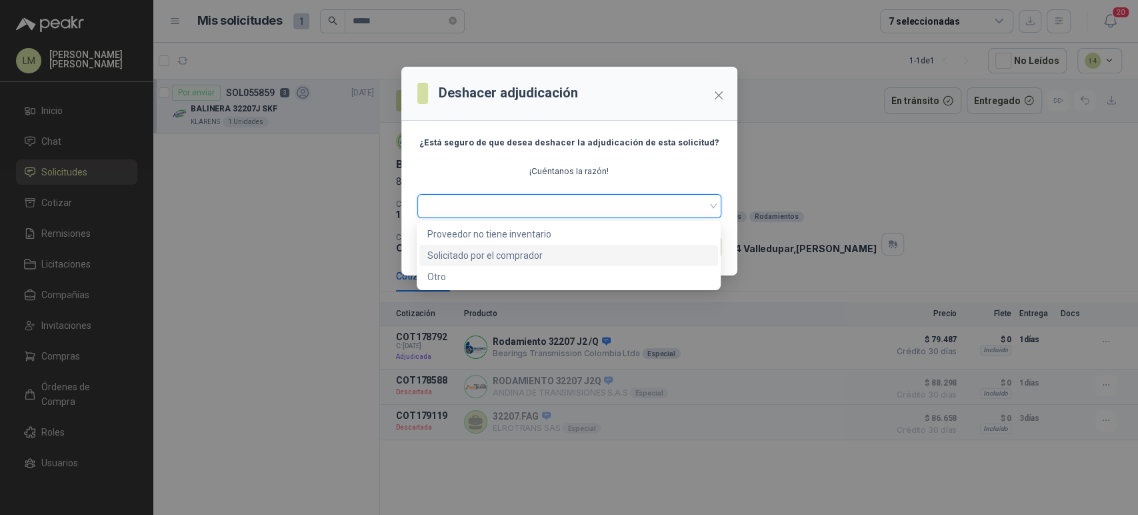
click at [487, 257] on div "Solicitado por el comprador" at bounding box center [568, 255] width 283 height 15
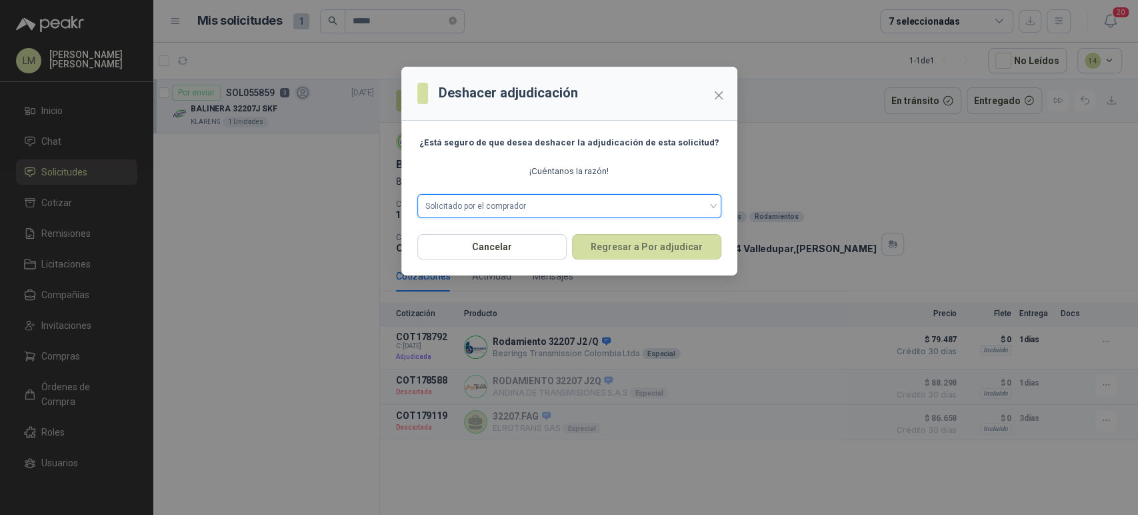
click at [497, 211] on span "Solicitado por el comprador" at bounding box center [569, 206] width 288 height 20
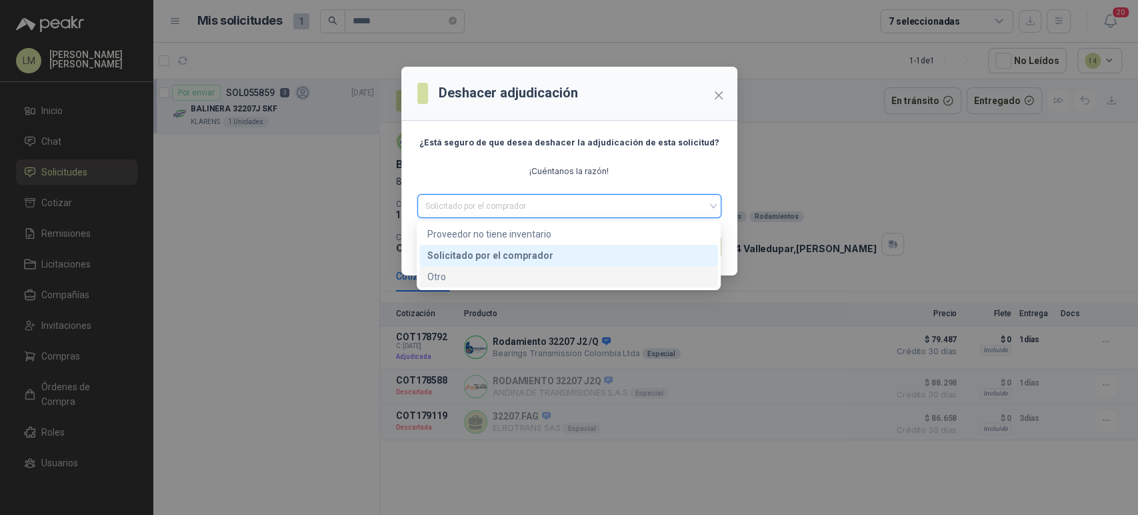
click at [480, 275] on div "Otro" at bounding box center [568, 276] width 283 height 15
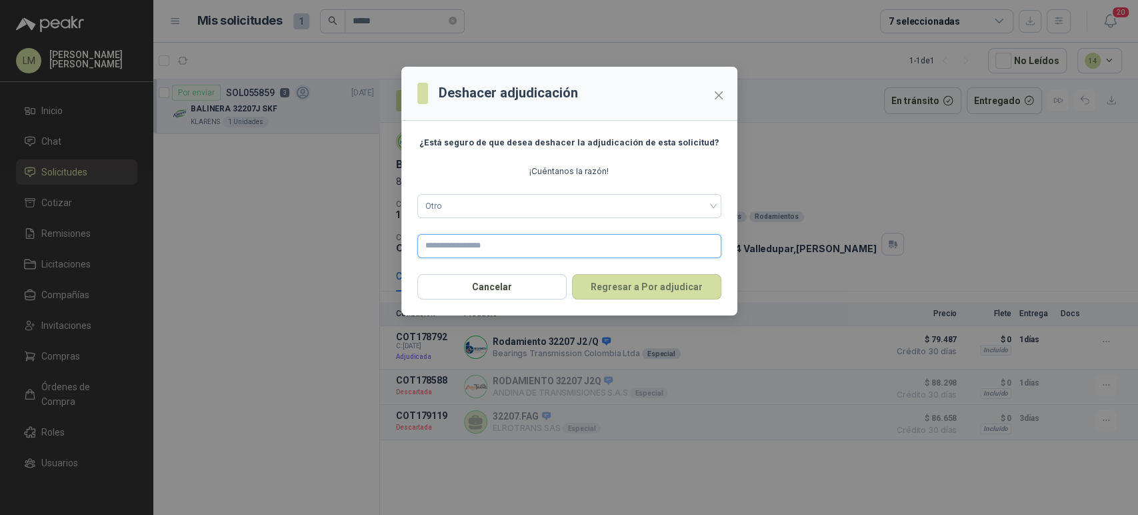
click at [488, 249] on input "text" at bounding box center [569, 246] width 304 height 24
type input "**********"
click at [624, 290] on button "Regresar a Por adjudicar" at bounding box center [646, 286] width 149 height 25
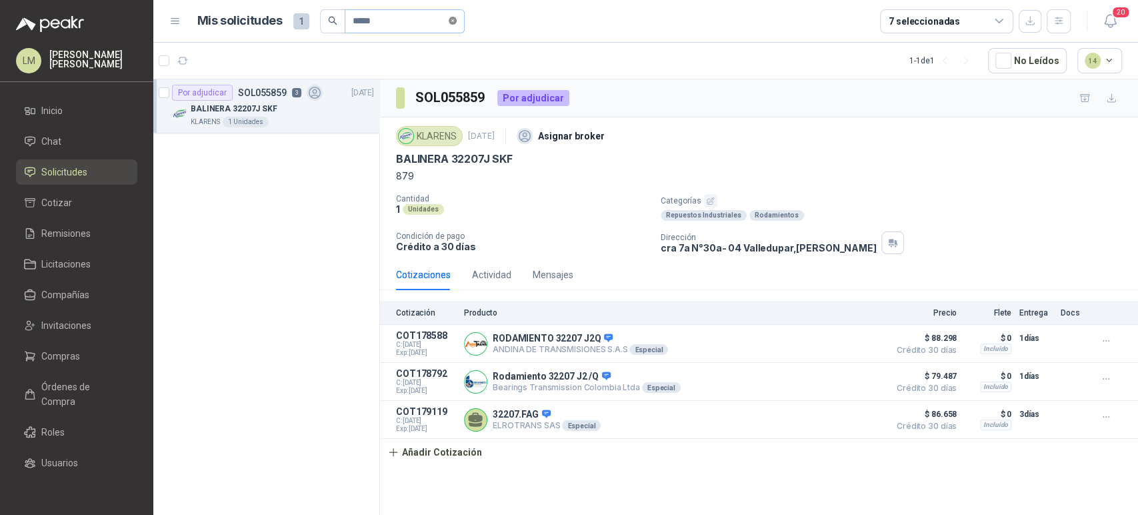
click at [457, 20] on icon "close-circle" at bounding box center [453, 21] width 8 height 8
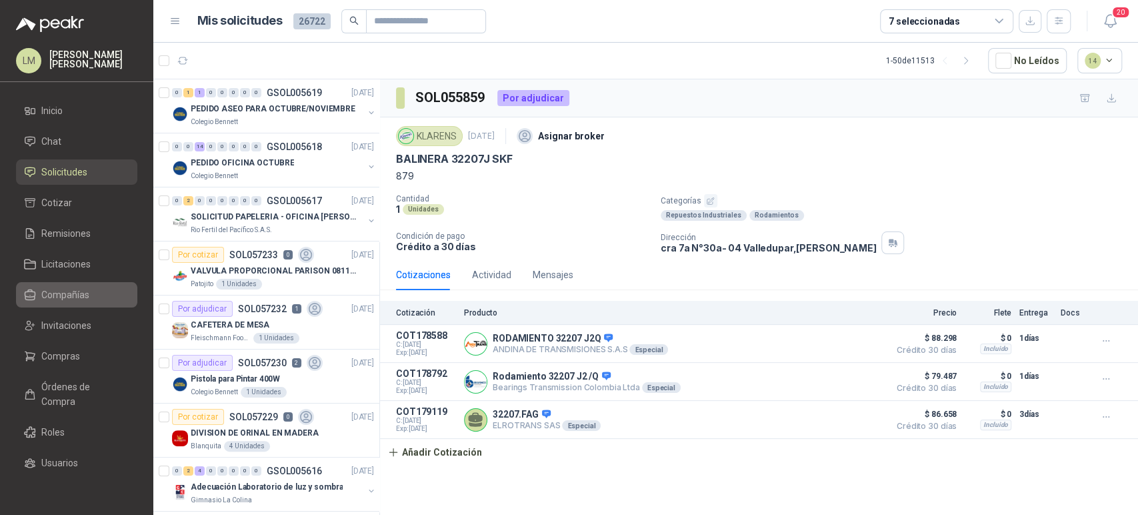
click at [56, 291] on span "Compañías" at bounding box center [65, 294] width 48 height 15
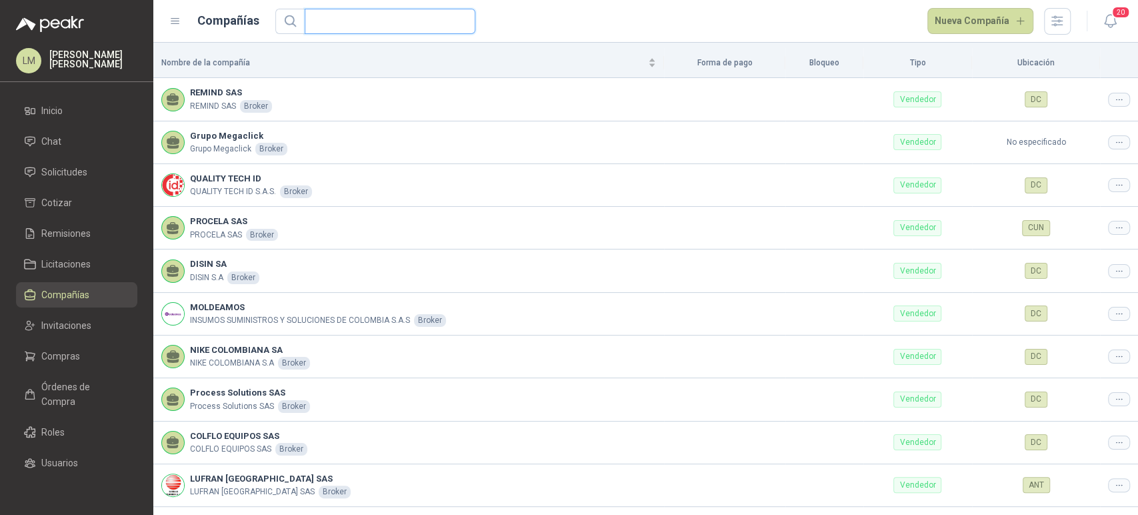
click at [375, 23] on input "text" at bounding box center [385, 21] width 144 height 24
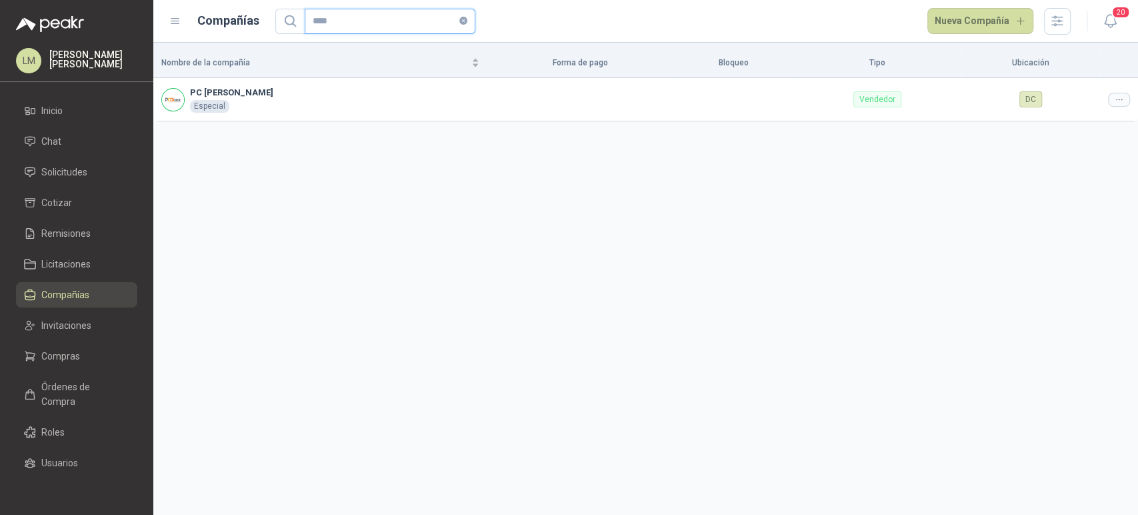
type input "****"
click at [53, 357] on span "Compras" at bounding box center [60, 356] width 39 height 15
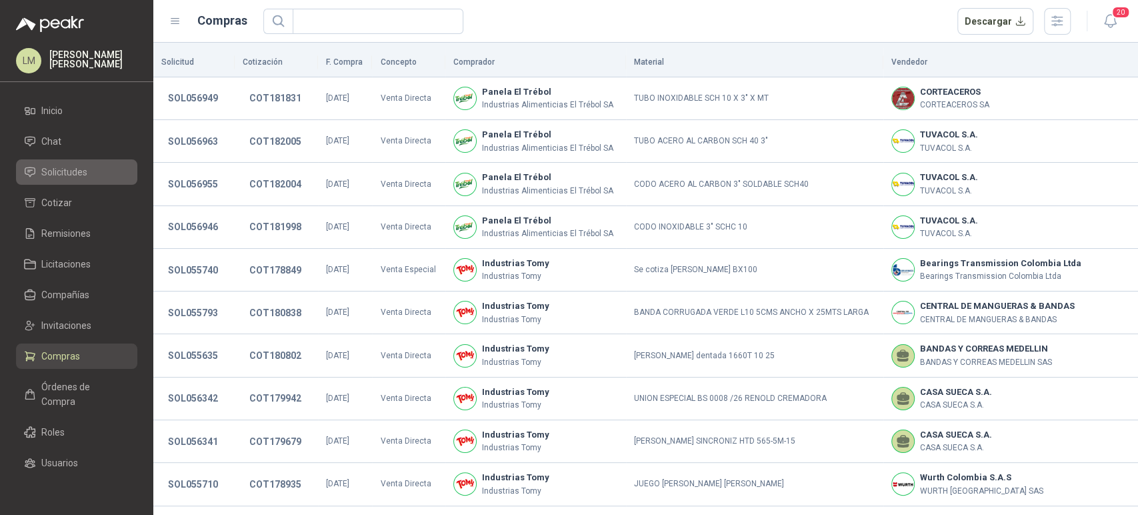
click at [78, 172] on span "Solicitudes" at bounding box center [64, 172] width 46 height 15
